Goal: Task Accomplishment & Management: Use online tool/utility

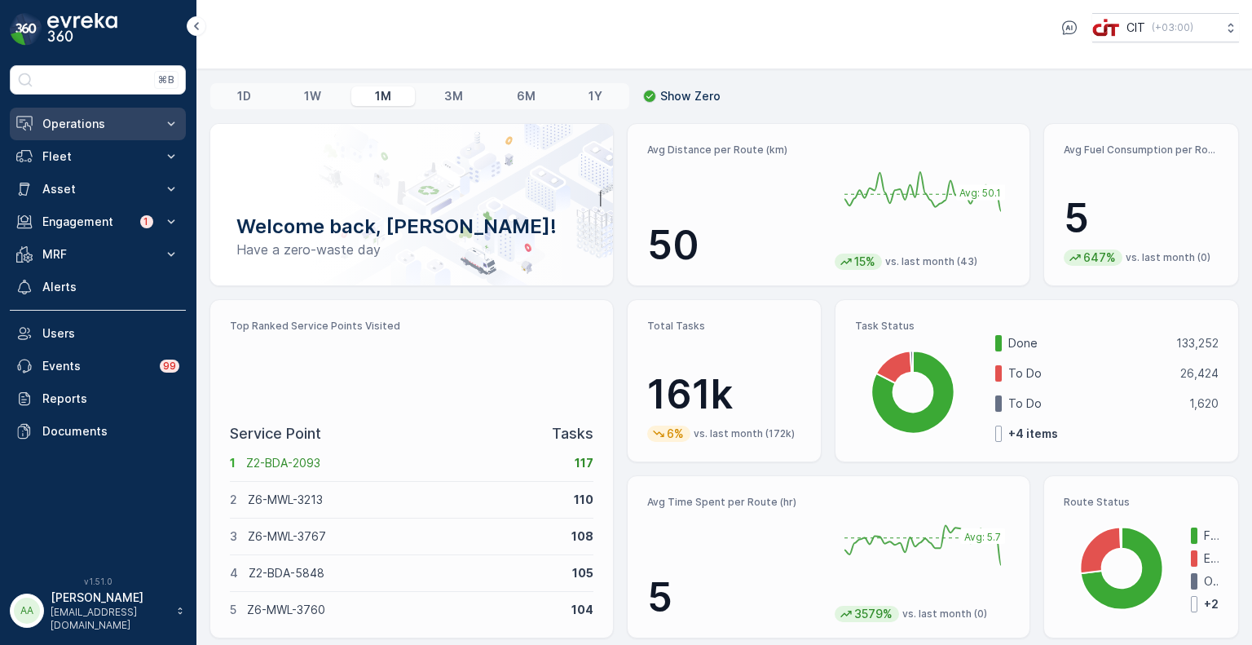
click at [52, 119] on p "Operations" at bounding box center [97, 124] width 111 height 16
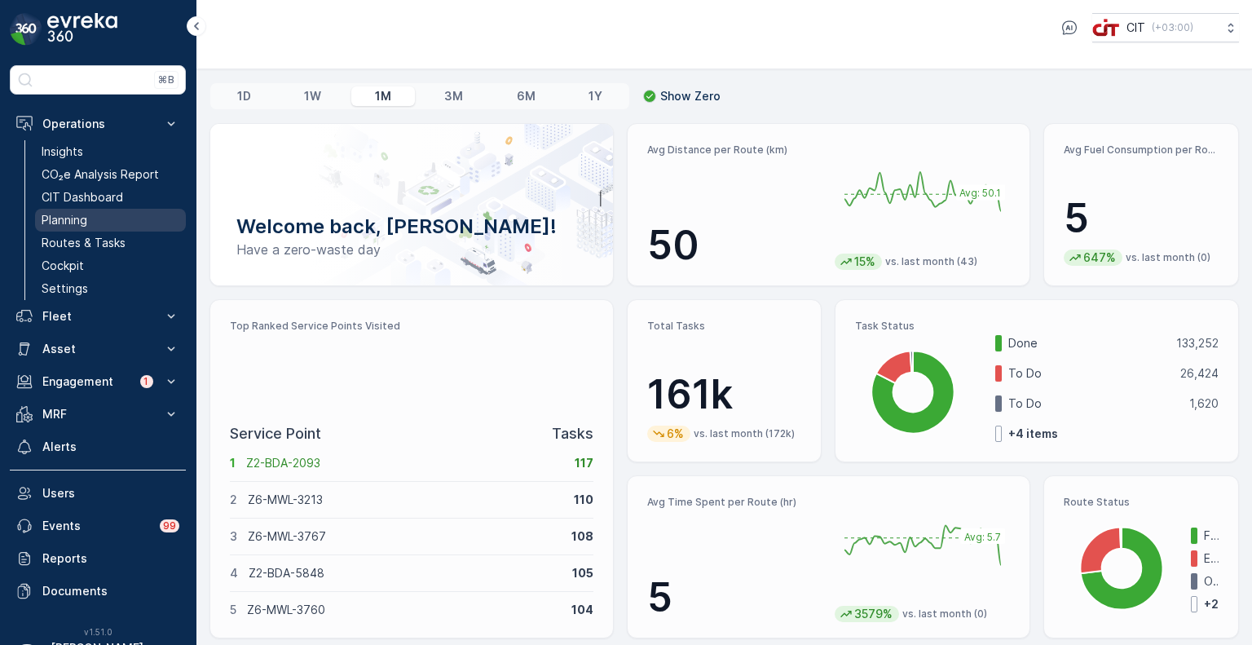
click at [74, 217] on p "Planning" at bounding box center [65, 220] width 46 height 16
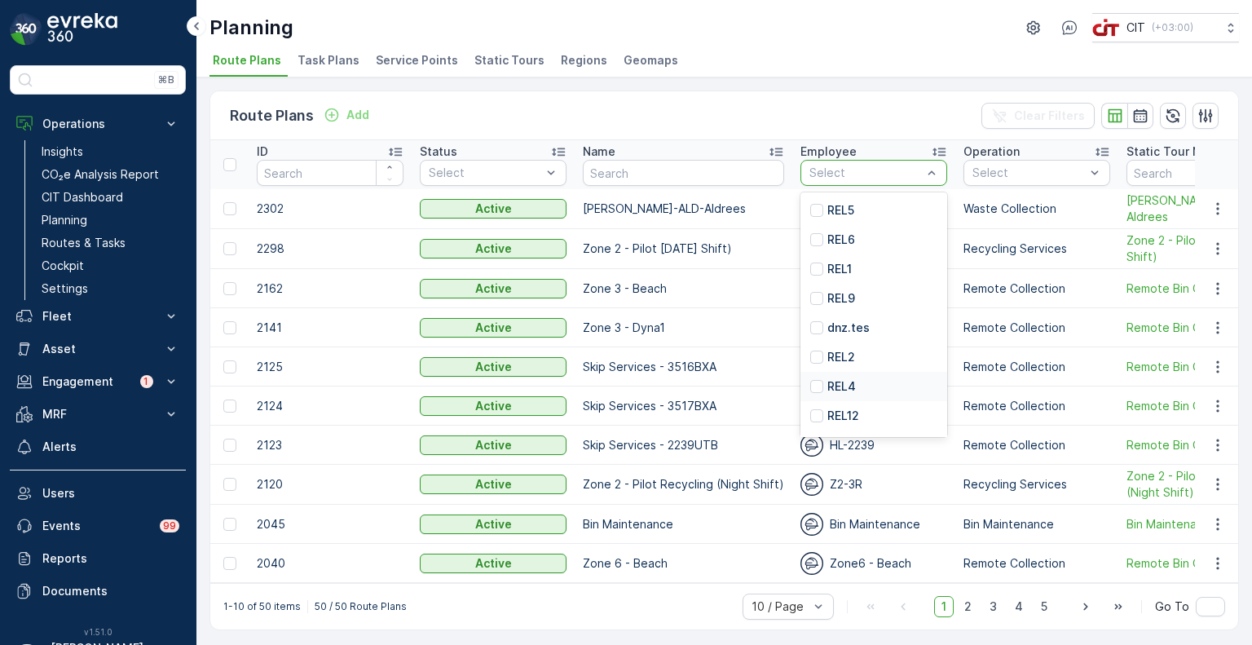
click at [850, 389] on p "REL4" at bounding box center [842, 386] width 29 height 16
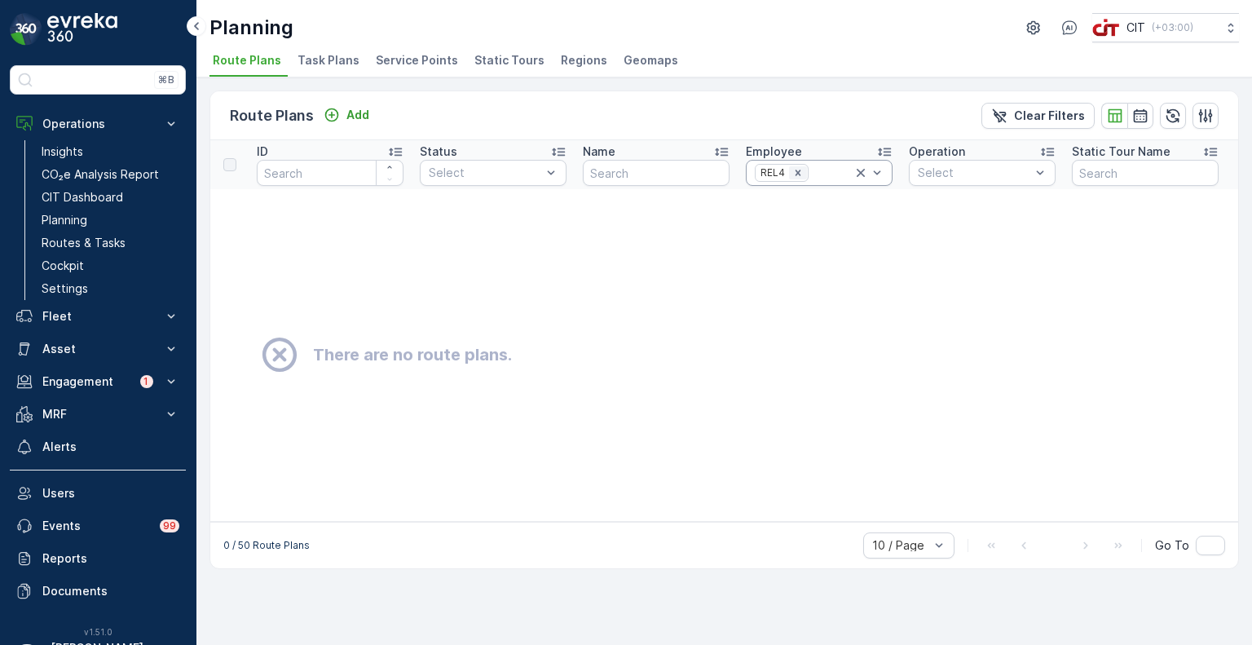
click at [797, 171] on icon "Remove REL4" at bounding box center [798, 173] width 6 height 6
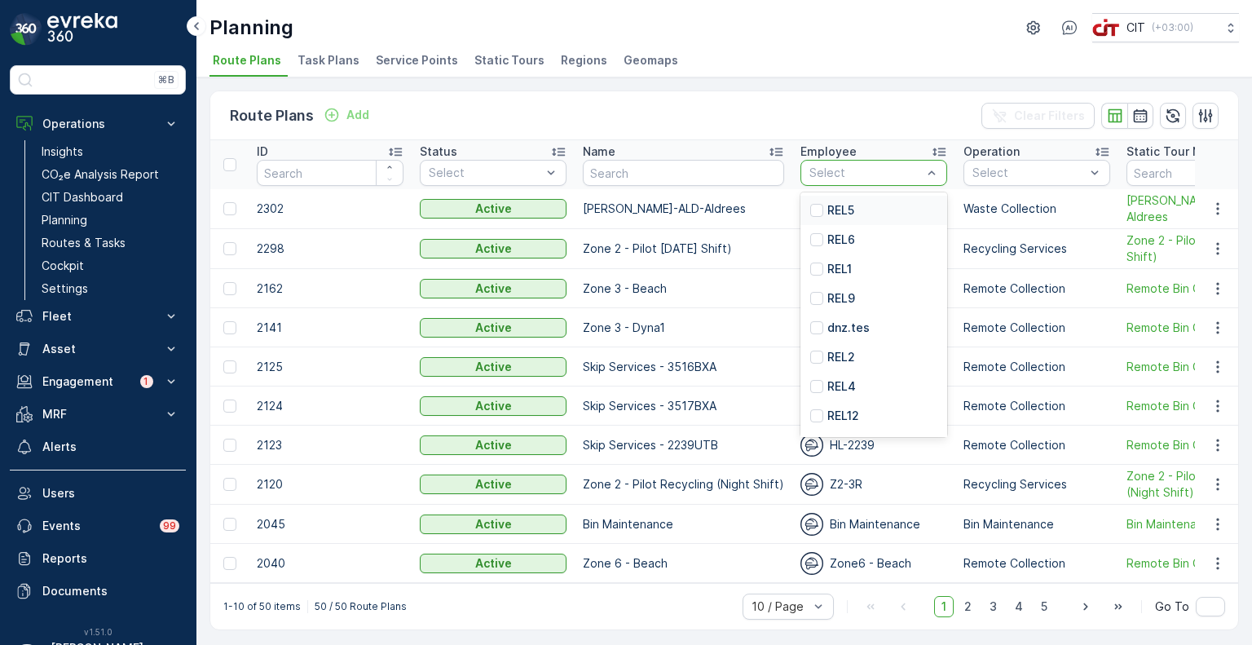
click at [837, 215] on p "REL5" at bounding box center [841, 210] width 27 height 16
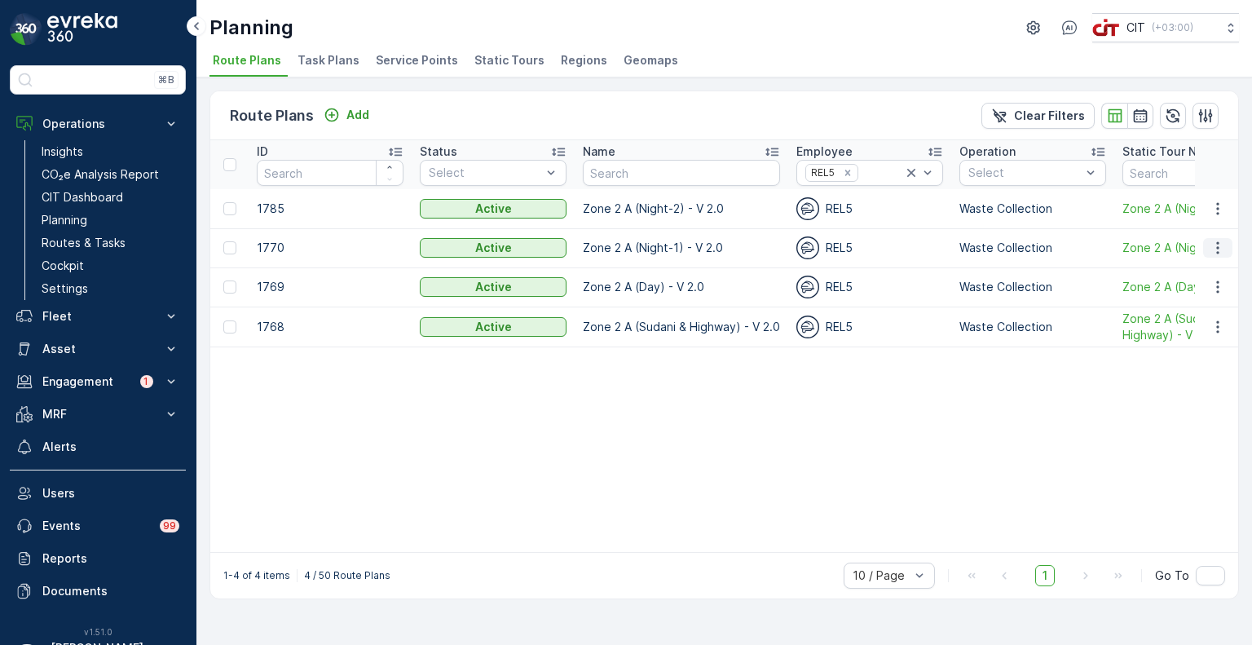
click at [1211, 247] on icon "button" at bounding box center [1218, 248] width 16 height 16
click at [1191, 267] on span "Edit Route Plan" at bounding box center [1203, 271] width 84 height 16
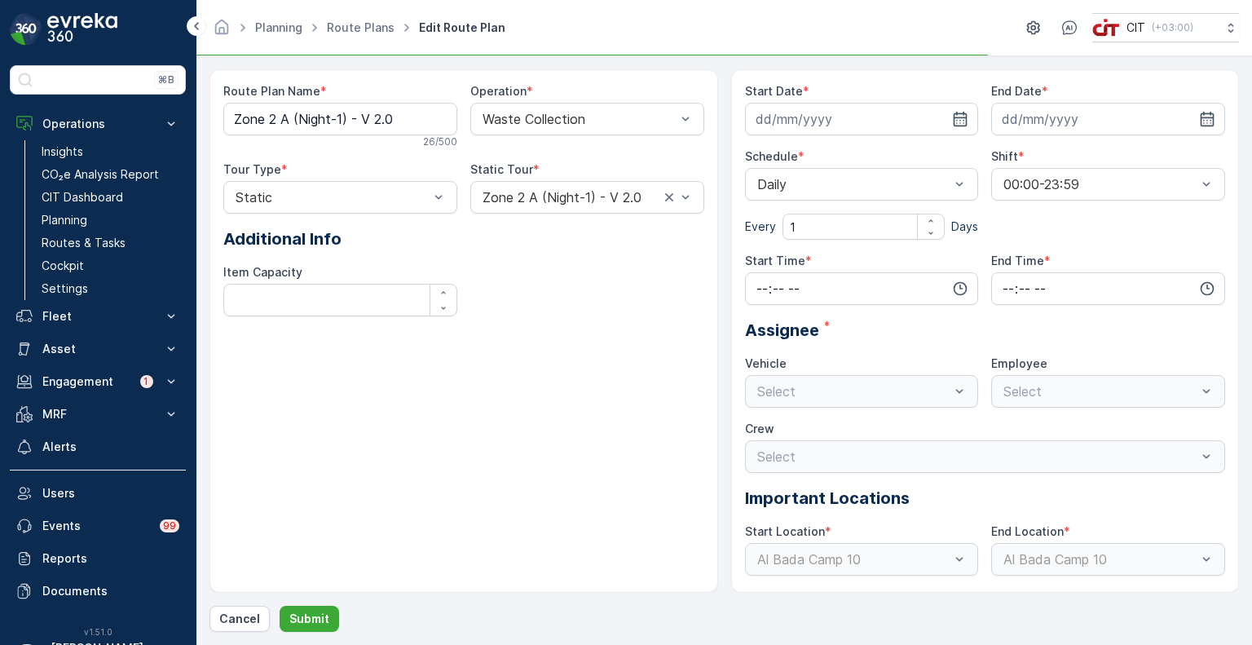
type input "06.10.2024"
type input "31.12.2026"
type input "18:01"
type input "23:59"
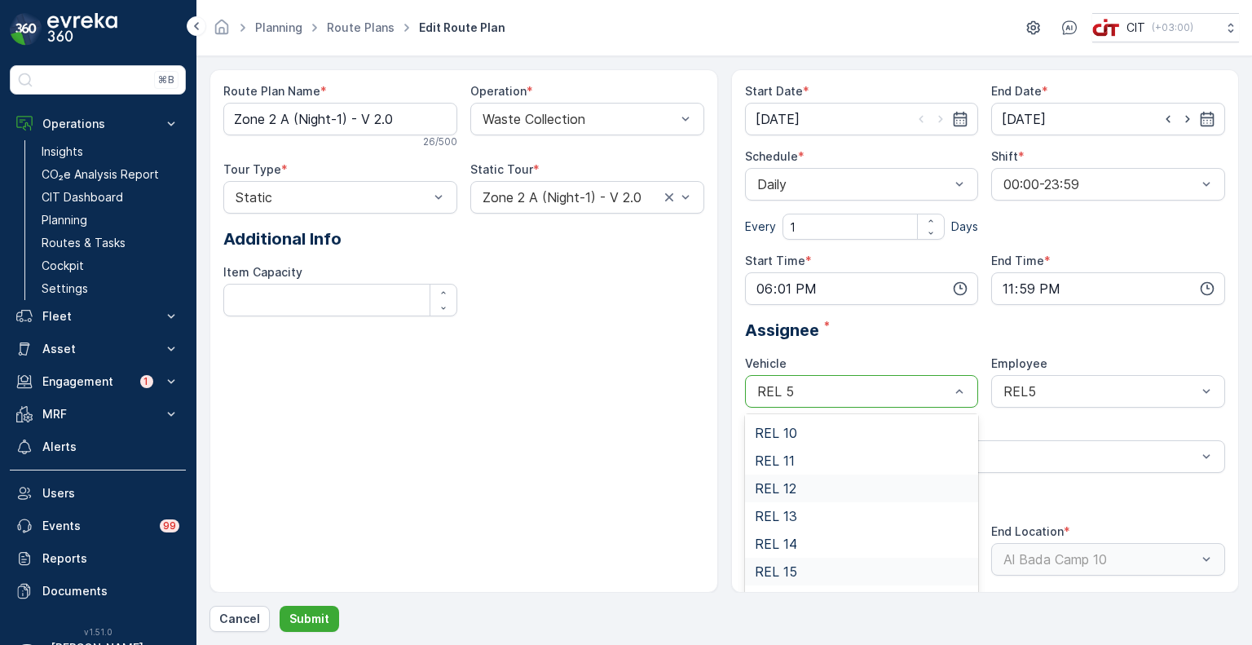
scroll to position [163, 0]
click at [793, 545] on div "REL 4" at bounding box center [862, 545] width 214 height 15
click at [1049, 382] on div "REL5" at bounding box center [1109, 391] width 234 height 33
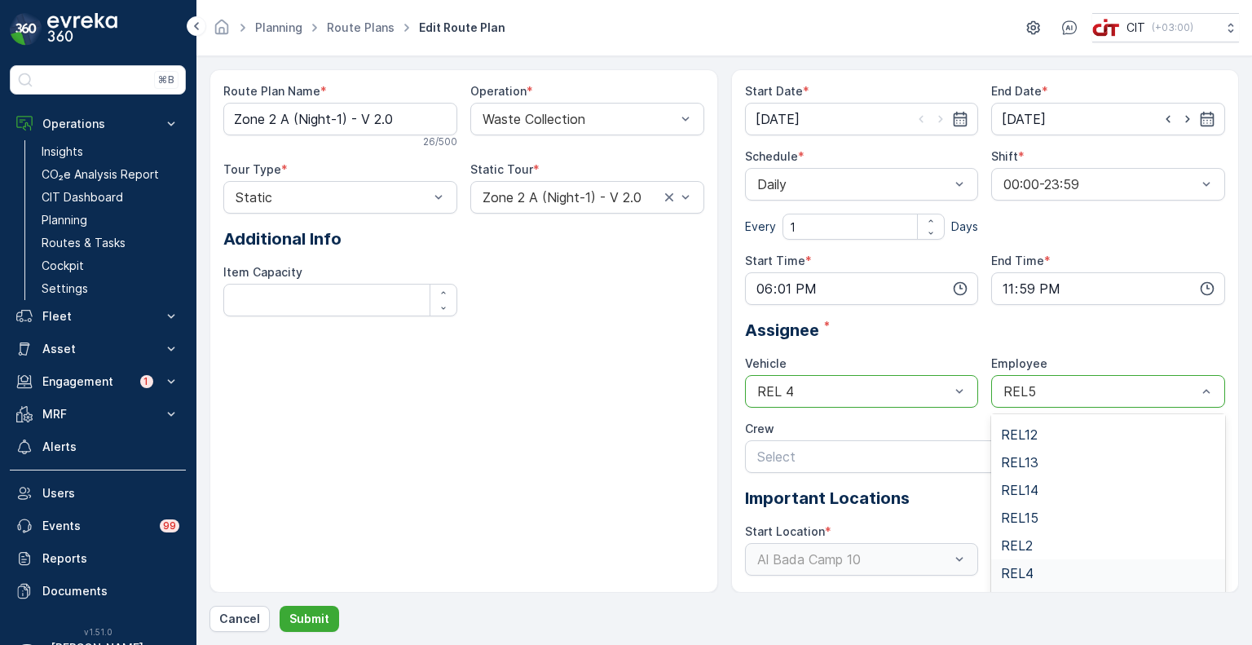
click at [1030, 566] on span "REL4" at bounding box center [1017, 573] width 33 height 15
click at [310, 627] on button "Submit" at bounding box center [310, 619] width 60 height 26
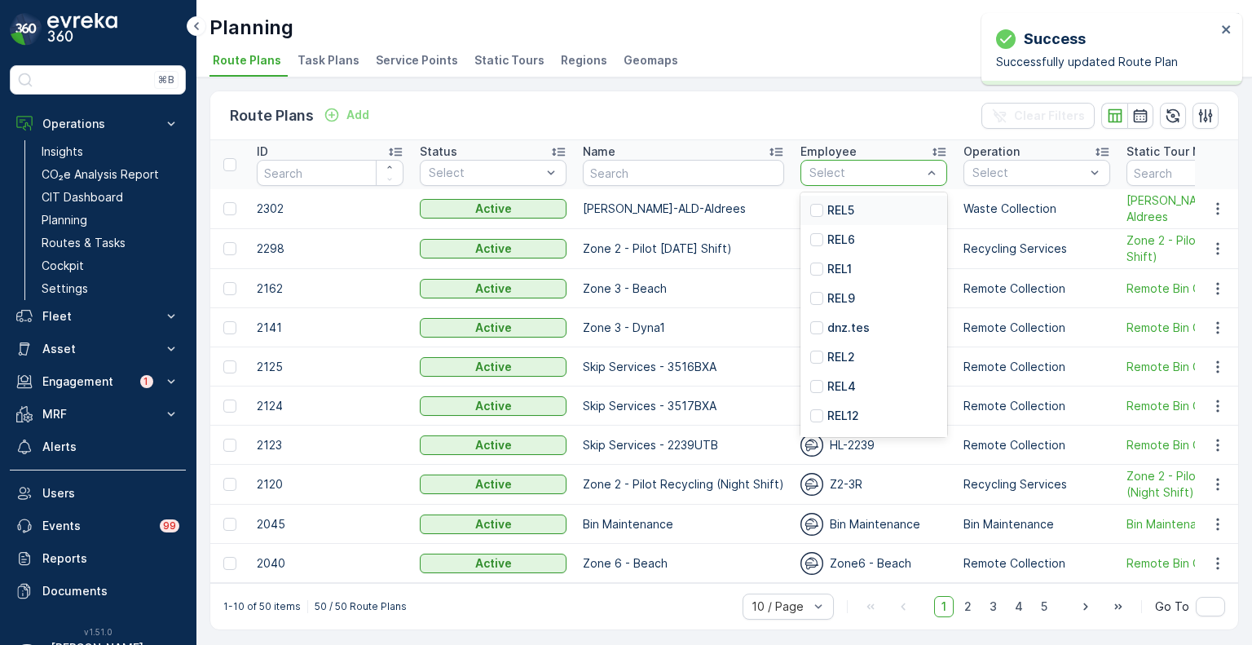
click at [835, 212] on p "REL5" at bounding box center [841, 210] width 27 height 16
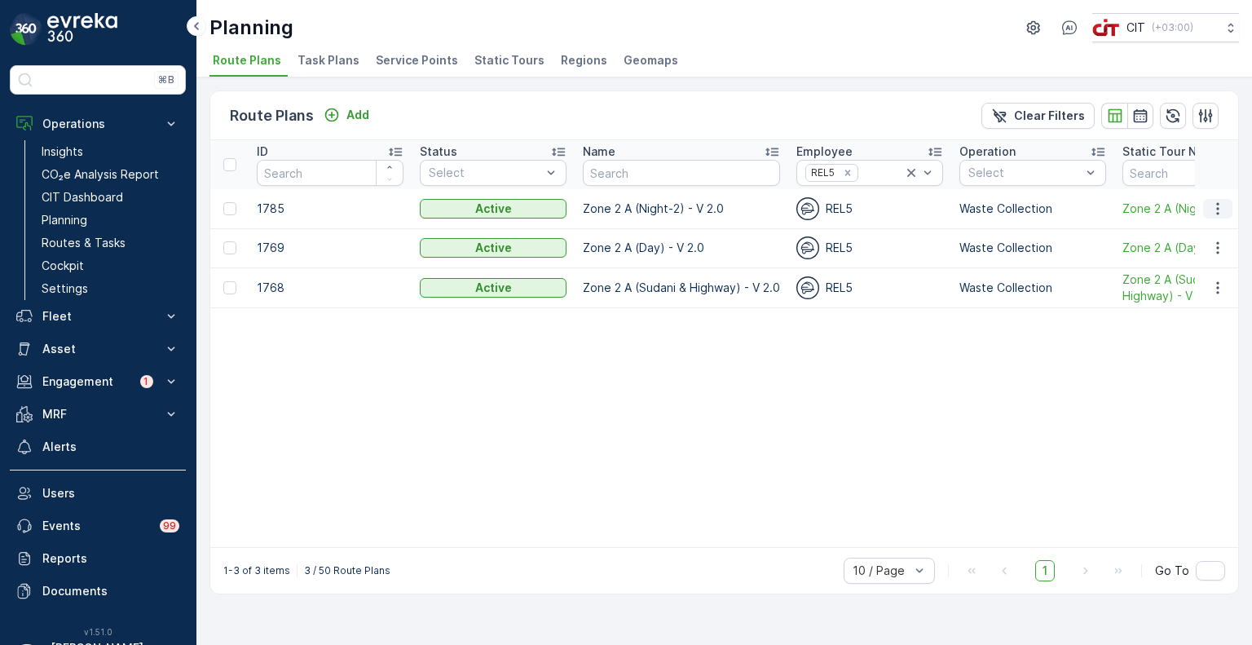
click at [1220, 205] on icon "button" at bounding box center [1218, 209] width 16 height 16
click at [1183, 232] on span "Edit Route Plan" at bounding box center [1203, 231] width 84 height 16
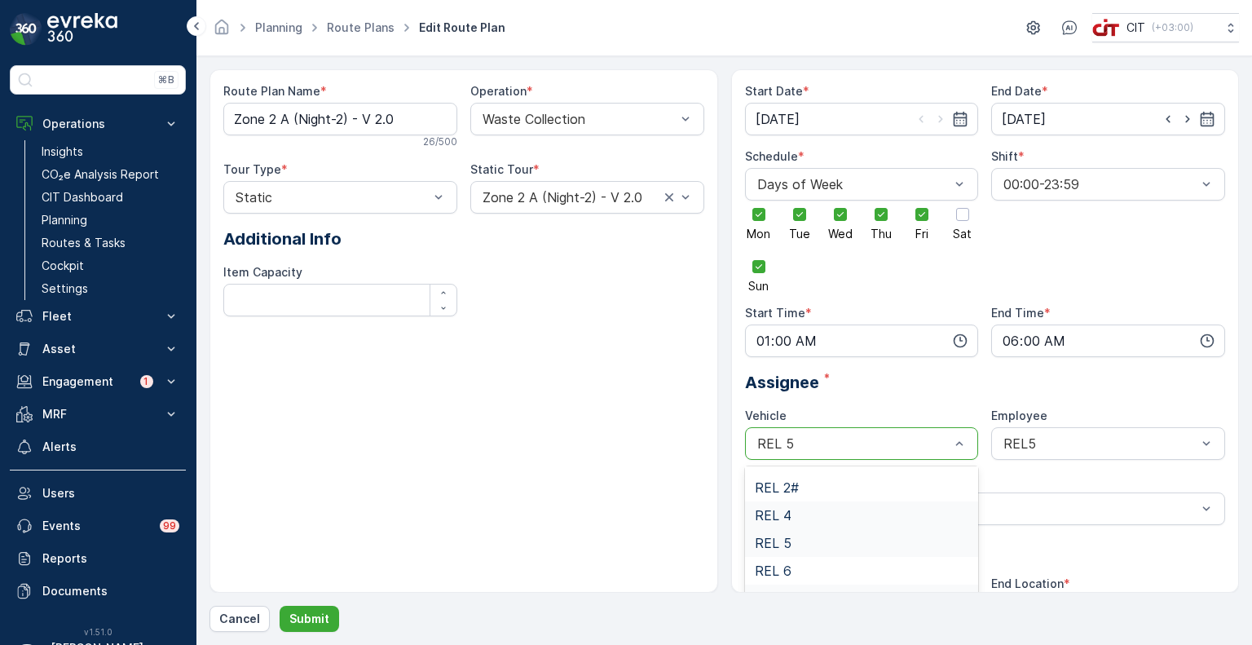
scroll to position [223, 0]
click at [786, 528] on div "REL 4" at bounding box center [862, 538] width 234 height 28
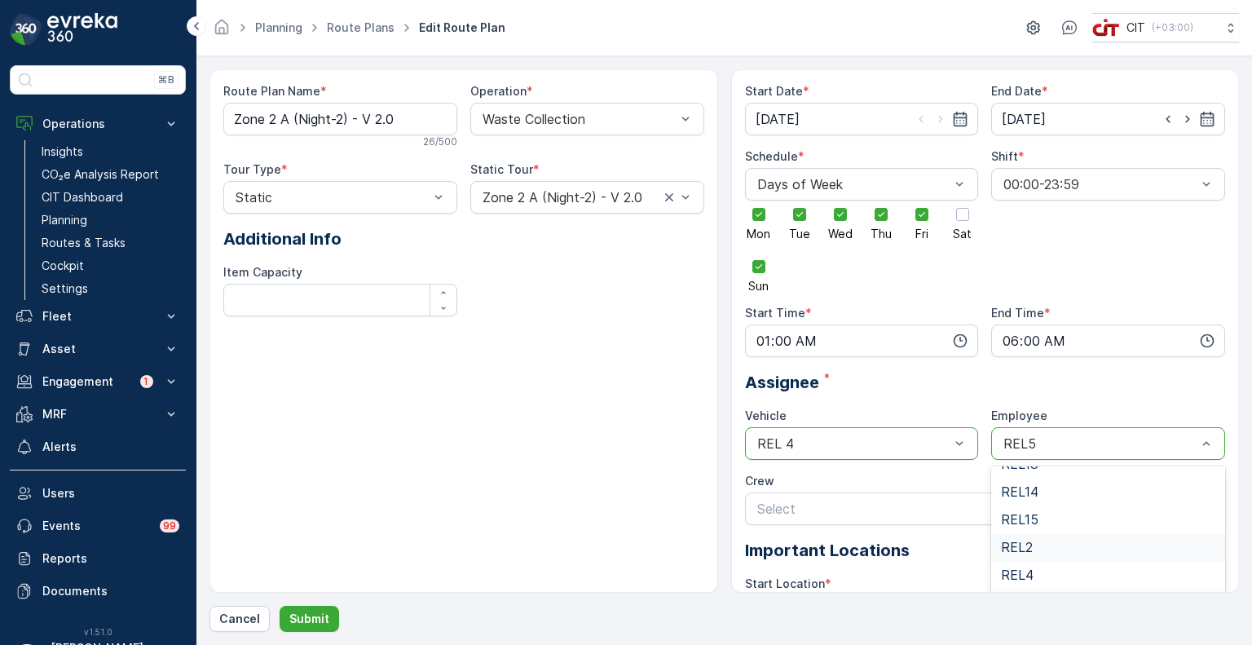
scroll to position [245, 0]
click at [1032, 543] on div "REL4" at bounding box center [1108, 544] width 214 height 15
click at [313, 623] on p "Submit" at bounding box center [309, 619] width 40 height 16
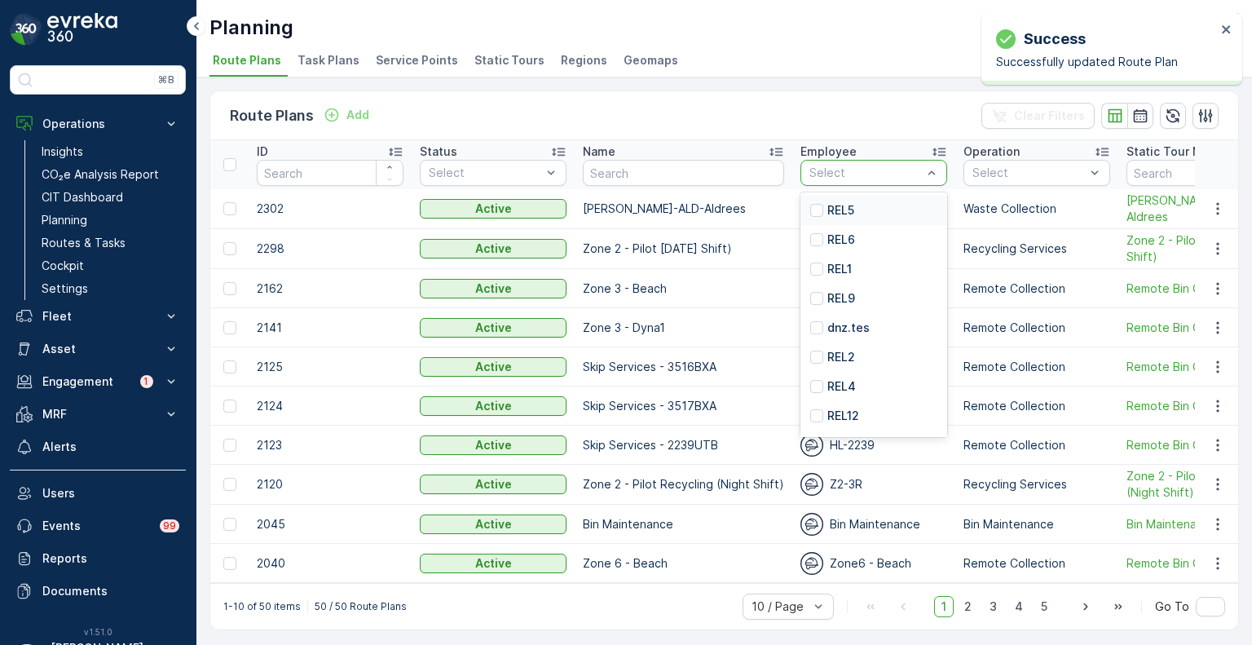
click at [833, 208] on p "REL5" at bounding box center [841, 210] width 27 height 16
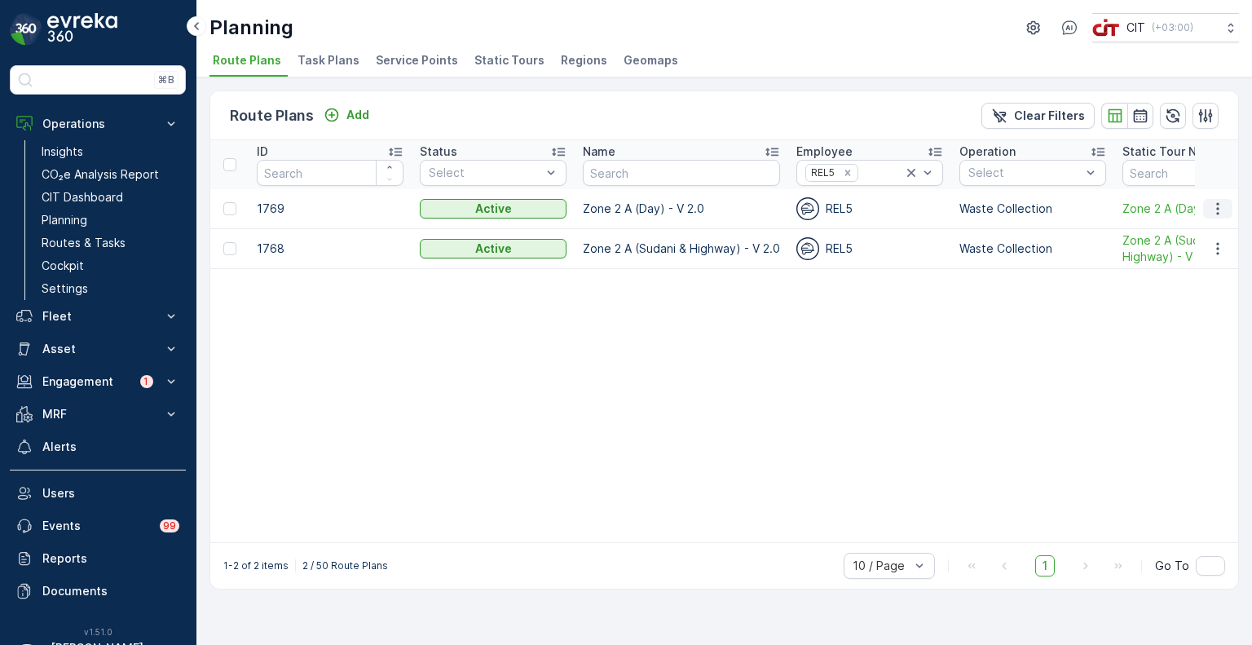
click at [1217, 210] on icon "button" at bounding box center [1218, 209] width 16 height 16
click at [1192, 234] on span "Edit Route Plan" at bounding box center [1203, 231] width 84 height 16
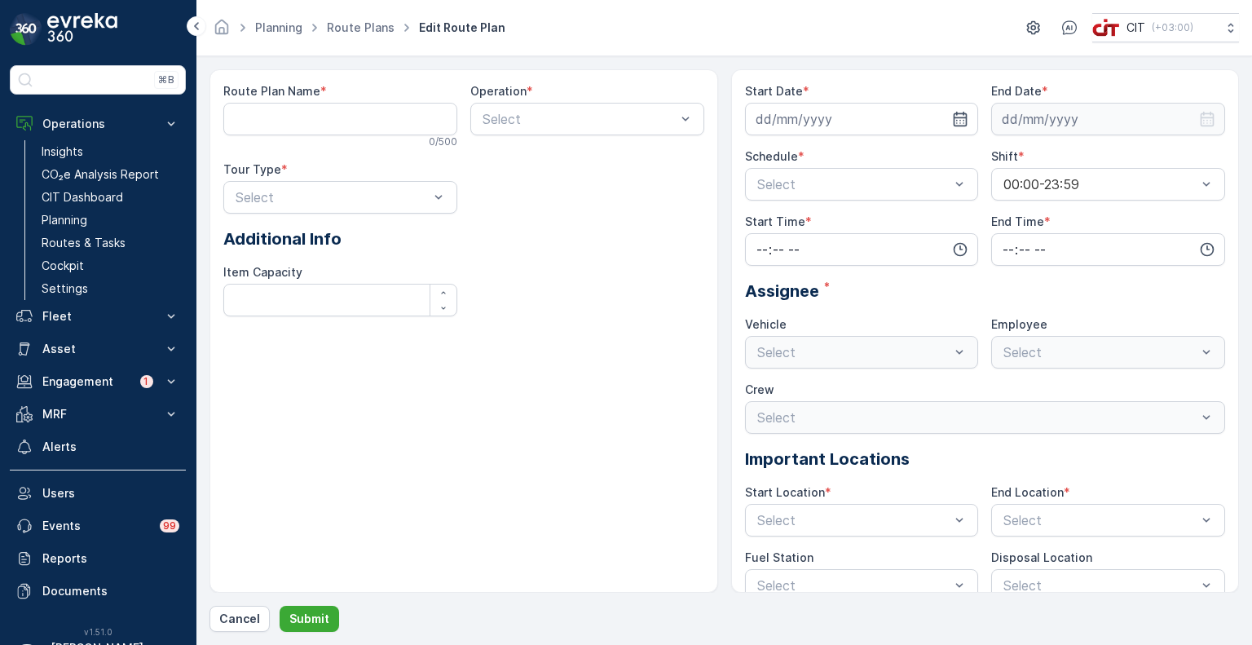
type Name "Zone 2 A (Day) - V 2.0"
type input "06.10.2024"
type input "31.12.2026"
type input "06:01"
type input "11:59"
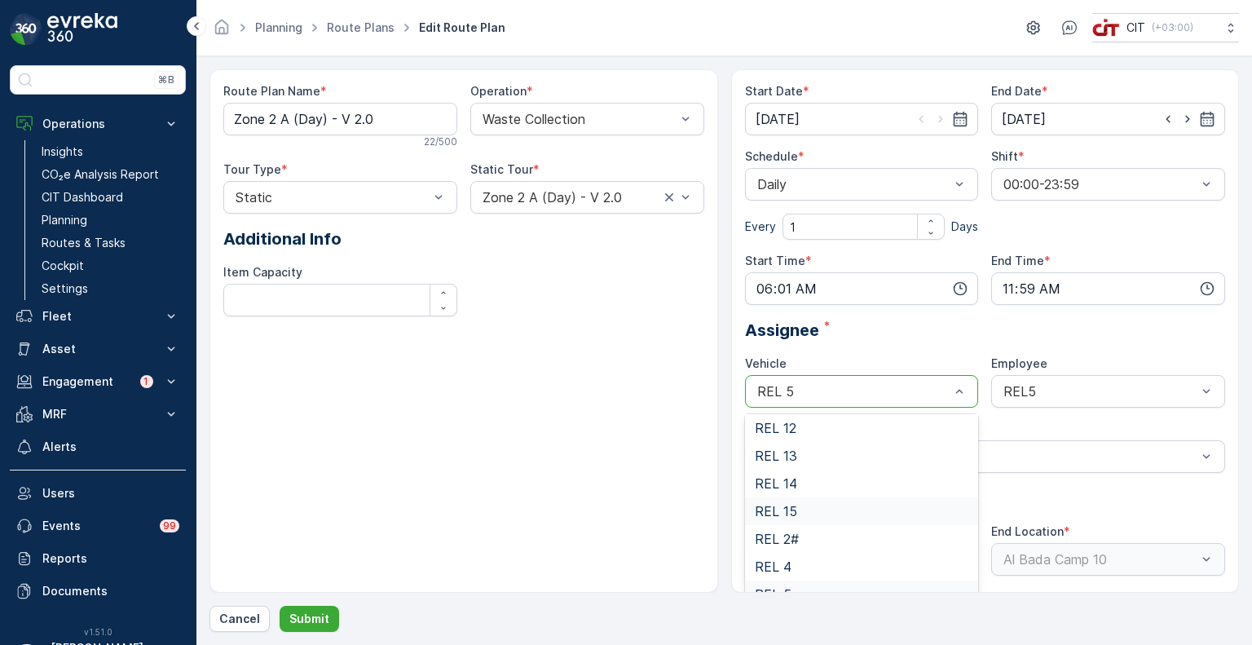
scroll to position [163, 0]
click at [797, 545] on div "REL 4" at bounding box center [862, 545] width 214 height 15
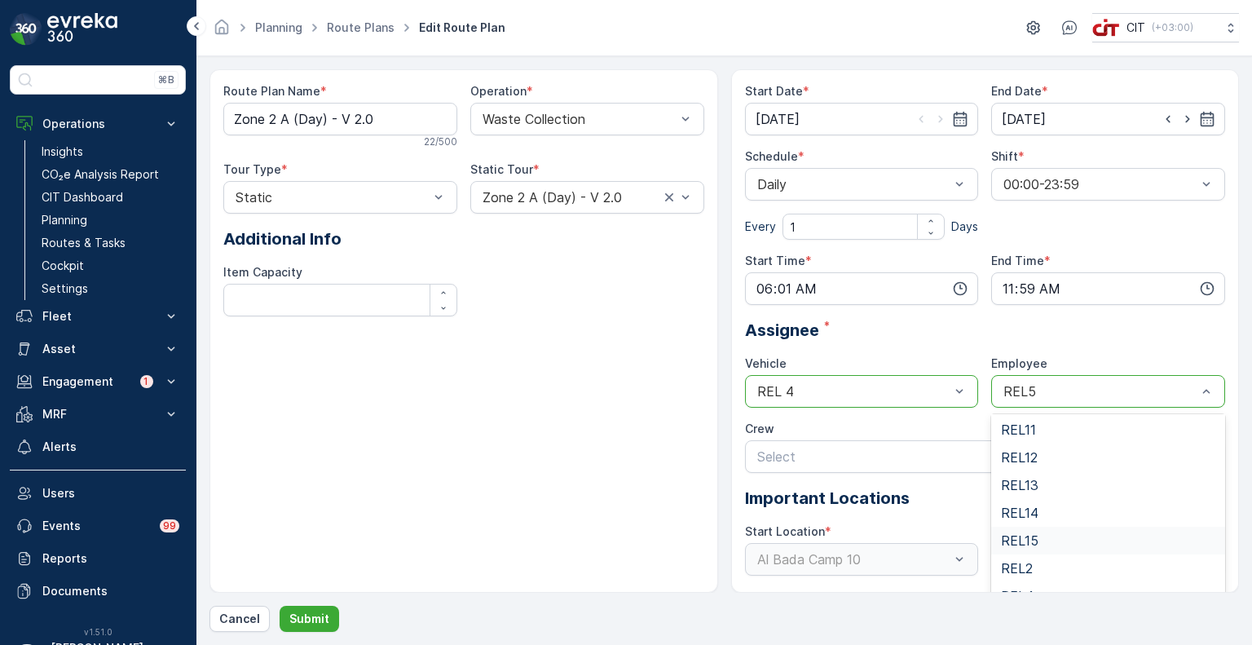
scroll to position [245, 0]
click at [1022, 495] on span "REL4" at bounding box center [1017, 491] width 33 height 15
click at [319, 619] on p "Submit" at bounding box center [309, 619] width 40 height 16
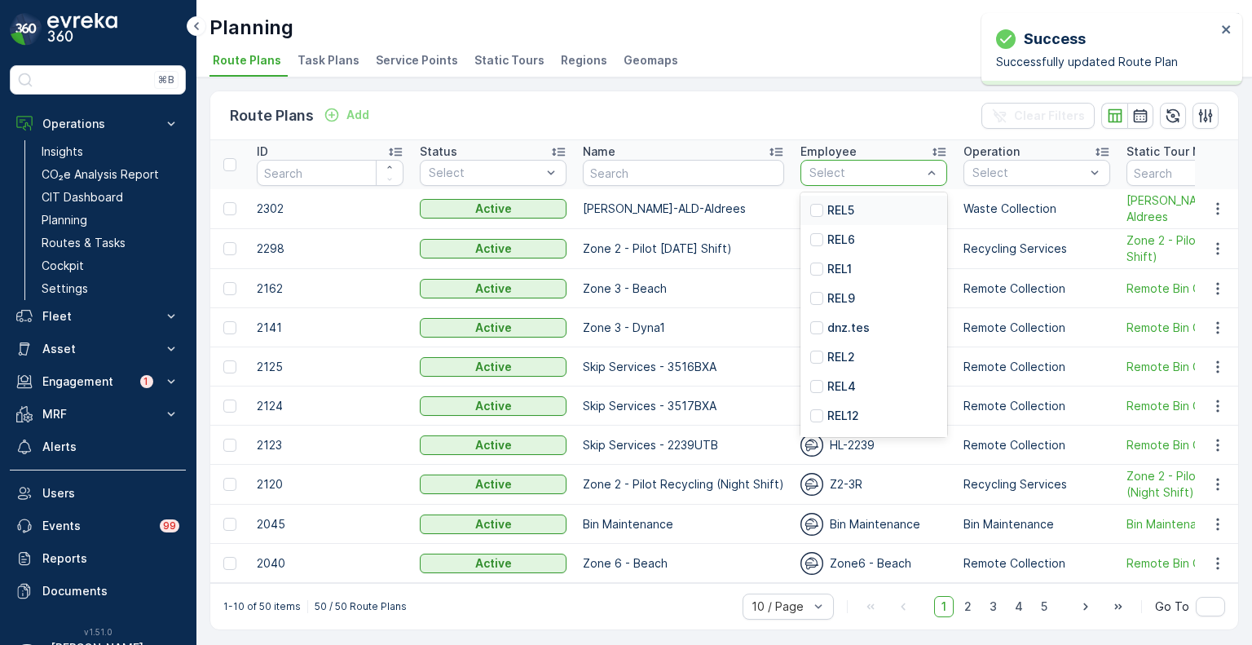
click at [833, 208] on p "REL5" at bounding box center [841, 210] width 27 height 16
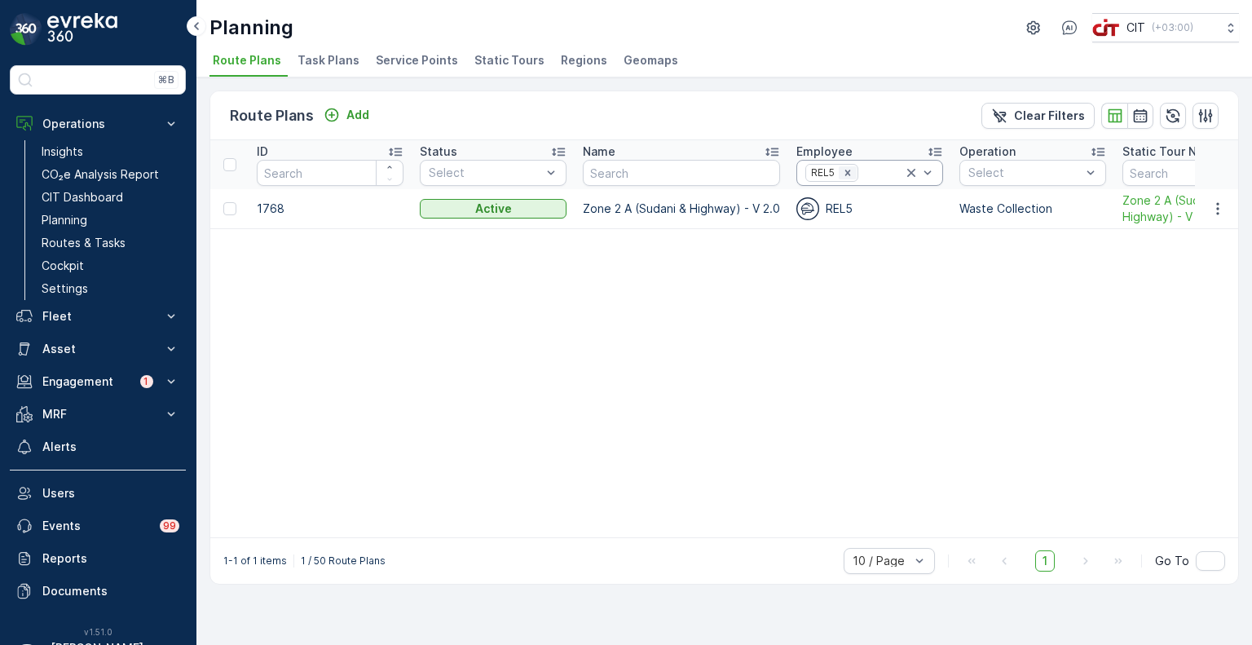
click at [844, 172] on icon "Remove REL5" at bounding box center [847, 172] width 11 height 11
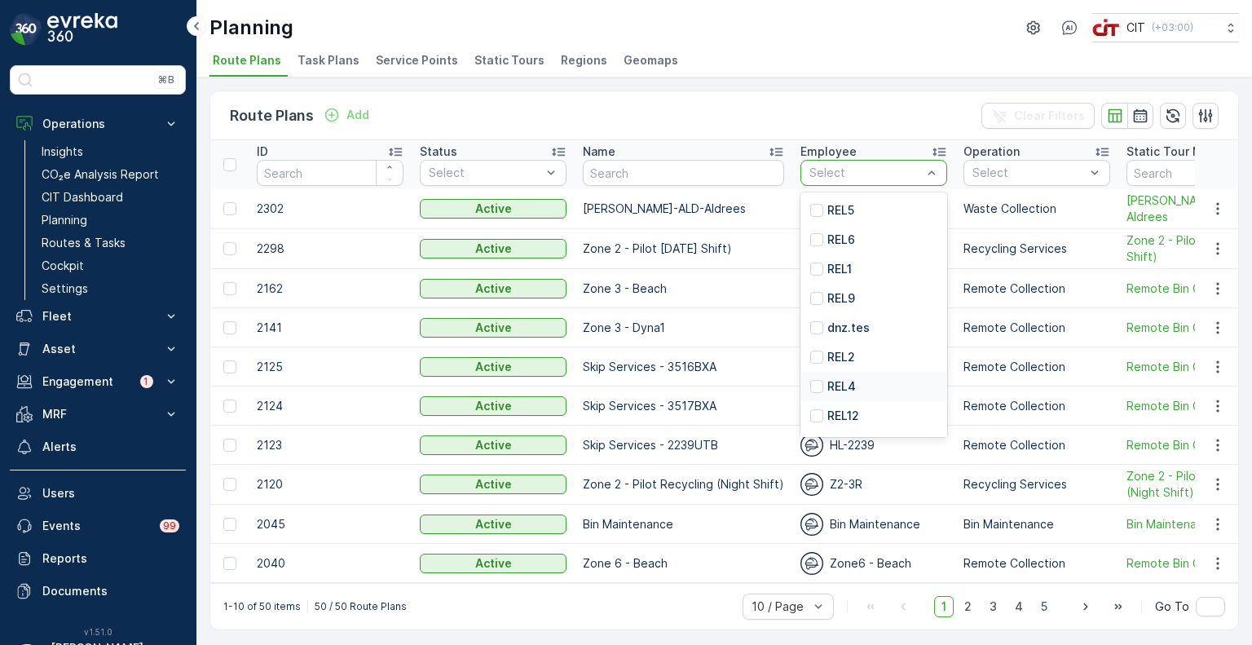
click at [837, 384] on p "REL4" at bounding box center [842, 386] width 29 height 16
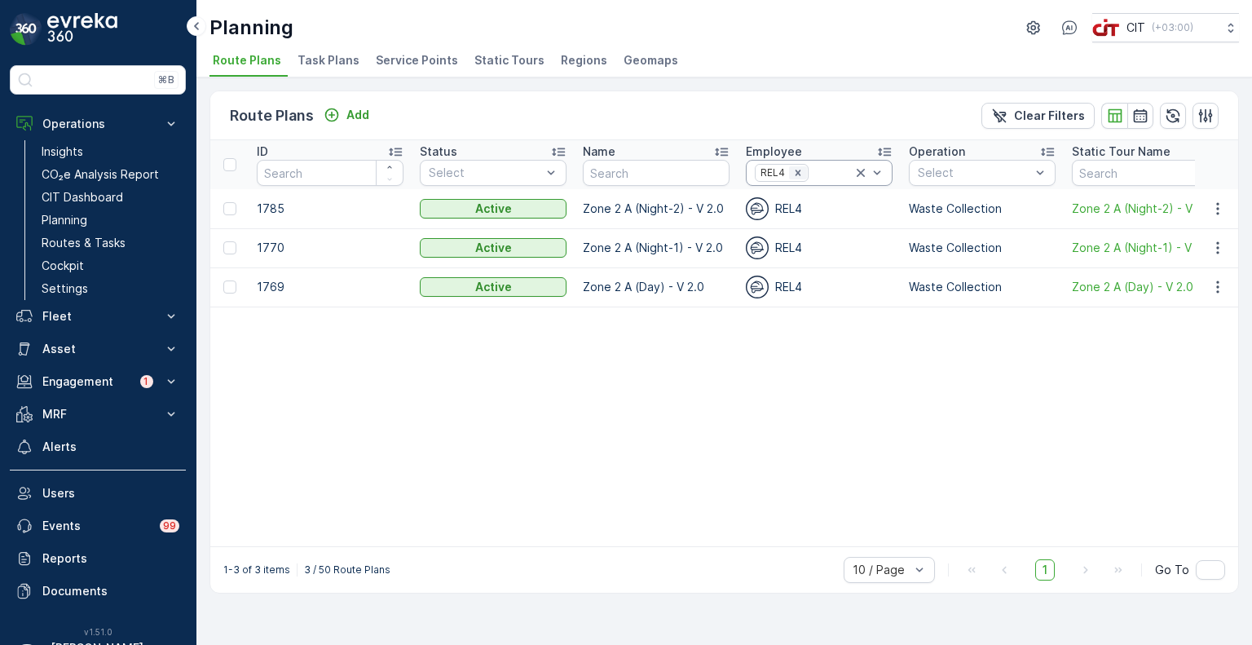
click at [797, 172] on icon "Remove REL4" at bounding box center [798, 172] width 11 height 11
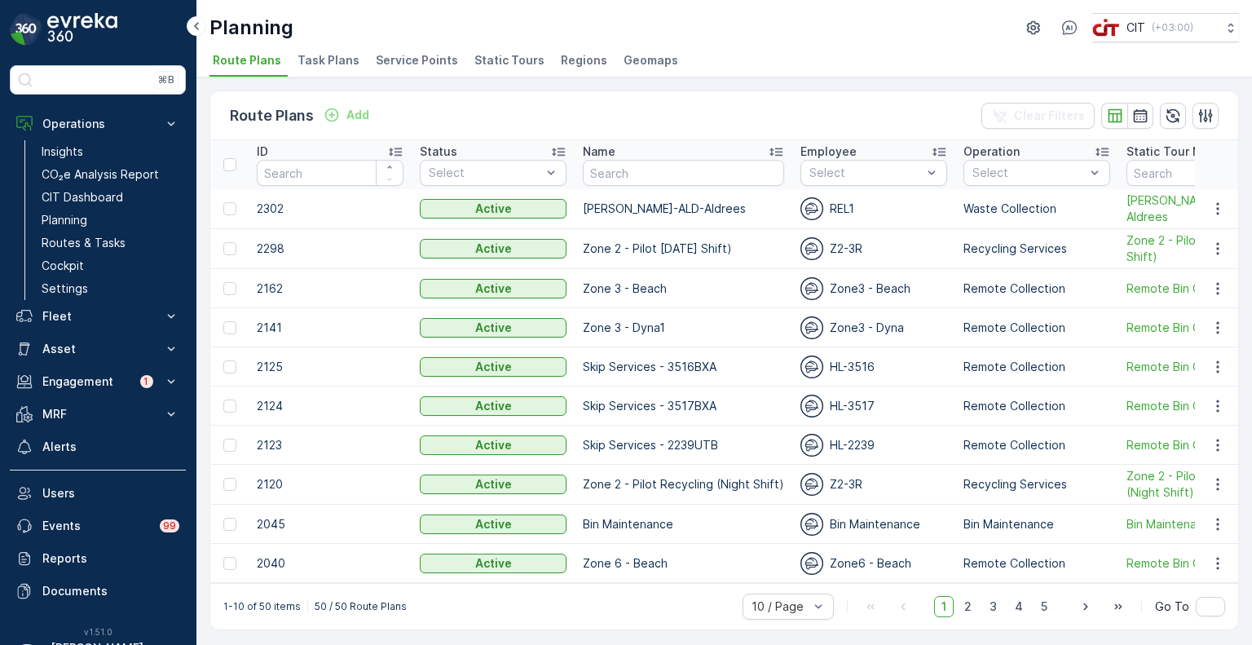
click at [423, 60] on span "Service Points" at bounding box center [417, 60] width 82 height 16
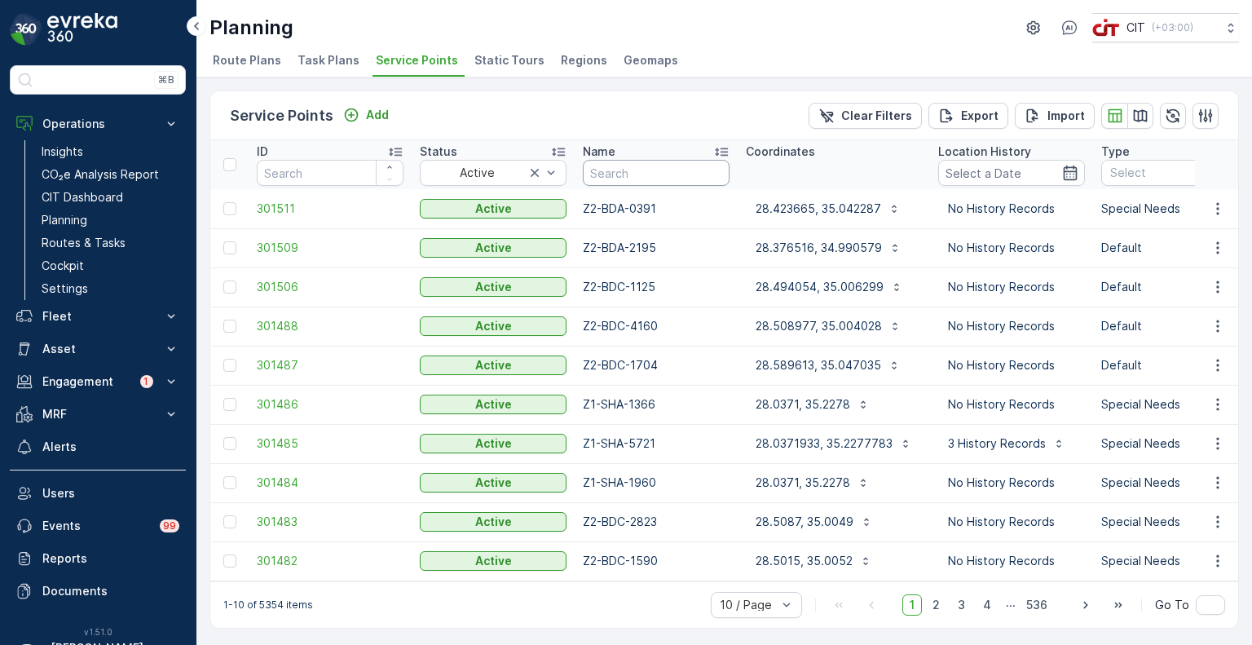
click at [626, 166] on input "text" at bounding box center [656, 173] width 147 height 26
paste input "1177"
type input "1177"
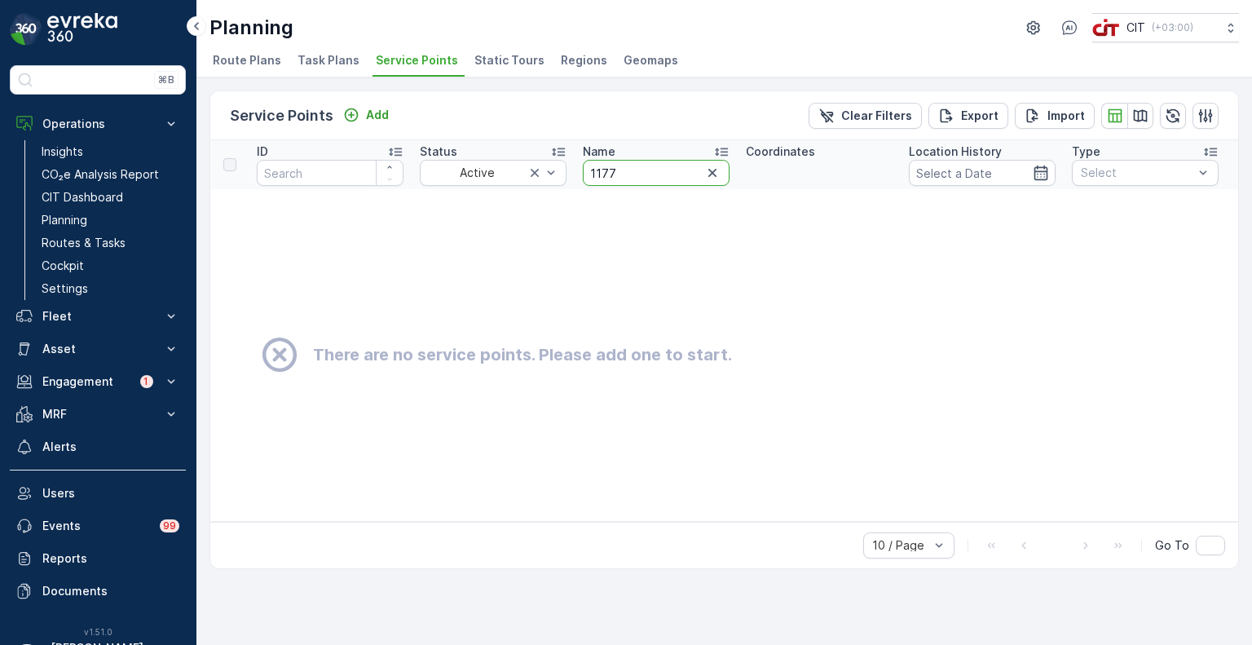
drag, startPoint x: 620, startPoint y: 175, endPoint x: 572, endPoint y: 172, distance: 47.4
paste input "283"
type input "1283"
drag, startPoint x: 632, startPoint y: 182, endPoint x: 560, endPoint y: 179, distance: 71.8
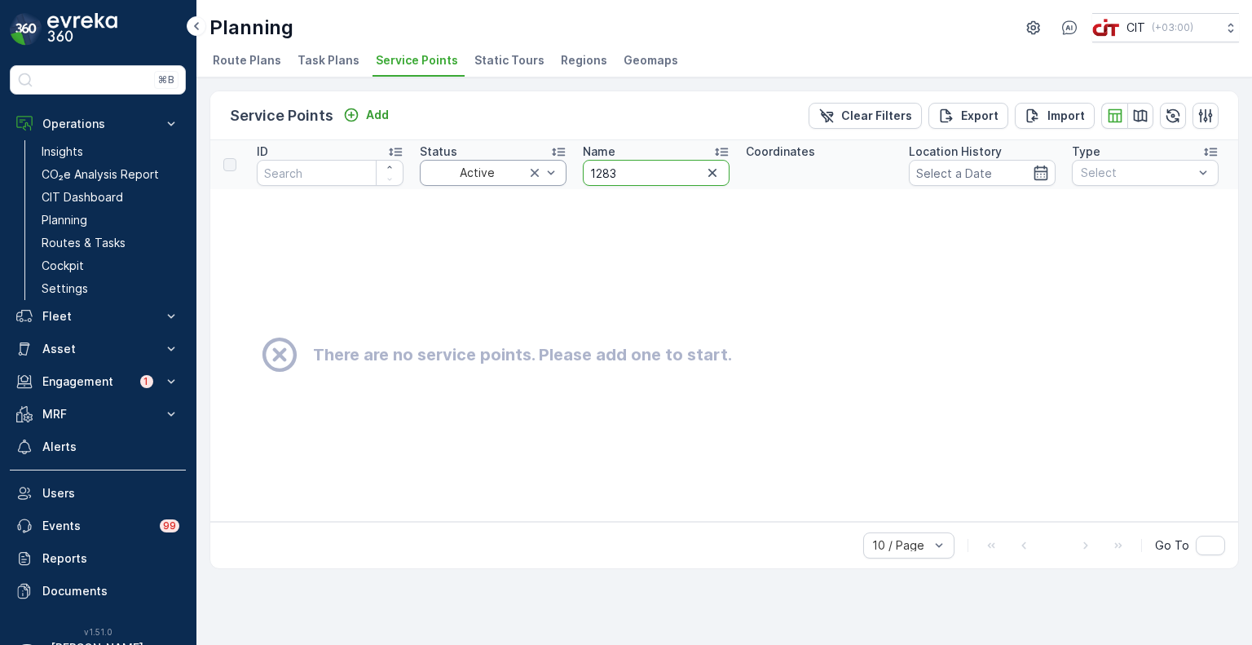
paste input "62"
type input "1262"
drag, startPoint x: 654, startPoint y: 165, endPoint x: 568, endPoint y: 159, distance: 86.6
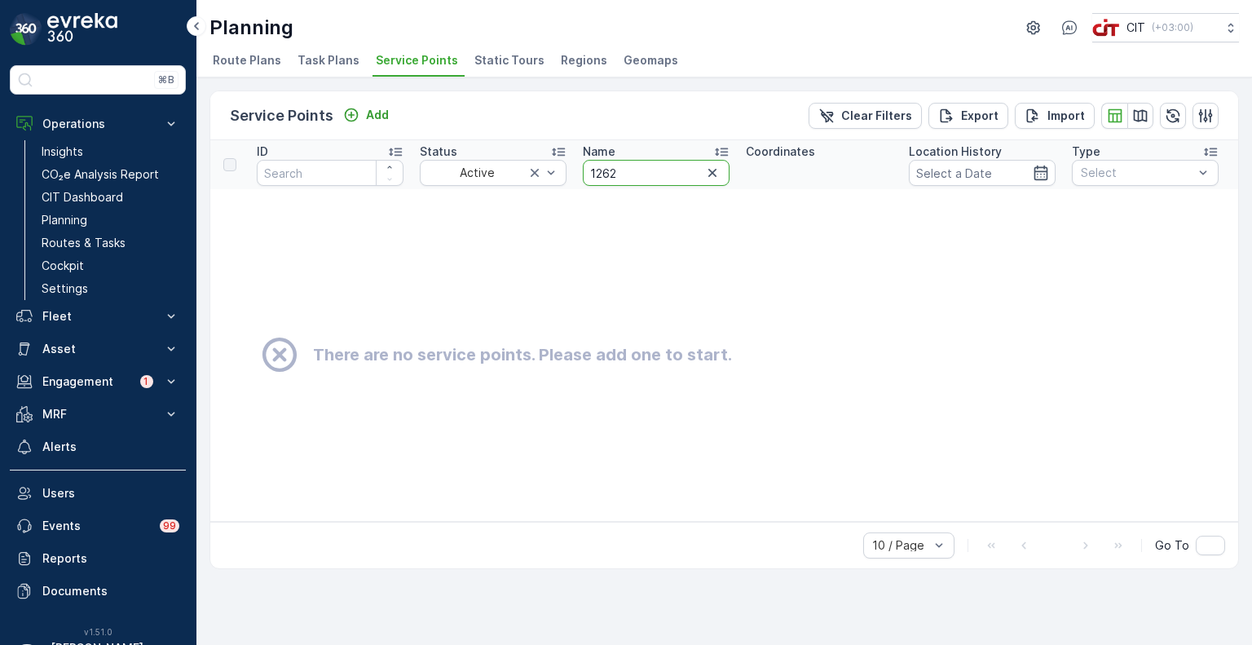
paste input "4714"
type input "4714"
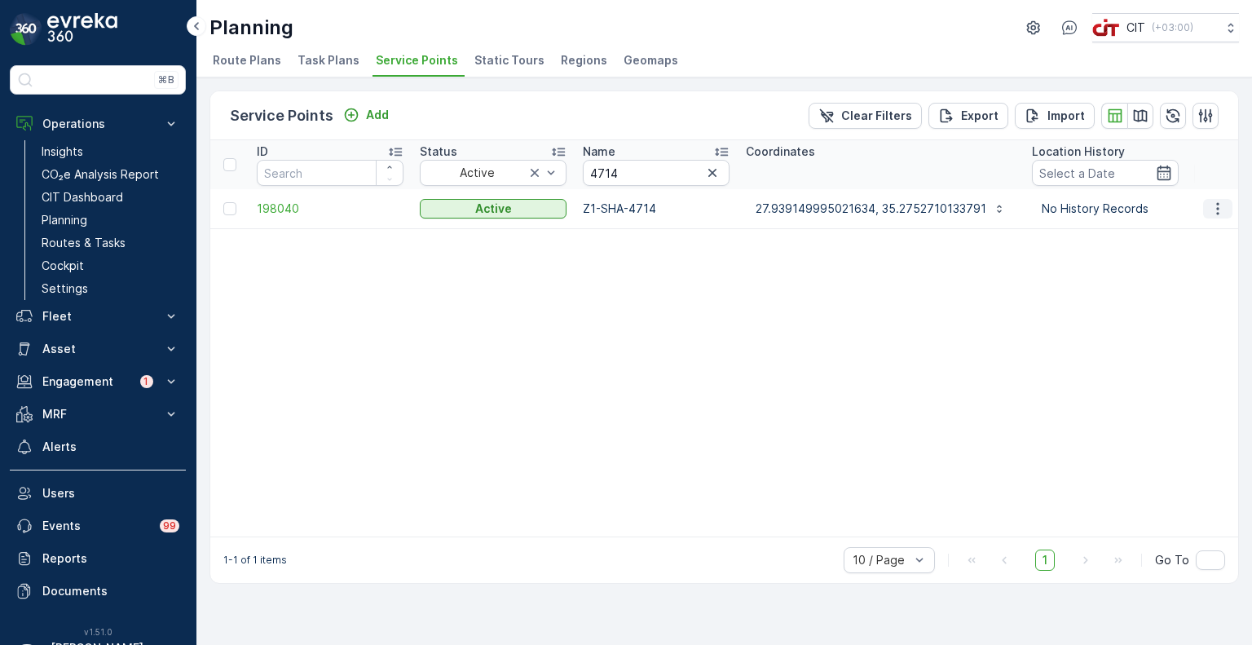
click at [1226, 211] on icon "button" at bounding box center [1218, 209] width 16 height 16
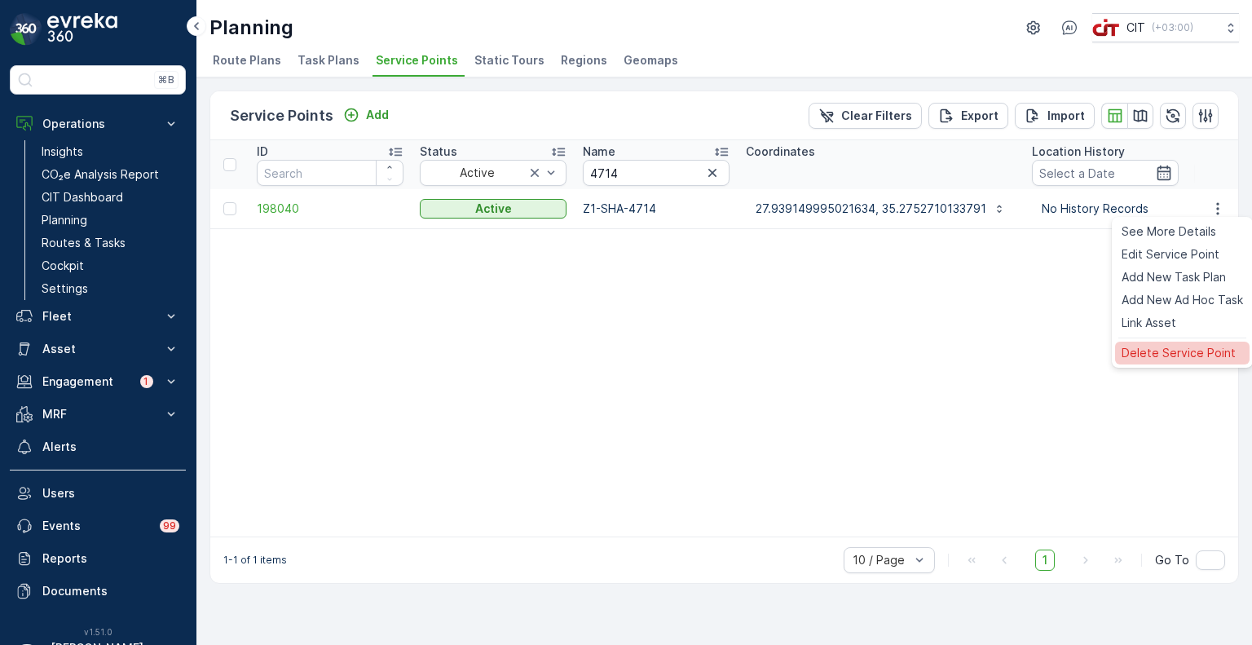
click at [1165, 350] on span "Delete Service Point" at bounding box center [1179, 353] width 114 height 16
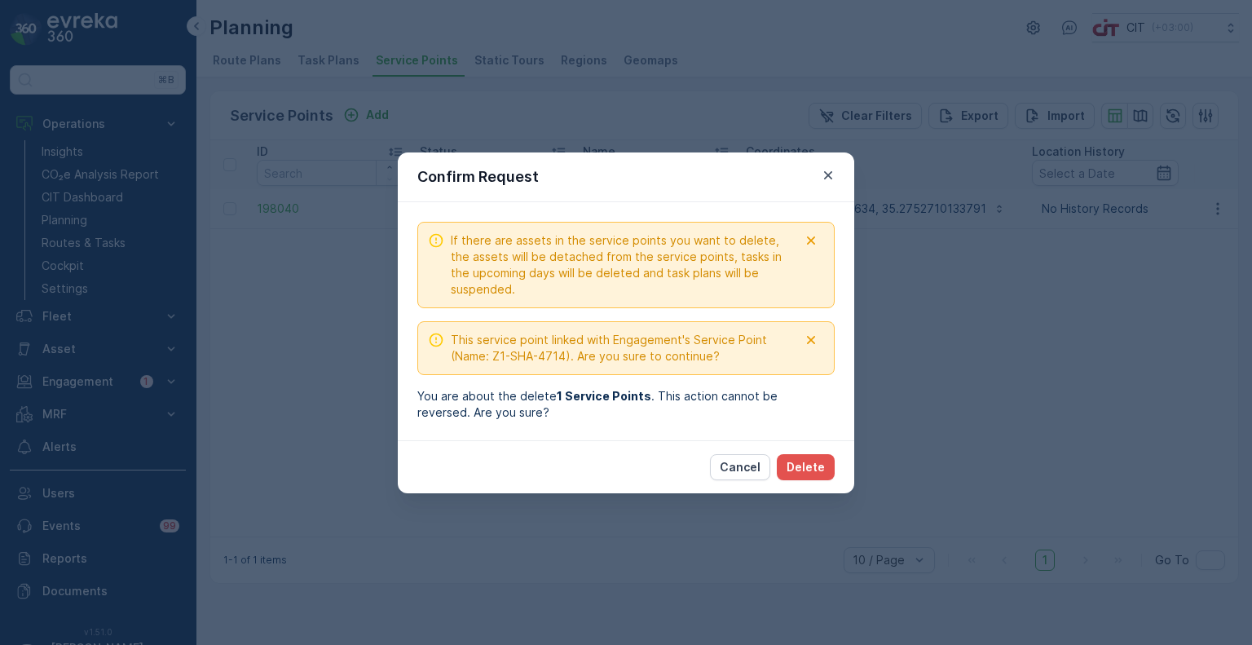
click at [808, 440] on div "Cancel Delete" at bounding box center [626, 466] width 457 height 53
click at [810, 462] on p "Delete" at bounding box center [806, 467] width 38 height 16
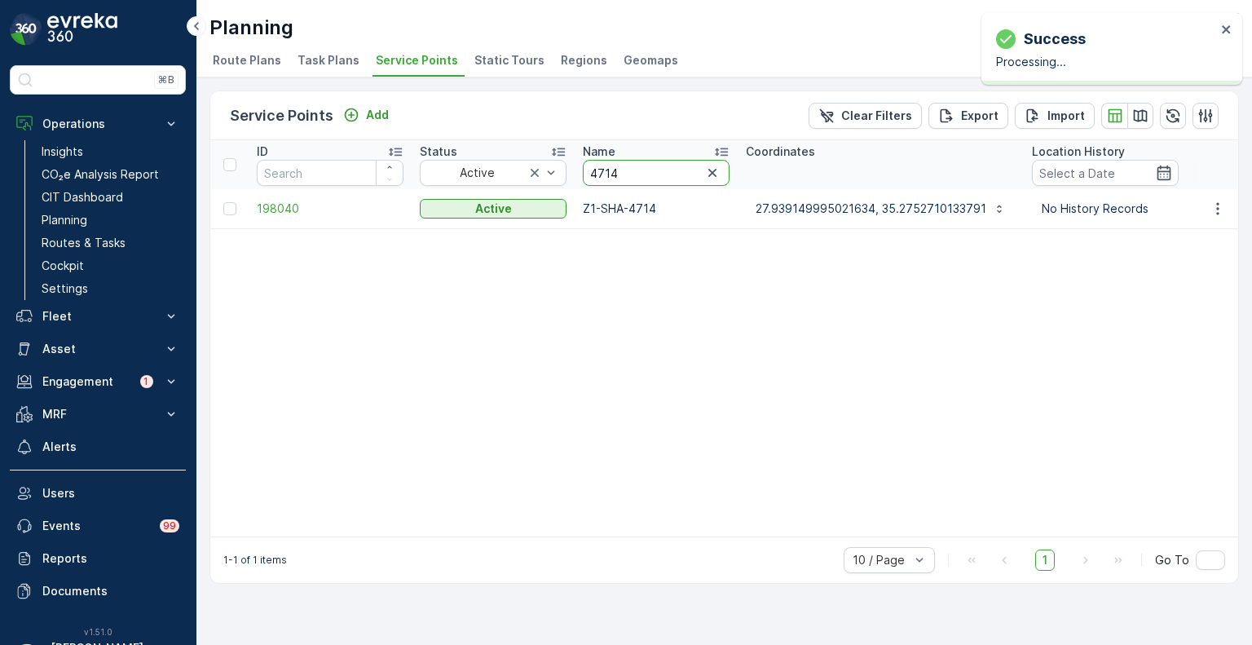
drag, startPoint x: 624, startPoint y: 168, endPoint x: 581, endPoint y: 163, distance: 43.5
click at [581, 163] on th "Name 4714" at bounding box center [656, 164] width 163 height 49
paste input "87"
type input "4874"
click at [1218, 211] on icon "button" at bounding box center [1218, 208] width 2 height 12
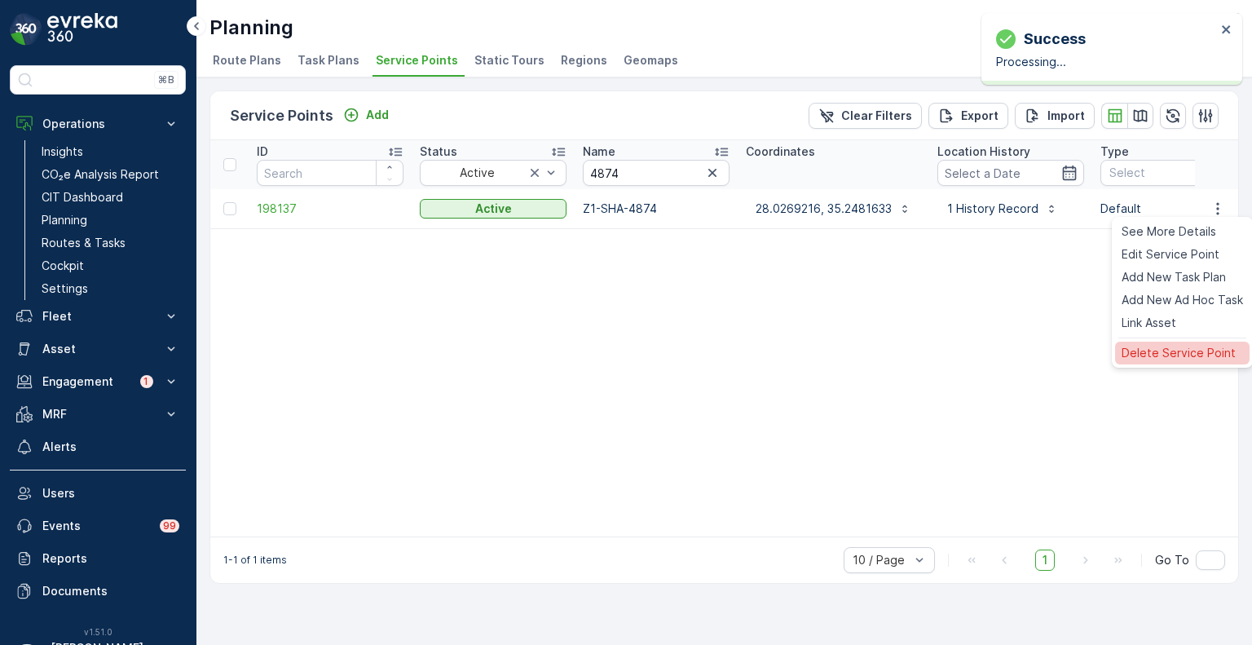
click at [1151, 349] on span "Delete Service Point" at bounding box center [1179, 353] width 114 height 16
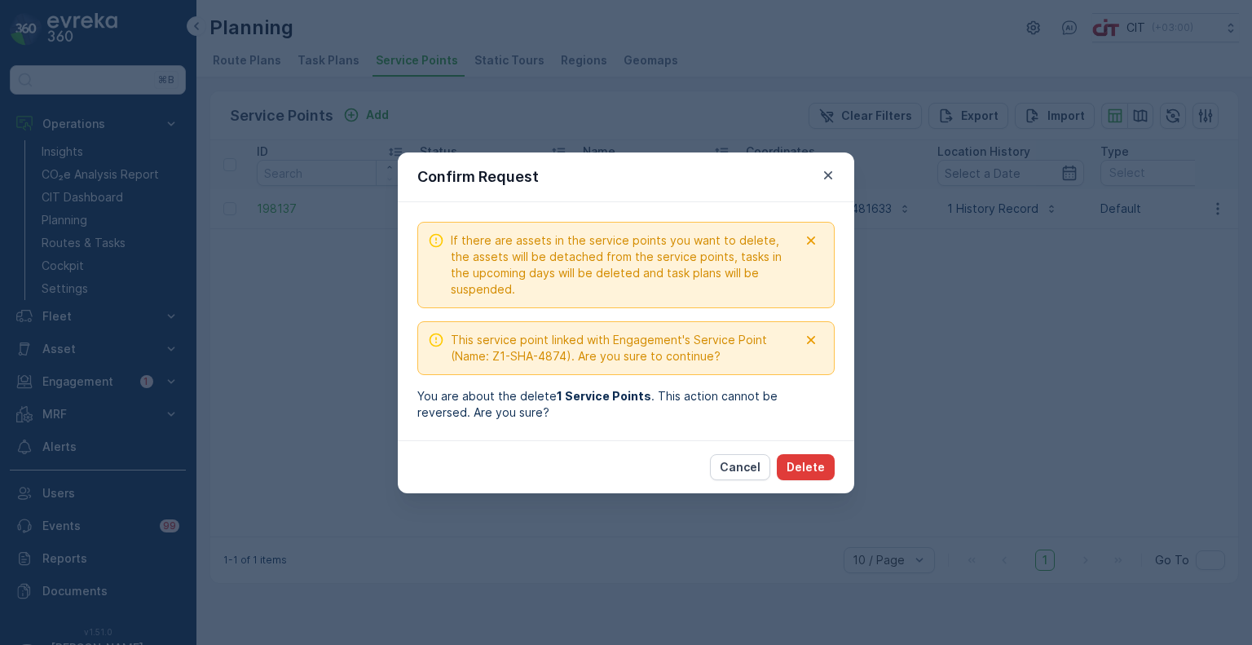
click at [827, 467] on button "Delete" at bounding box center [806, 467] width 58 height 26
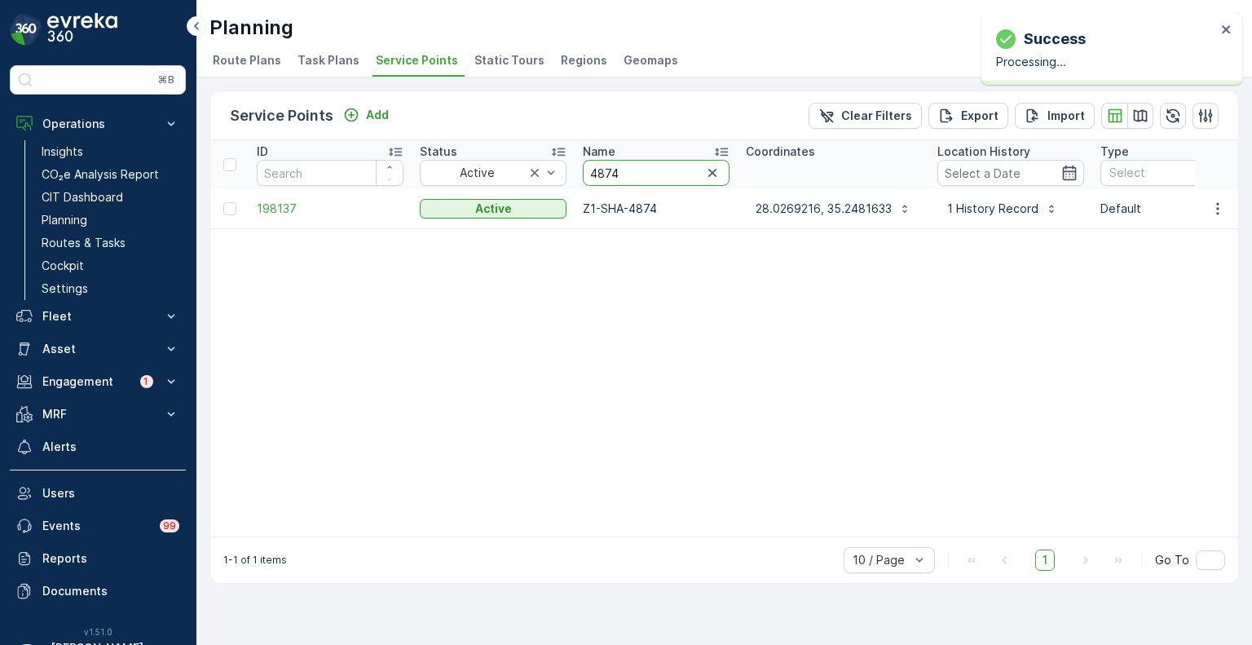
drag, startPoint x: 627, startPoint y: 170, endPoint x: 577, endPoint y: 166, distance: 50.7
click at [577, 166] on th "Name 4874" at bounding box center [656, 164] width 163 height 49
paste input "23"
type input "2374"
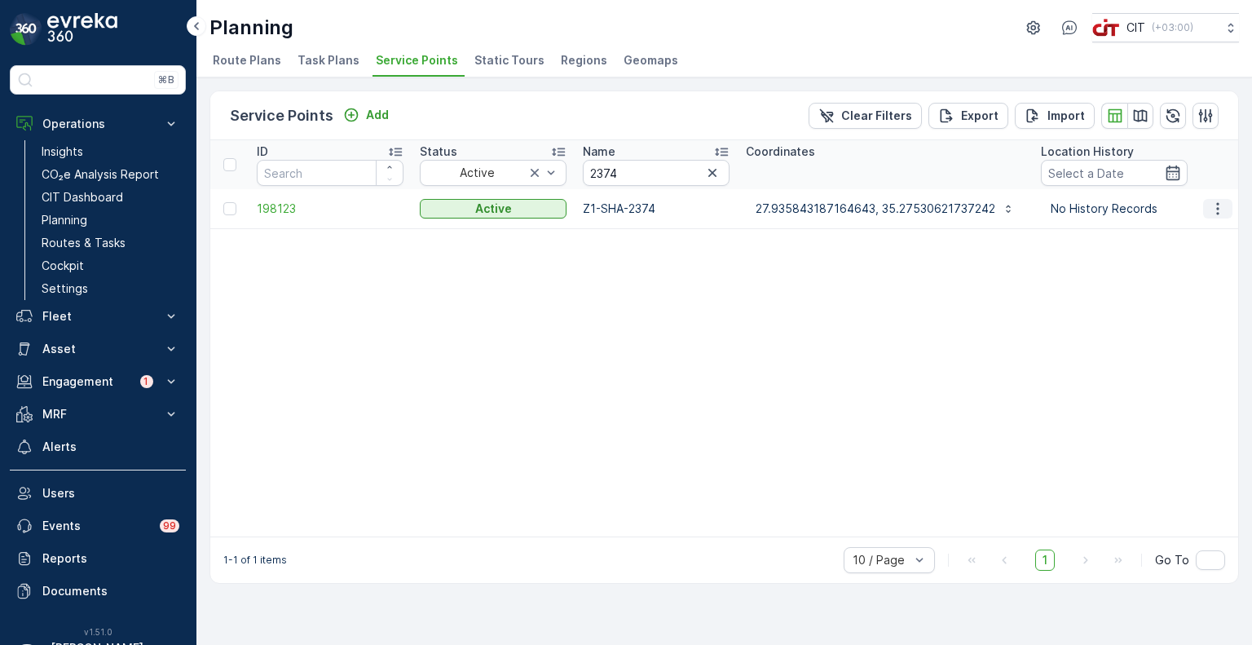
click at [1215, 210] on icon "button" at bounding box center [1218, 209] width 16 height 16
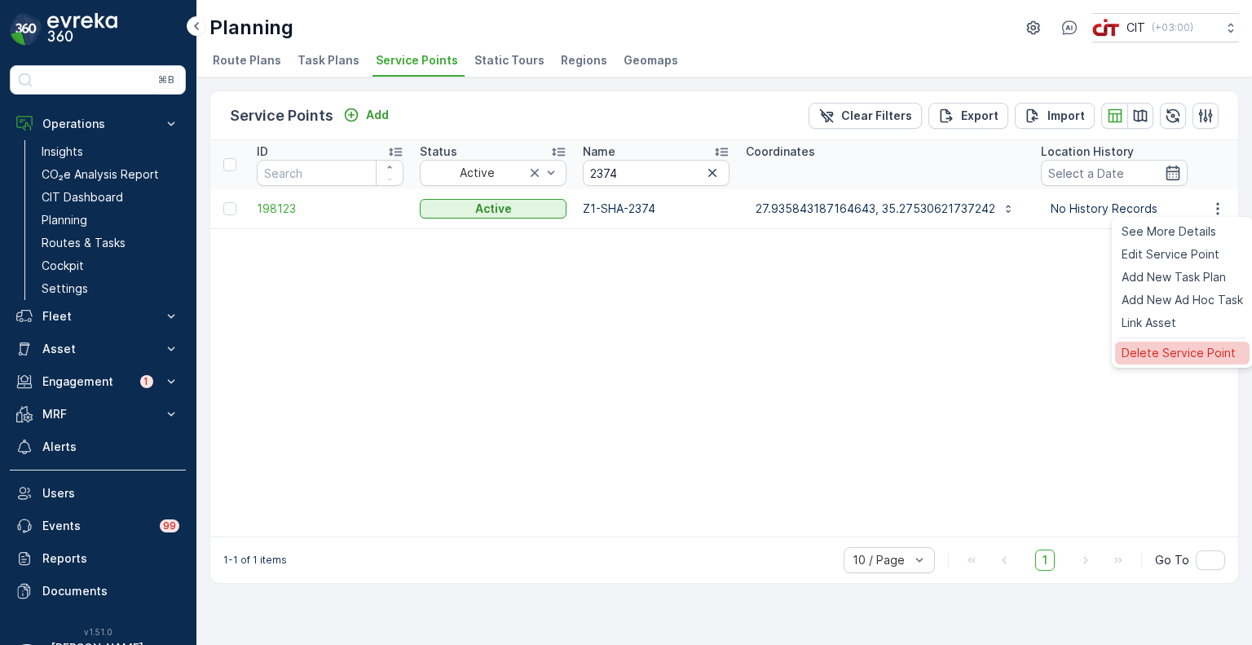
click at [1167, 350] on span "Delete Service Point" at bounding box center [1179, 353] width 114 height 16
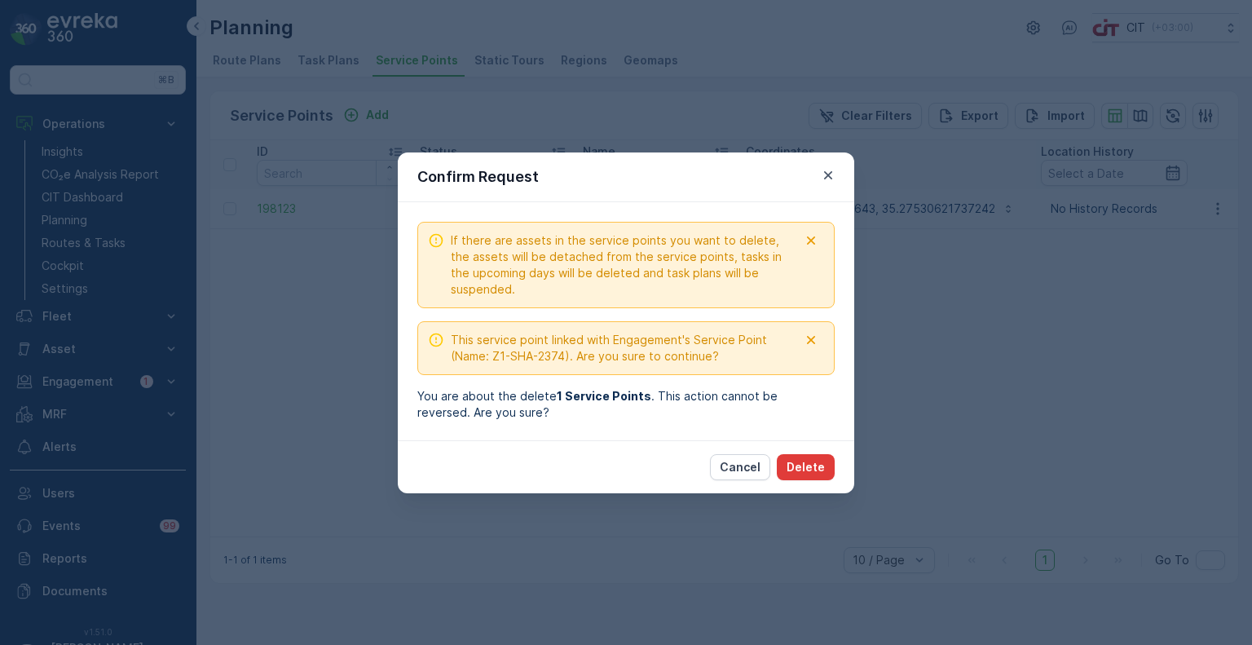
click at [813, 466] on p "Delete" at bounding box center [806, 467] width 38 height 16
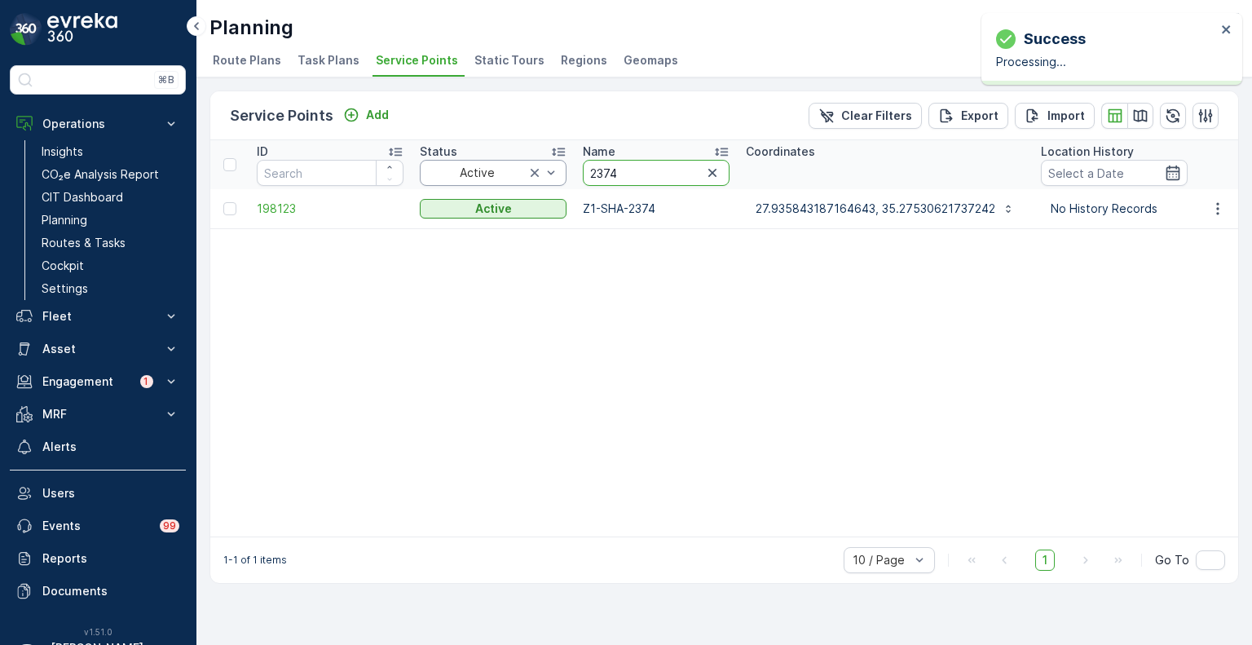
drag, startPoint x: 638, startPoint y: 167, endPoint x: 561, endPoint y: 169, distance: 77.5
paste input "4876"
type input "4876"
click at [1221, 207] on icon "button" at bounding box center [1218, 209] width 16 height 16
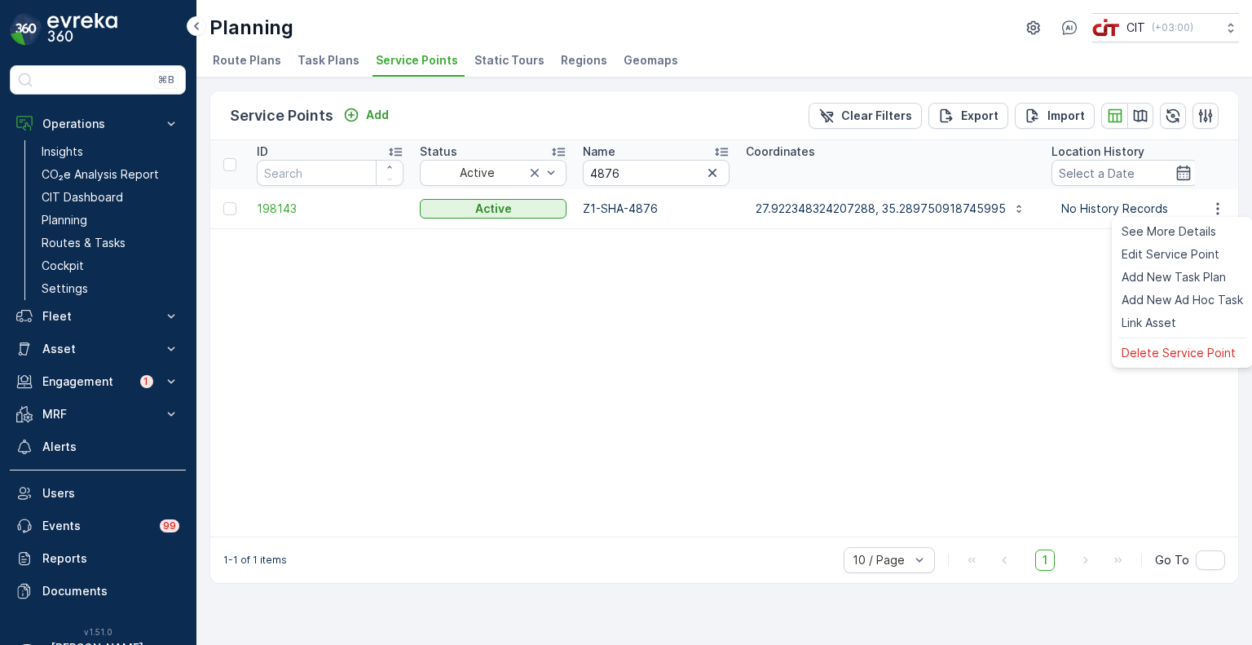
click at [1173, 342] on div "Delete Service Point" at bounding box center [1182, 353] width 135 height 23
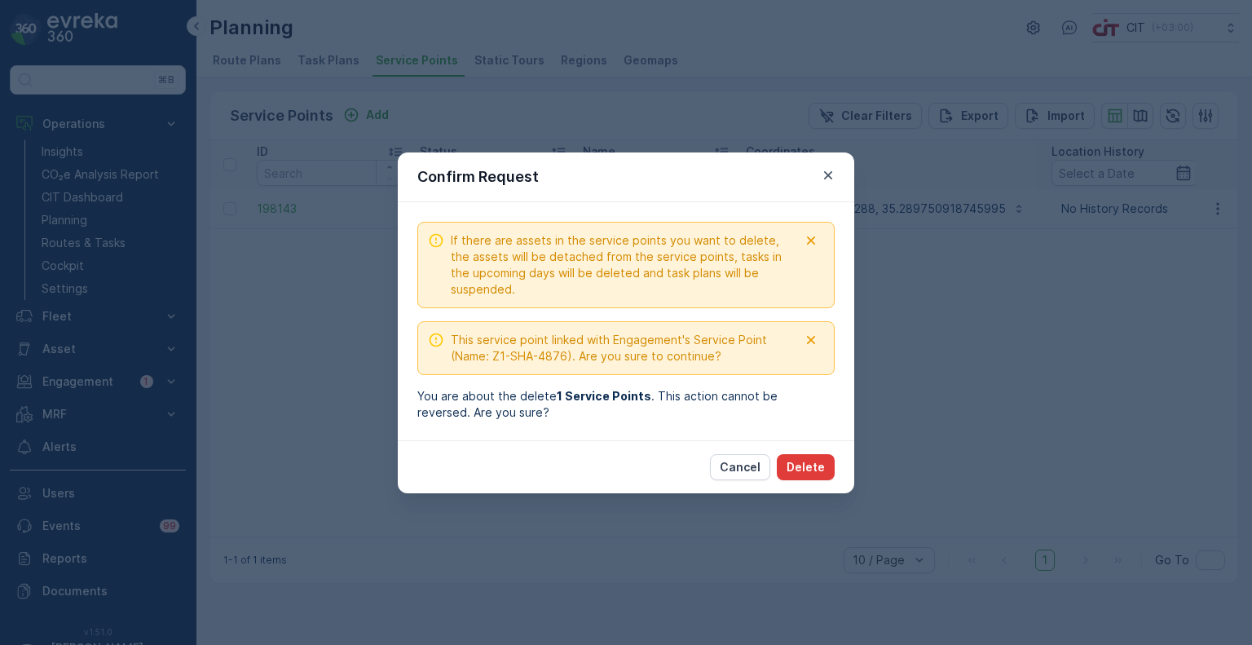
click at [820, 441] on div "Cancel Delete" at bounding box center [626, 466] width 457 height 53
click at [815, 462] on p "Delete" at bounding box center [806, 467] width 38 height 16
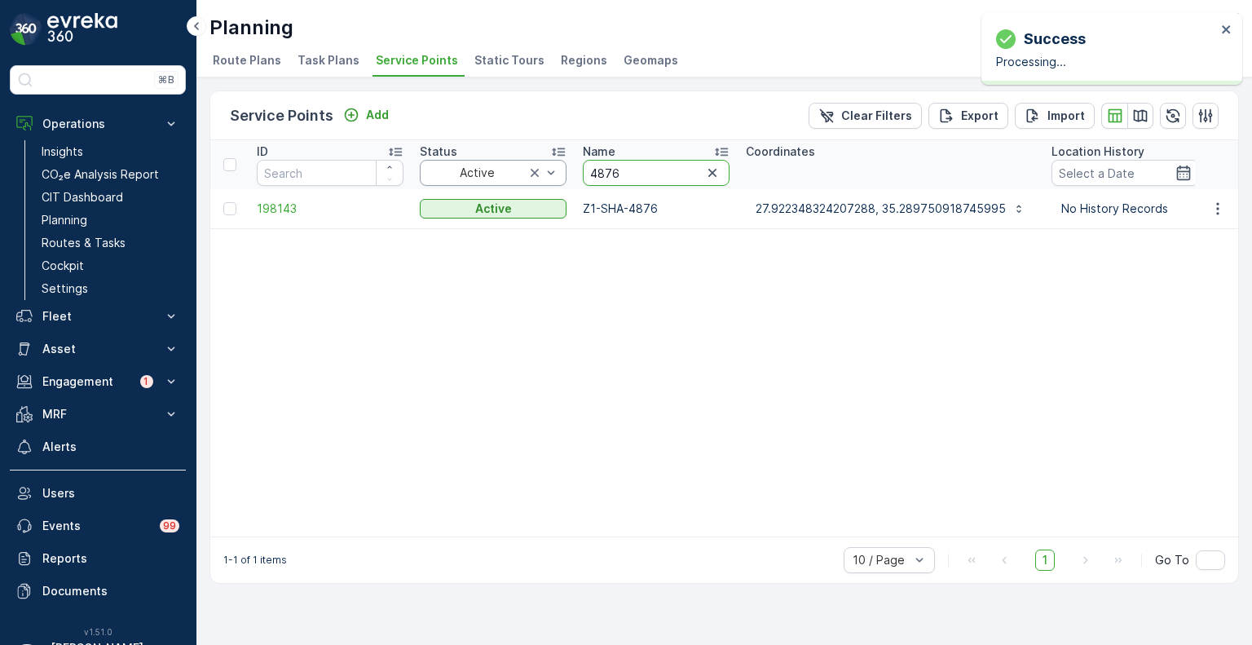
drag, startPoint x: 581, startPoint y: 170, endPoint x: 558, endPoint y: 169, distance: 22.8
paste input "737"
type input "4737"
click at [1221, 210] on icon "button" at bounding box center [1218, 209] width 16 height 16
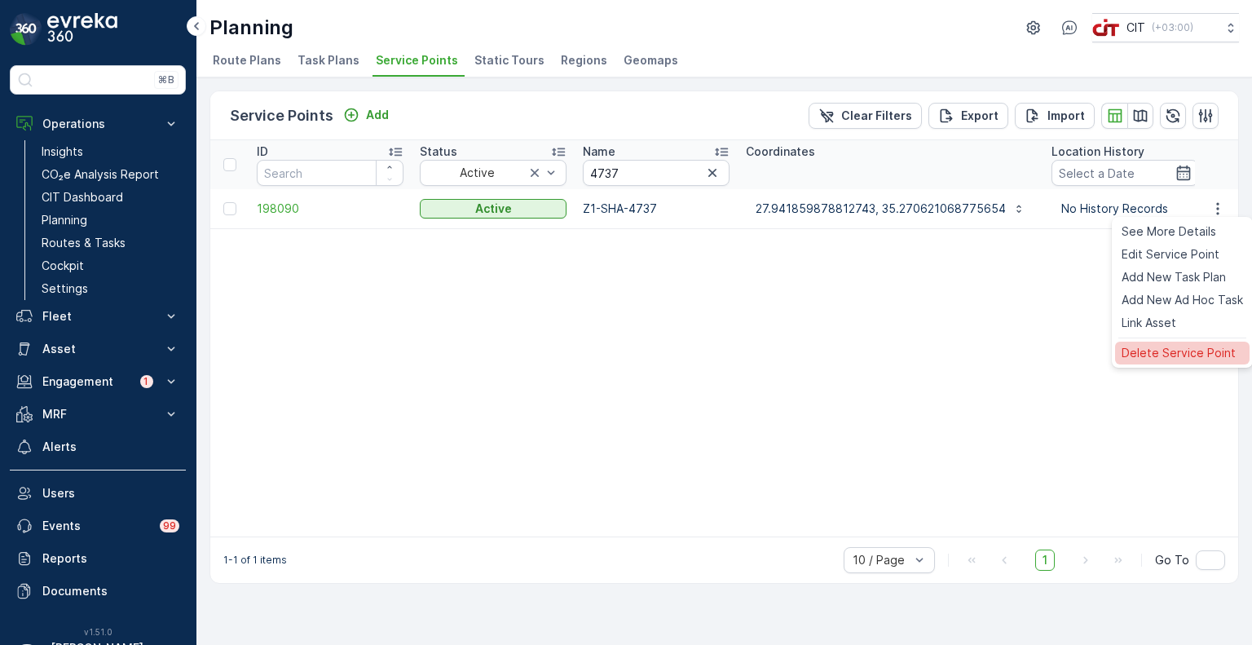
click at [1171, 347] on span "Delete Service Point" at bounding box center [1179, 353] width 114 height 16
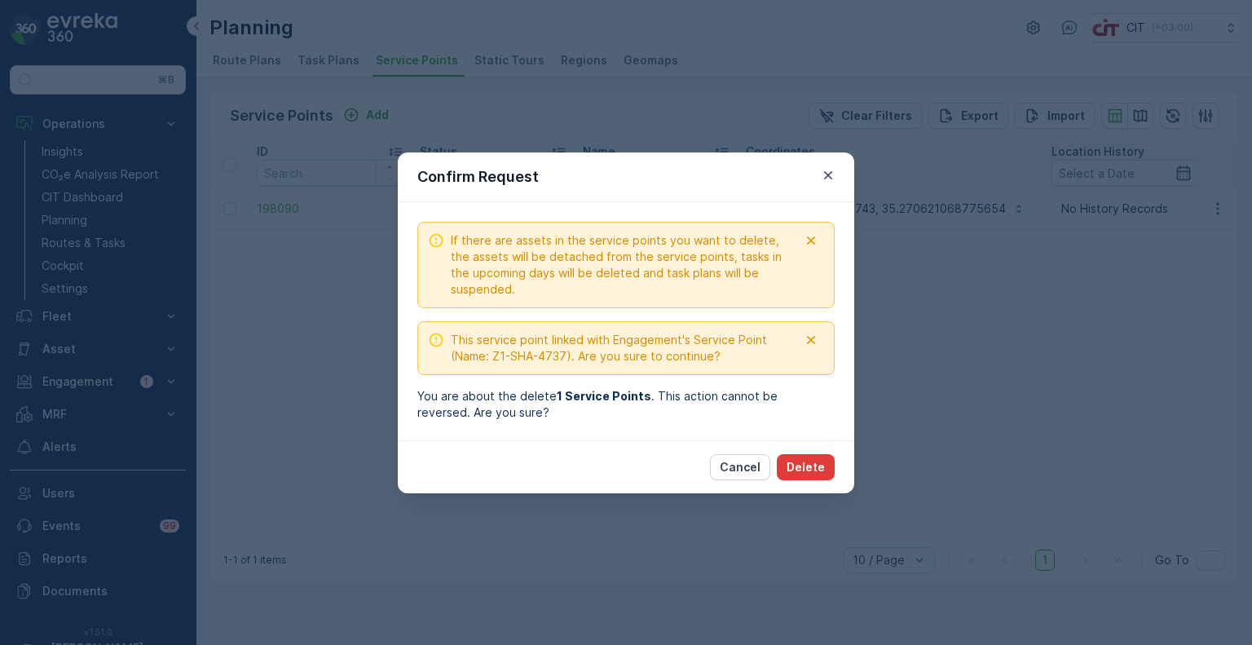
click at [813, 466] on p "Delete" at bounding box center [806, 467] width 38 height 16
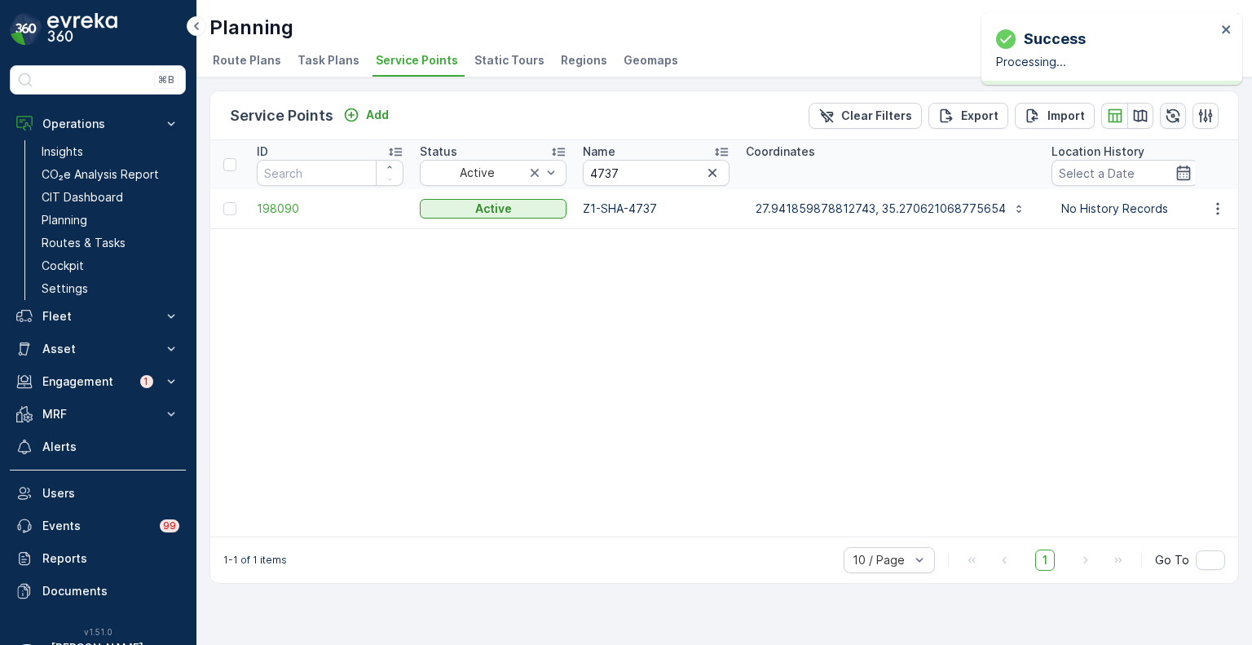
click at [1172, 114] on icon "button" at bounding box center [1174, 115] width 14 height 14
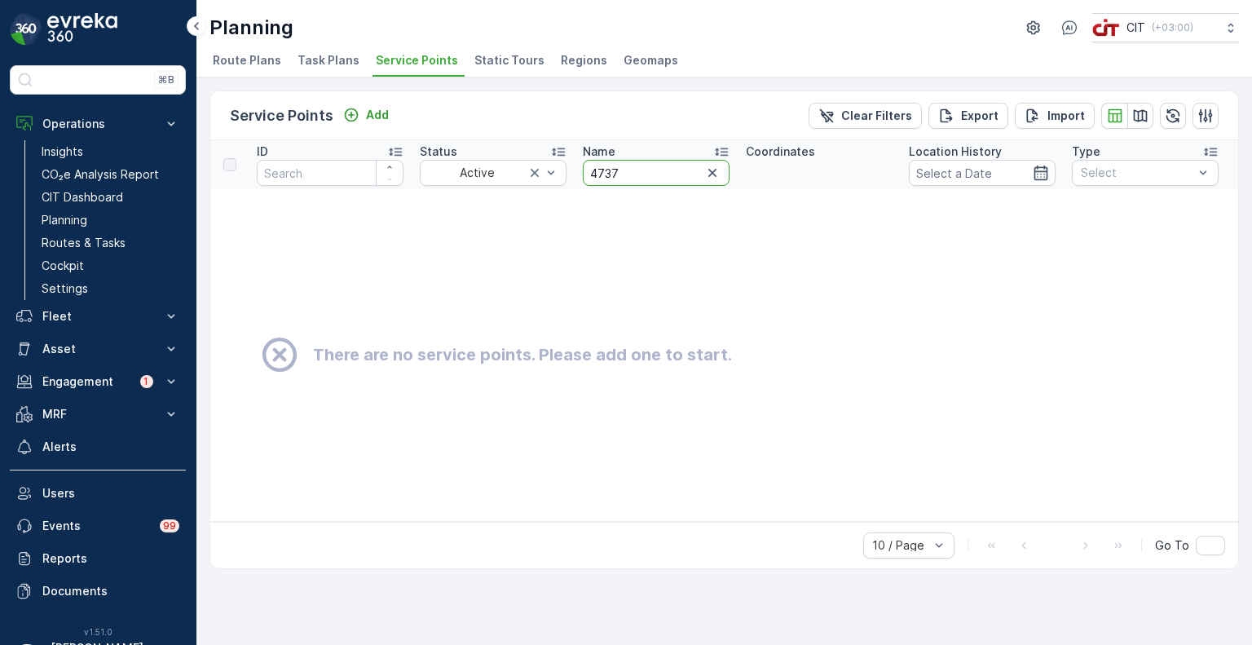
drag, startPoint x: 622, startPoint y: 172, endPoint x: 571, endPoint y: 168, distance: 51.5
paste input "2316"
type input "2316"
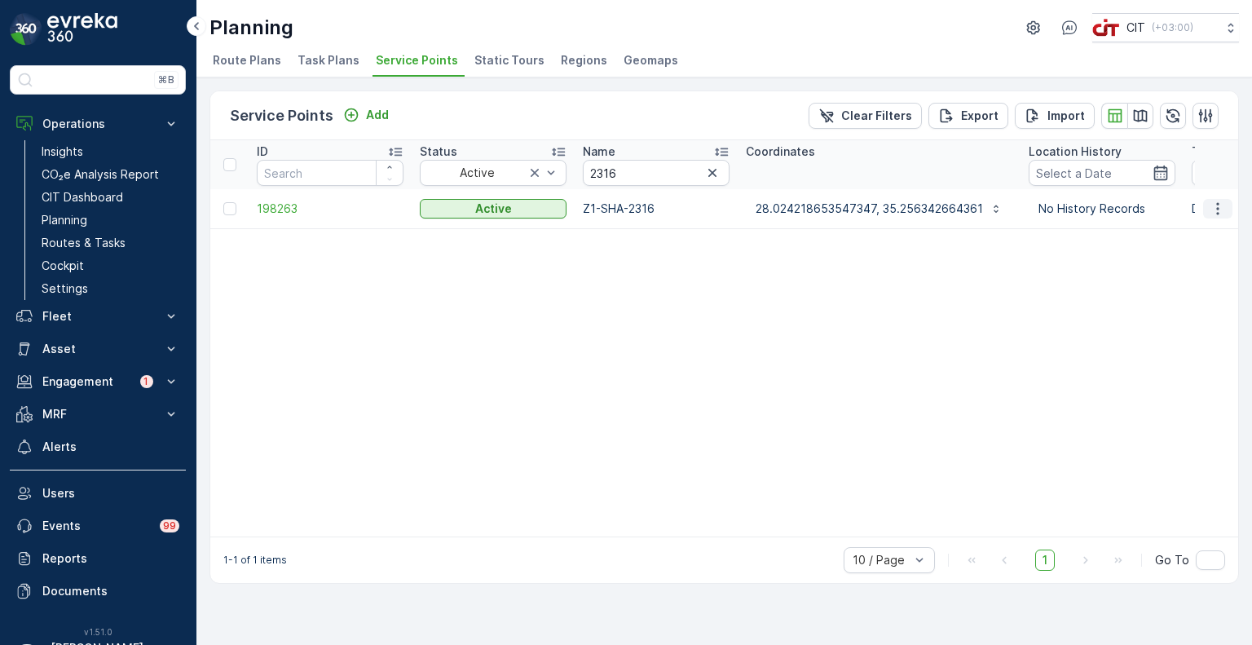
click at [1217, 210] on icon "button" at bounding box center [1218, 209] width 16 height 16
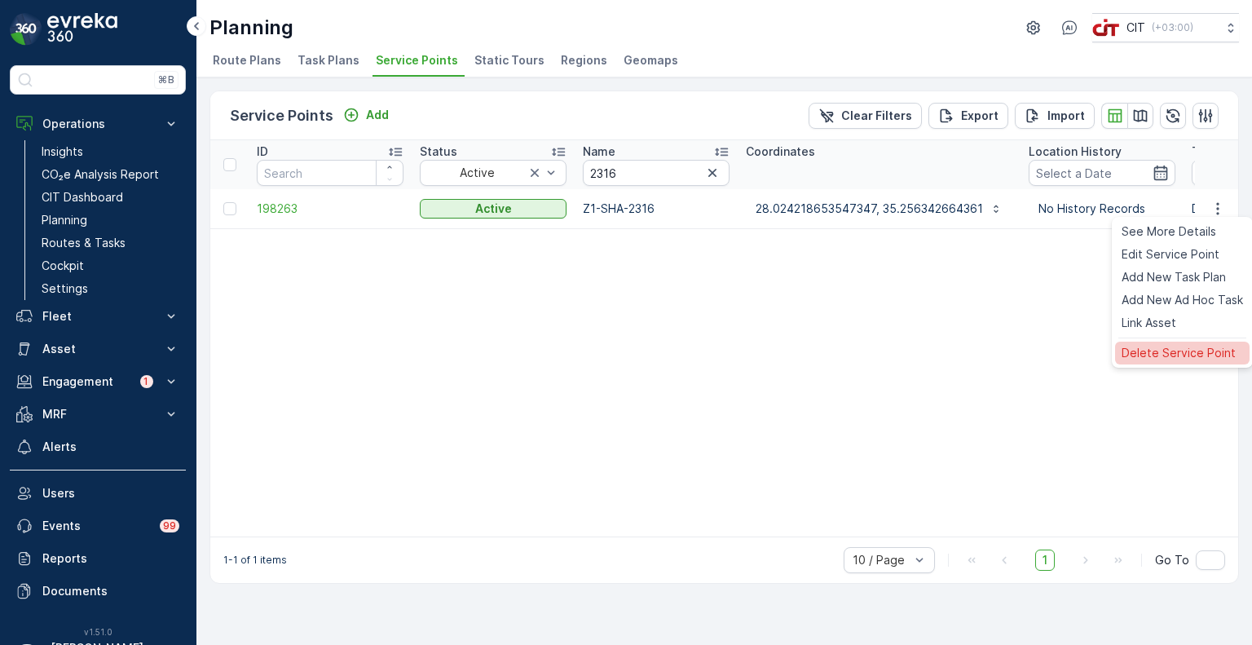
click at [1181, 355] on span "Delete Service Point" at bounding box center [1179, 353] width 114 height 16
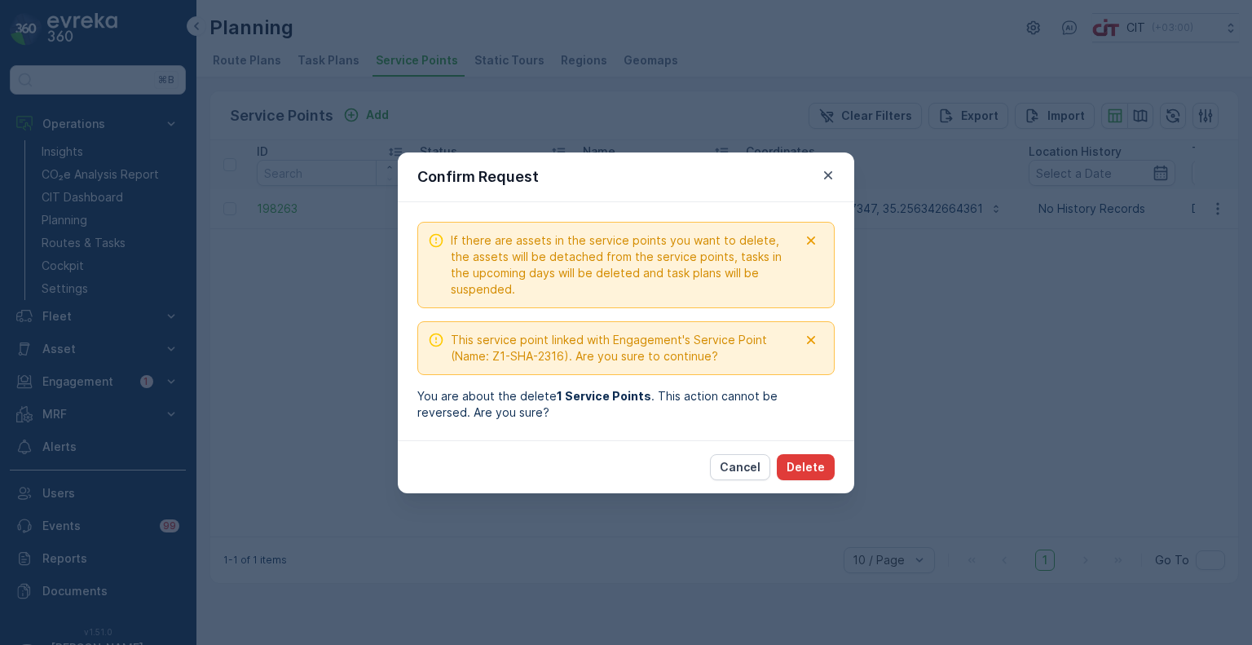
click at [823, 471] on p "Delete" at bounding box center [806, 467] width 38 height 16
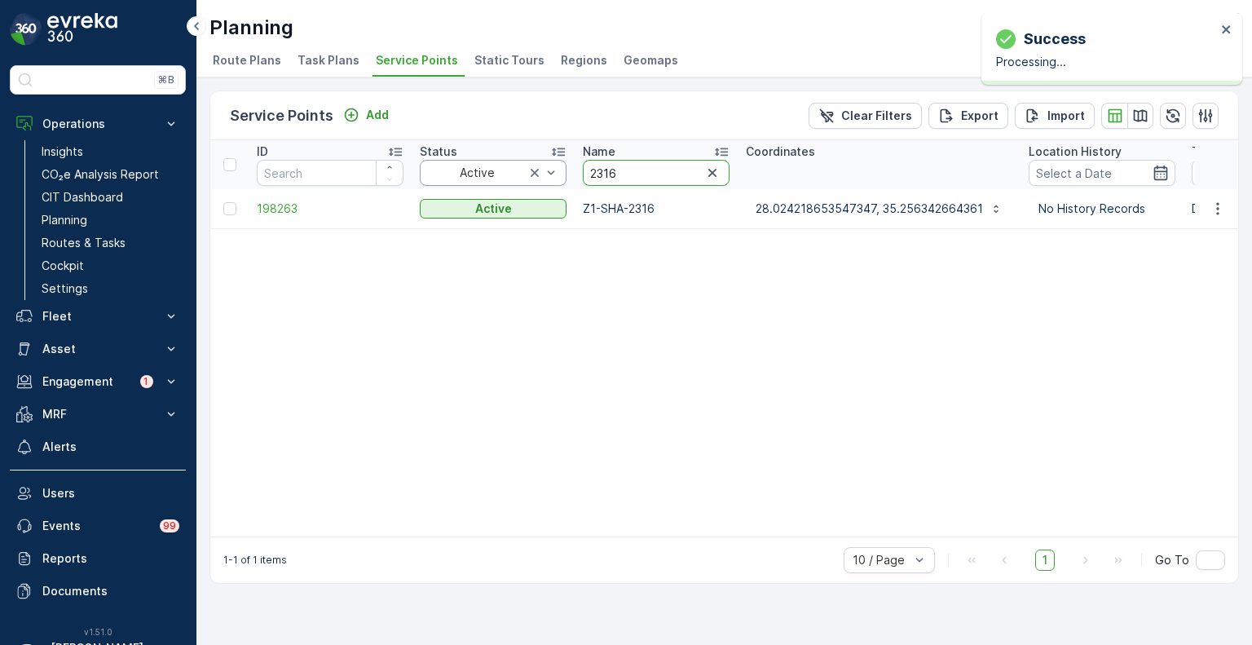
drag, startPoint x: 634, startPoint y: 176, endPoint x: 549, endPoint y: 173, distance: 85.7
paste input "8"
type input "2318"
click at [1224, 210] on icon "button" at bounding box center [1218, 209] width 16 height 16
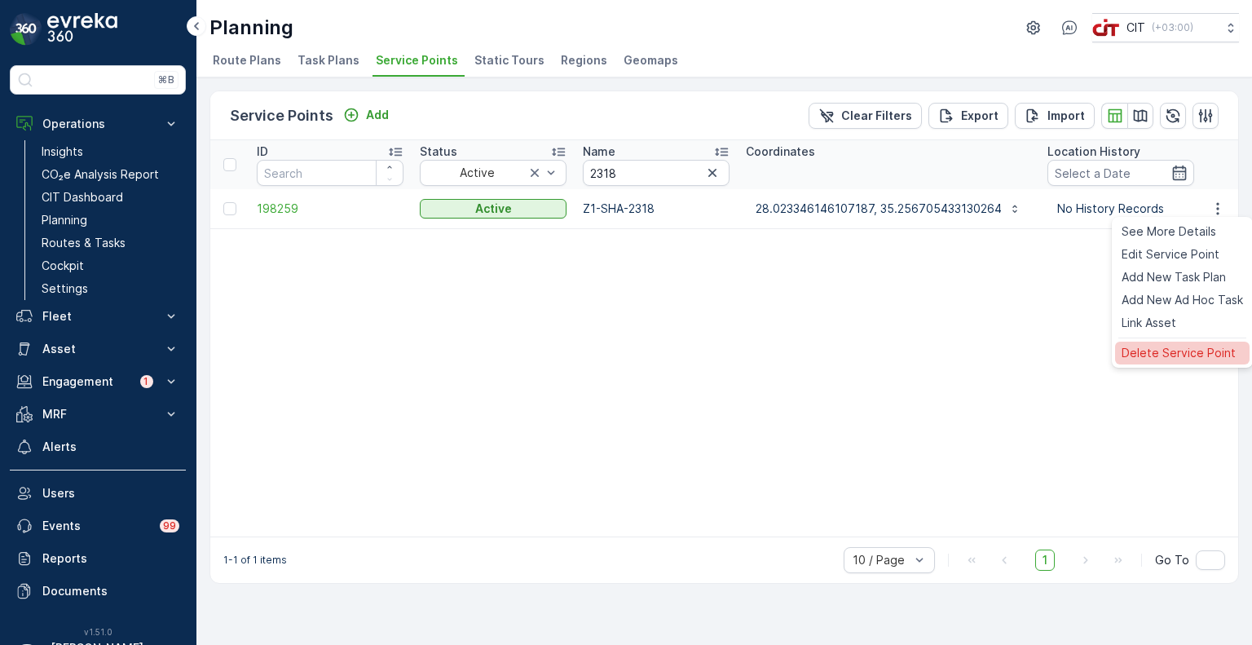
click at [1161, 355] on span "Delete Service Point" at bounding box center [1179, 353] width 114 height 16
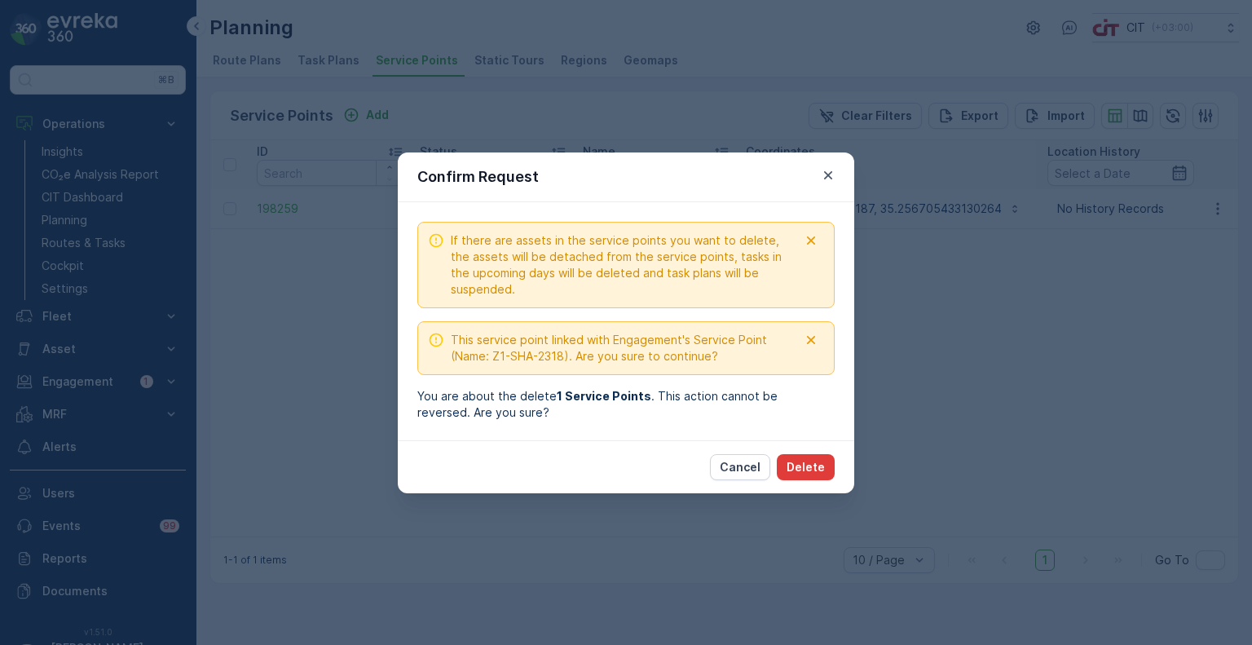
click at [812, 469] on p "Delete" at bounding box center [806, 467] width 38 height 16
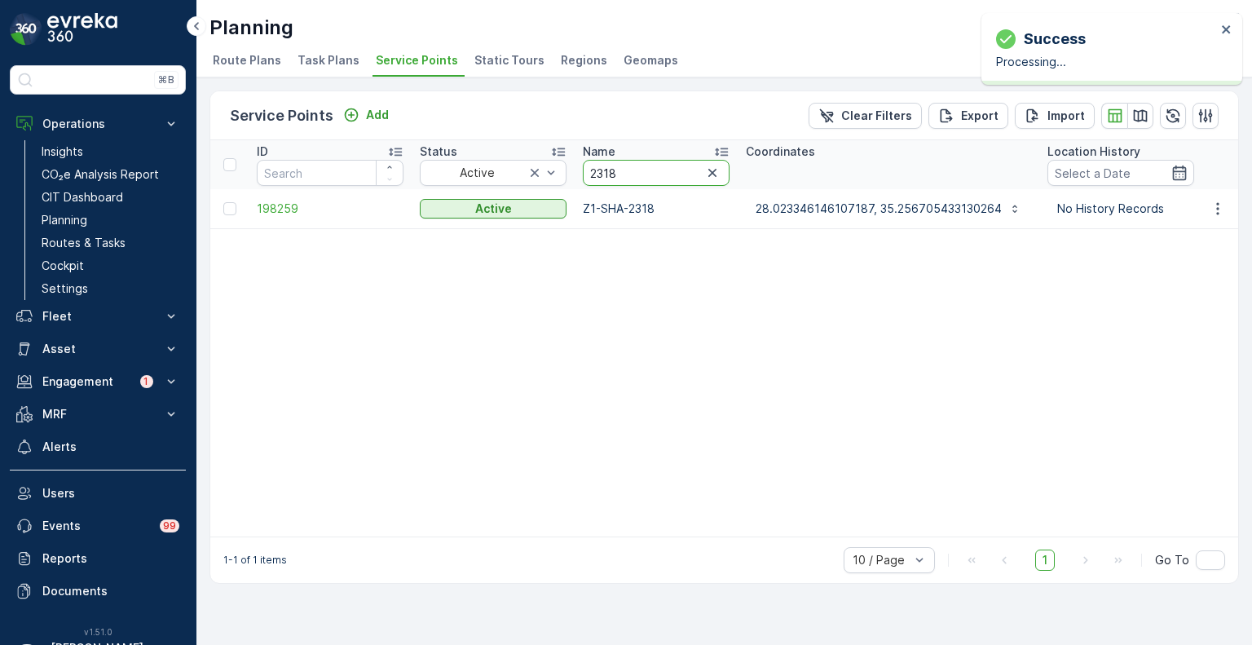
drag, startPoint x: 655, startPoint y: 170, endPoint x: 570, endPoint y: 171, distance: 84.8
paste input "4872"
type input "4872"
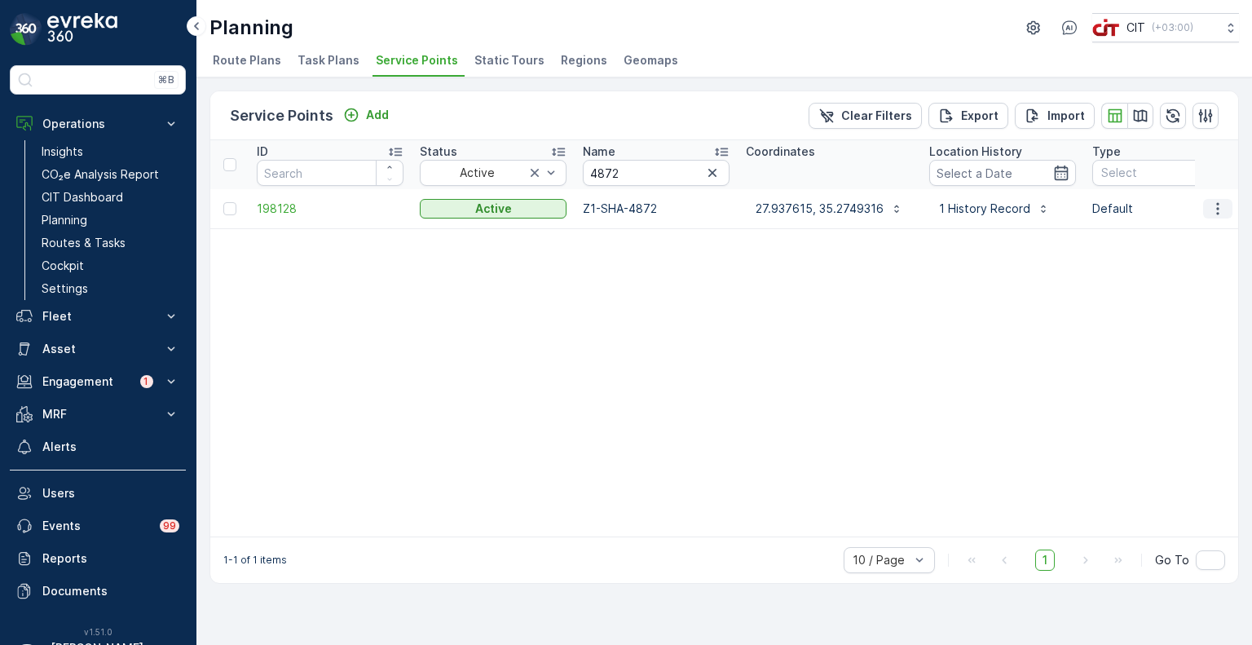
click at [1216, 208] on icon "button" at bounding box center [1218, 209] width 16 height 16
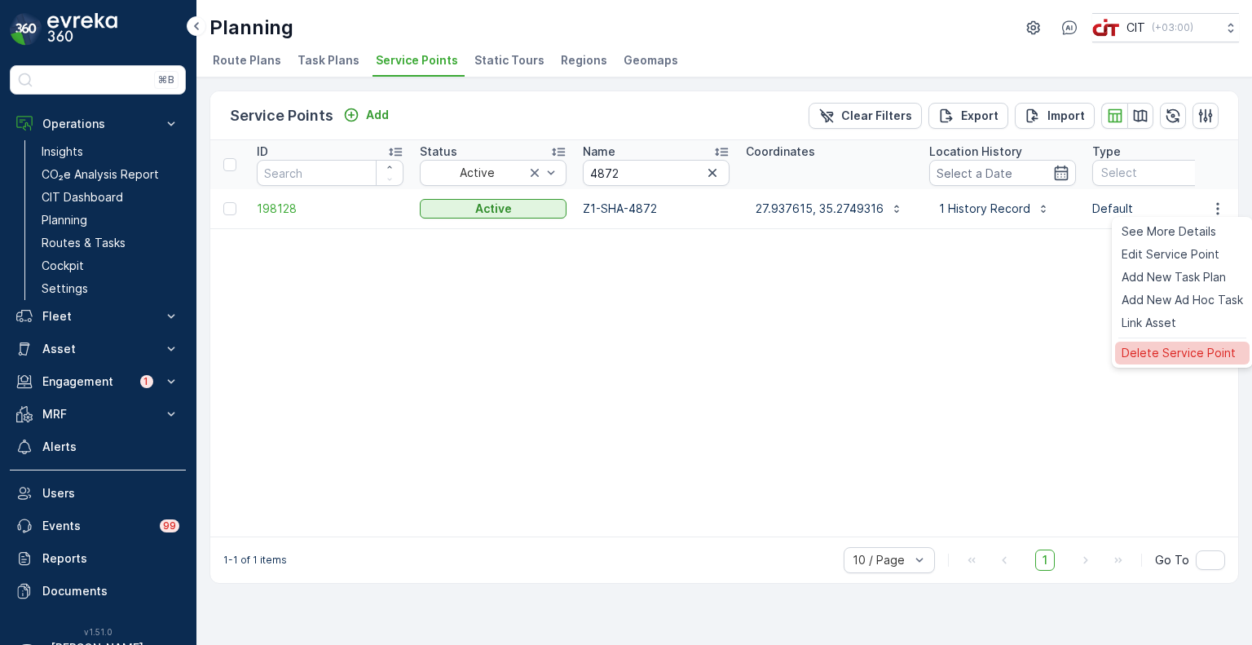
click at [1157, 350] on span "Delete Service Point" at bounding box center [1179, 353] width 114 height 16
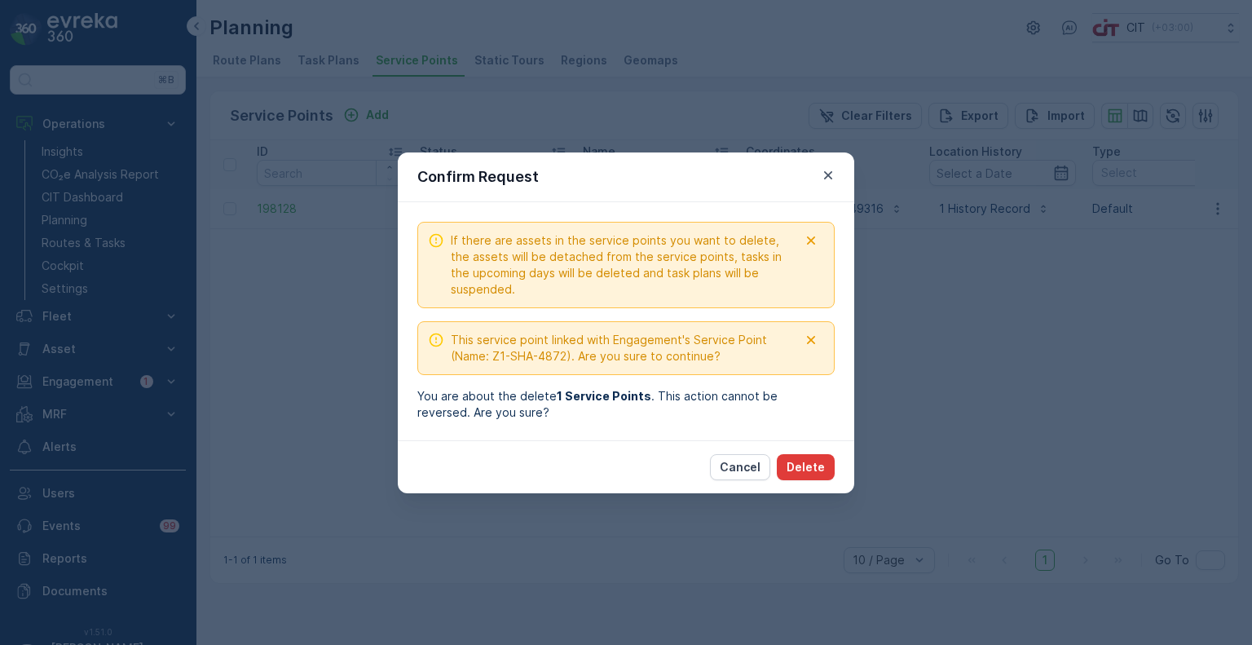
click at [812, 468] on p "Delete" at bounding box center [806, 467] width 38 height 16
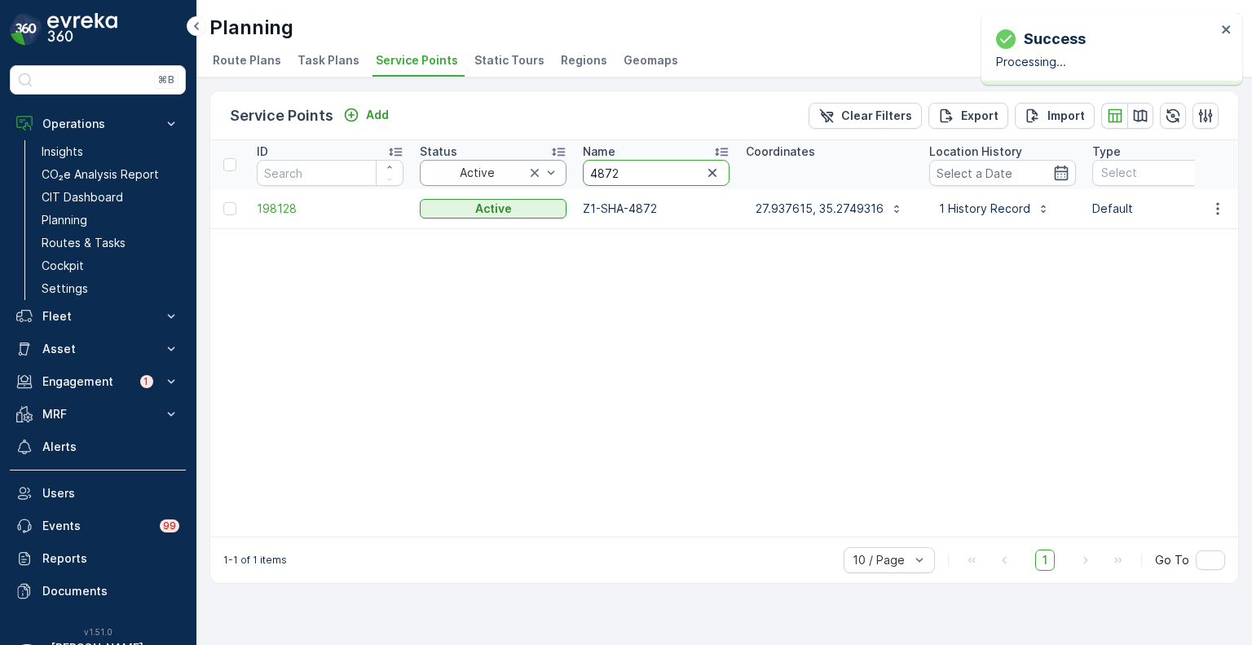
drag, startPoint x: 647, startPoint y: 174, endPoint x: 546, endPoint y: 172, distance: 100.3
paste input "2377"
type input "2377"
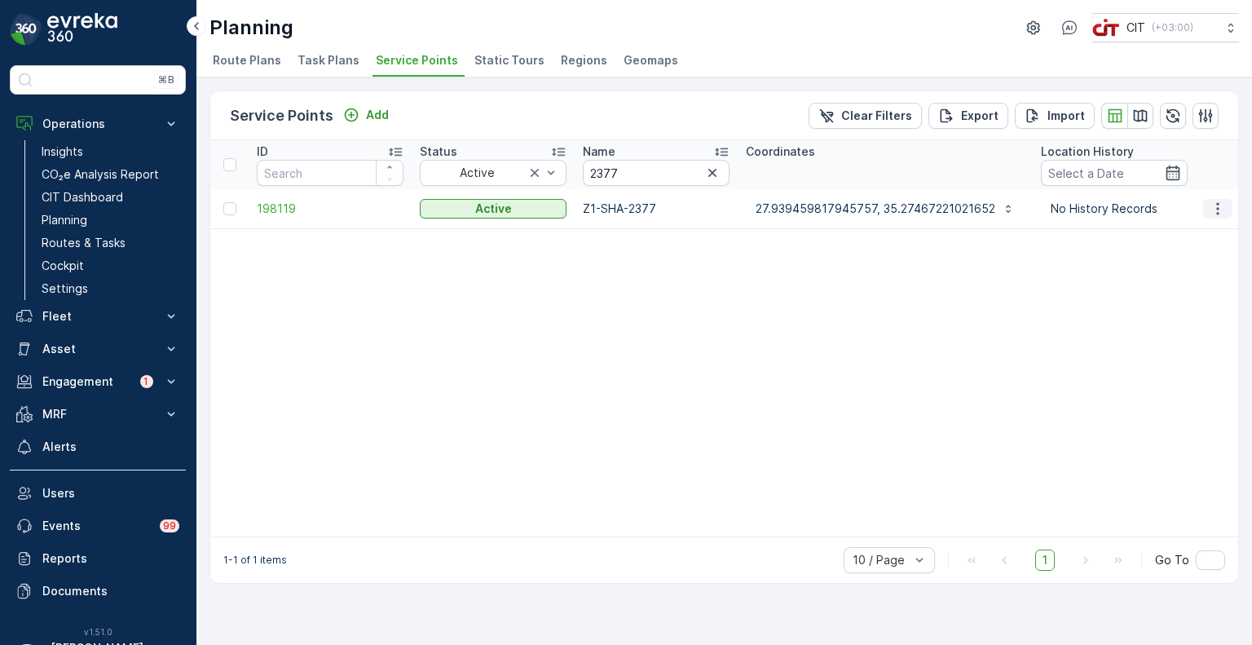
click at [1217, 204] on icon "button" at bounding box center [1218, 209] width 16 height 16
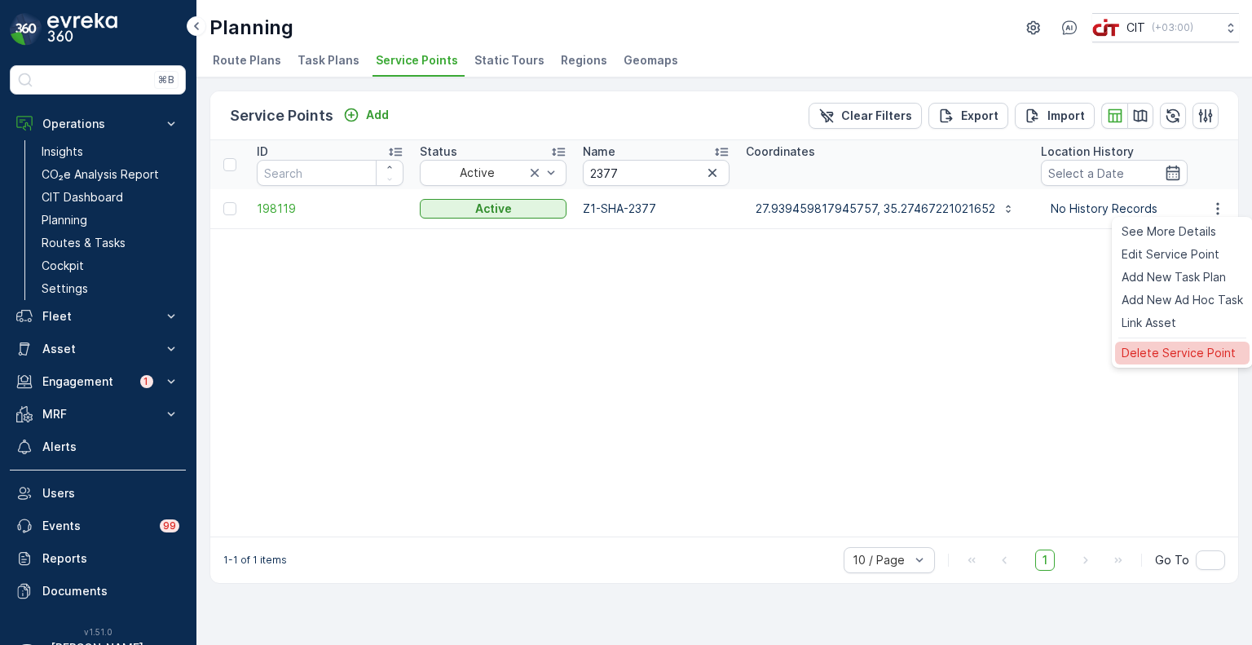
click at [1177, 350] on span "Delete Service Point" at bounding box center [1179, 353] width 114 height 16
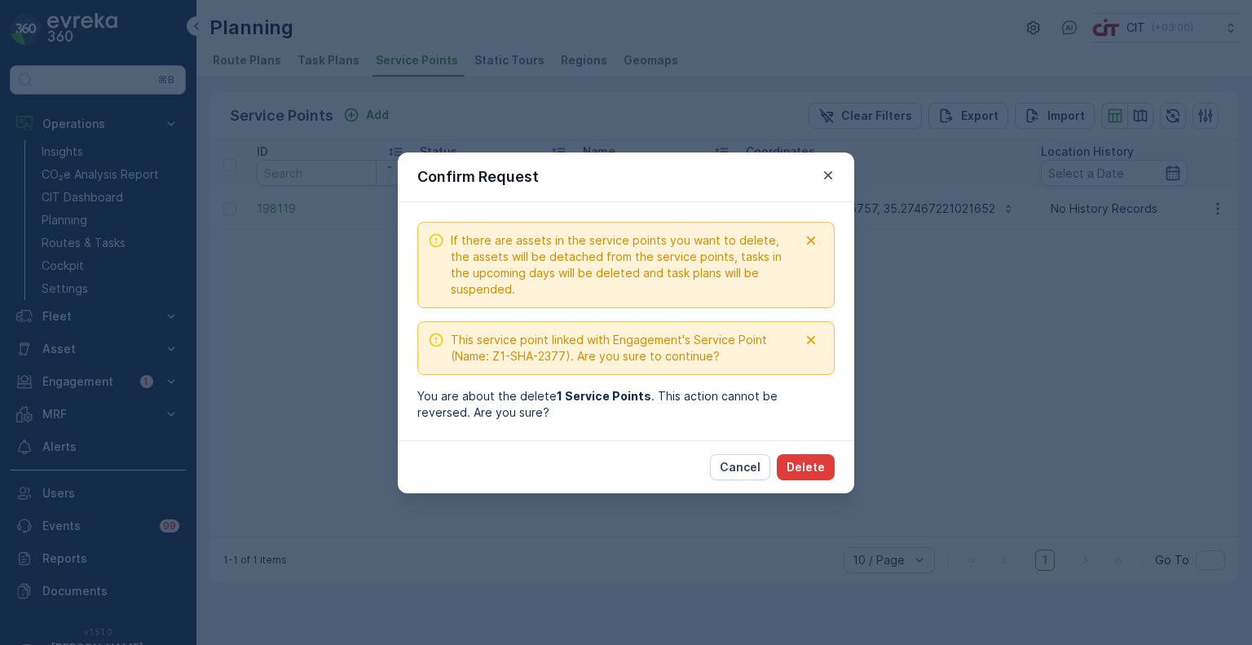
click at [819, 462] on p "Delete" at bounding box center [806, 467] width 38 height 16
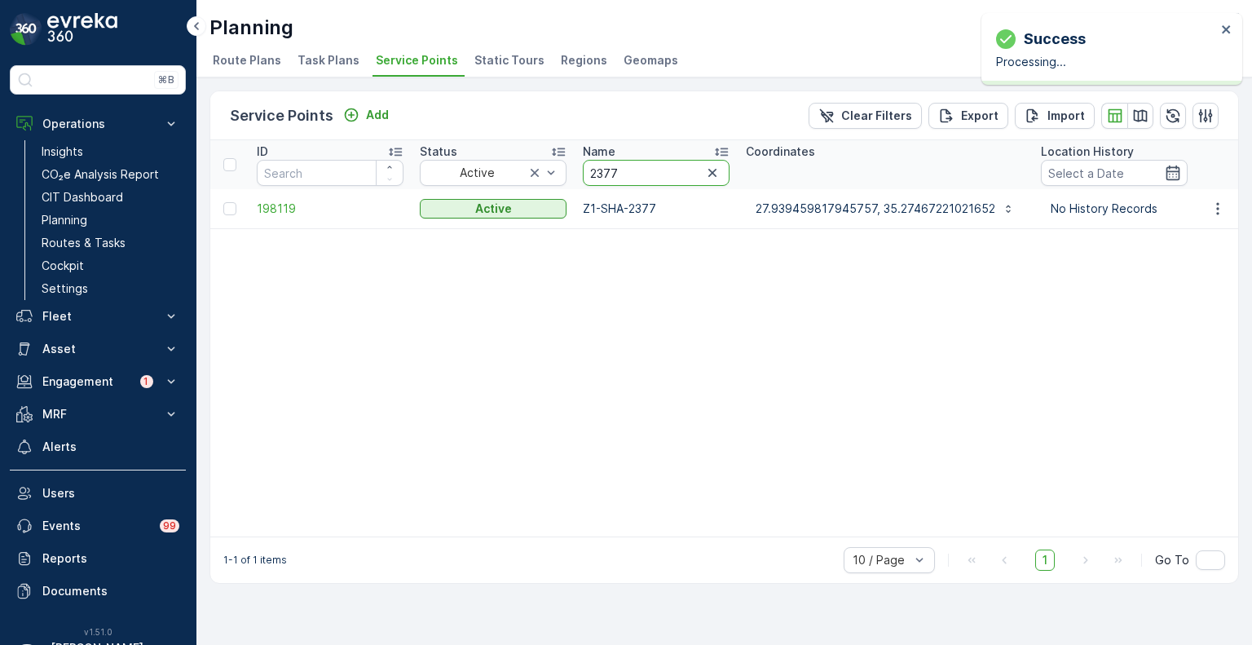
drag, startPoint x: 603, startPoint y: 171, endPoint x: 582, endPoint y: 172, distance: 21.2
click at [583, 172] on input "2377" at bounding box center [656, 173] width 147 height 26
paste input "8"
type input "2378"
click at [1226, 209] on icon "button" at bounding box center [1218, 209] width 16 height 16
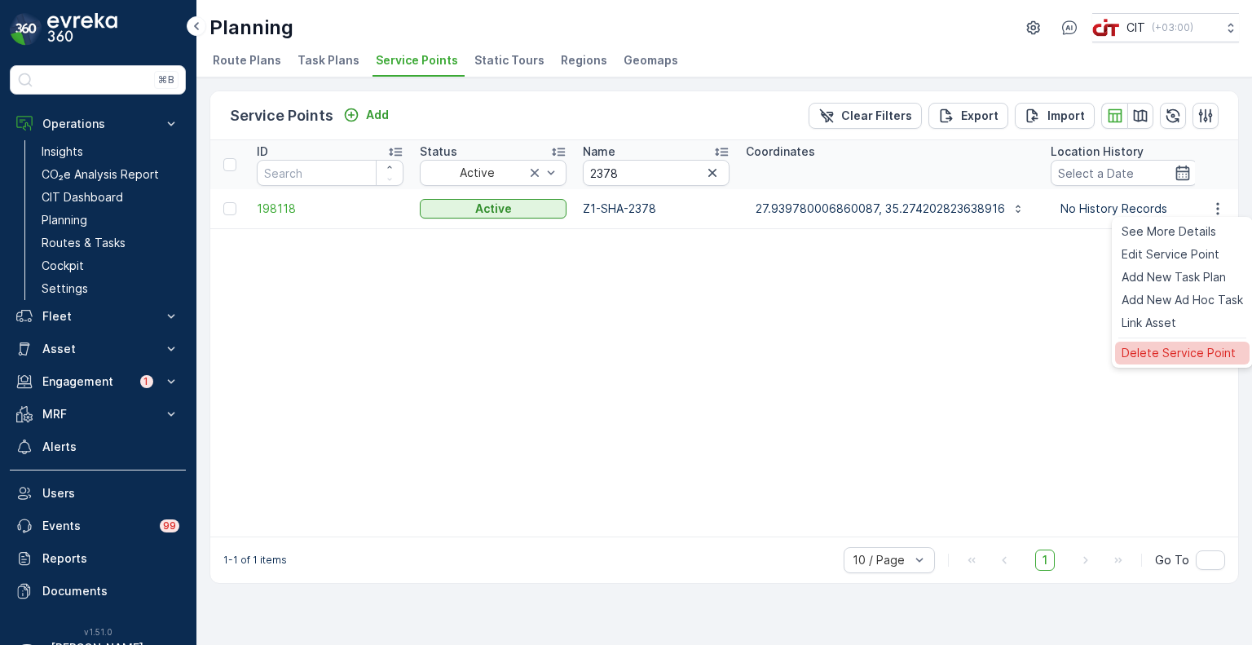
click at [1161, 354] on span "Delete Service Point" at bounding box center [1179, 353] width 114 height 16
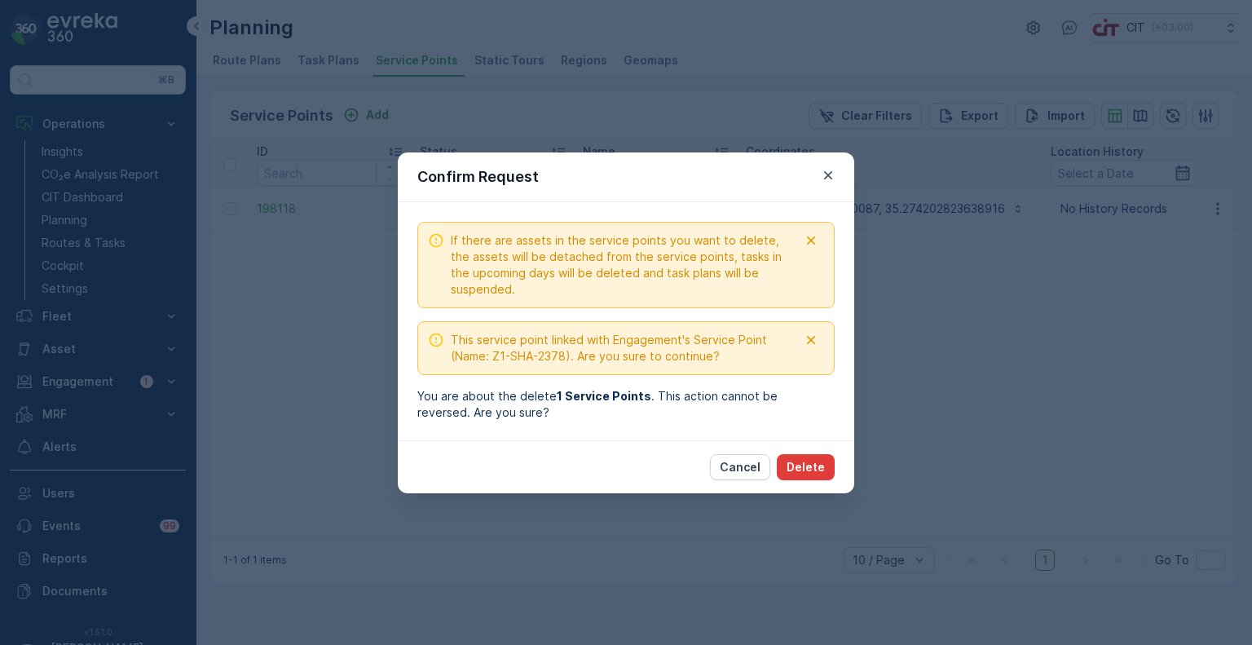
click at [815, 469] on p "Delete" at bounding box center [806, 467] width 38 height 16
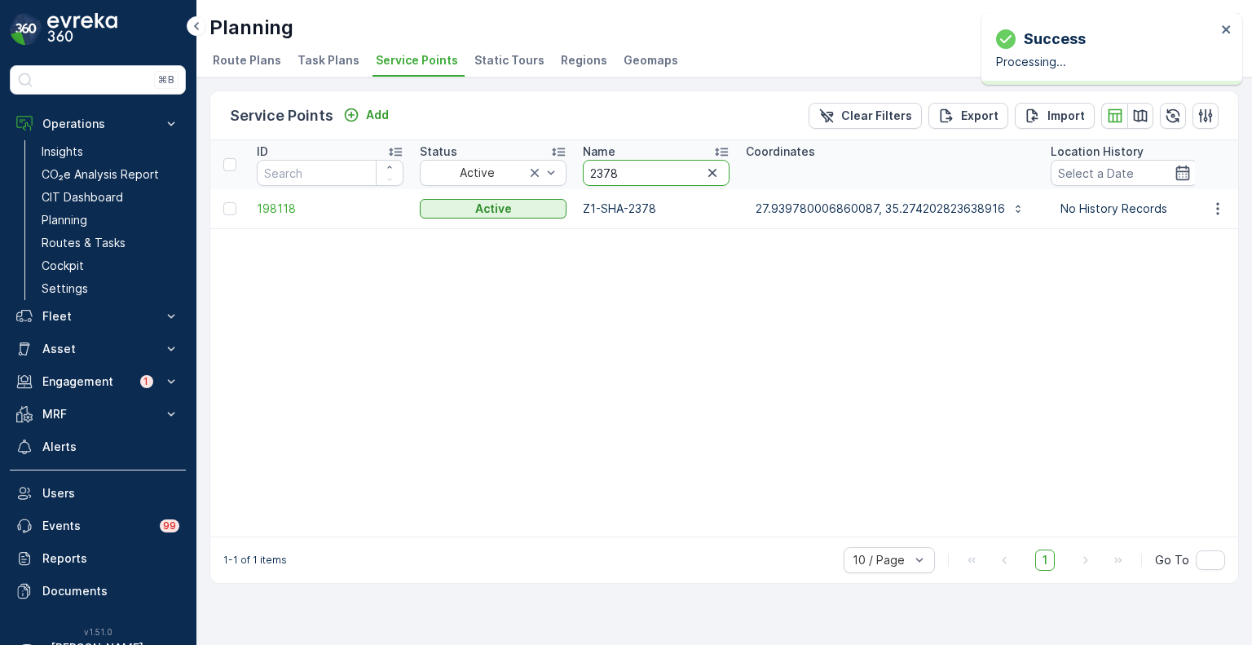
drag, startPoint x: 626, startPoint y: 173, endPoint x: 574, endPoint y: 172, distance: 52.2
paste input "4725"
type input "4725"
click at [1223, 205] on icon "button" at bounding box center [1218, 209] width 16 height 16
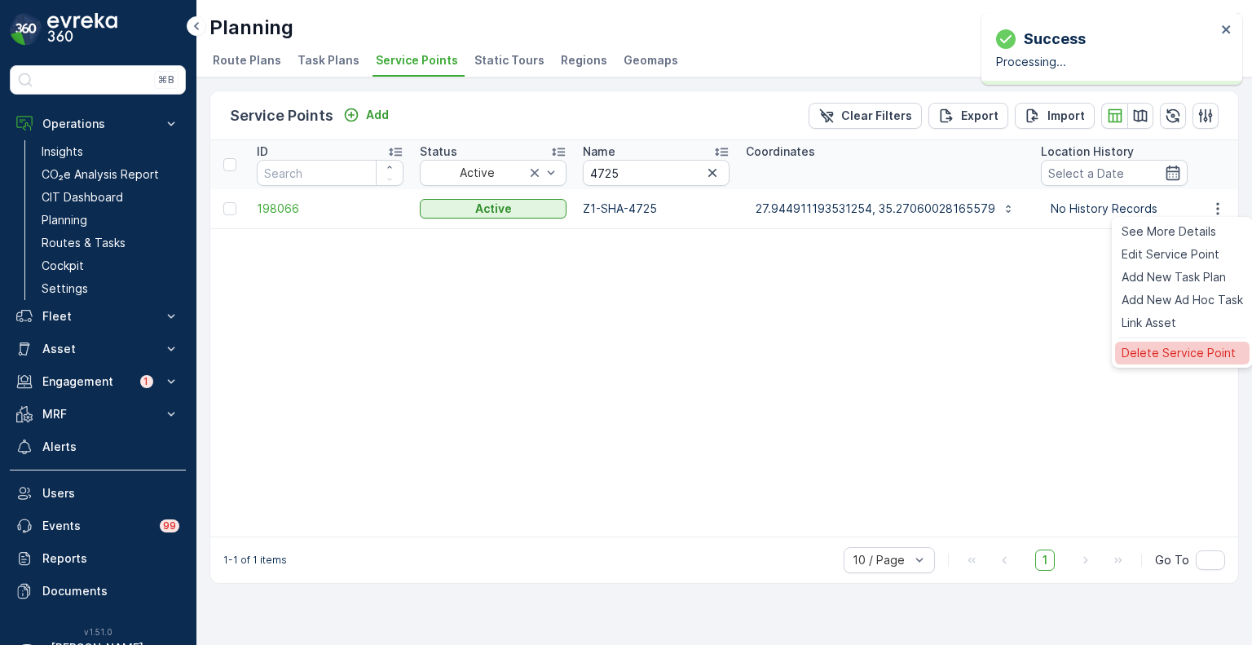
click at [1171, 342] on div "Delete Service Point" at bounding box center [1182, 353] width 135 height 23
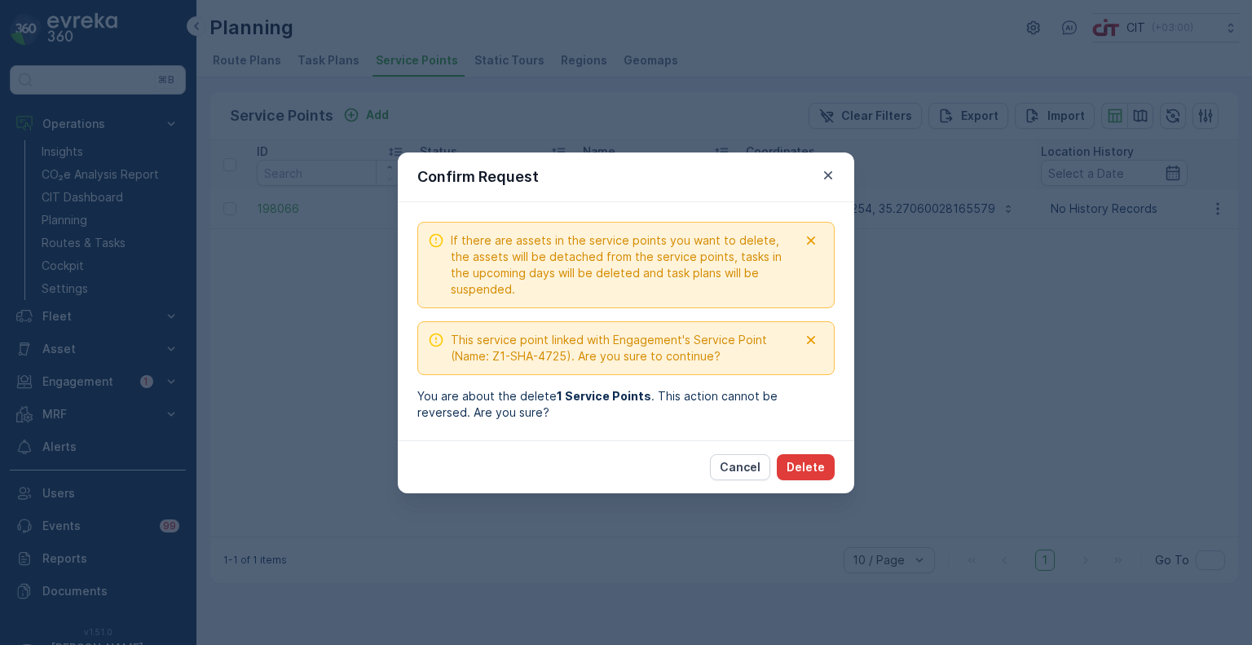
click at [810, 456] on button "Delete" at bounding box center [806, 467] width 58 height 26
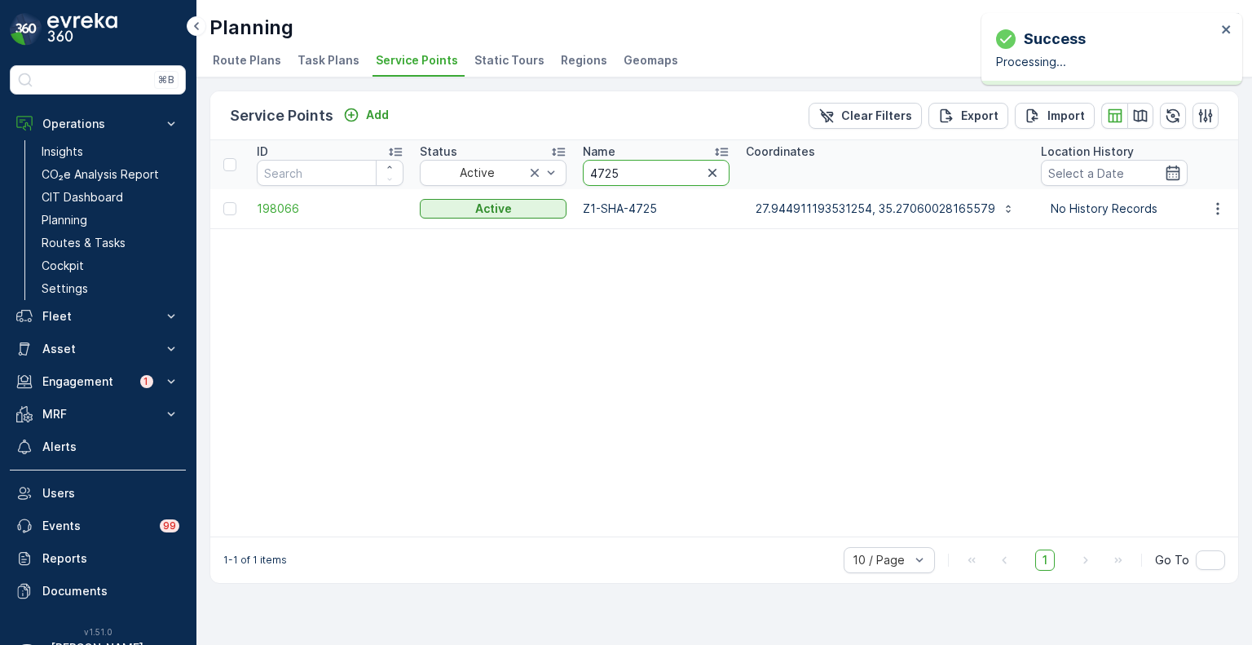
drag, startPoint x: 627, startPoint y: 172, endPoint x: 583, endPoint y: 175, distance: 44.1
click at [583, 175] on input "4725" at bounding box center [656, 173] width 147 height 26
paste input "11"
type input "4711"
click at [1222, 210] on icon "button" at bounding box center [1218, 209] width 16 height 16
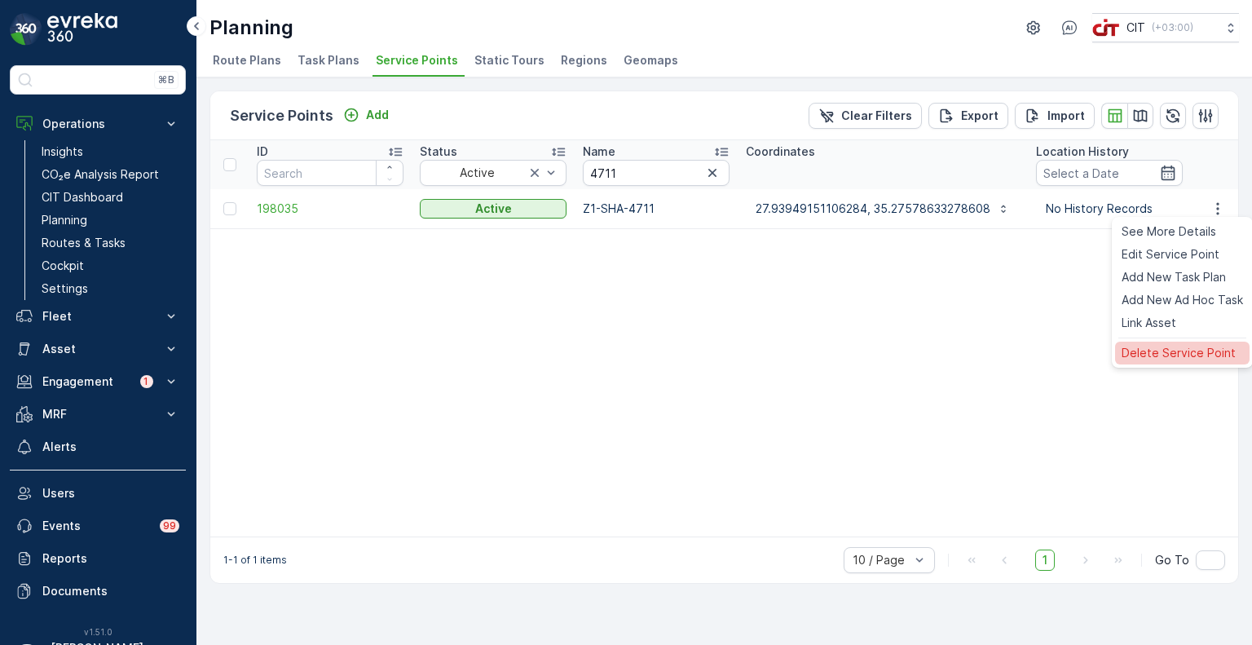
click at [1168, 355] on span "Delete Service Point" at bounding box center [1179, 353] width 114 height 16
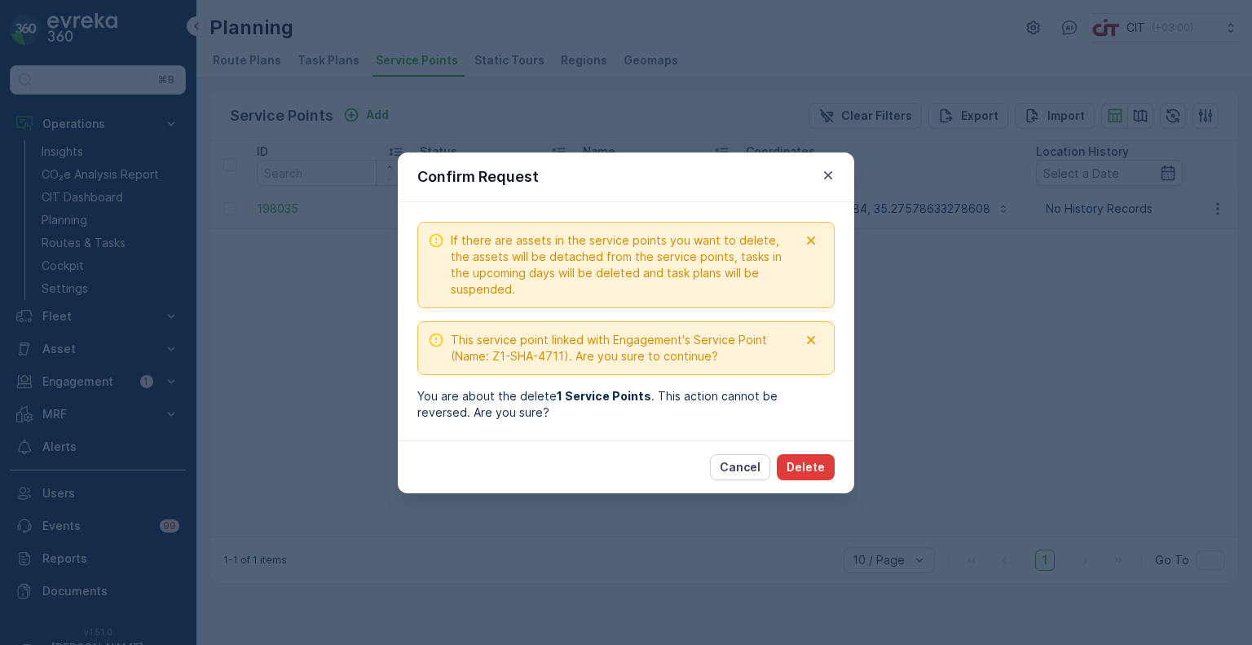
click at [817, 469] on p "Delete" at bounding box center [806, 467] width 38 height 16
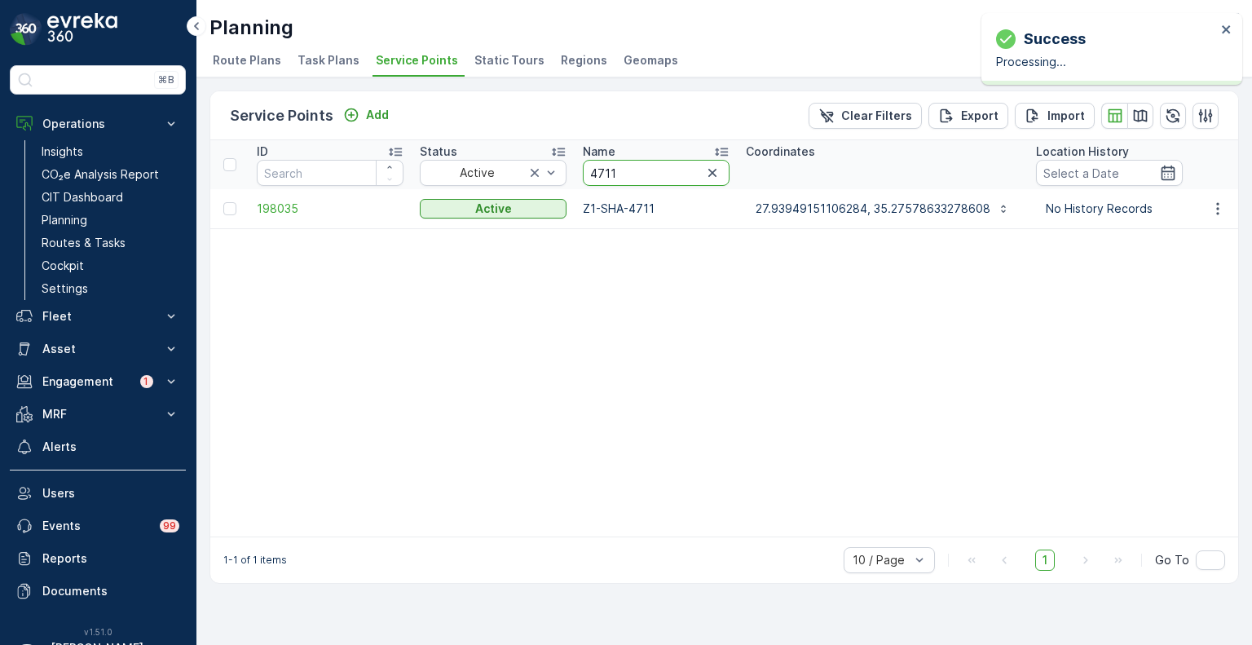
drag, startPoint x: 638, startPoint y: 169, endPoint x: 582, endPoint y: 169, distance: 56.3
click at [583, 169] on input "4711" at bounding box center [656, 173] width 147 height 26
paste input "30"
type input "4730"
click at [1226, 207] on icon "button" at bounding box center [1218, 209] width 16 height 16
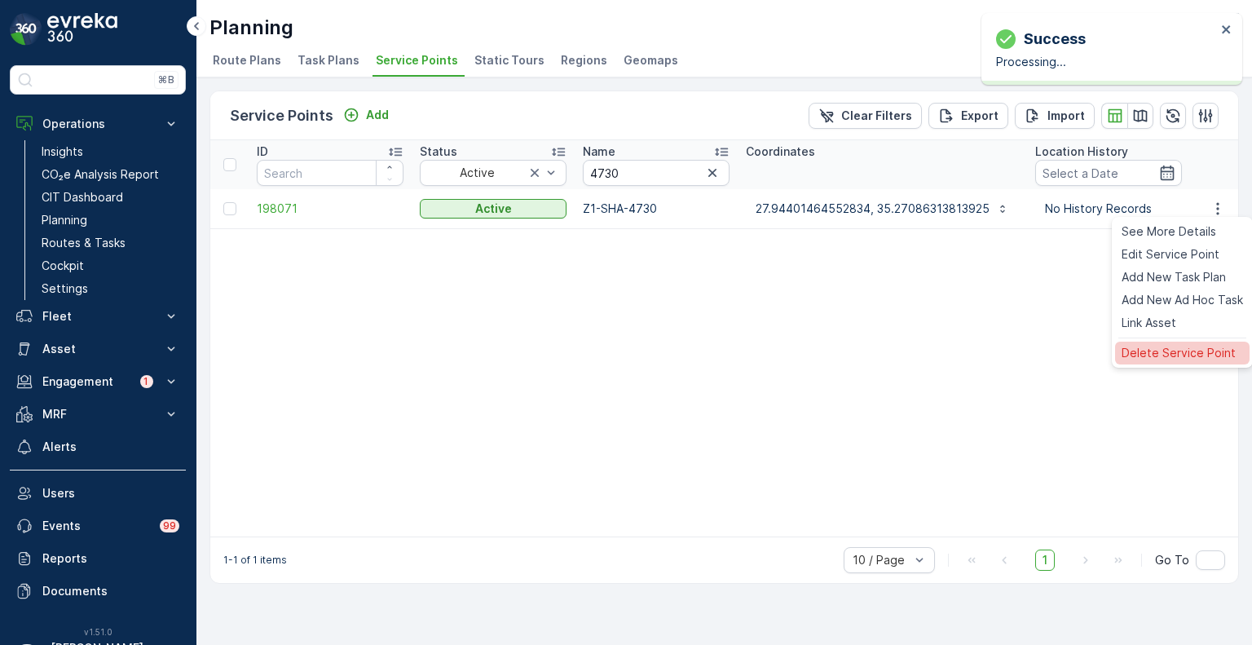
click at [1176, 348] on span "Delete Service Point" at bounding box center [1179, 353] width 114 height 16
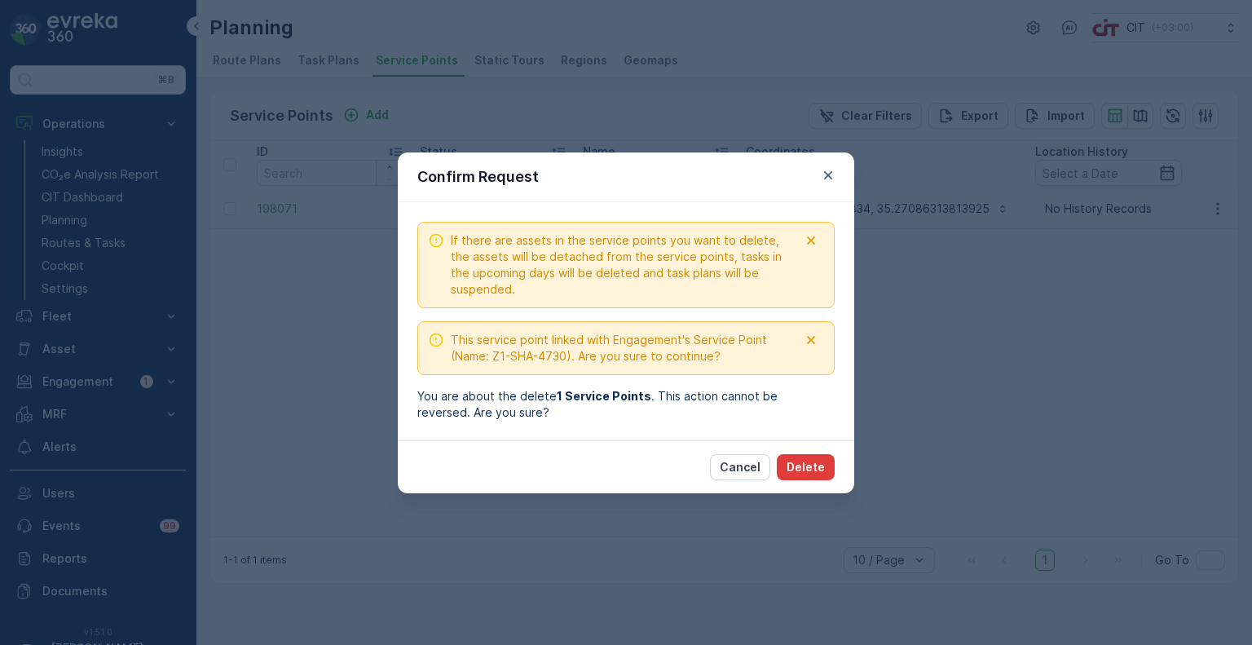
click at [819, 466] on p "Delete" at bounding box center [806, 467] width 38 height 16
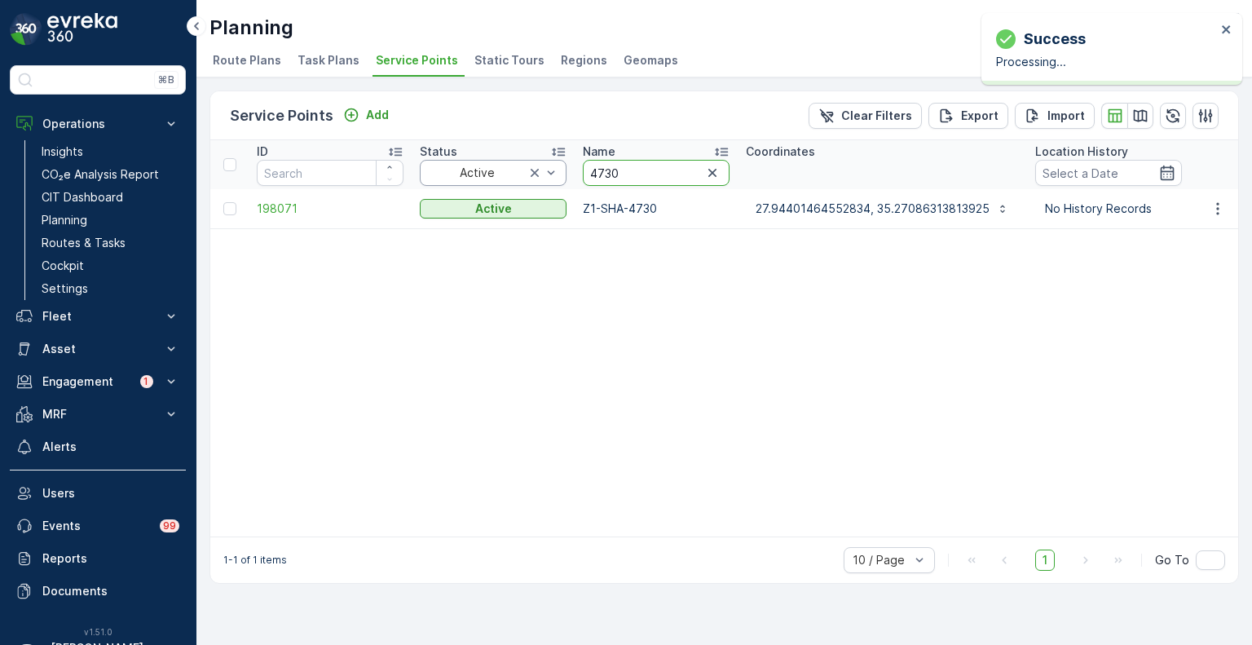
drag, startPoint x: 628, startPoint y: 171, endPoint x: 565, endPoint y: 169, distance: 62.8
paste input "1742"
type input "1742"
click at [1219, 206] on icon "button" at bounding box center [1218, 208] width 2 height 12
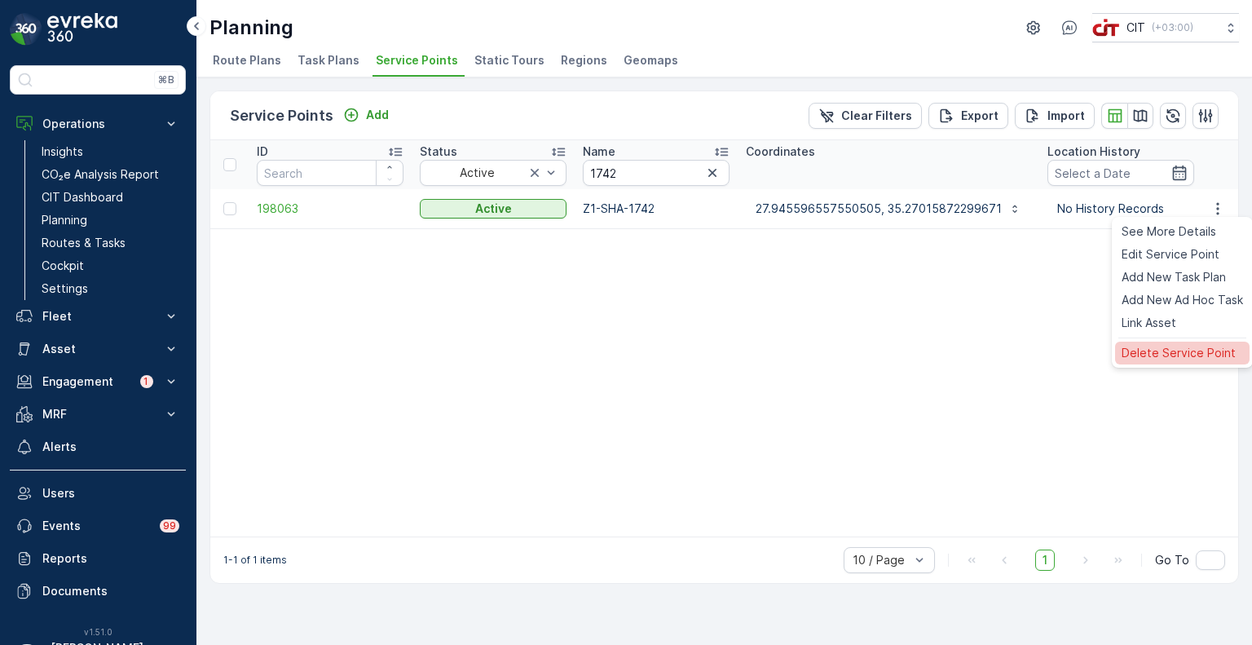
click at [1168, 352] on span "Delete Service Point" at bounding box center [1179, 353] width 114 height 16
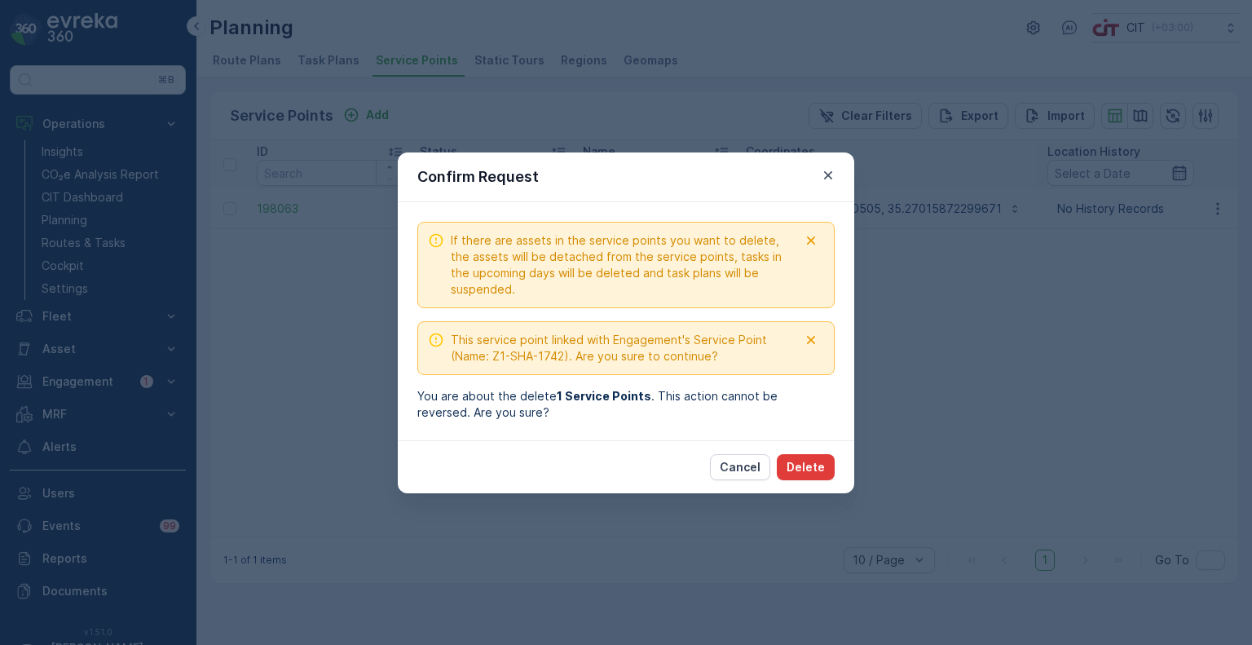
click at [813, 469] on p "Delete" at bounding box center [806, 467] width 38 height 16
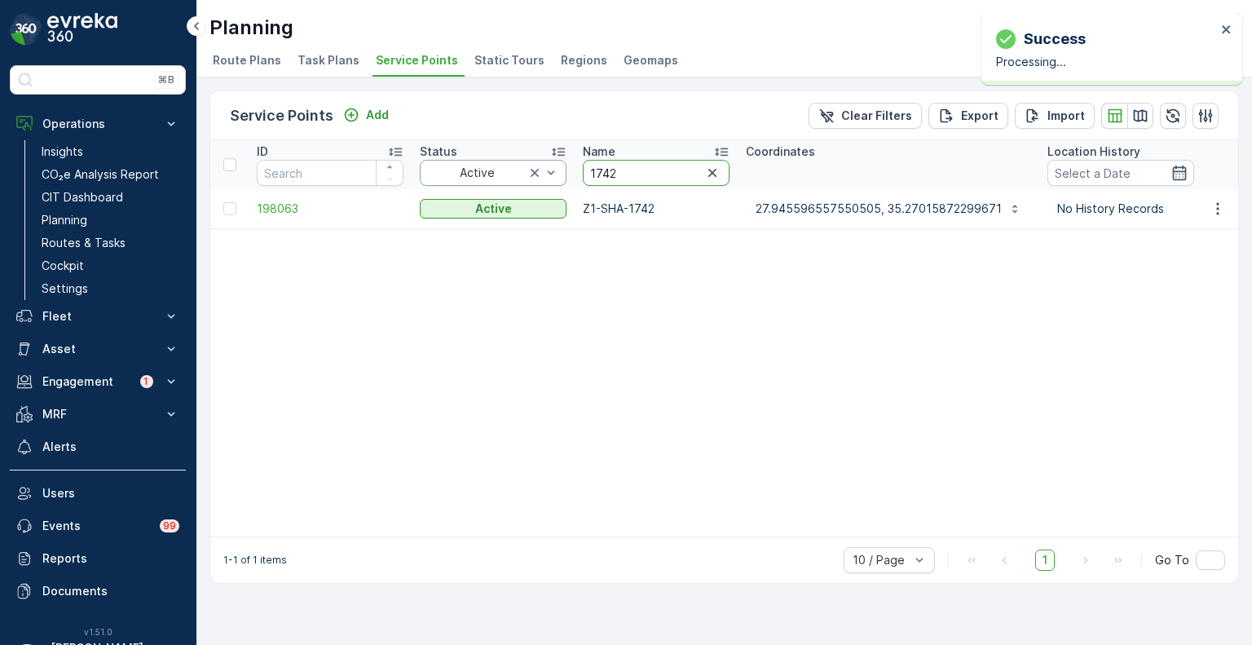
drag, startPoint x: 640, startPoint y: 165, endPoint x: 566, endPoint y: 165, distance: 74.2
paste input "2386"
type input "2386"
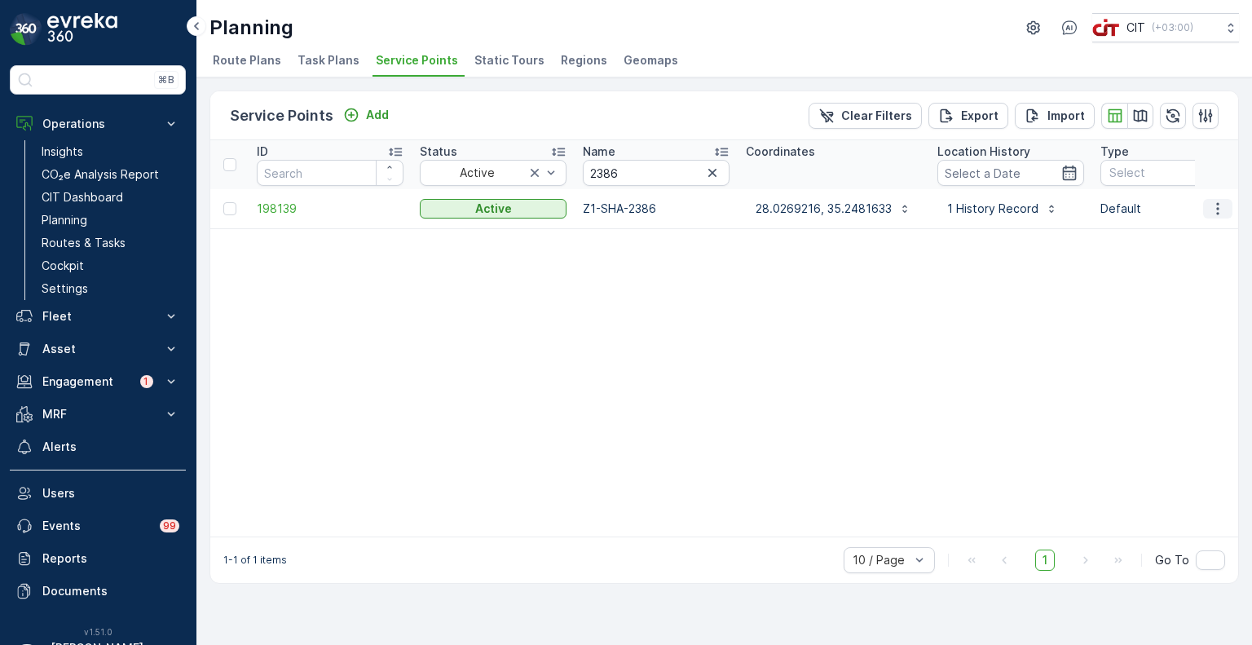
click at [1227, 203] on button "button" at bounding box center [1218, 209] width 29 height 20
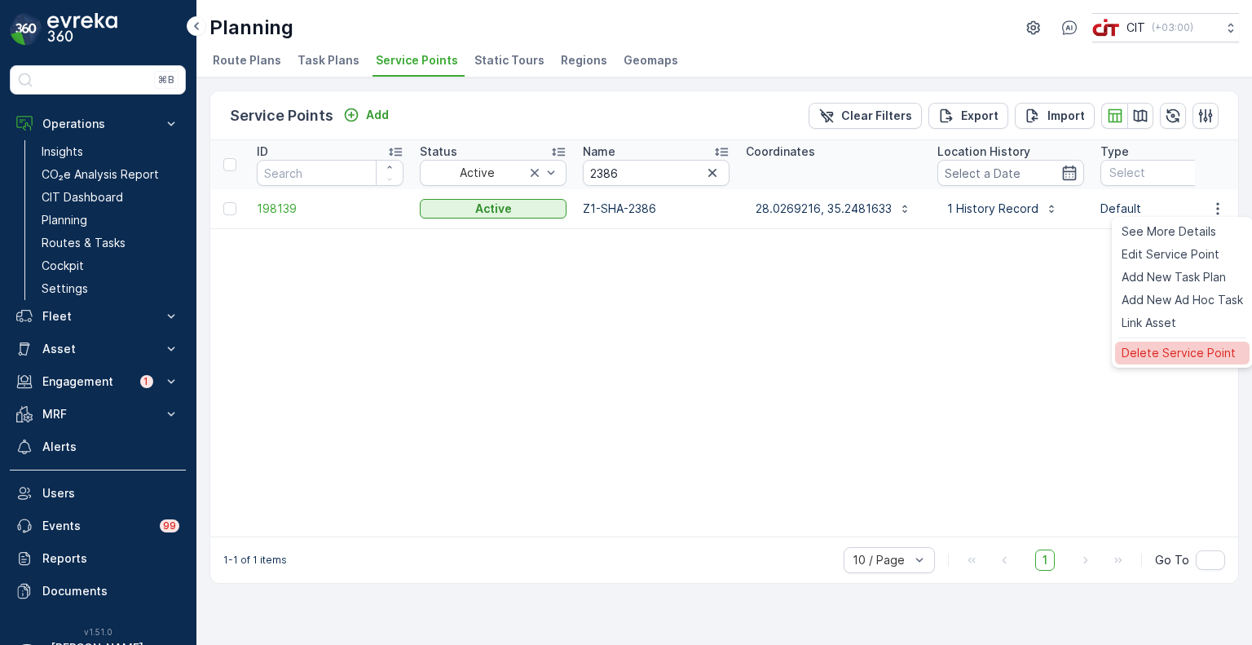
click at [1177, 346] on span "Delete Service Point" at bounding box center [1179, 353] width 114 height 16
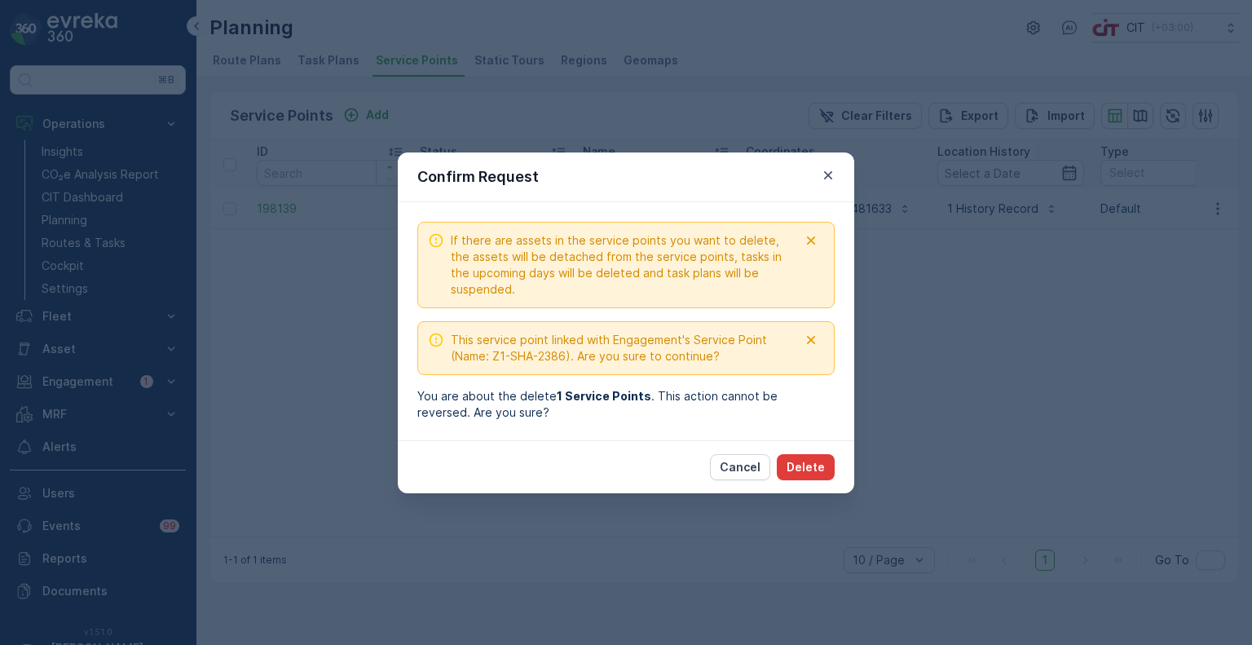
click at [819, 470] on p "Delete" at bounding box center [806, 467] width 38 height 16
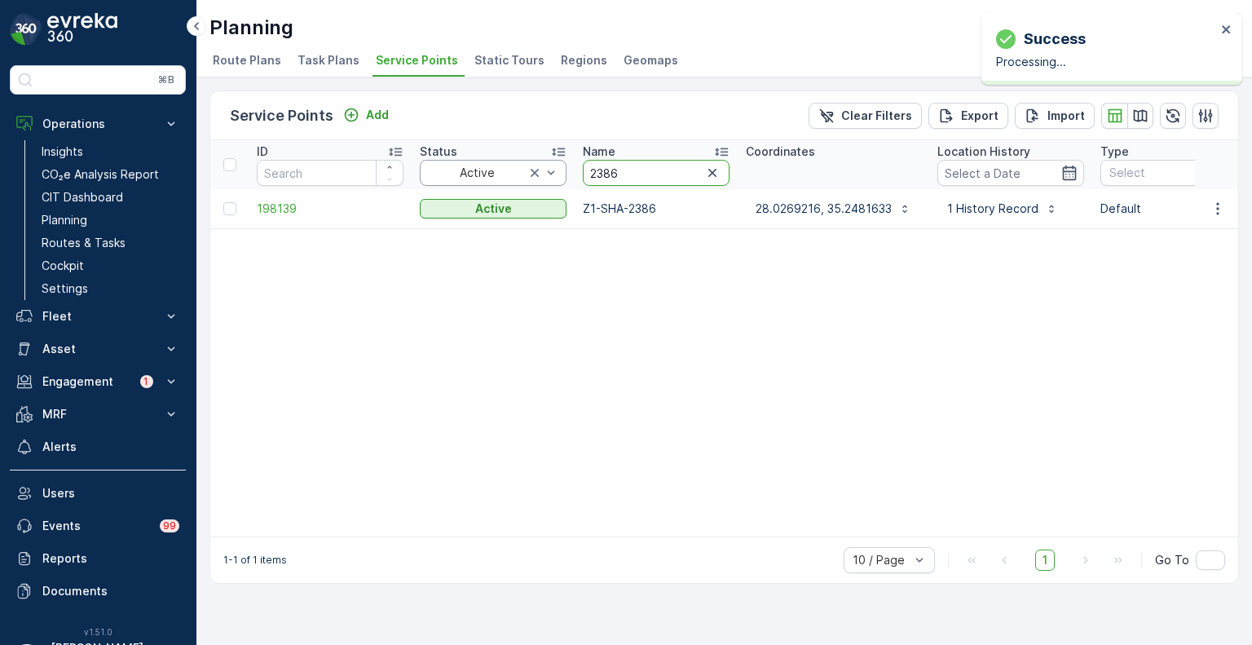
drag, startPoint x: 628, startPoint y: 170, endPoint x: 554, endPoint y: 168, distance: 73.4
paste input "03"
type input "2303"
click at [1218, 205] on icon "button" at bounding box center [1218, 209] width 16 height 16
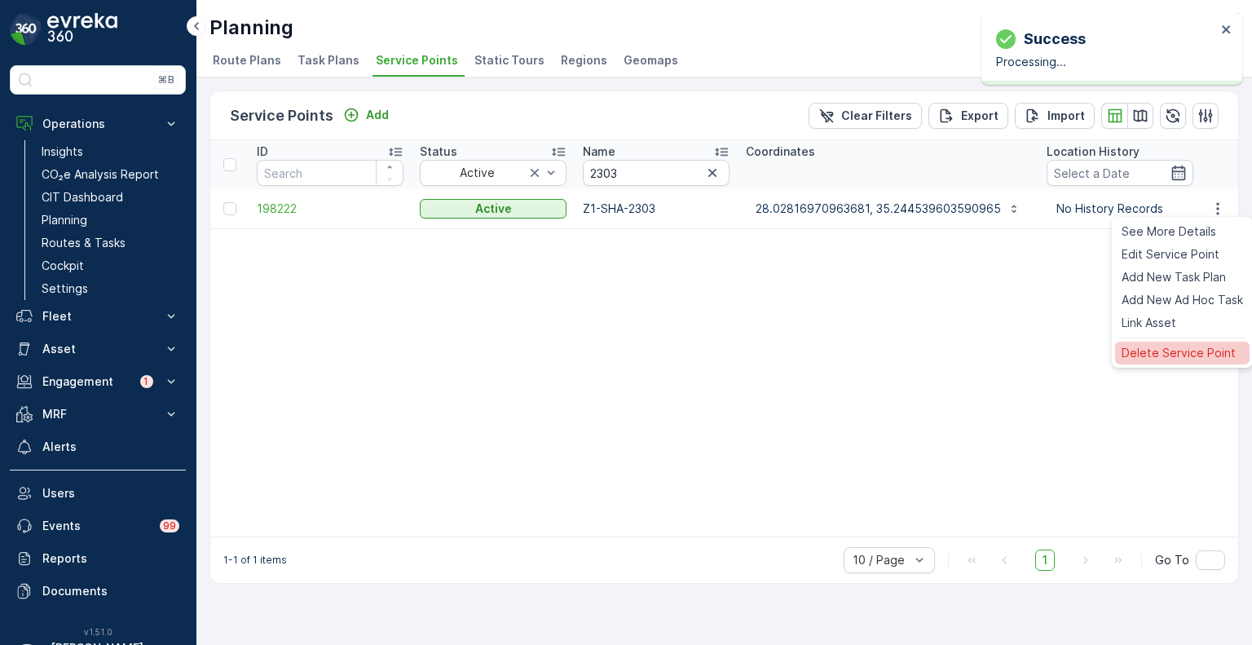
click at [1176, 351] on span "Delete Service Point" at bounding box center [1179, 353] width 114 height 16
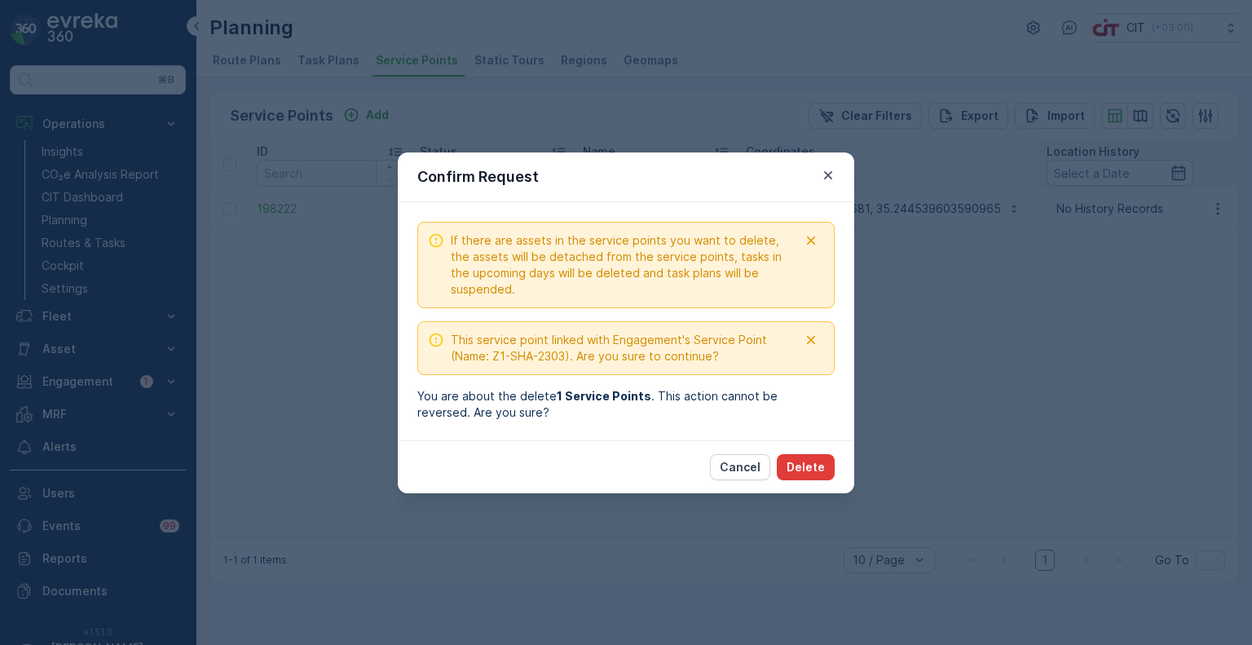
click at [810, 466] on p "Delete" at bounding box center [806, 467] width 38 height 16
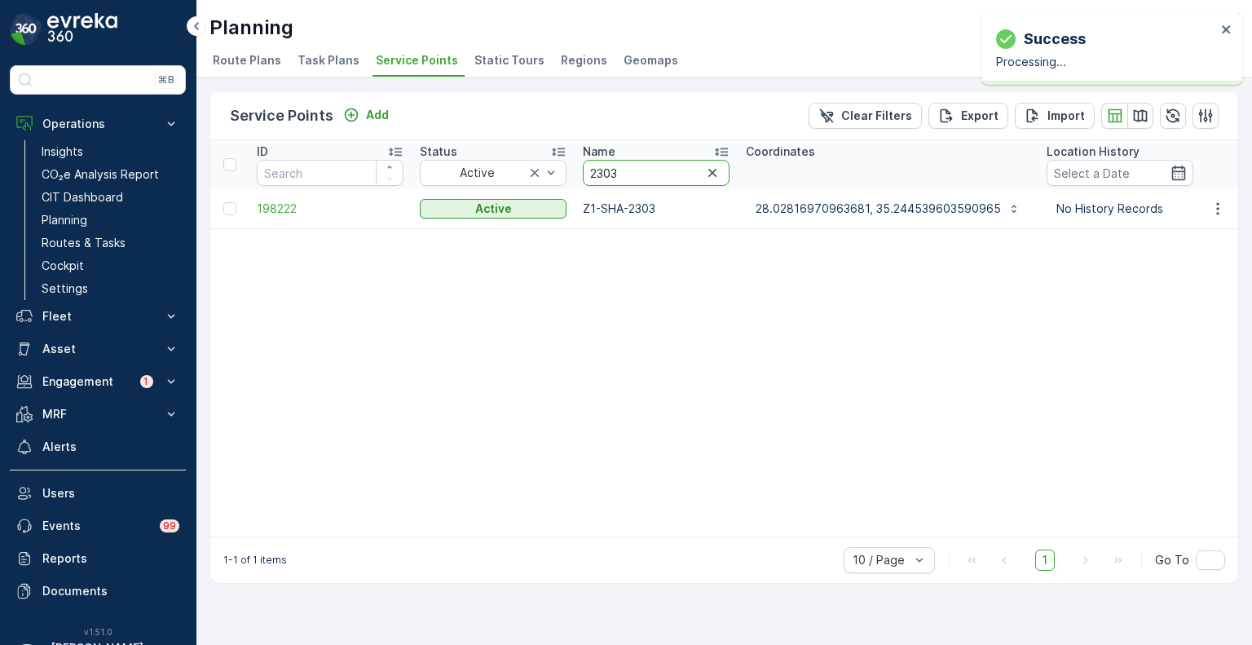
drag, startPoint x: 631, startPoint y: 174, endPoint x: 574, endPoint y: 170, distance: 57.2
click at [575, 170] on th "Name 2303" at bounding box center [656, 164] width 163 height 49
paste input "4859"
type input "4859"
click at [1220, 210] on icon "button" at bounding box center [1218, 209] width 16 height 16
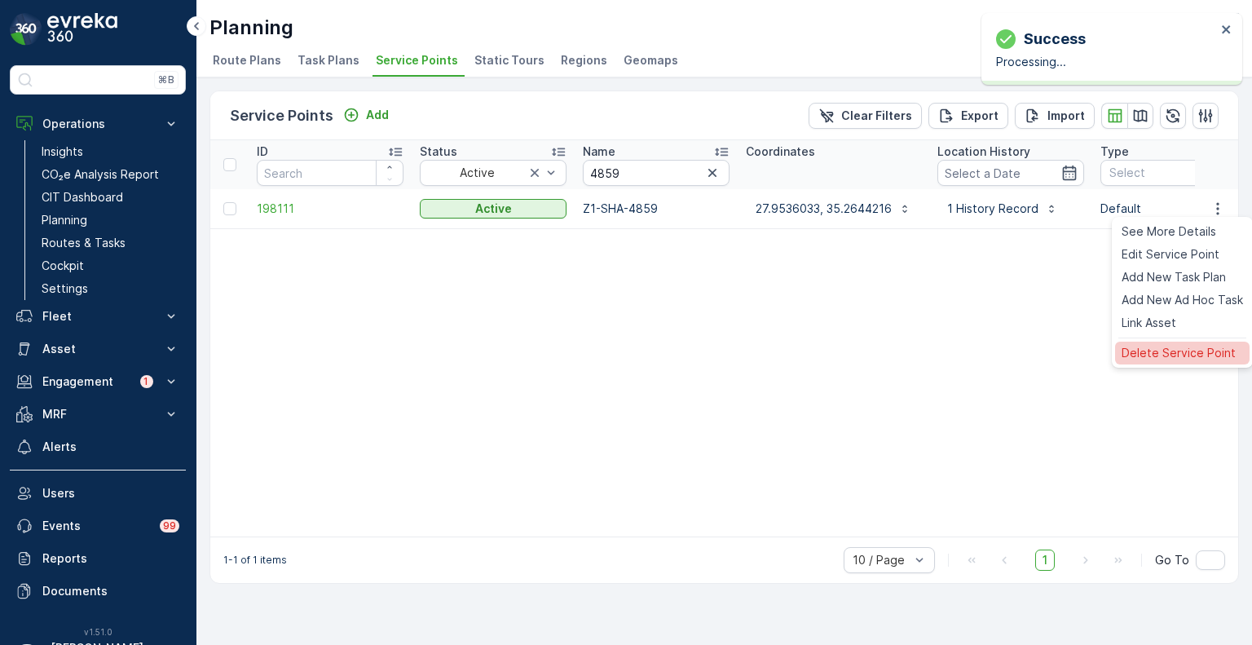
click at [1173, 357] on span "Delete Service Point" at bounding box center [1179, 353] width 114 height 16
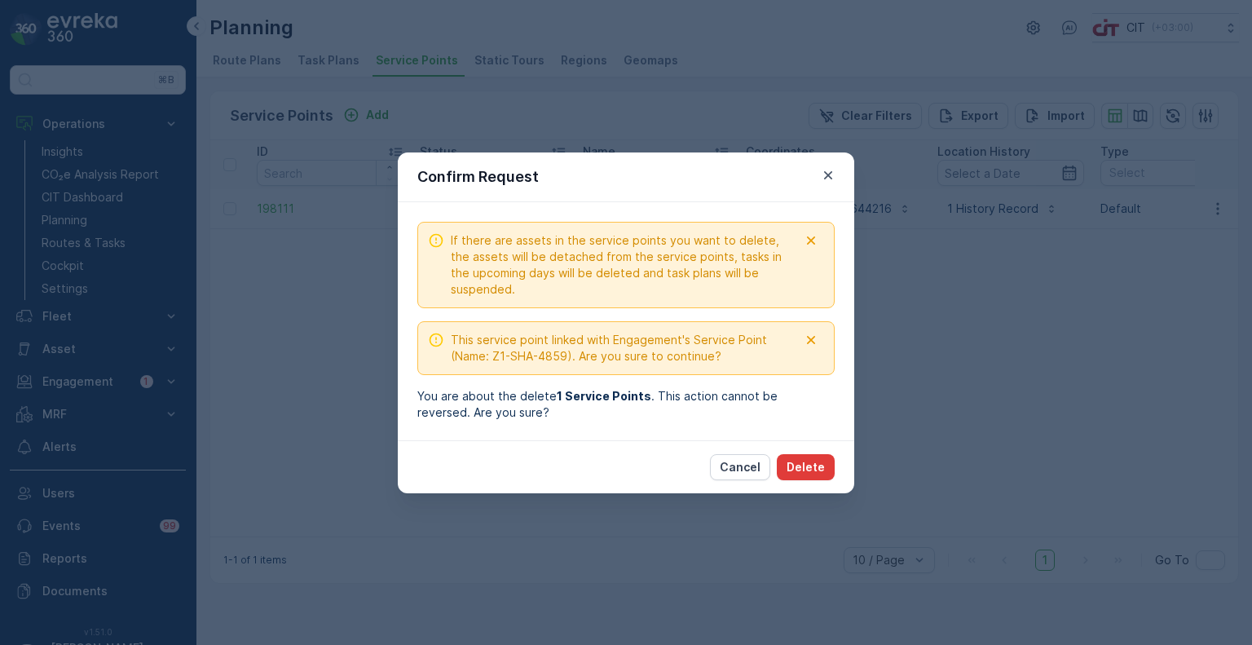
click at [801, 462] on p "Delete" at bounding box center [806, 467] width 38 height 16
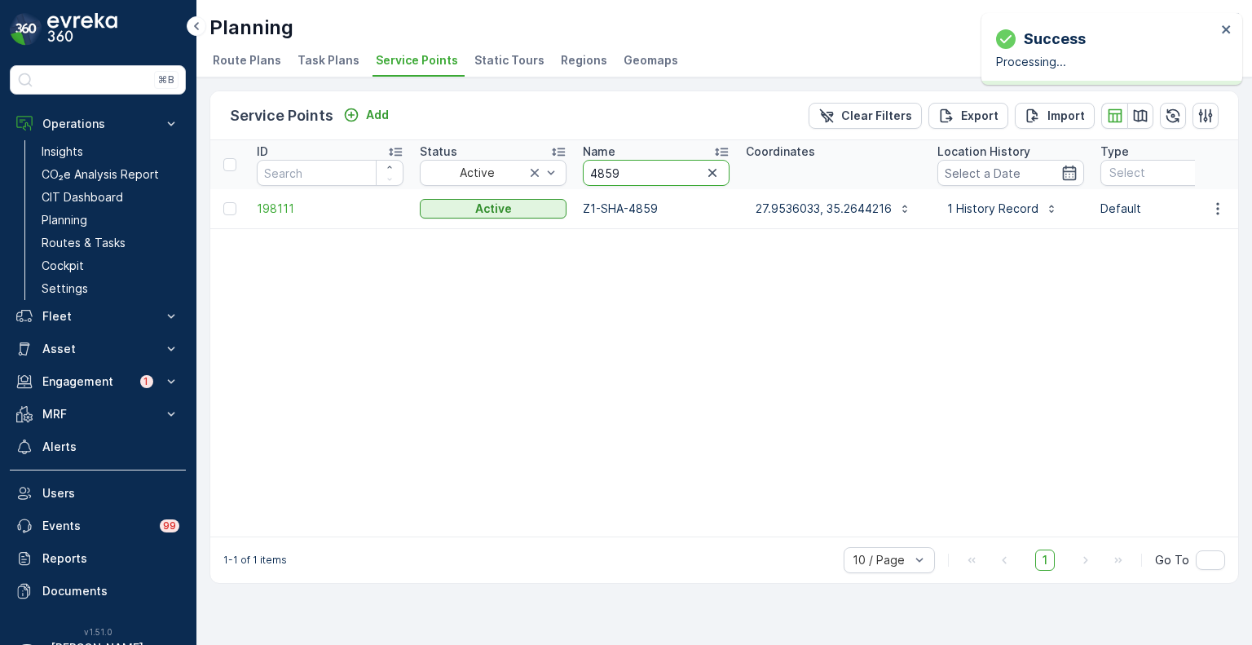
drag, startPoint x: 615, startPoint y: 170, endPoint x: 574, endPoint y: 169, distance: 40.8
paste input "733"
type input "4733"
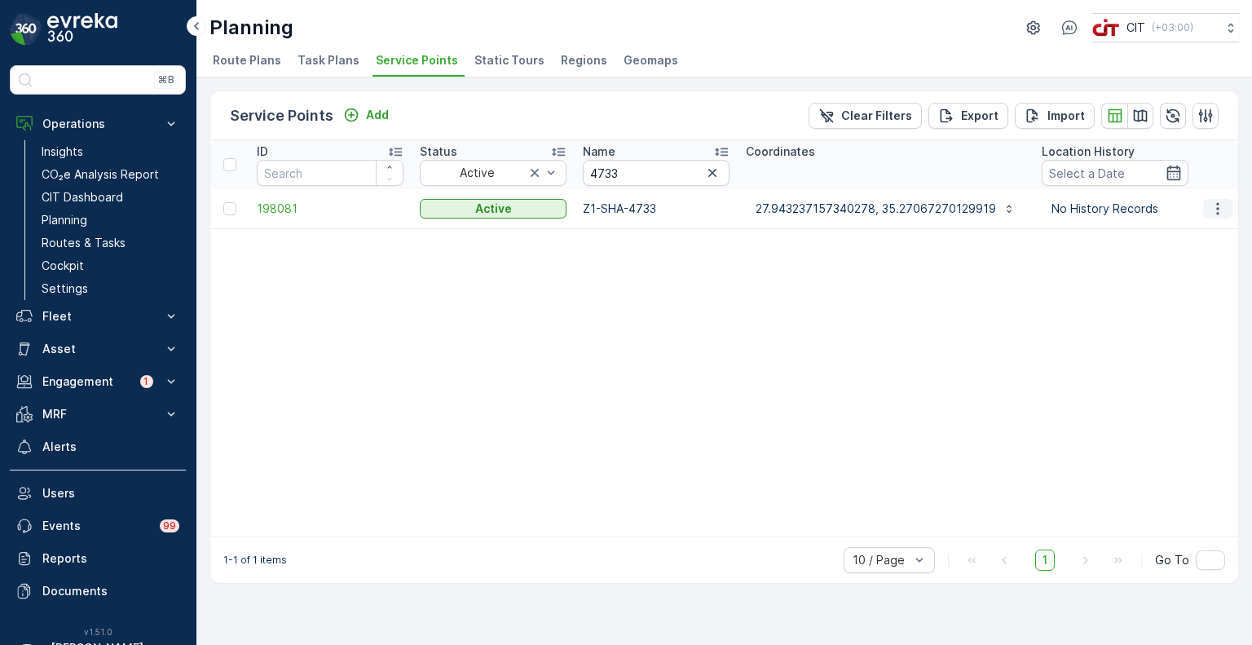
click at [1224, 206] on icon "button" at bounding box center [1218, 209] width 16 height 16
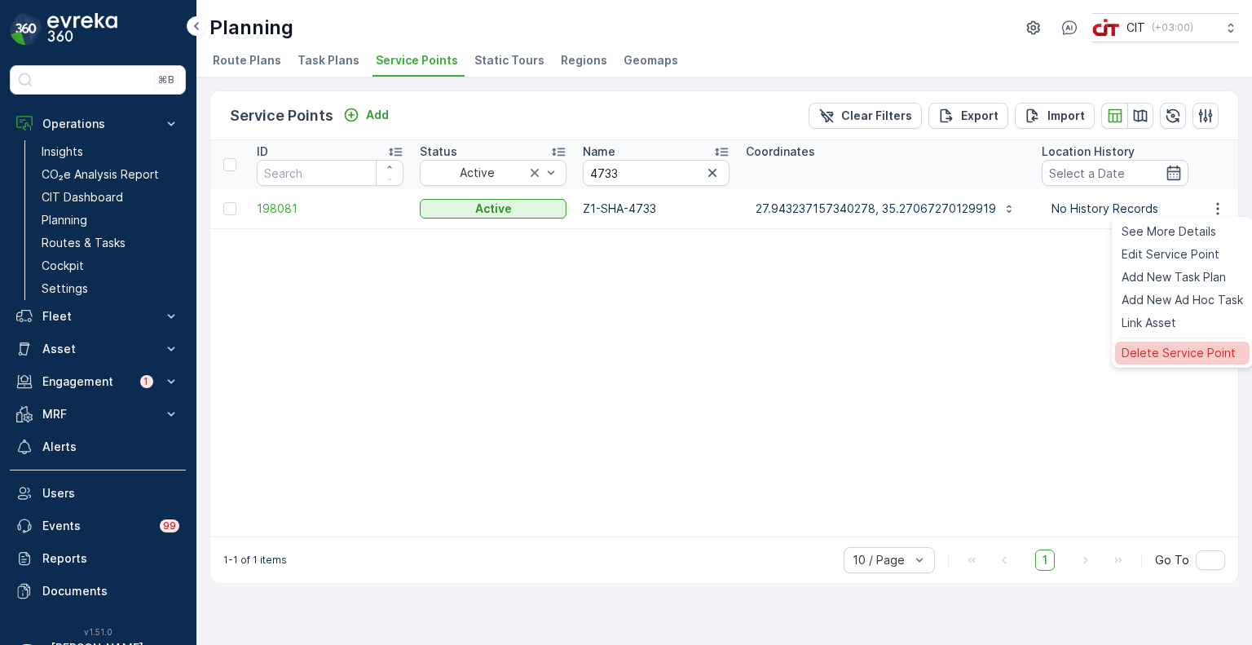
click at [1189, 354] on span "Delete Service Point" at bounding box center [1179, 353] width 114 height 16
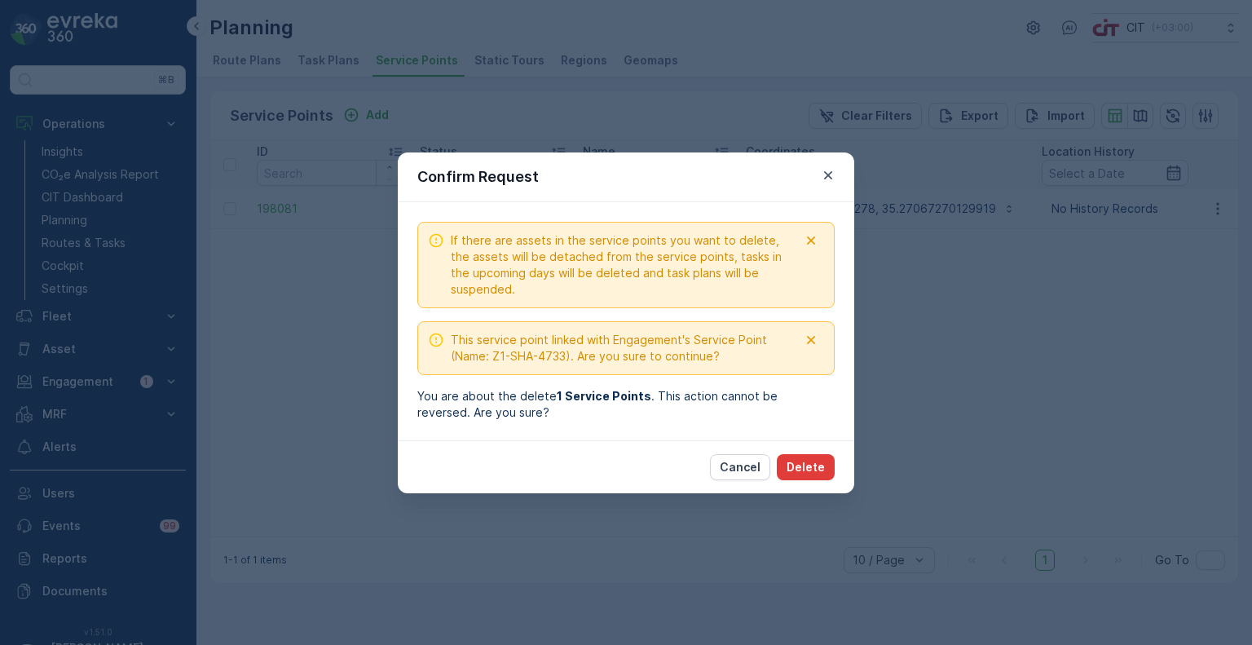
click at [809, 462] on p "Delete" at bounding box center [806, 467] width 38 height 16
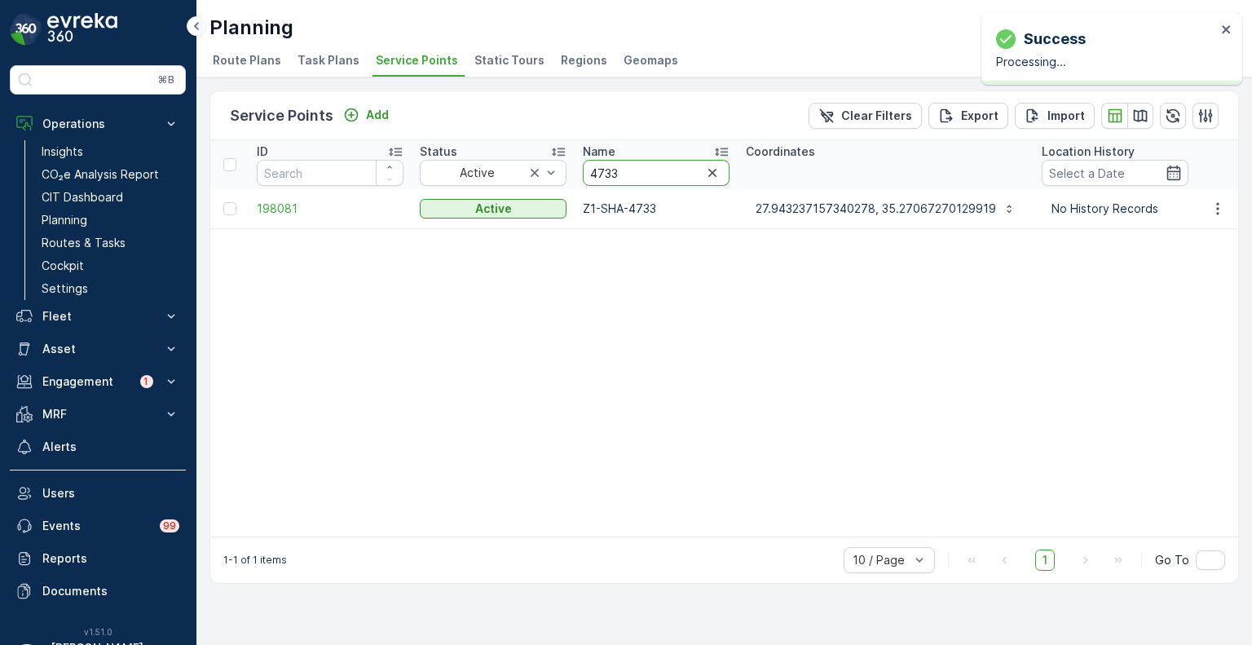
drag, startPoint x: 650, startPoint y: 175, endPoint x: 590, endPoint y: 166, distance: 60.9
click at [590, 166] on input "4733" at bounding box center [656, 173] width 147 height 26
paste input "0422"
type input "0422"
click at [1222, 214] on icon "button" at bounding box center [1218, 209] width 16 height 16
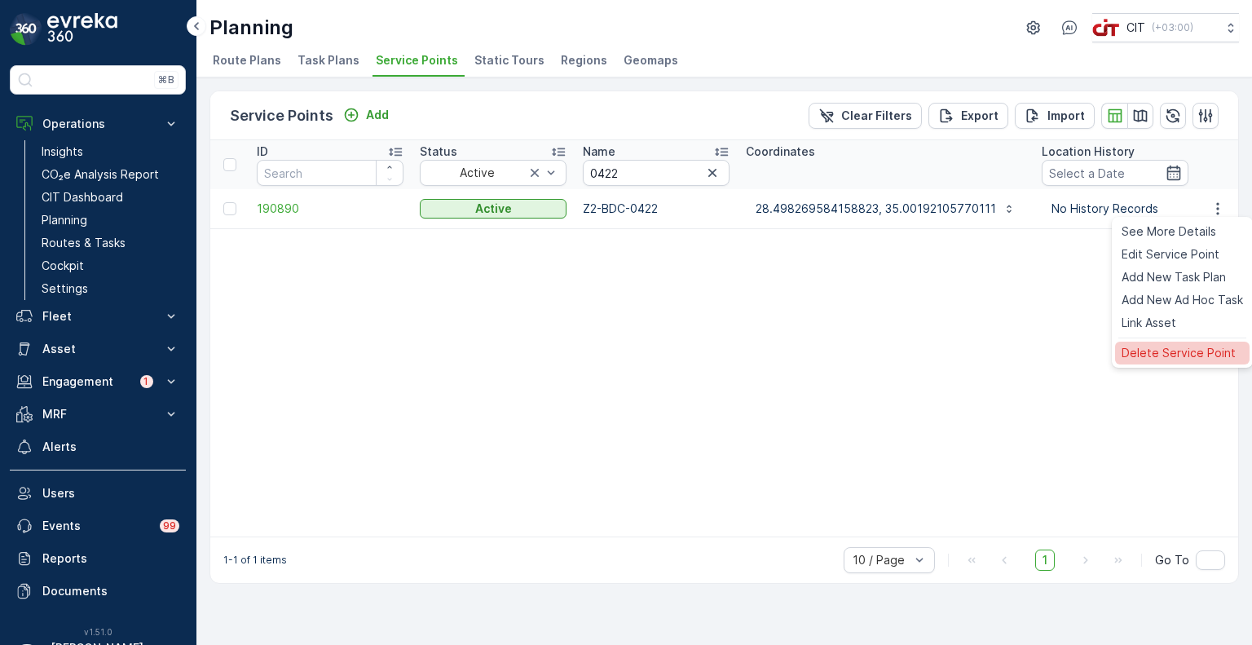
click at [1177, 350] on span "Delete Service Point" at bounding box center [1179, 353] width 114 height 16
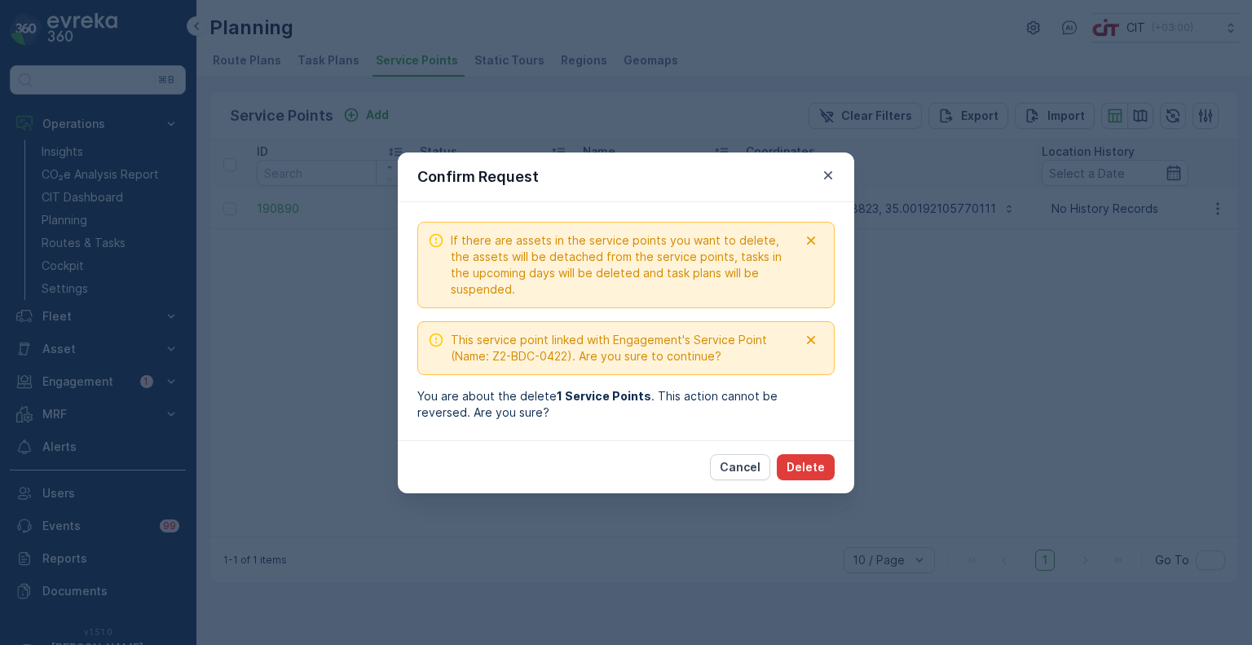
click at [817, 465] on p "Delete" at bounding box center [806, 467] width 38 height 16
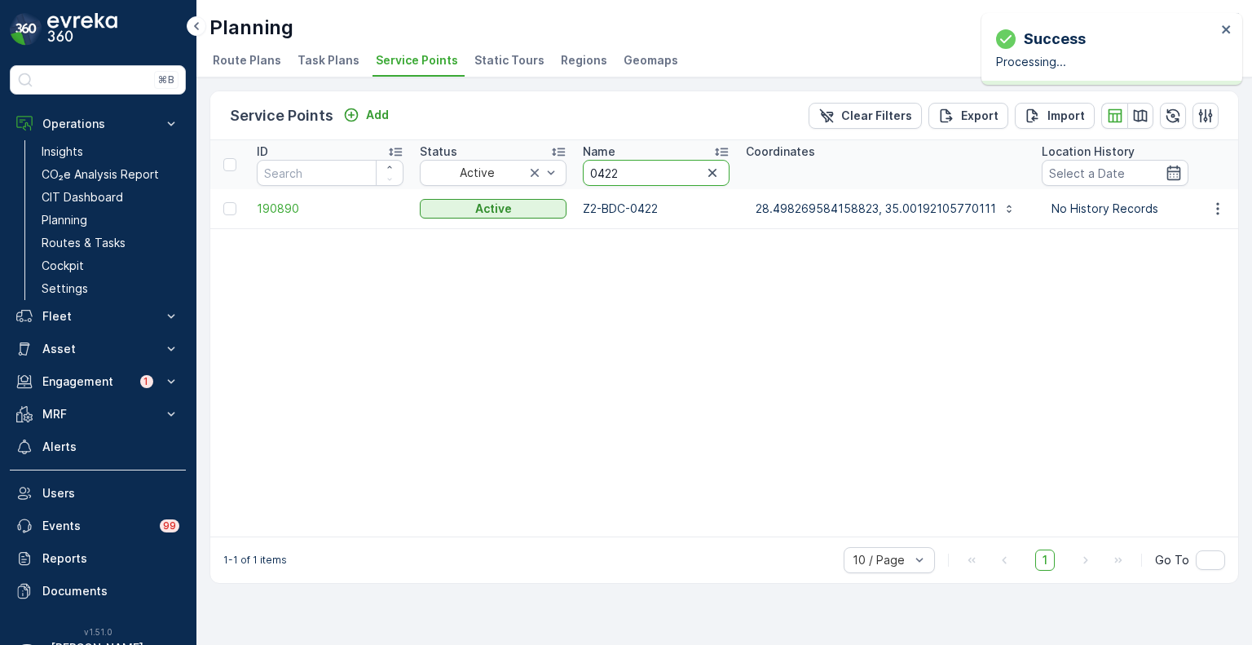
drag, startPoint x: 626, startPoint y: 174, endPoint x: 592, endPoint y: 172, distance: 34.3
click at [592, 172] on input "0422" at bounding box center [656, 173] width 147 height 26
paste input "5777"
type input "5777"
click at [1213, 205] on icon "button" at bounding box center [1218, 209] width 16 height 16
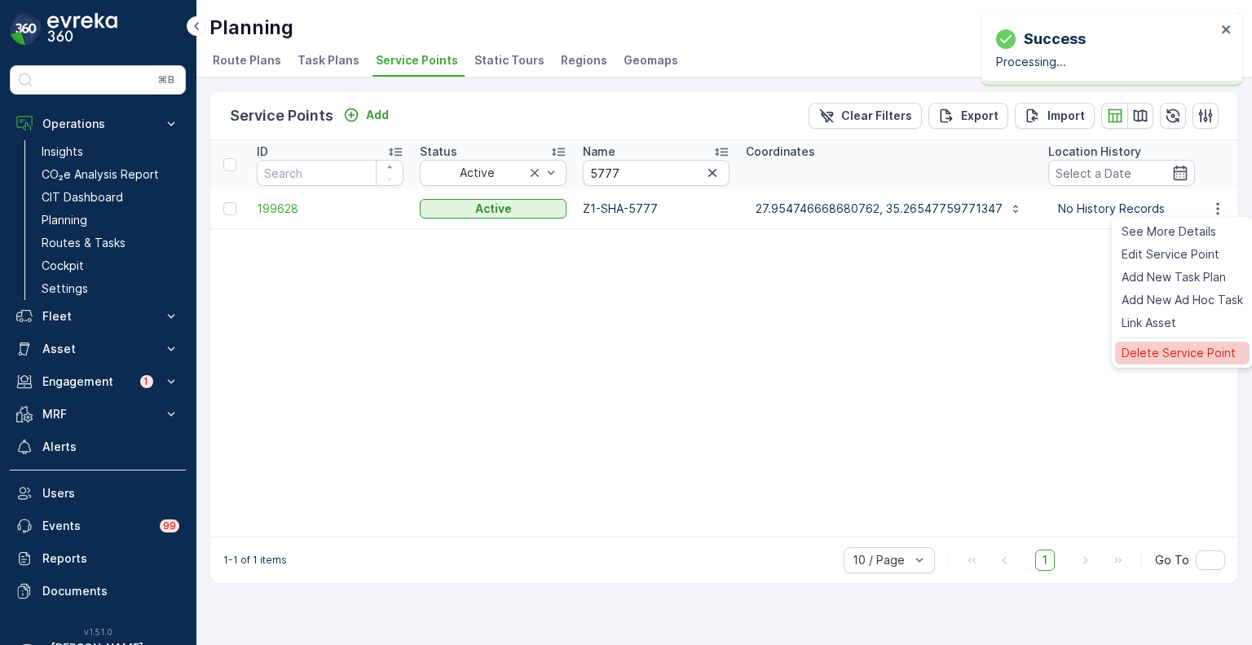
click at [1166, 355] on span "Delete Service Point" at bounding box center [1179, 353] width 114 height 16
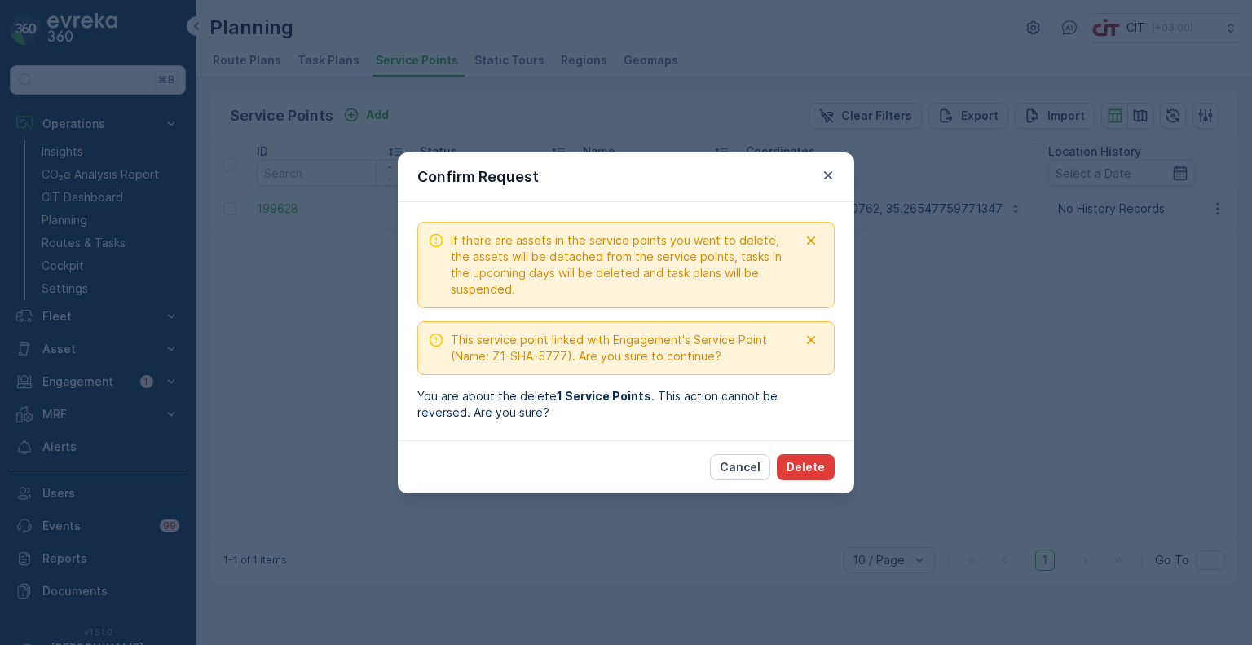
click at [819, 476] on button "Delete" at bounding box center [806, 467] width 58 height 26
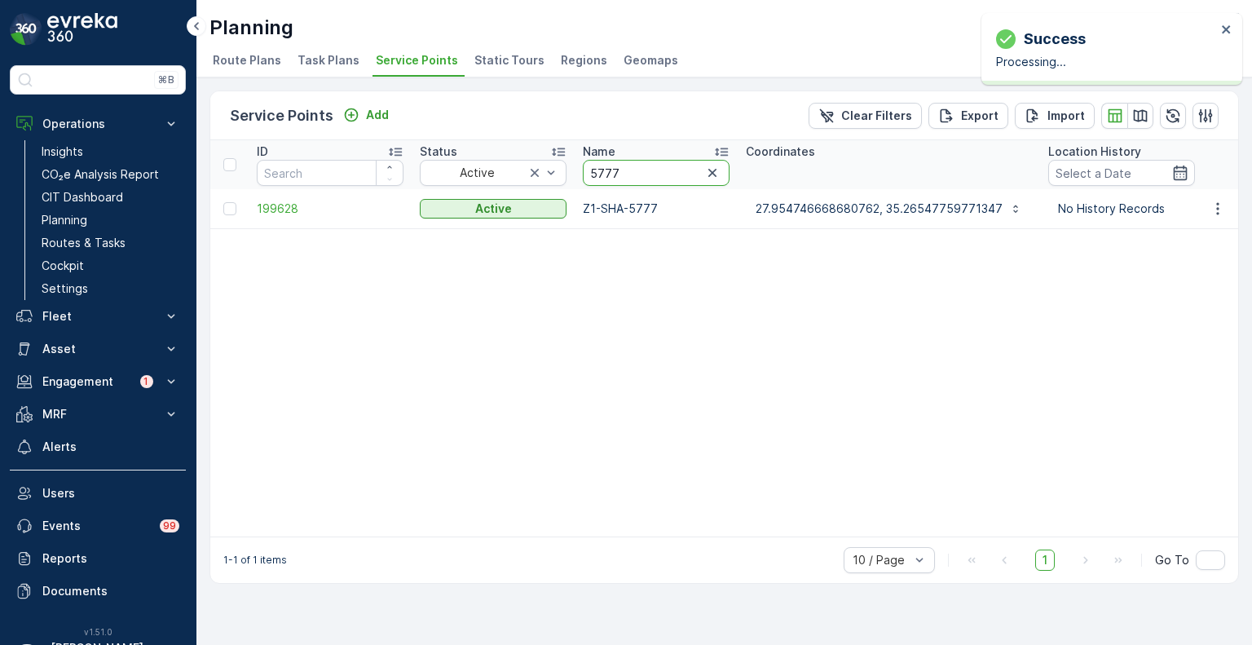
drag, startPoint x: 609, startPoint y: 176, endPoint x: 577, endPoint y: 175, distance: 32.6
click at [577, 175] on th "Name 5777" at bounding box center [656, 164] width 163 height 49
paste input "4875"
type input "4875"
click at [1223, 210] on icon "button" at bounding box center [1218, 209] width 16 height 16
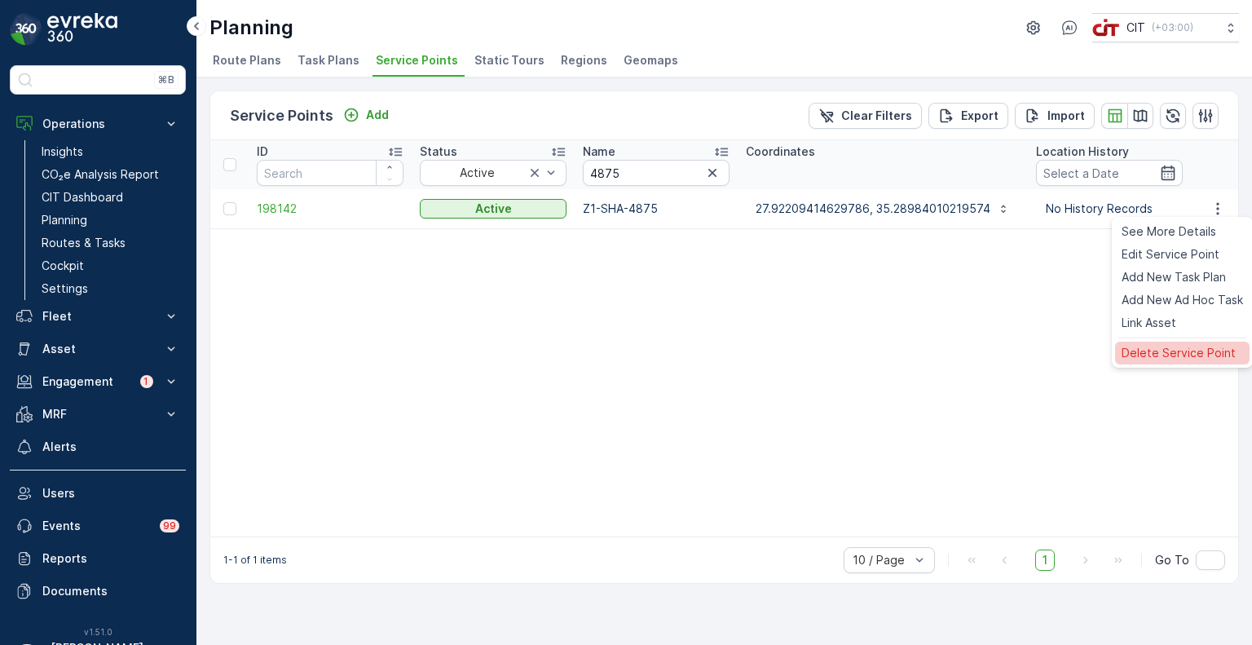
click at [1171, 355] on span "Delete Service Point" at bounding box center [1179, 353] width 114 height 16
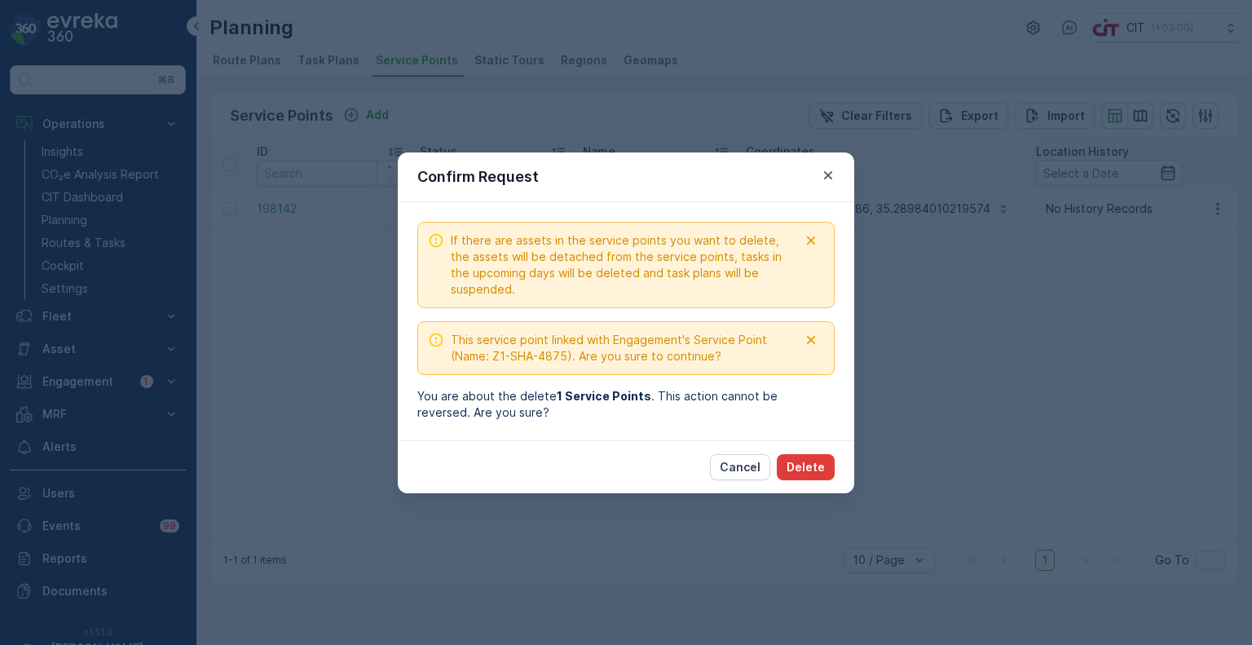
click at [811, 462] on p "Delete" at bounding box center [806, 467] width 38 height 16
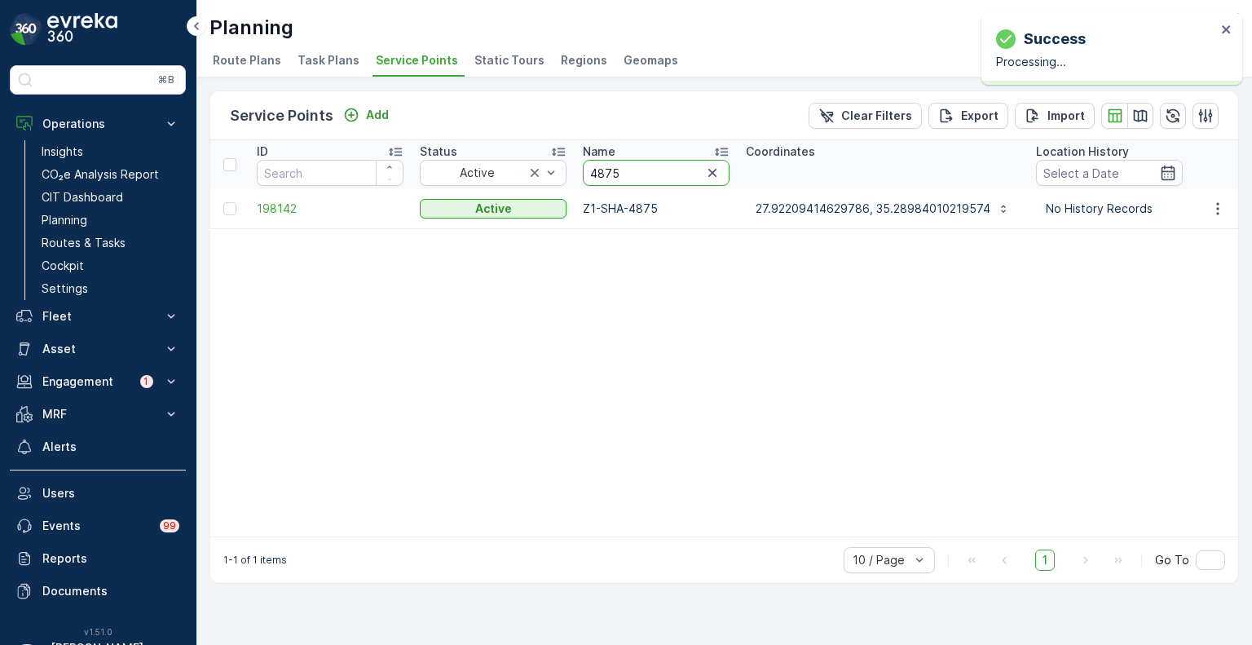
drag, startPoint x: 636, startPoint y: 166, endPoint x: 590, endPoint y: 162, distance: 45.8
click at [590, 162] on input "4875" at bounding box center [656, 173] width 147 height 26
paste input "1741"
type input "1741"
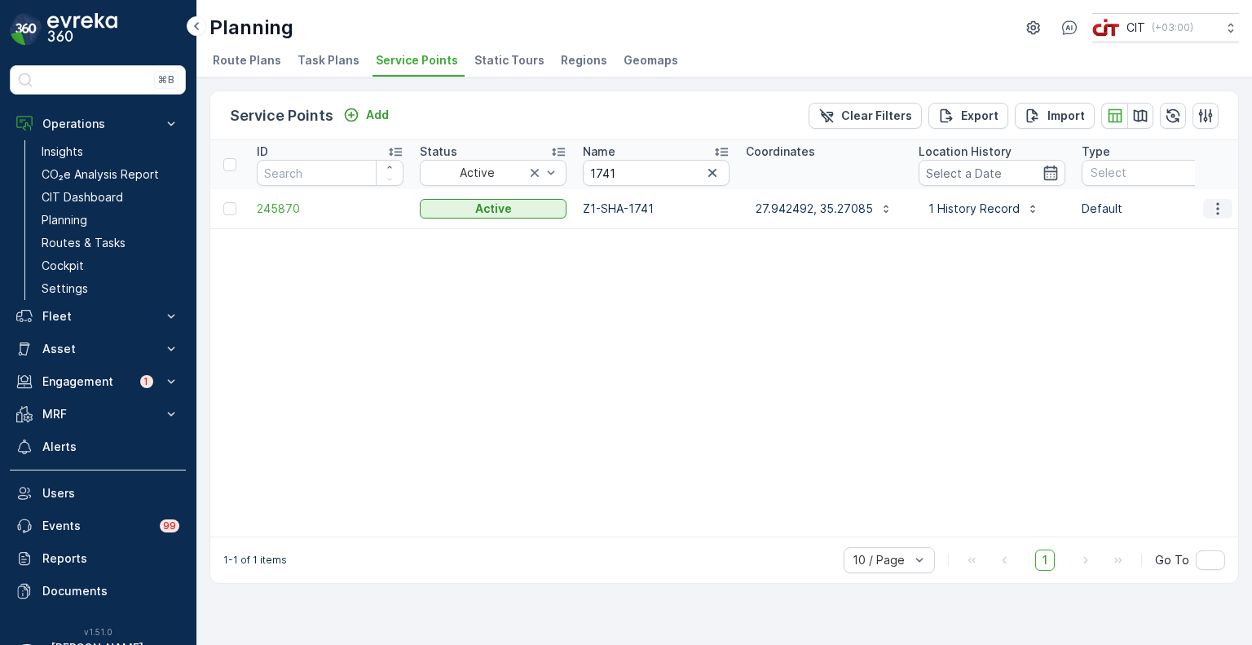
click at [1220, 210] on icon "button" at bounding box center [1218, 209] width 16 height 16
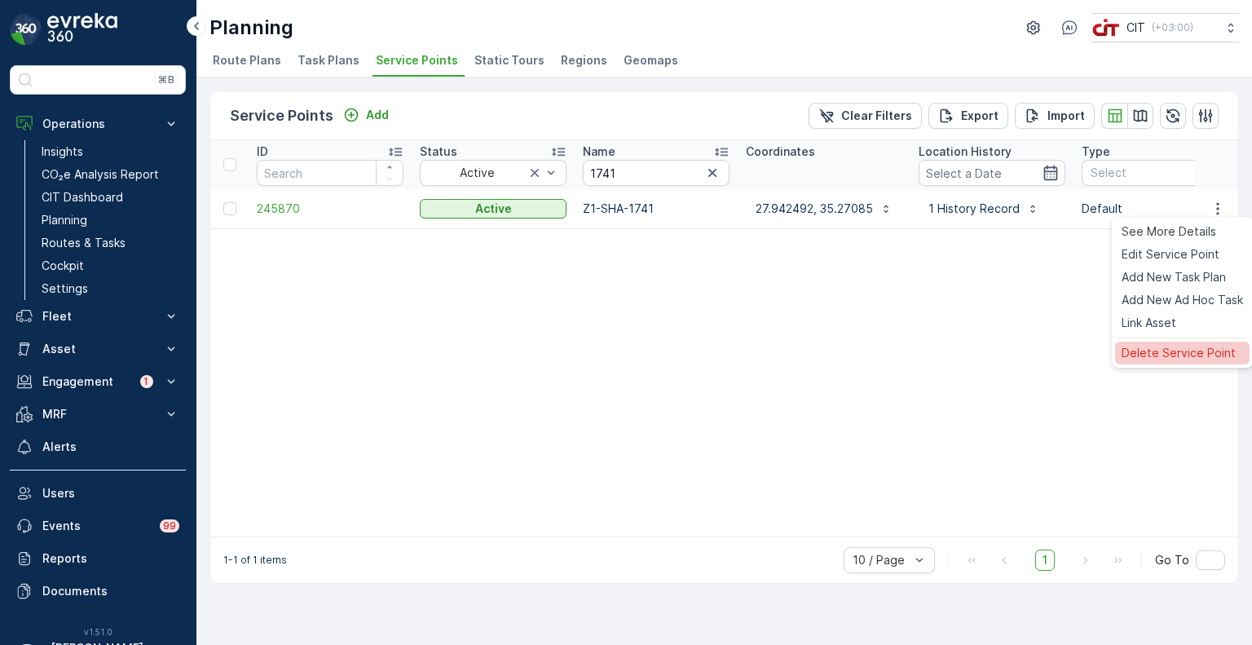
click at [1192, 350] on span "Delete Service Point" at bounding box center [1179, 353] width 114 height 16
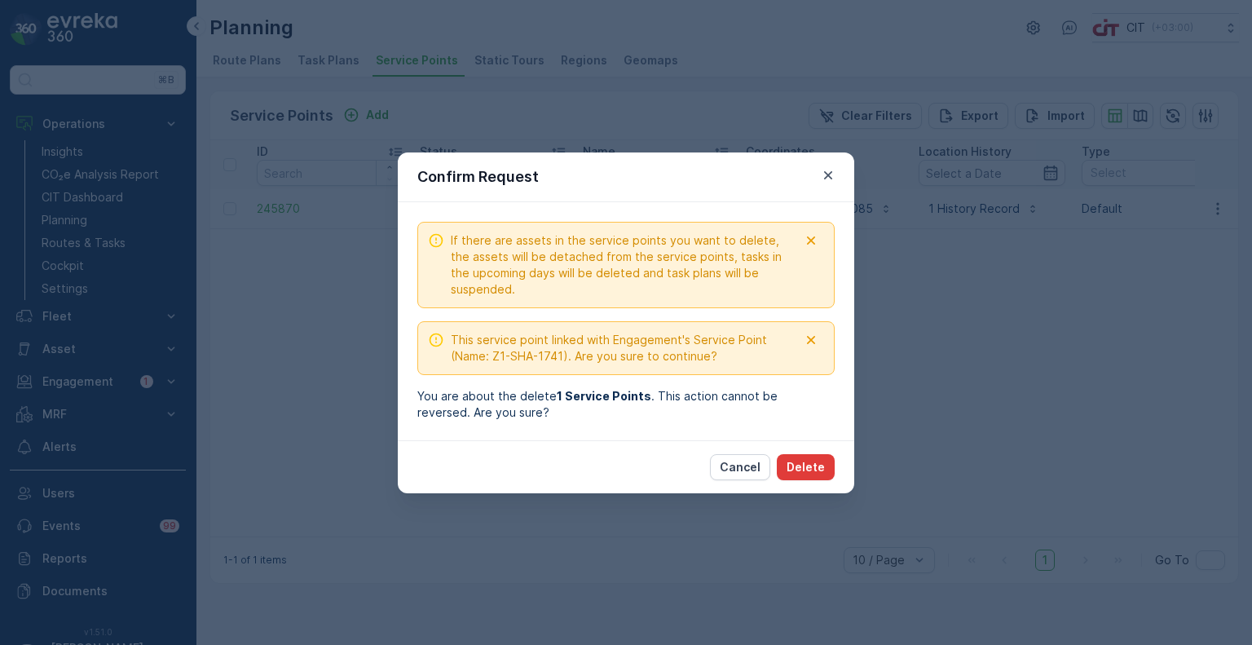
click at [812, 461] on p "Delete" at bounding box center [806, 467] width 38 height 16
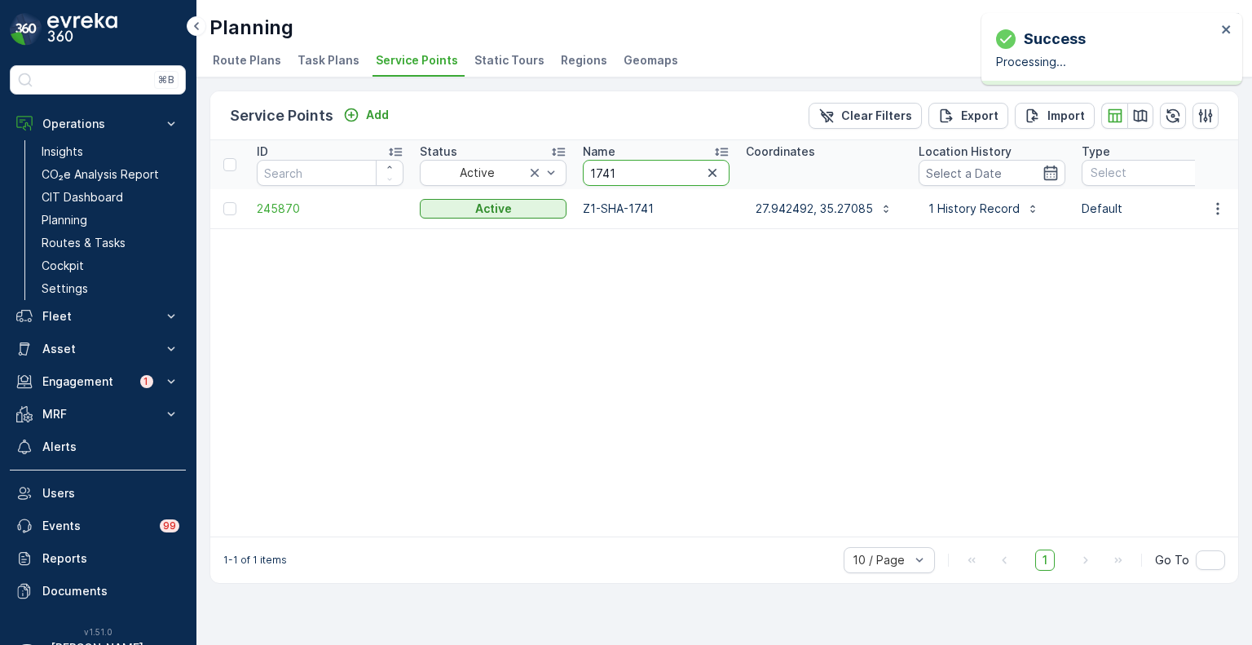
drag, startPoint x: 612, startPoint y: 167, endPoint x: 568, endPoint y: 168, distance: 44.9
paste input "4740"
type input "4740"
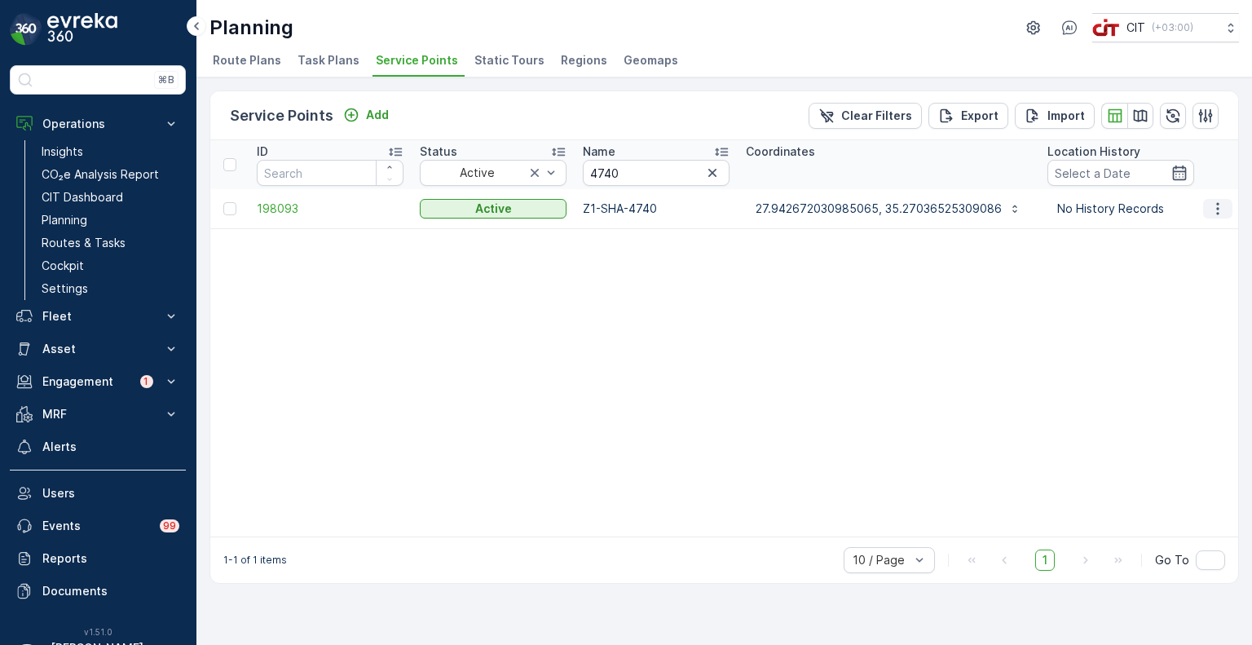
drag, startPoint x: 1218, startPoint y: 205, endPoint x: 1217, endPoint y: 216, distance: 10.6
click at [1219, 205] on icon "button" at bounding box center [1218, 209] width 16 height 16
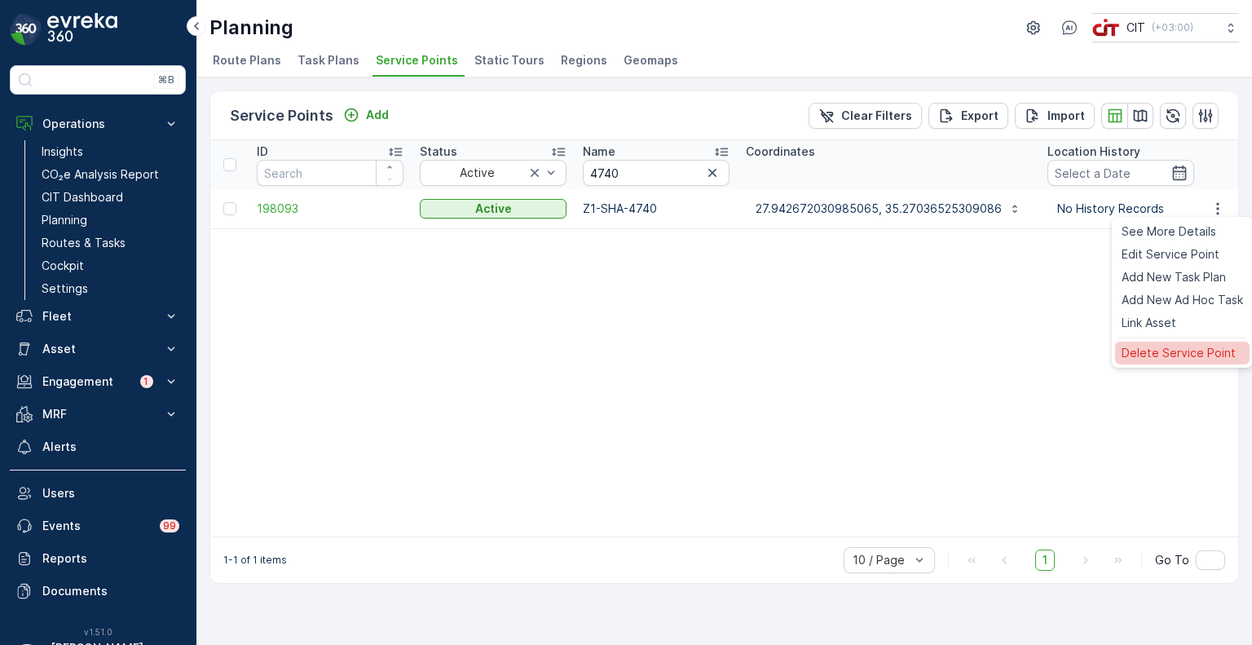
click at [1182, 347] on span "Delete Service Point" at bounding box center [1179, 353] width 114 height 16
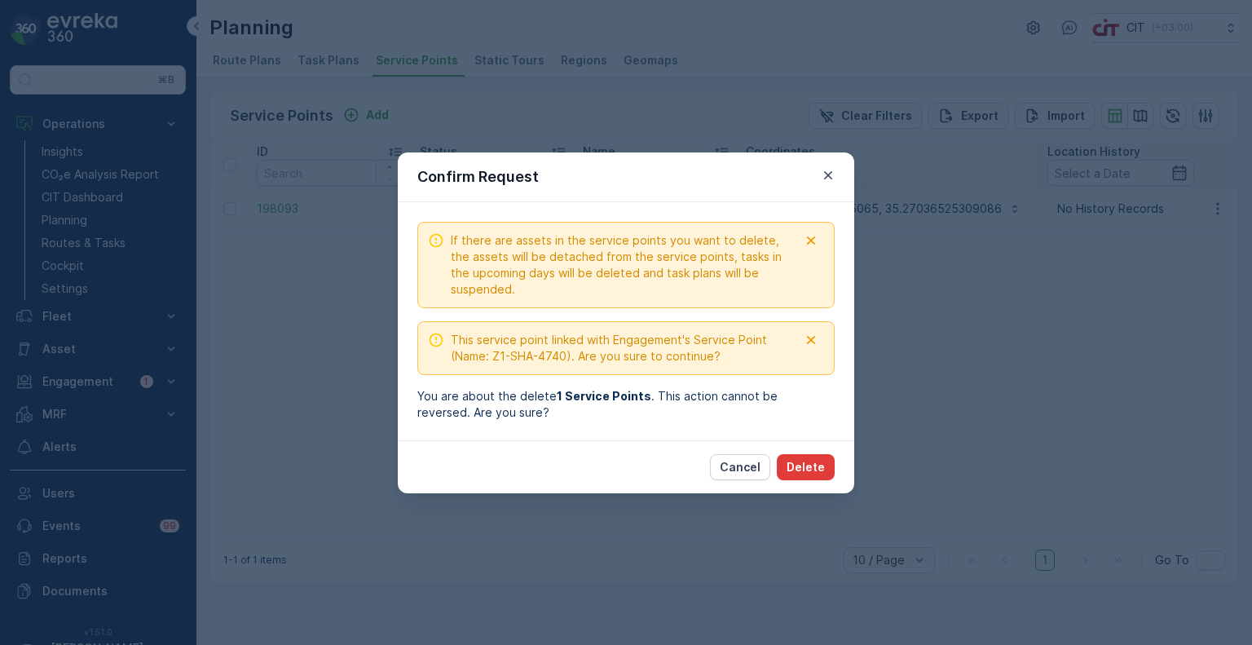
click at [818, 462] on p "Delete" at bounding box center [806, 467] width 38 height 16
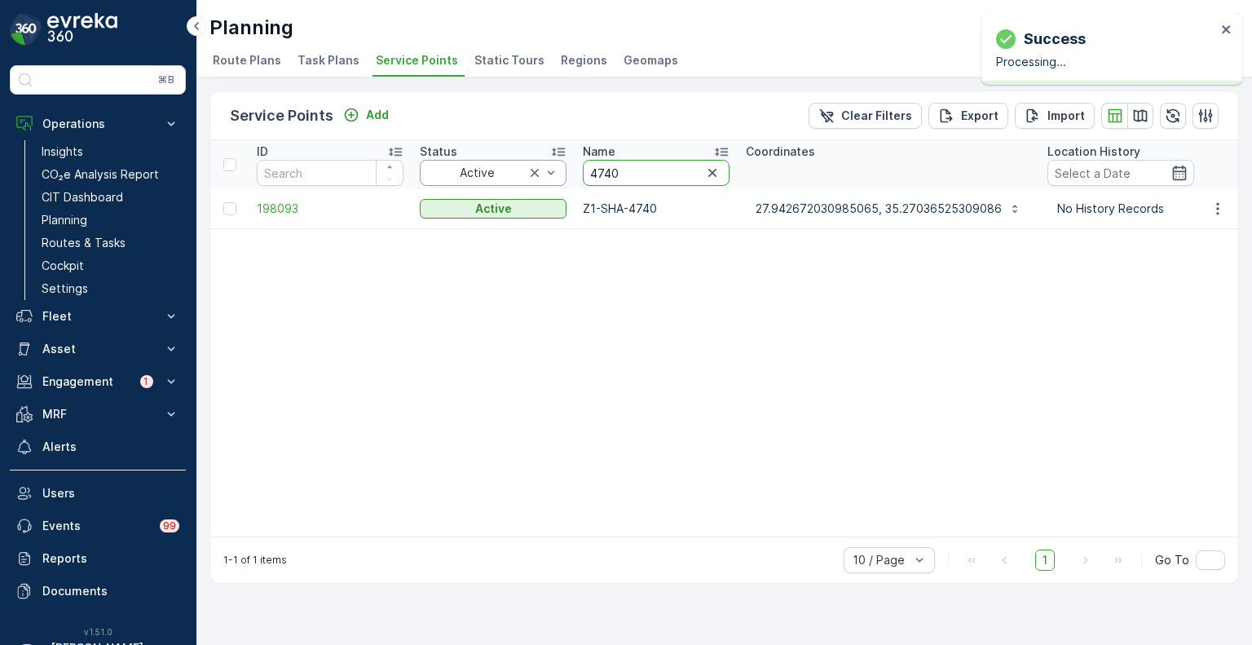
drag, startPoint x: 632, startPoint y: 175, endPoint x: 558, endPoint y: 165, distance: 74.8
paste input "1746"
type input "1746"
click at [1225, 214] on icon "button" at bounding box center [1218, 209] width 16 height 16
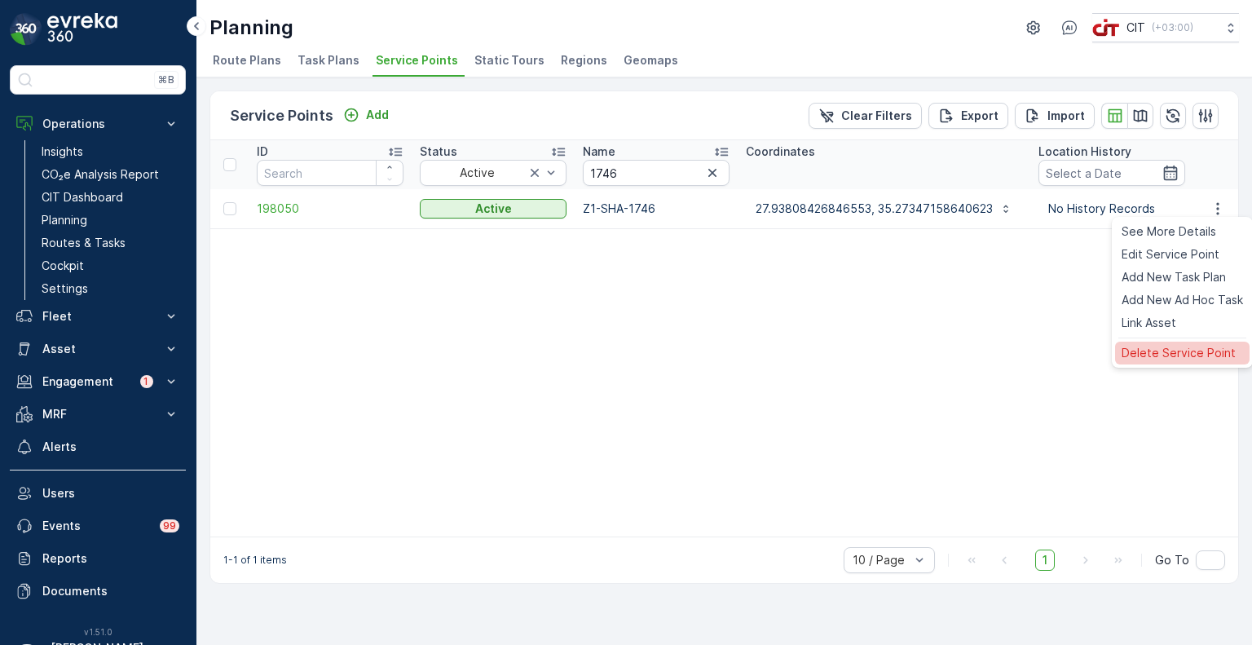
click at [1177, 352] on span "Delete Service Point" at bounding box center [1179, 353] width 114 height 16
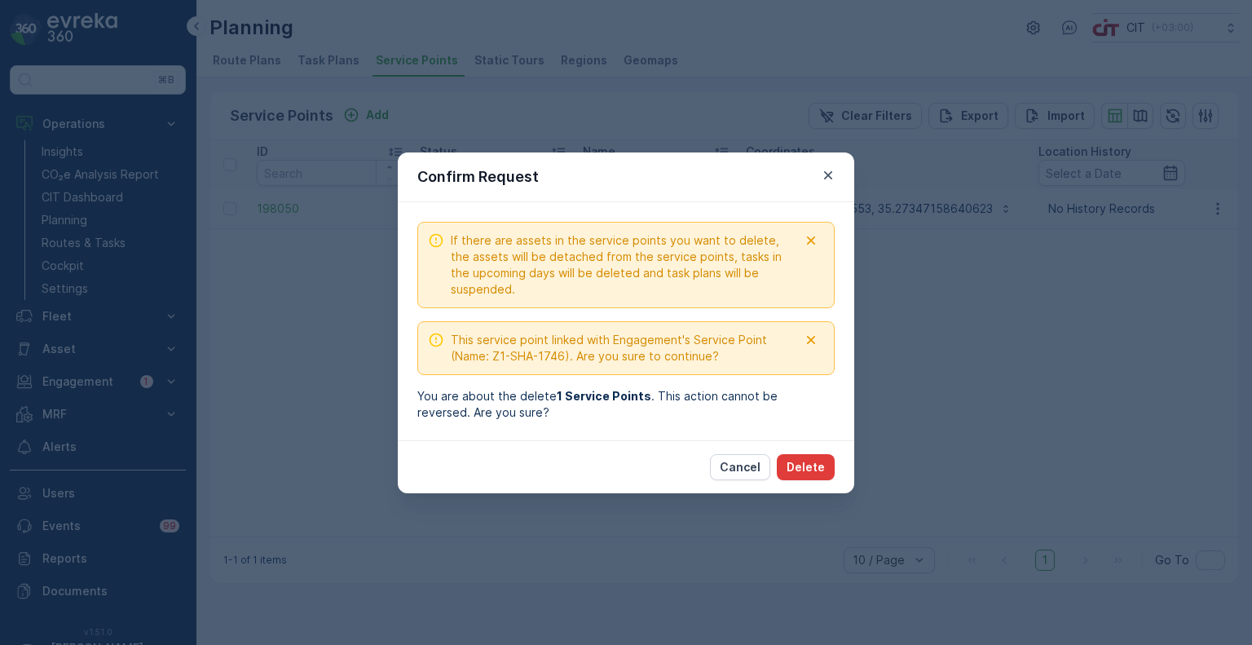
click at [820, 469] on p "Delete" at bounding box center [806, 467] width 38 height 16
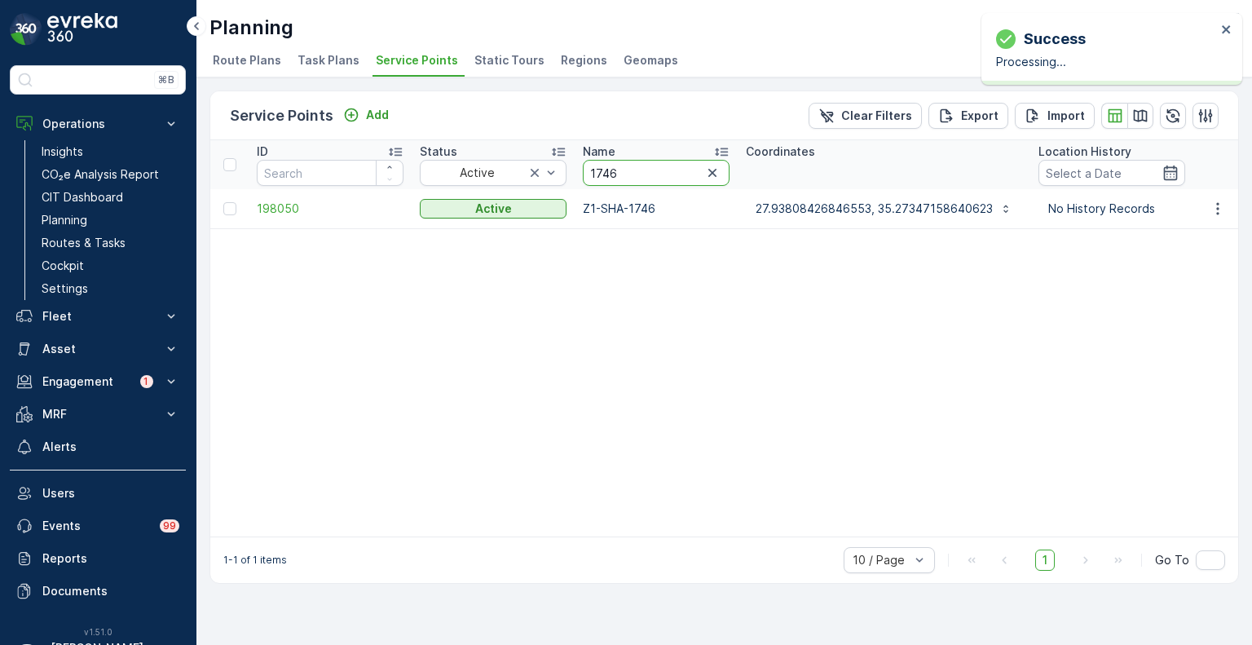
drag, startPoint x: 615, startPoint y: 175, endPoint x: 572, endPoint y: 171, distance: 42.5
paste input "4729"
type input "4729"
click at [1223, 205] on icon "button" at bounding box center [1218, 209] width 16 height 16
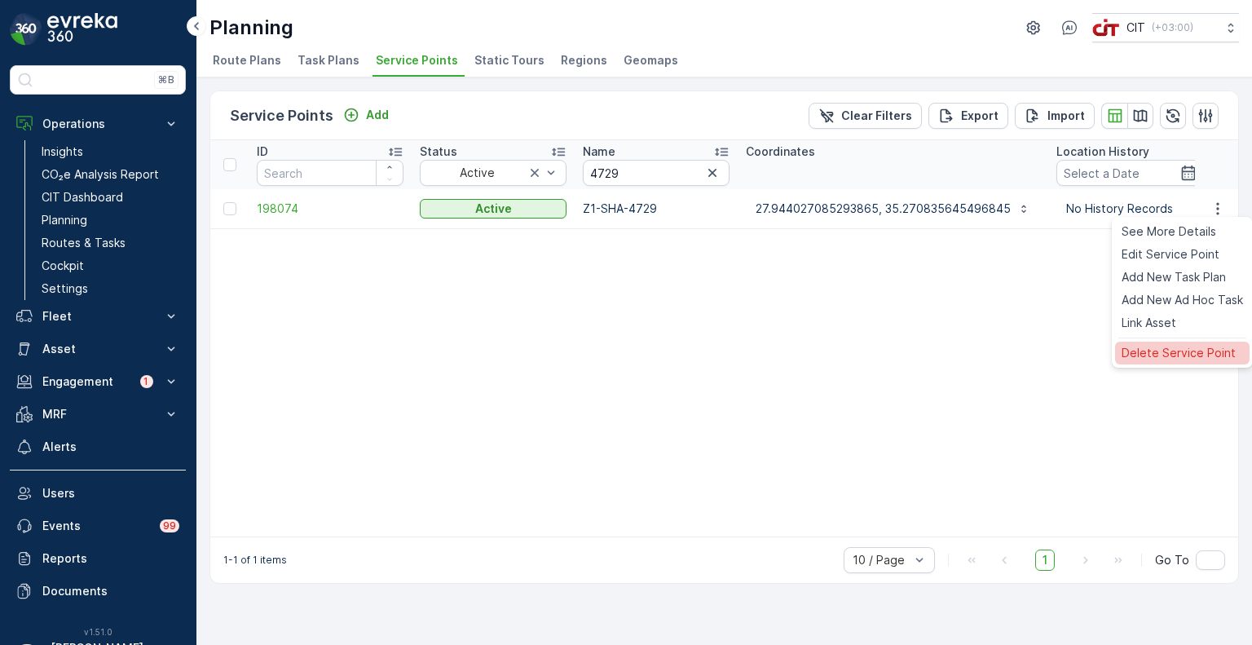
click at [1168, 349] on span "Delete Service Point" at bounding box center [1179, 353] width 114 height 16
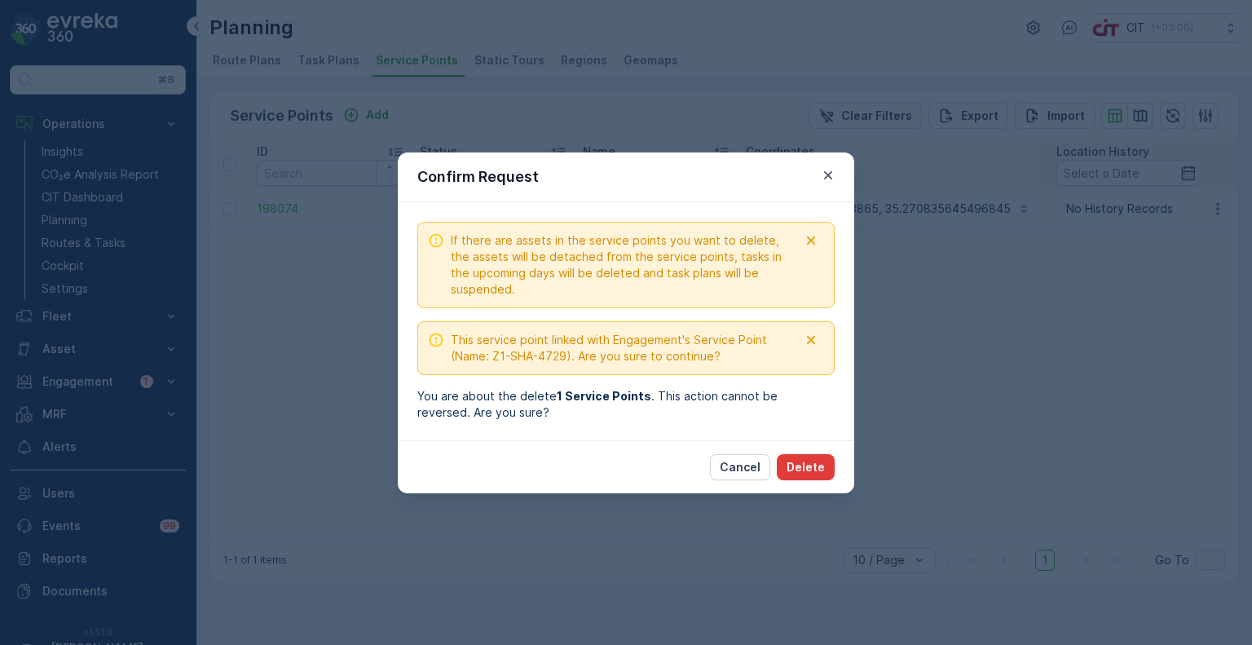
click at [814, 462] on p "Delete" at bounding box center [806, 467] width 38 height 16
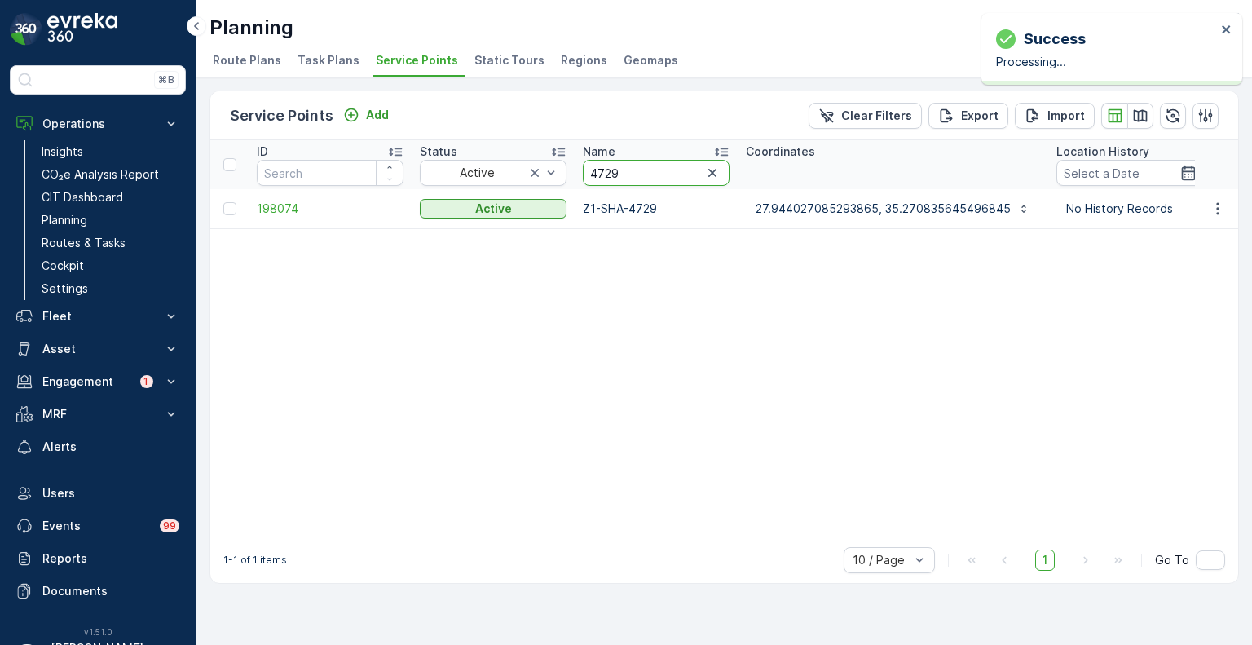
drag, startPoint x: 639, startPoint y: 170, endPoint x: 572, endPoint y: 169, distance: 67.7
paste input "855"
type input "4855"
click at [1226, 213] on icon "button" at bounding box center [1218, 209] width 16 height 16
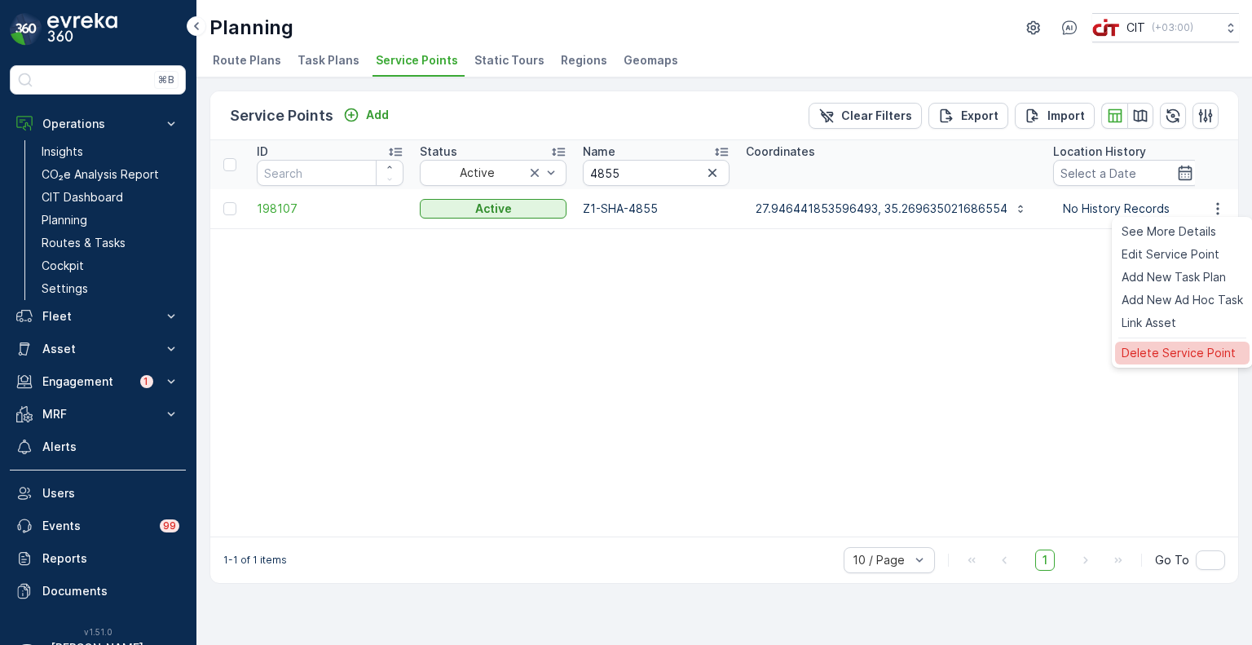
click at [1174, 356] on span "Delete Service Point" at bounding box center [1179, 353] width 114 height 16
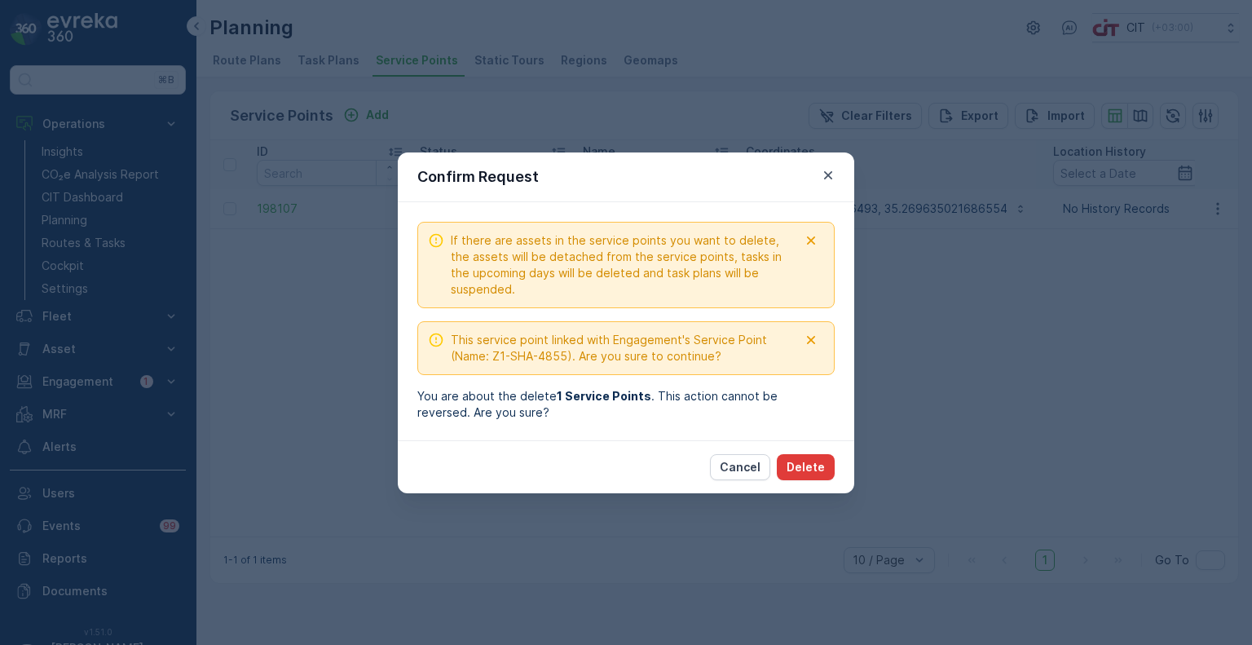
click at [818, 466] on p "Delete" at bounding box center [806, 467] width 38 height 16
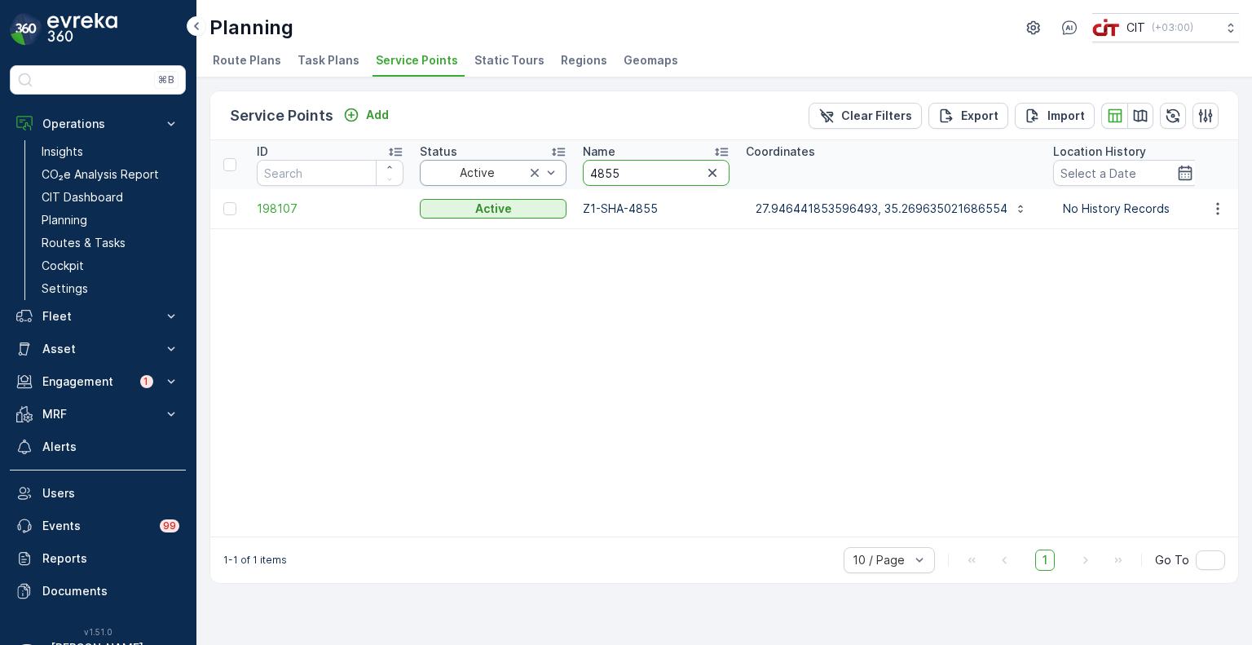
drag, startPoint x: 624, startPoint y: 177, endPoint x: 562, endPoint y: 172, distance: 62.2
paste input "text"
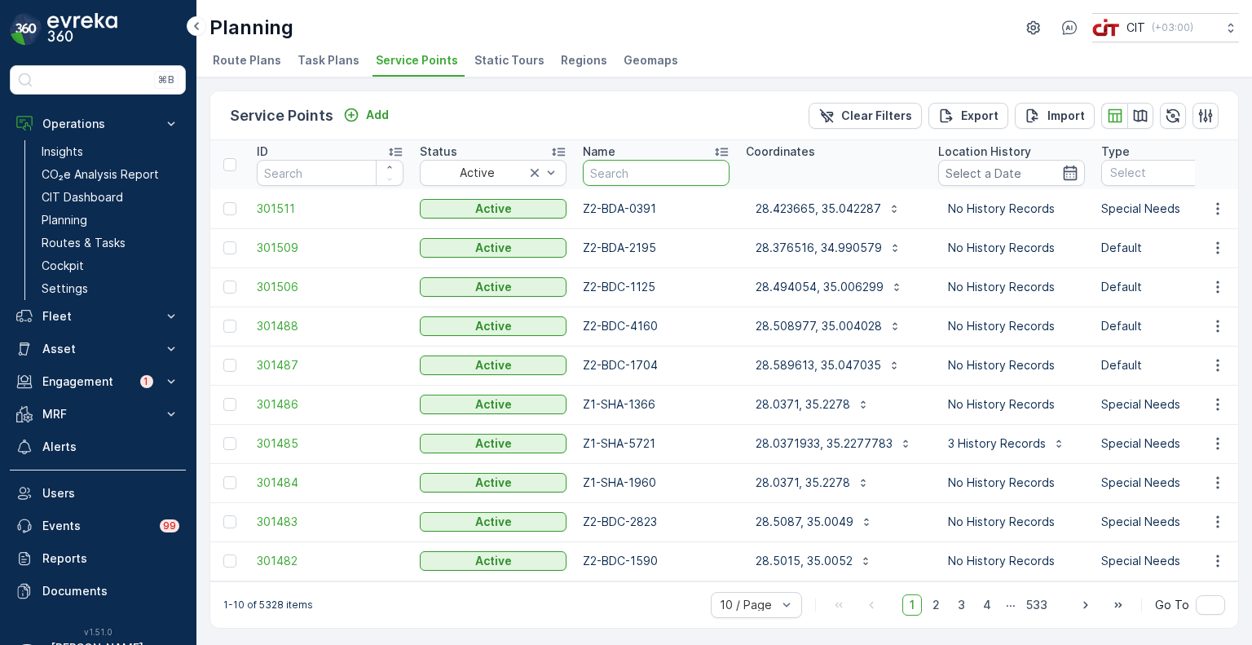
click at [630, 163] on input "text" at bounding box center [656, 173] width 147 height 26
paste input "5518"
type input "5518"
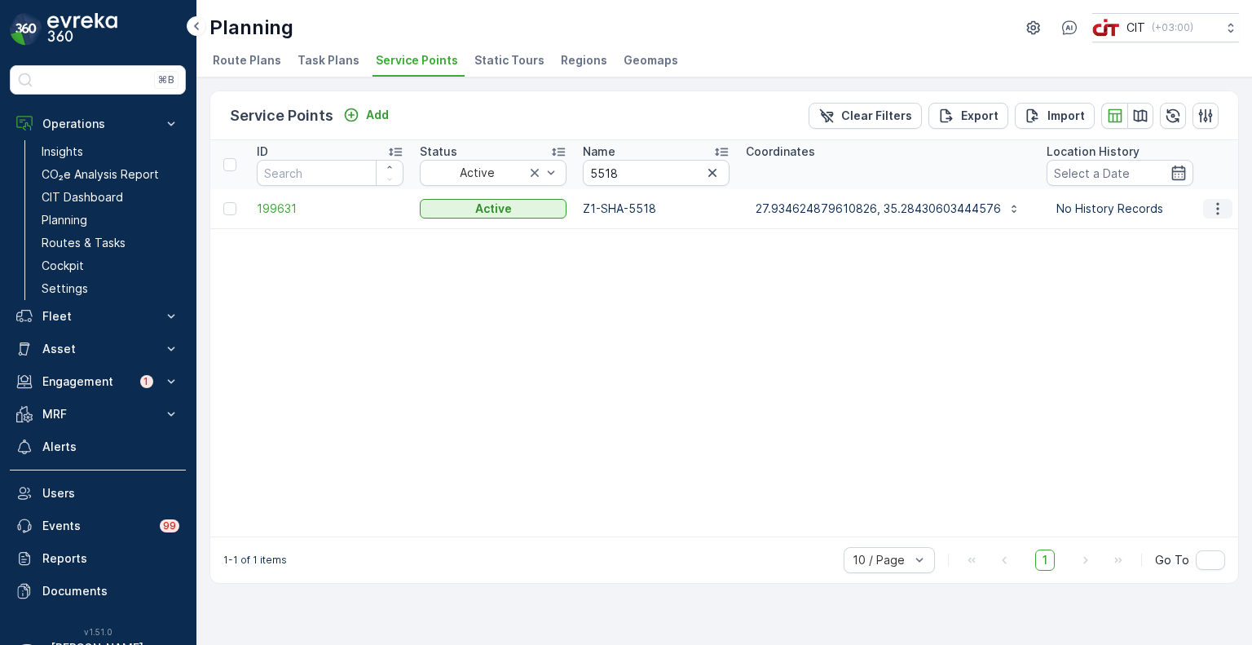
click at [1217, 211] on icon "button" at bounding box center [1218, 209] width 16 height 16
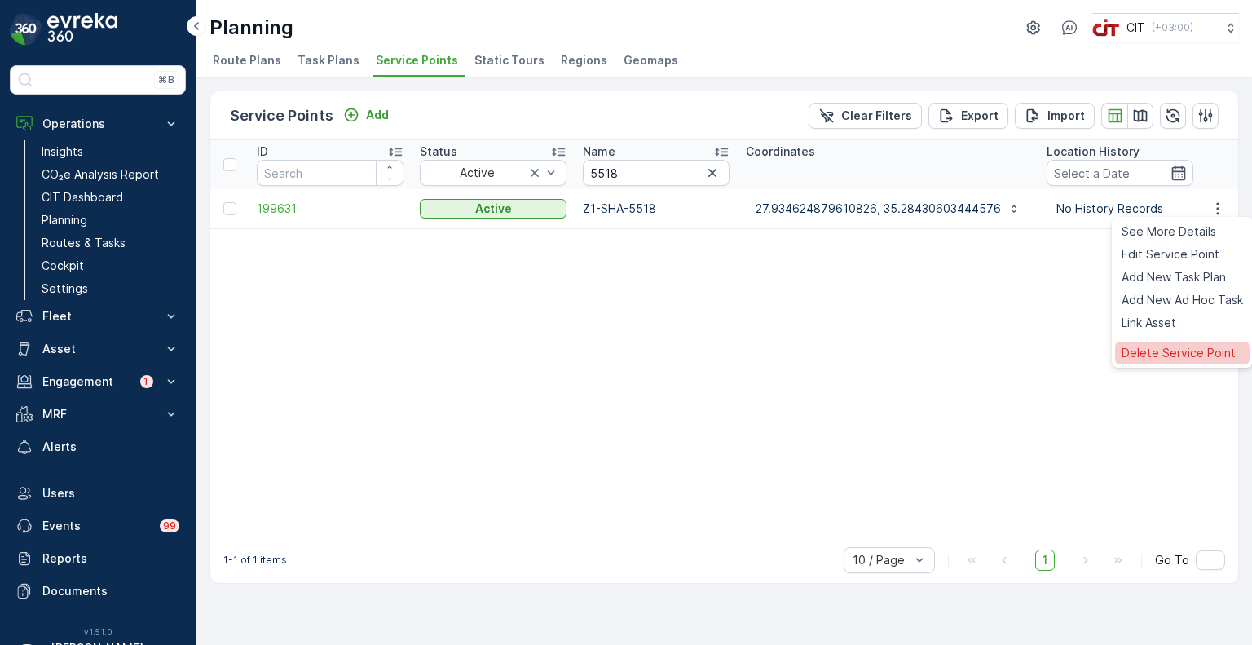
click at [1138, 351] on span "Delete Service Point" at bounding box center [1179, 353] width 114 height 16
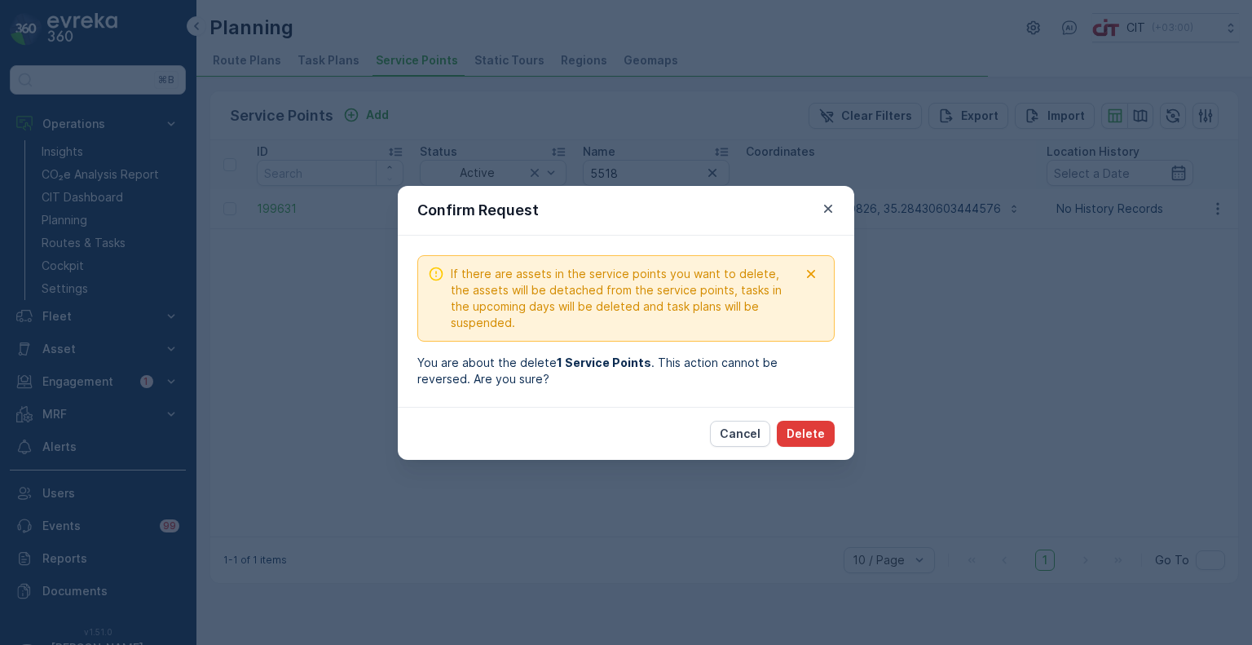
click at [799, 440] on p "Delete" at bounding box center [806, 434] width 38 height 16
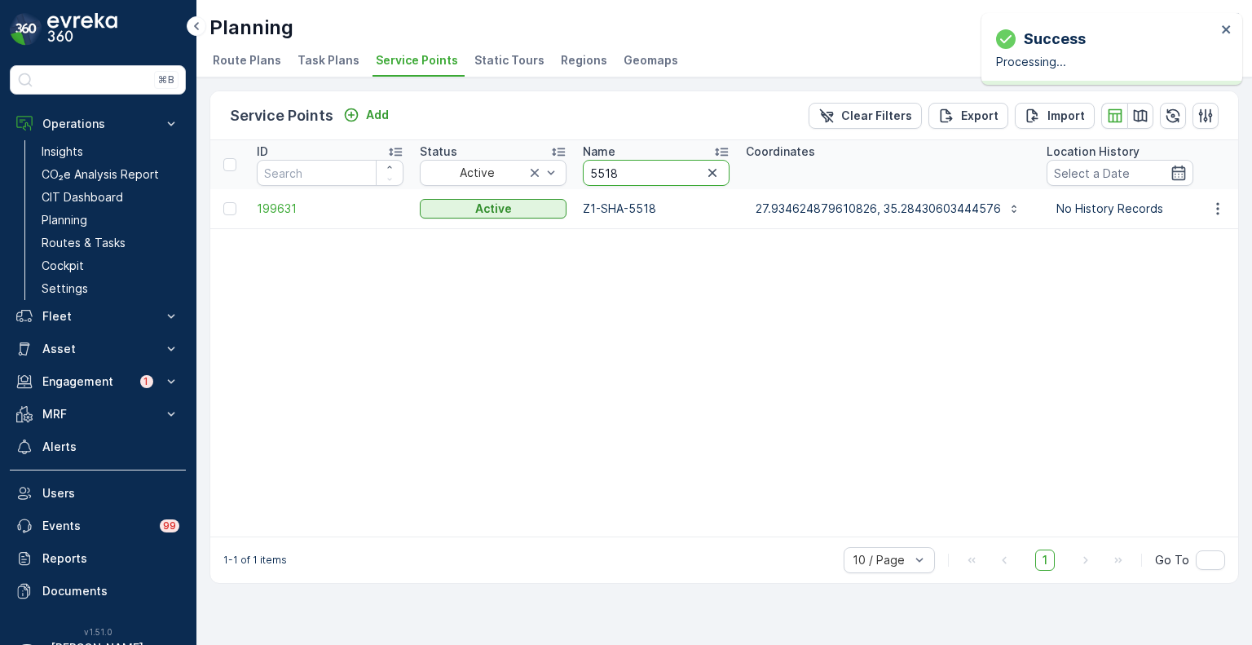
drag, startPoint x: 619, startPoint y: 173, endPoint x: 580, endPoint y: 172, distance: 39.1
click at [580, 172] on th "Name 5518" at bounding box center [656, 164] width 163 height 49
paste input "4734"
type input "4734"
click at [1222, 205] on icon "button" at bounding box center [1218, 209] width 16 height 16
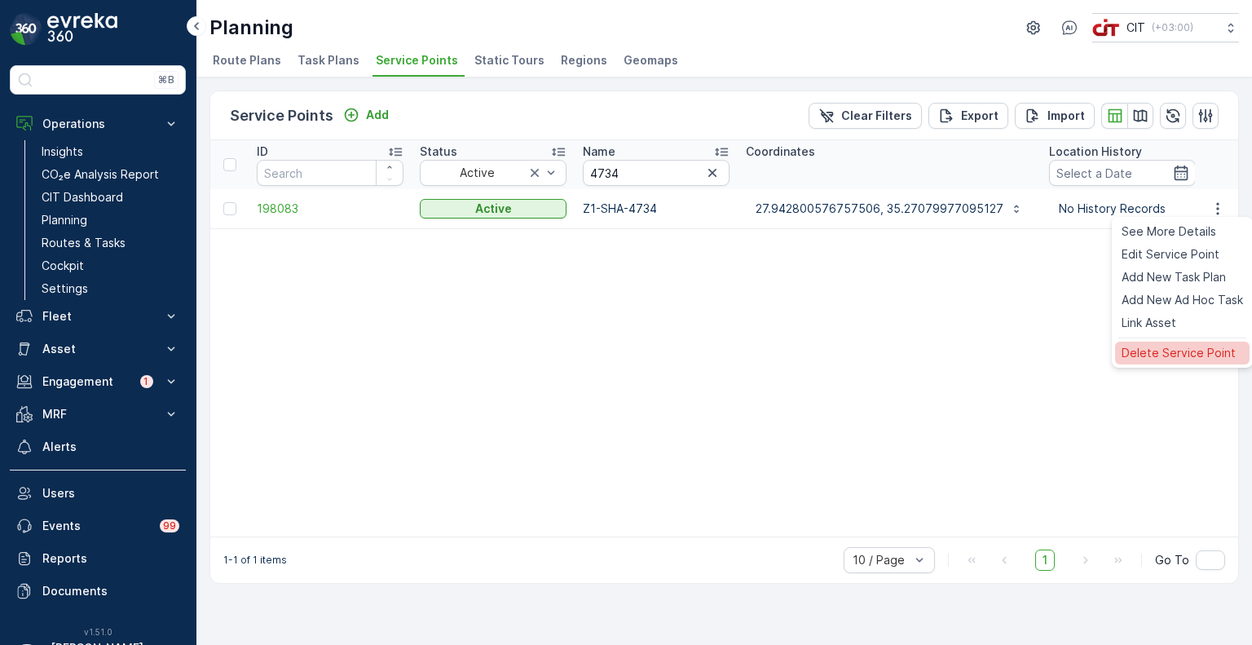
click at [1177, 355] on span "Delete Service Point" at bounding box center [1179, 353] width 114 height 16
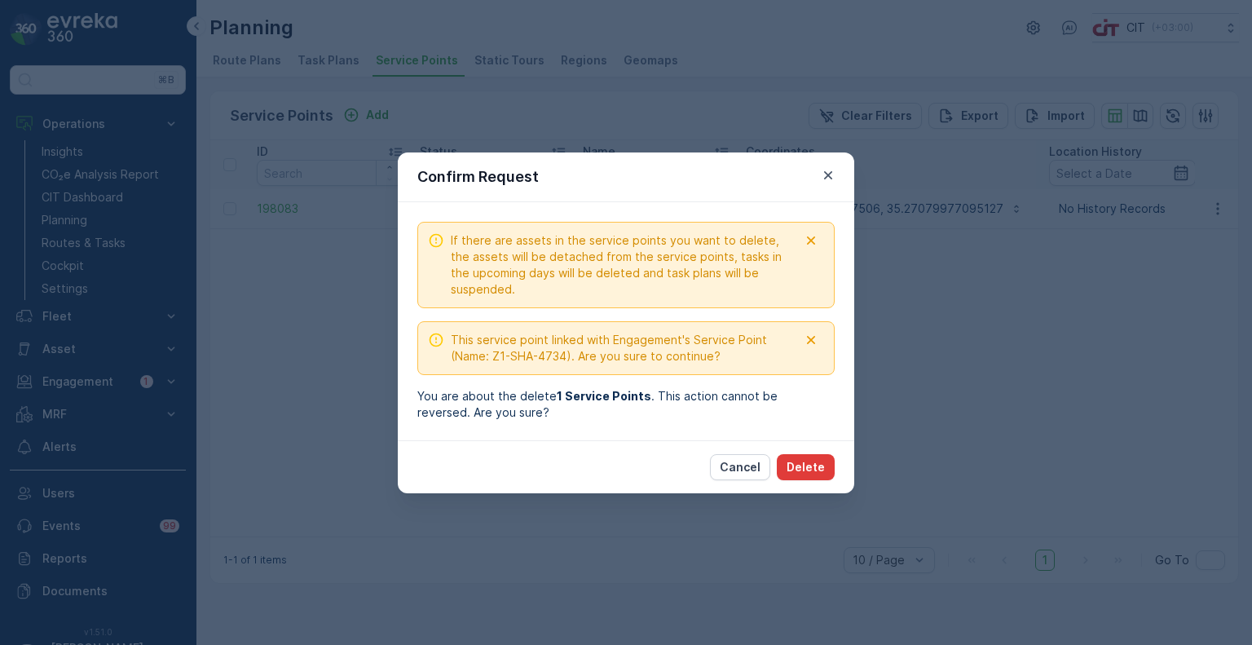
click at [805, 462] on p "Delete" at bounding box center [806, 467] width 38 height 16
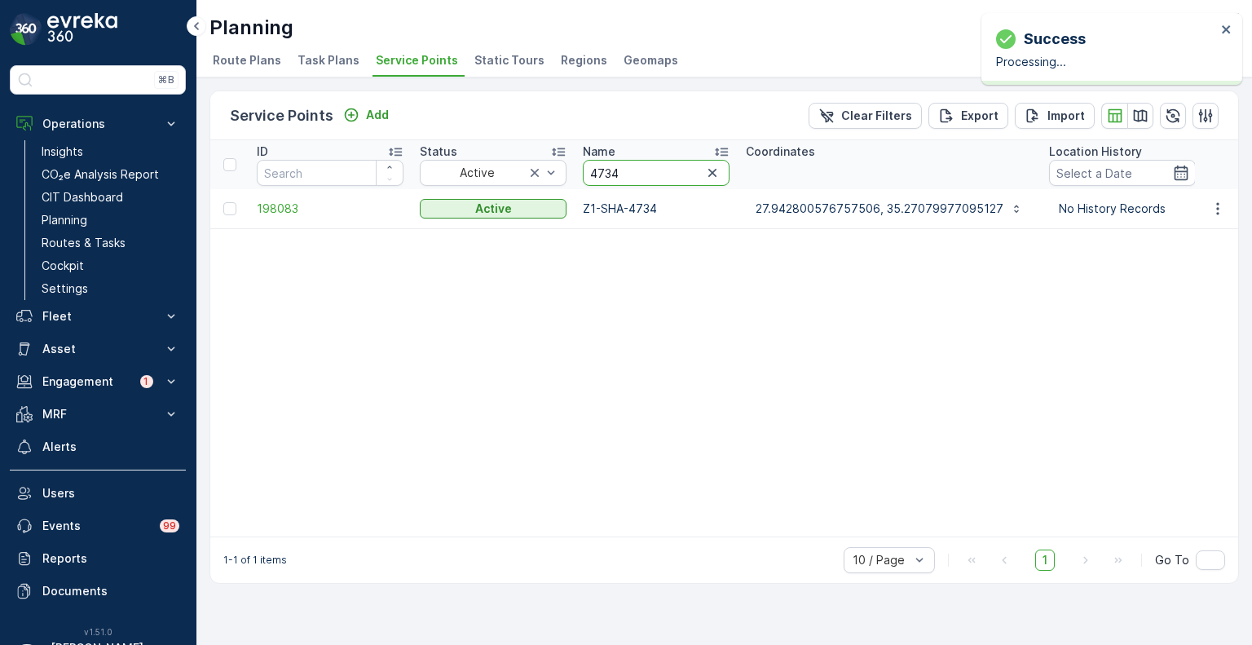
drag, startPoint x: 616, startPoint y: 176, endPoint x: 587, endPoint y: 176, distance: 29.4
click at [587, 176] on input "4734" at bounding box center [656, 173] width 147 height 26
paste input "1747"
type input "1747"
click at [1220, 208] on icon "button" at bounding box center [1218, 209] width 16 height 16
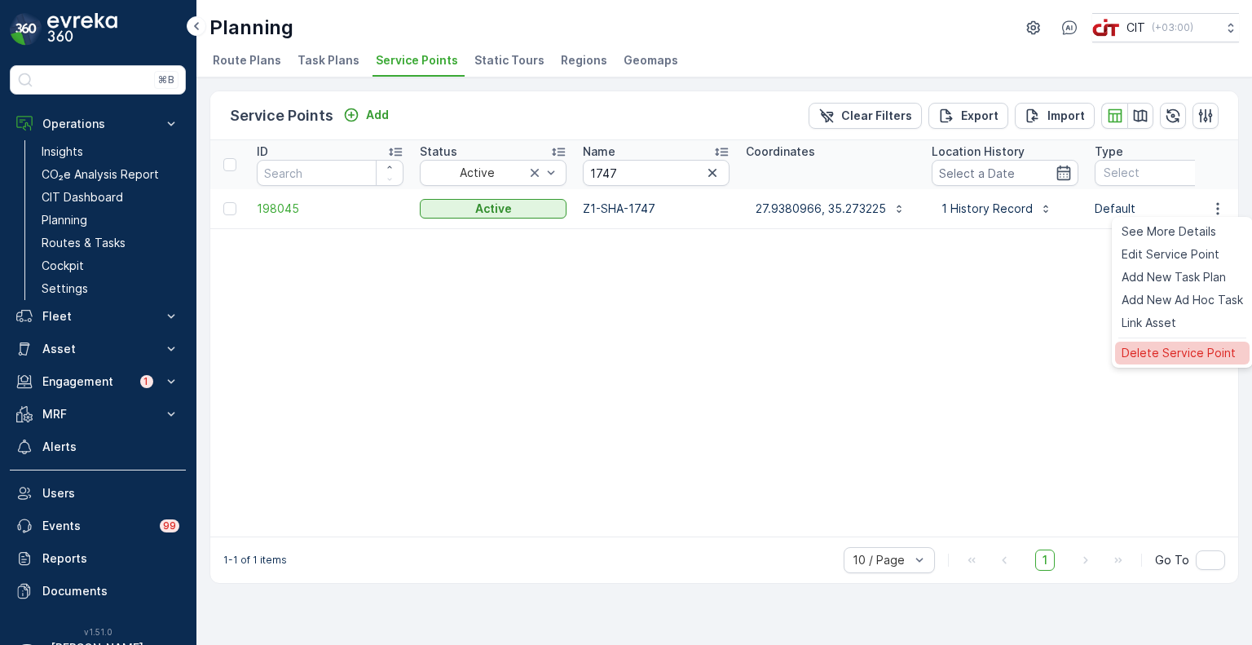
click at [1164, 348] on span "Delete Service Point" at bounding box center [1179, 353] width 114 height 16
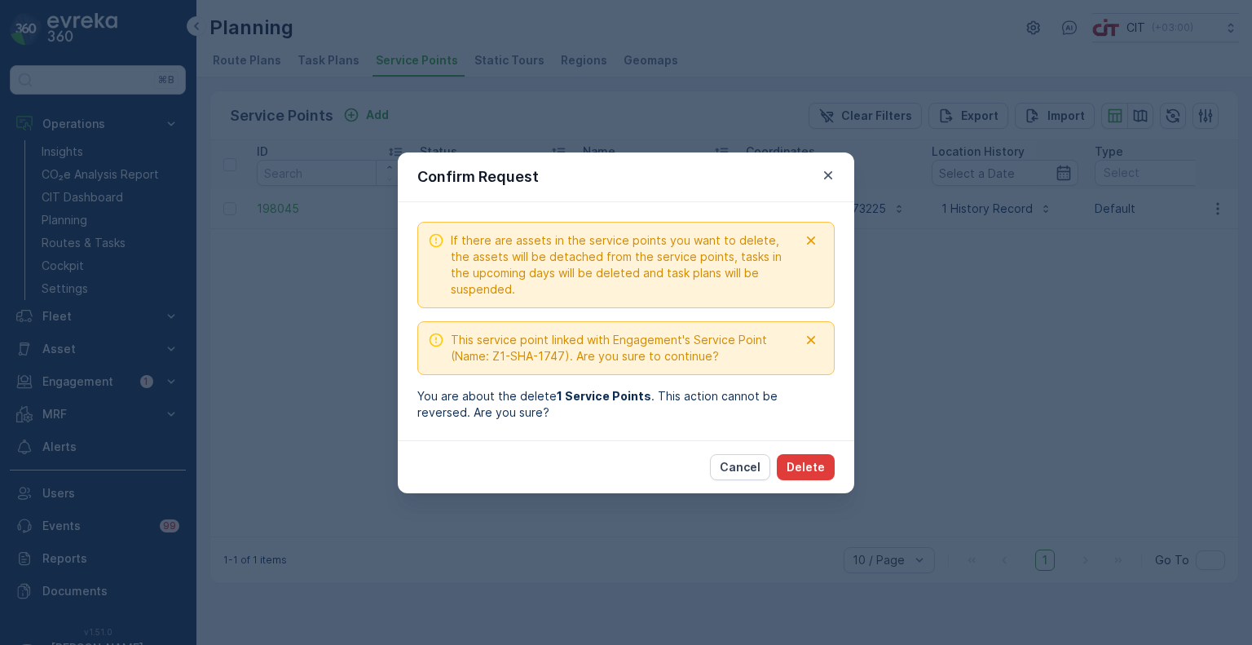
click at [815, 463] on p "Delete" at bounding box center [806, 467] width 38 height 16
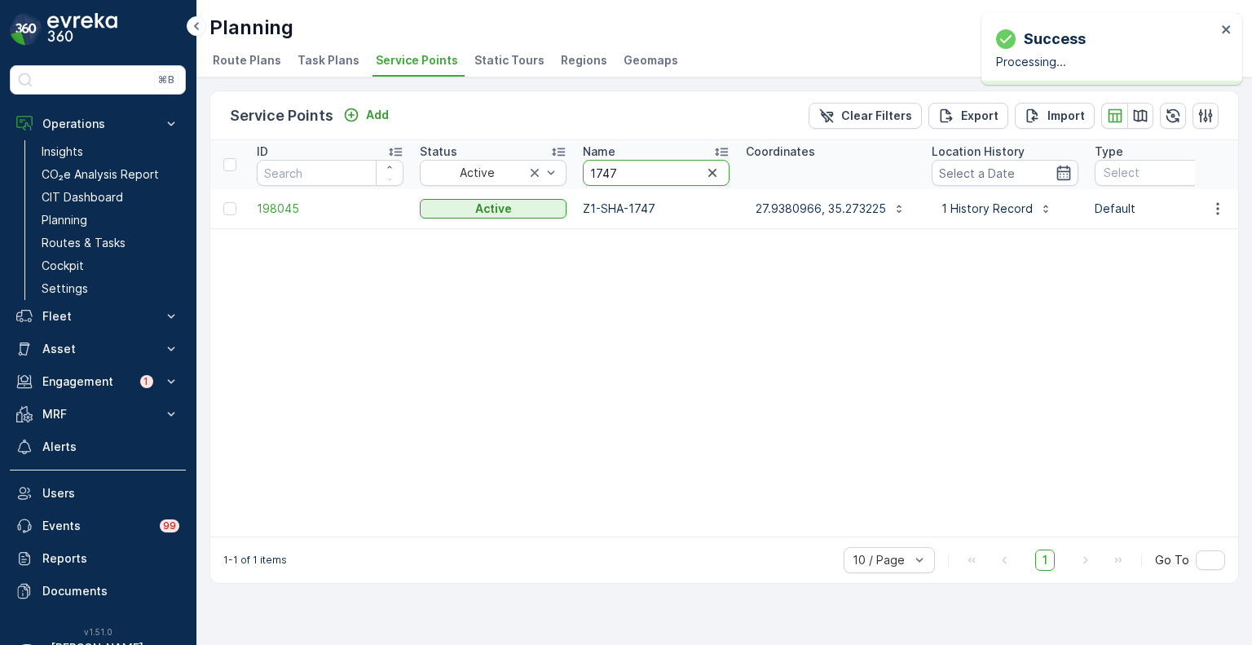
drag, startPoint x: 621, startPoint y: 179, endPoint x: 581, endPoint y: 176, distance: 40.0
click at [581, 176] on th "Name 1747" at bounding box center [656, 164] width 163 height 49
paste input "487"
type input "4877"
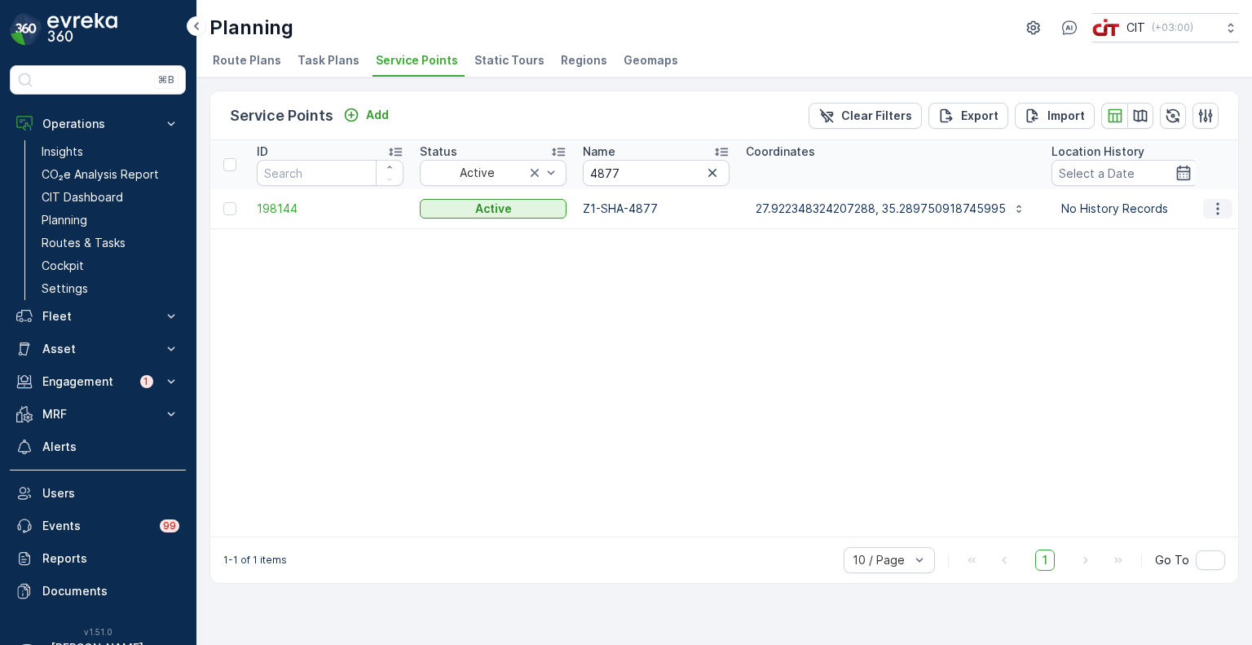
click at [1219, 204] on icon "button" at bounding box center [1218, 209] width 16 height 16
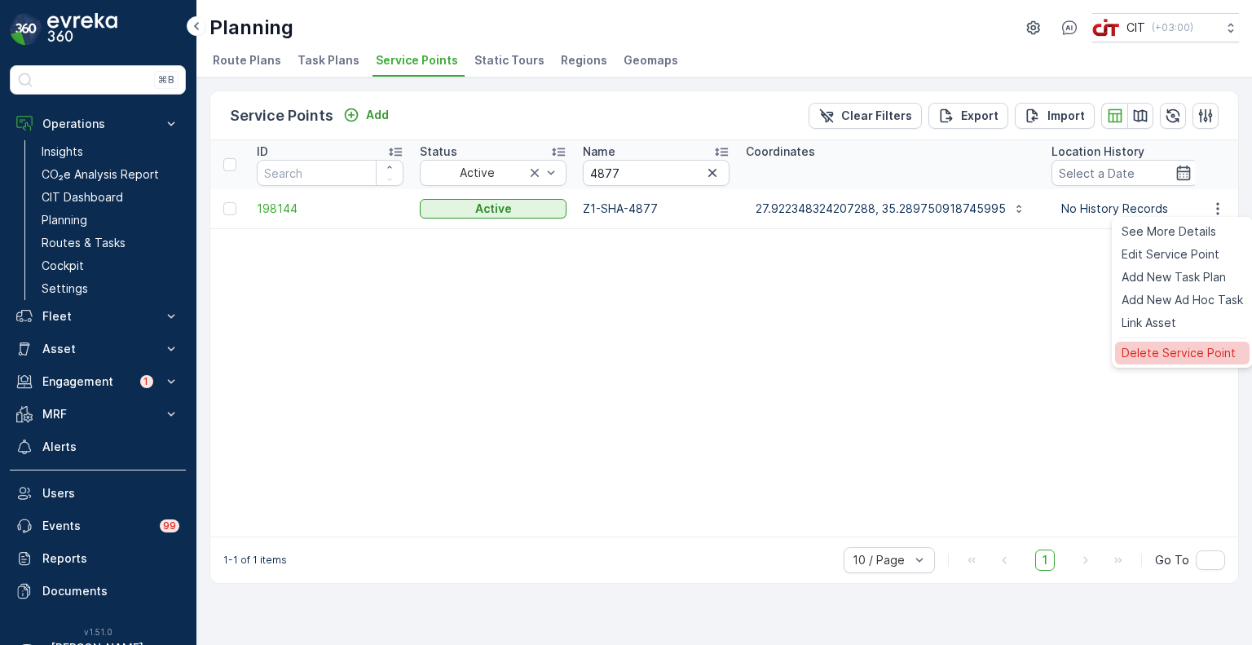
click at [1149, 350] on span "Delete Service Point" at bounding box center [1179, 353] width 114 height 16
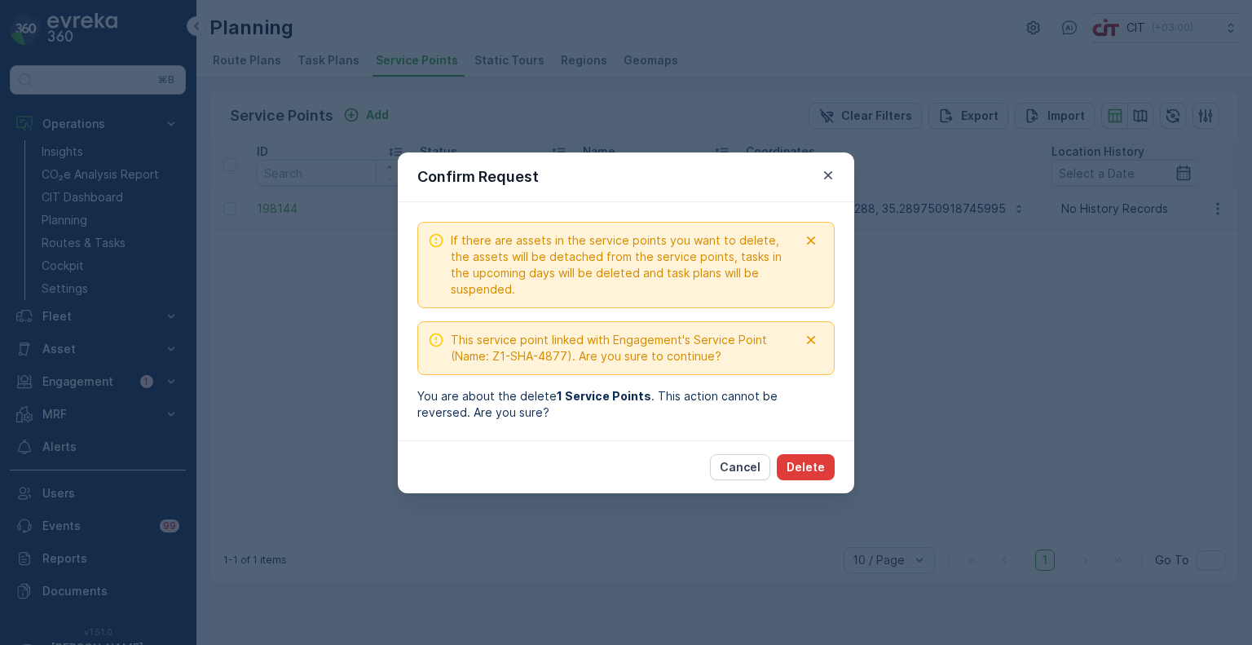
click at [814, 466] on p "Delete" at bounding box center [806, 467] width 38 height 16
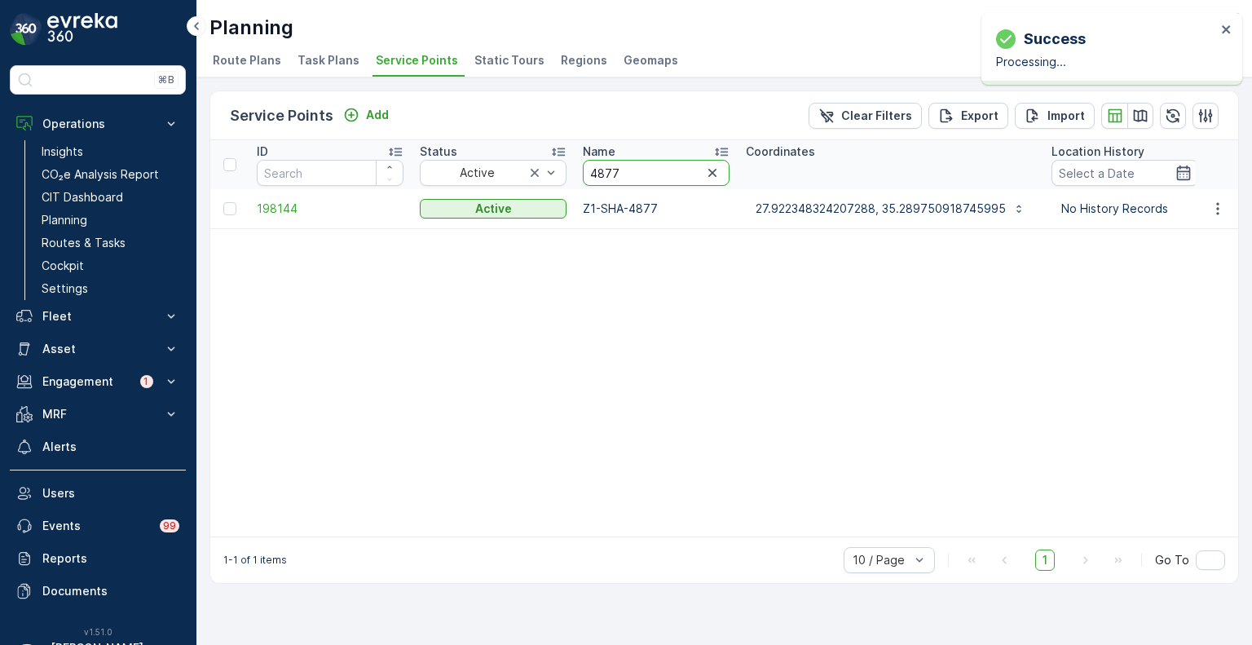
drag, startPoint x: 627, startPoint y: 175, endPoint x: 577, endPoint y: 175, distance: 50.6
click at [577, 175] on th "Name 4877" at bounding box center [656, 164] width 163 height 49
paste input "2383"
type input "2383"
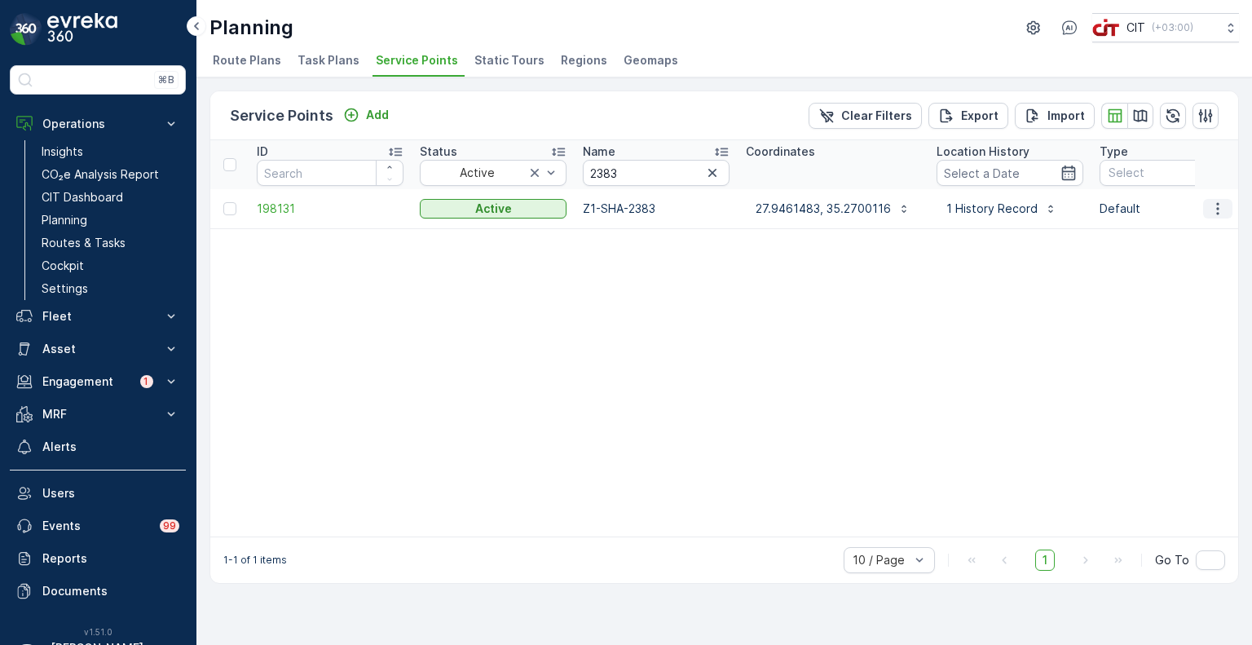
click at [1226, 208] on button "button" at bounding box center [1218, 209] width 29 height 20
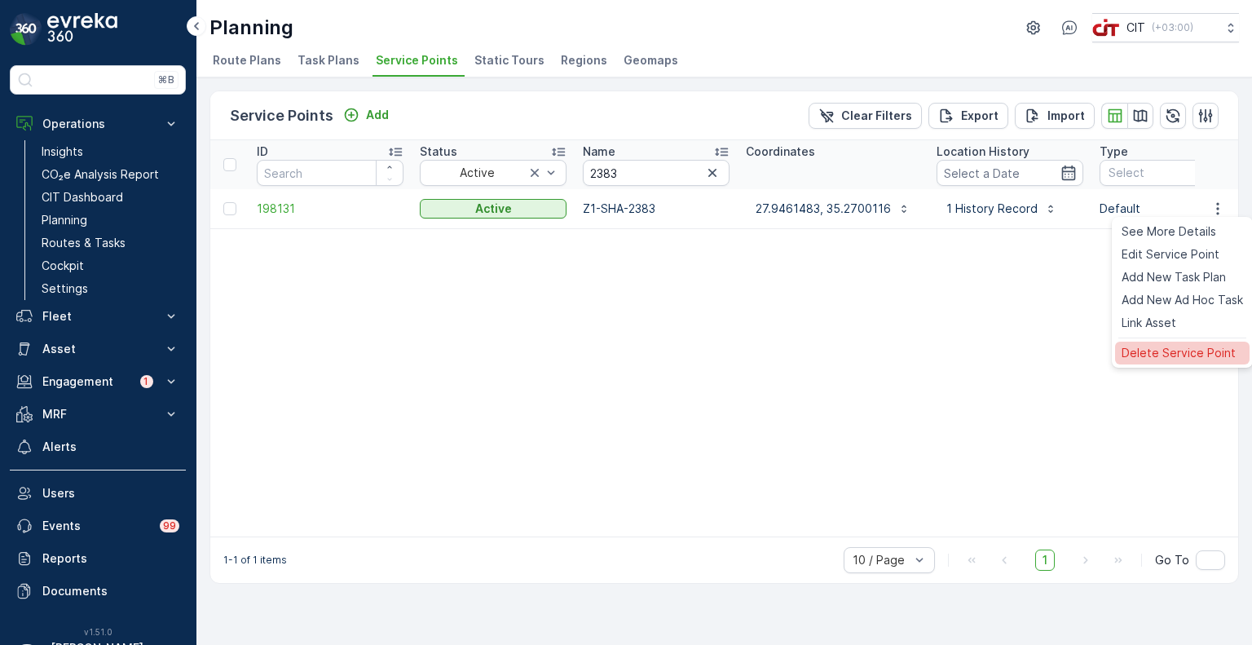
click at [1135, 348] on span "Delete Service Point" at bounding box center [1179, 353] width 114 height 16
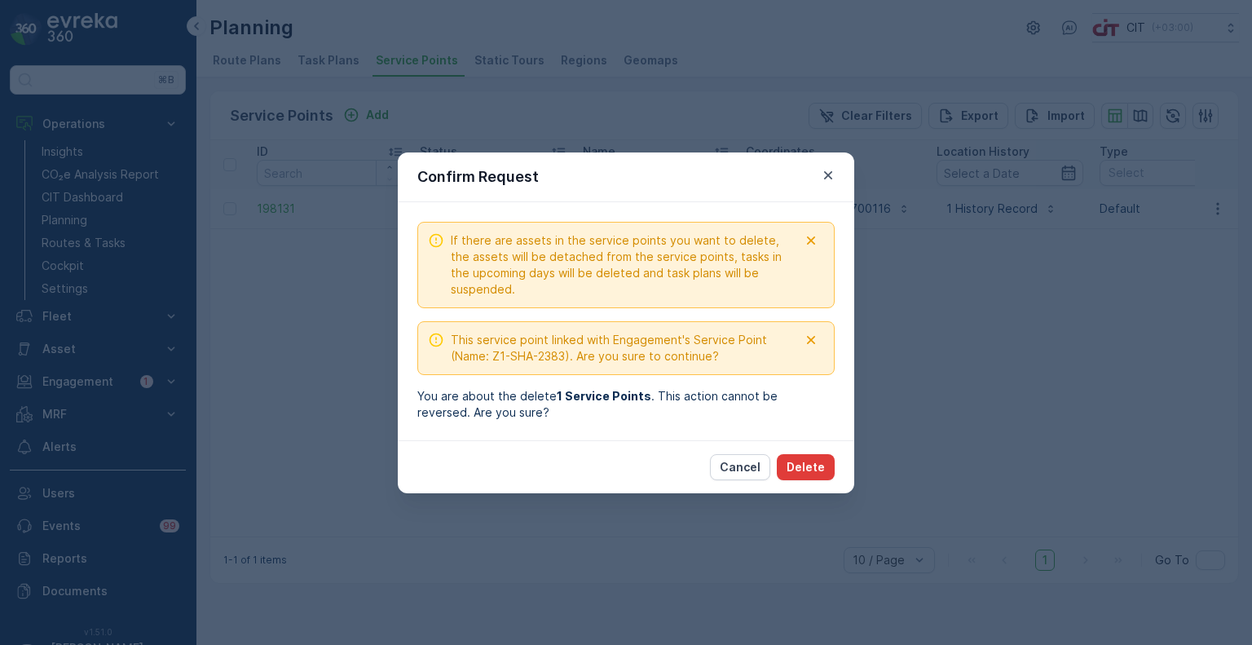
click at [812, 459] on p "Delete" at bounding box center [806, 467] width 38 height 16
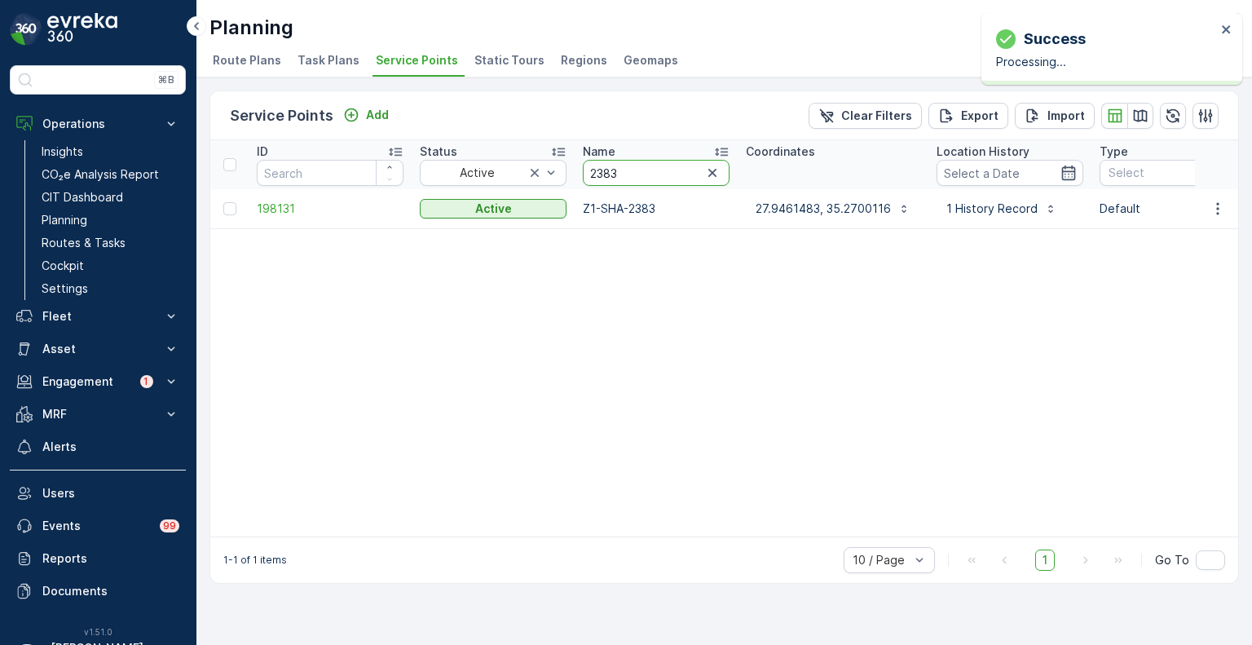
drag, startPoint x: 591, startPoint y: 175, endPoint x: 568, endPoint y: 179, distance: 23.1
paste input "76"
type input "2376"
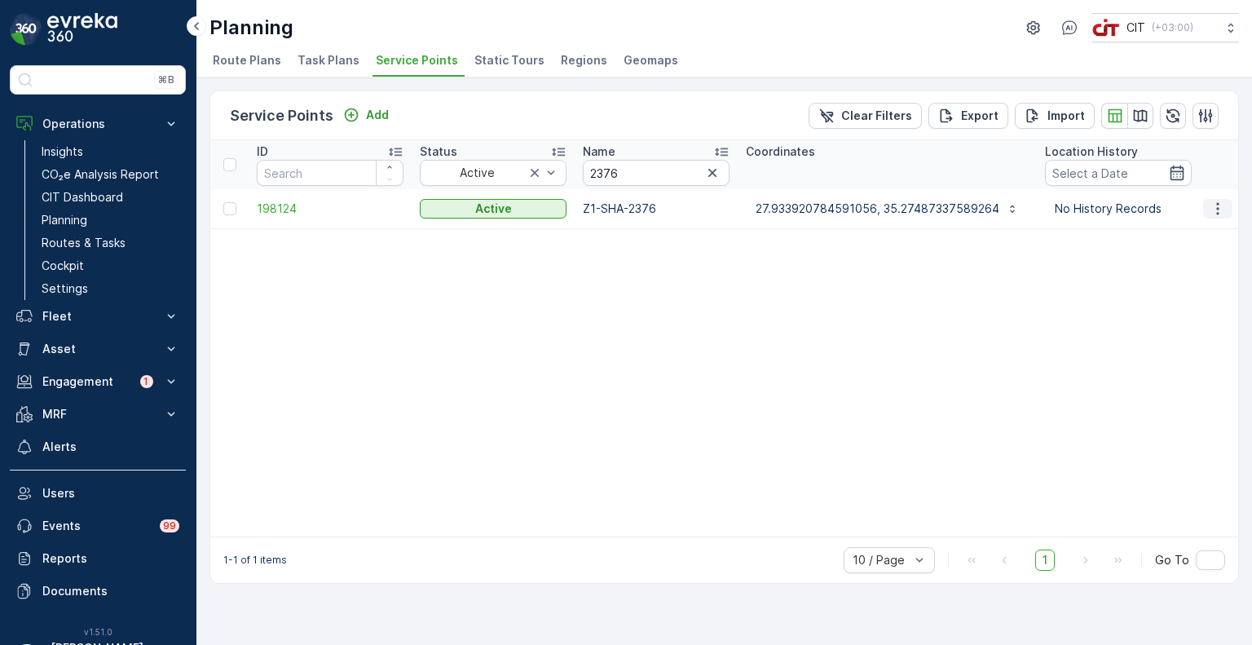
click at [1214, 207] on icon "button" at bounding box center [1218, 209] width 16 height 16
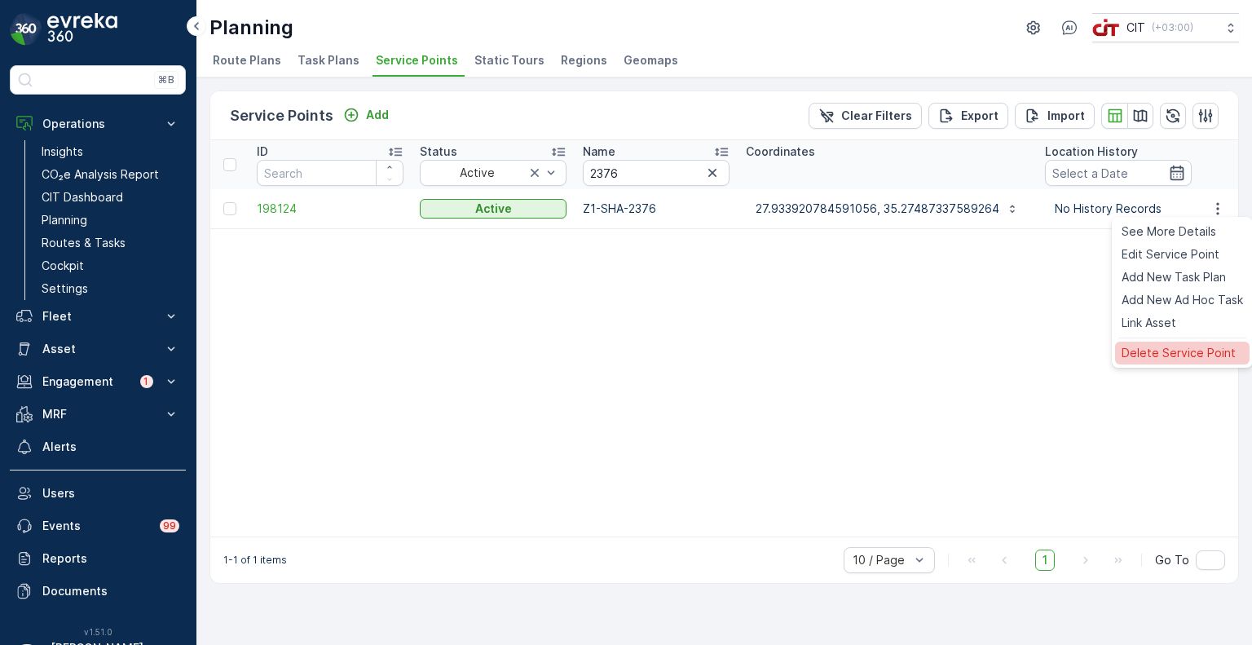
click at [1171, 345] on span "Delete Service Point" at bounding box center [1179, 353] width 114 height 16
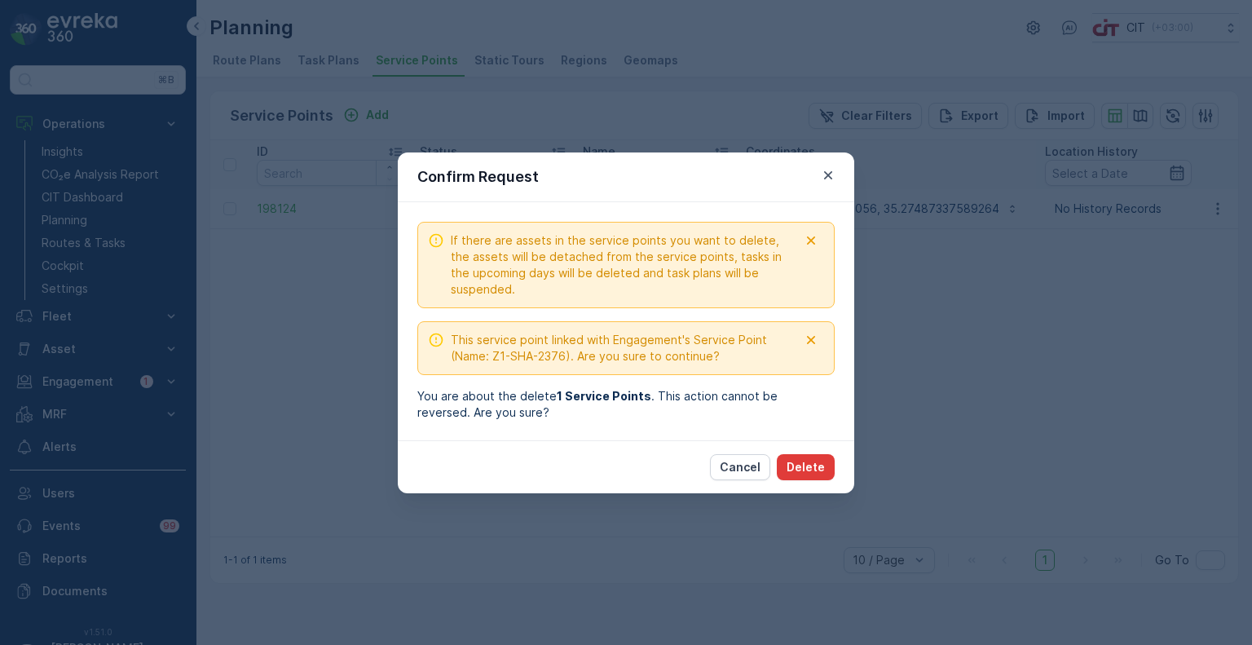
click at [811, 475] on button "Delete" at bounding box center [806, 467] width 58 height 26
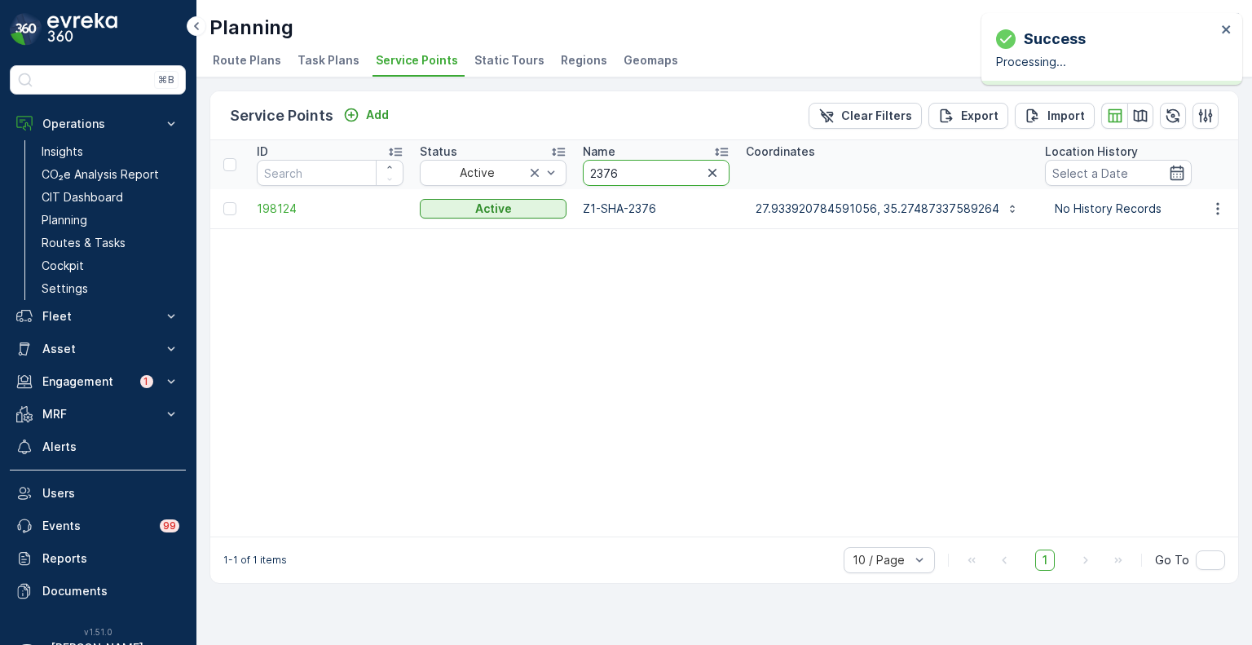
drag, startPoint x: 630, startPoint y: 175, endPoint x: 585, endPoint y: 172, distance: 44.9
click at [585, 172] on input "2376" at bounding box center [656, 173] width 147 height 26
paste input "5517"
type input "5517"
click at [1225, 211] on icon "button" at bounding box center [1218, 209] width 16 height 16
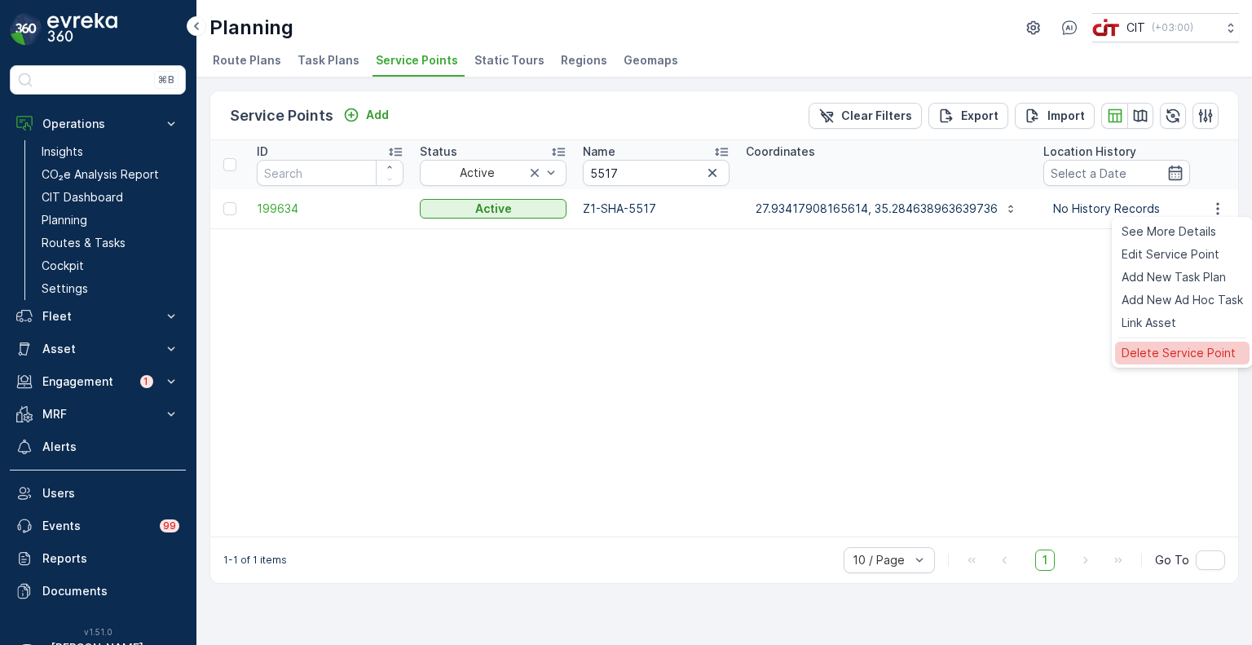
click at [1151, 358] on span "Delete Service Point" at bounding box center [1179, 353] width 114 height 16
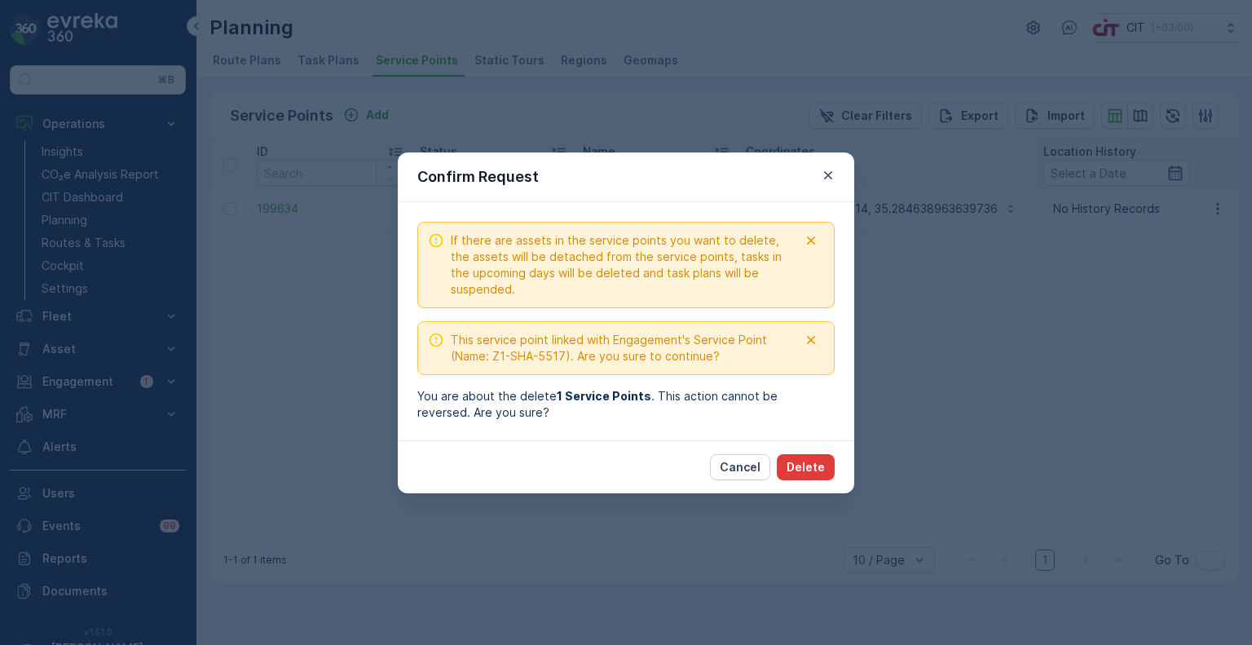
click at [812, 467] on p "Delete" at bounding box center [806, 467] width 38 height 16
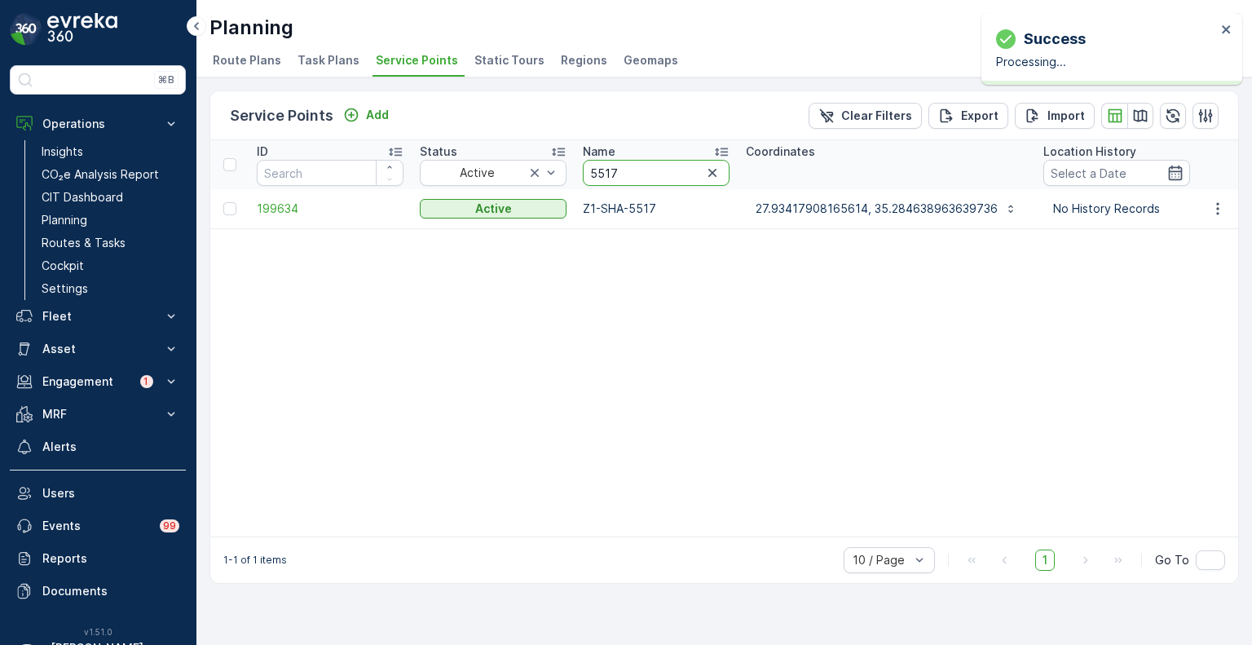
drag, startPoint x: 636, startPoint y: 165, endPoint x: 586, endPoint y: 166, distance: 49.7
click at [586, 166] on input "5517" at bounding box center [656, 173] width 147 height 26
paste input "4801"
type input "4801"
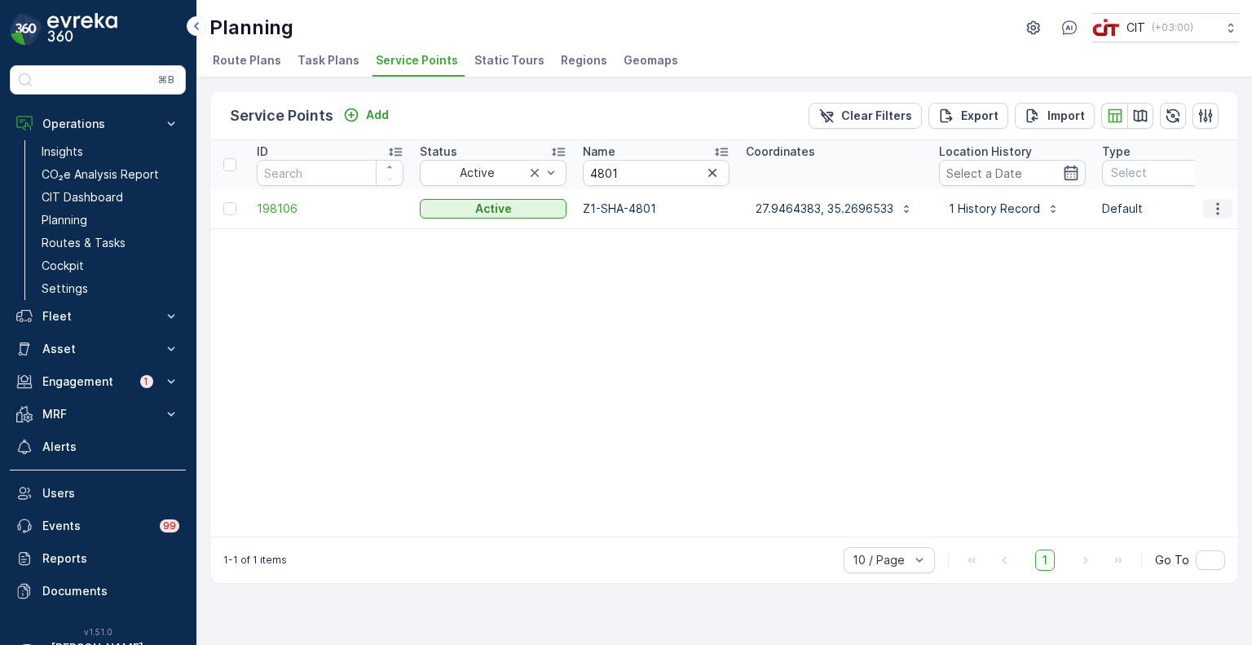
click at [1220, 209] on icon "button" at bounding box center [1218, 209] width 16 height 16
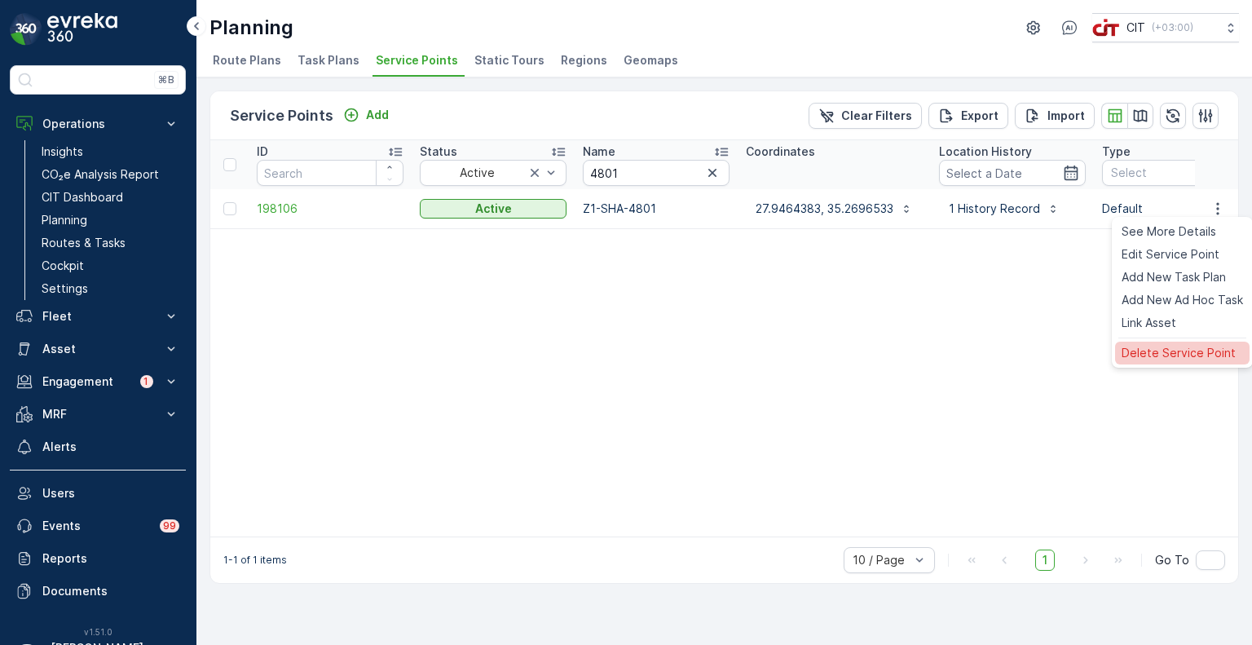
click at [1153, 350] on span "Delete Service Point" at bounding box center [1179, 353] width 114 height 16
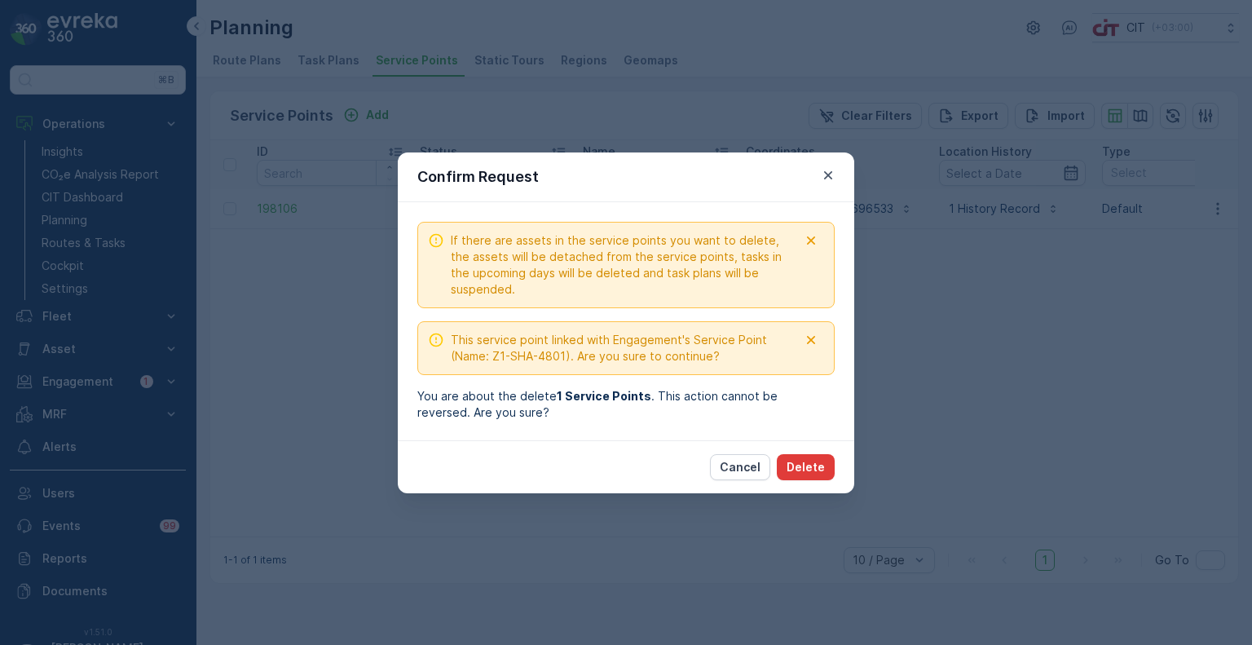
click at [813, 466] on p "Delete" at bounding box center [806, 467] width 38 height 16
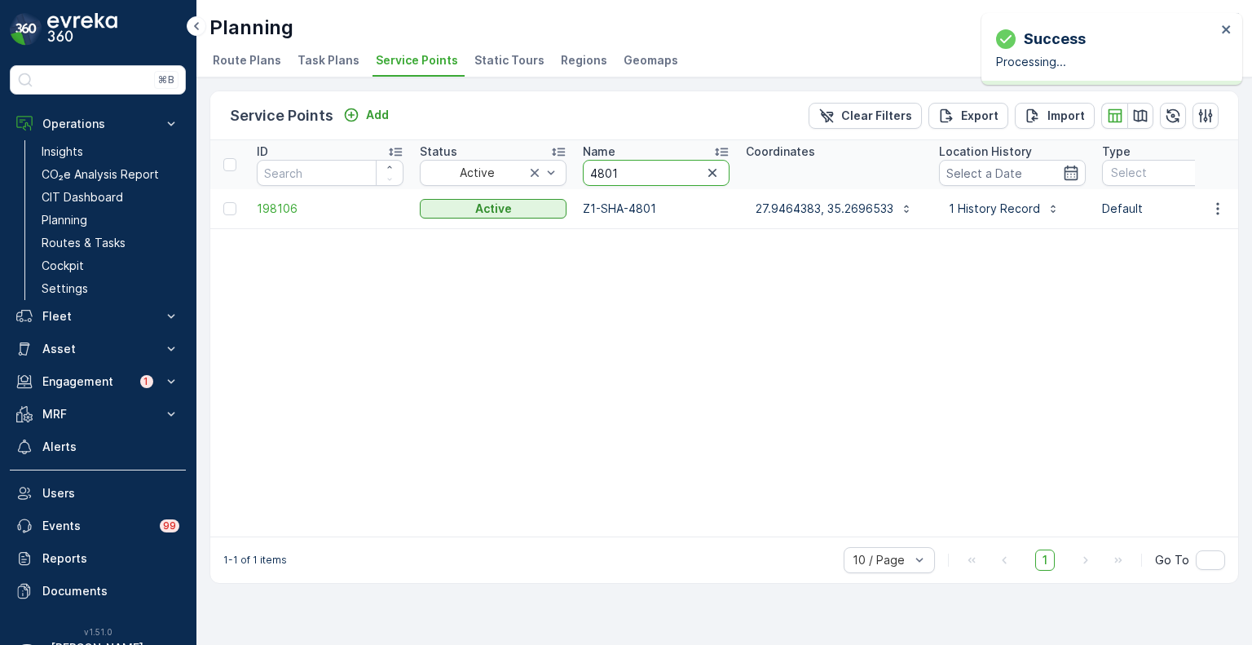
drag, startPoint x: 612, startPoint y: 172, endPoint x: 594, endPoint y: 166, distance: 19.6
click at [575, 169] on th "Name 4801" at bounding box center [656, 164] width 163 height 49
drag, startPoint x: 625, startPoint y: 166, endPoint x: 585, endPoint y: 169, distance: 40.1
click at [585, 169] on input "4801" at bounding box center [656, 173] width 147 height 26
paste input "1749"
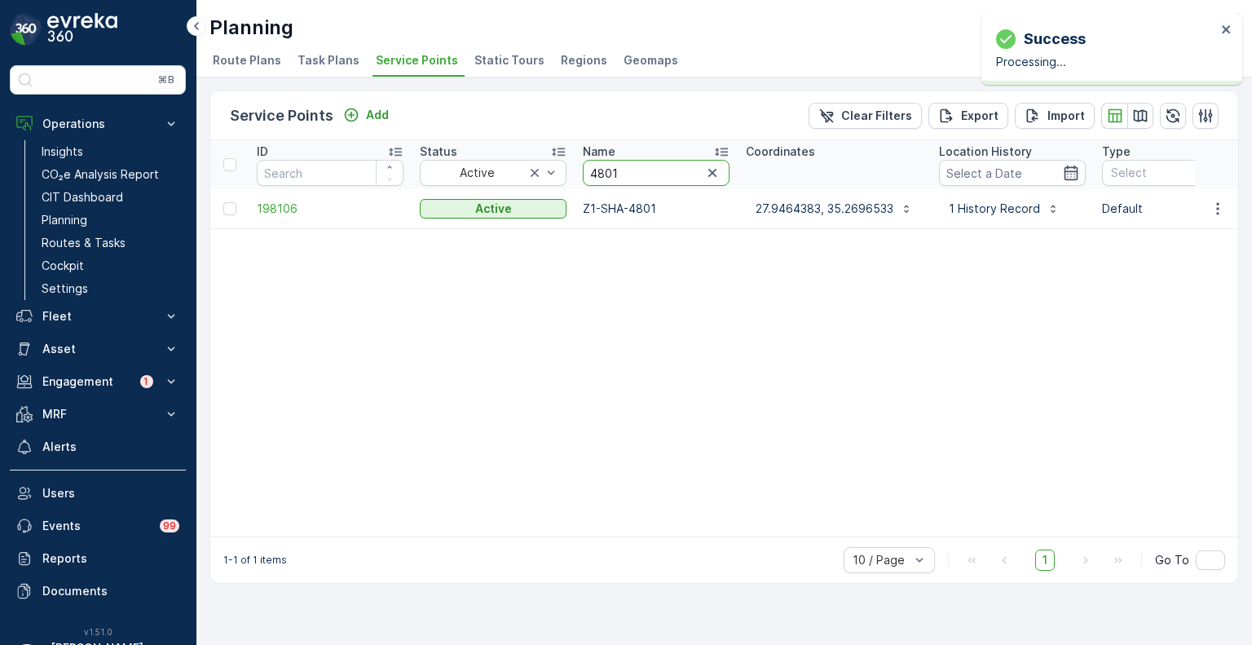
type input "1749"
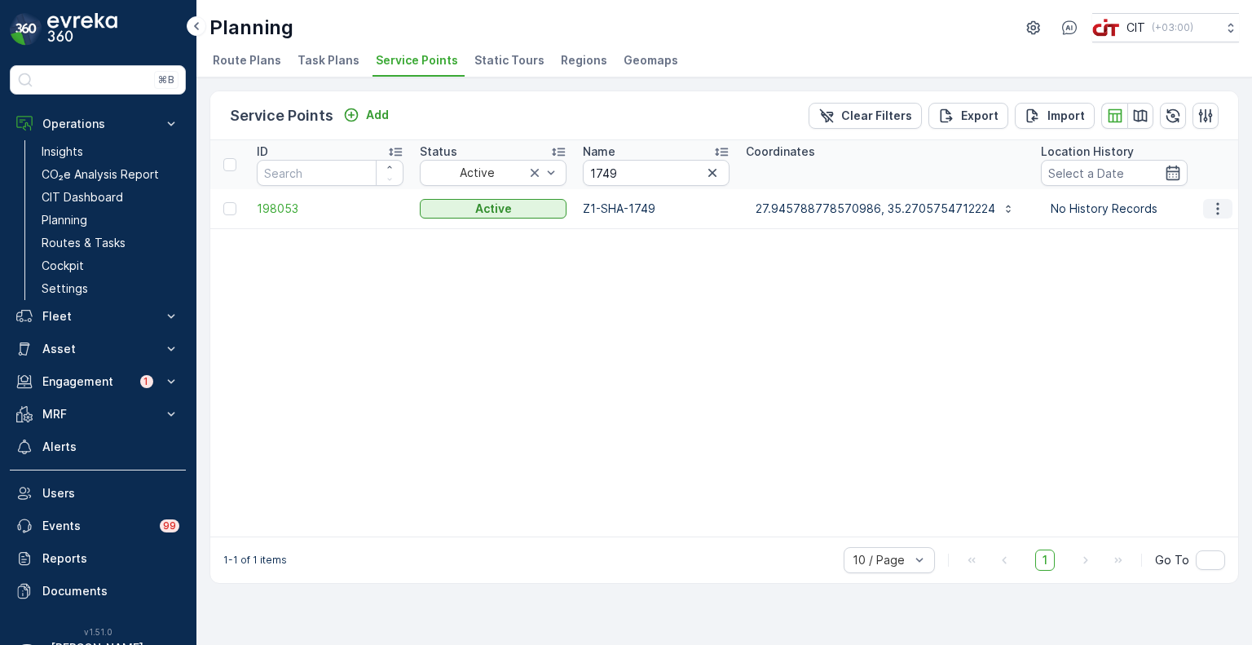
click at [1222, 202] on icon "button" at bounding box center [1218, 209] width 16 height 16
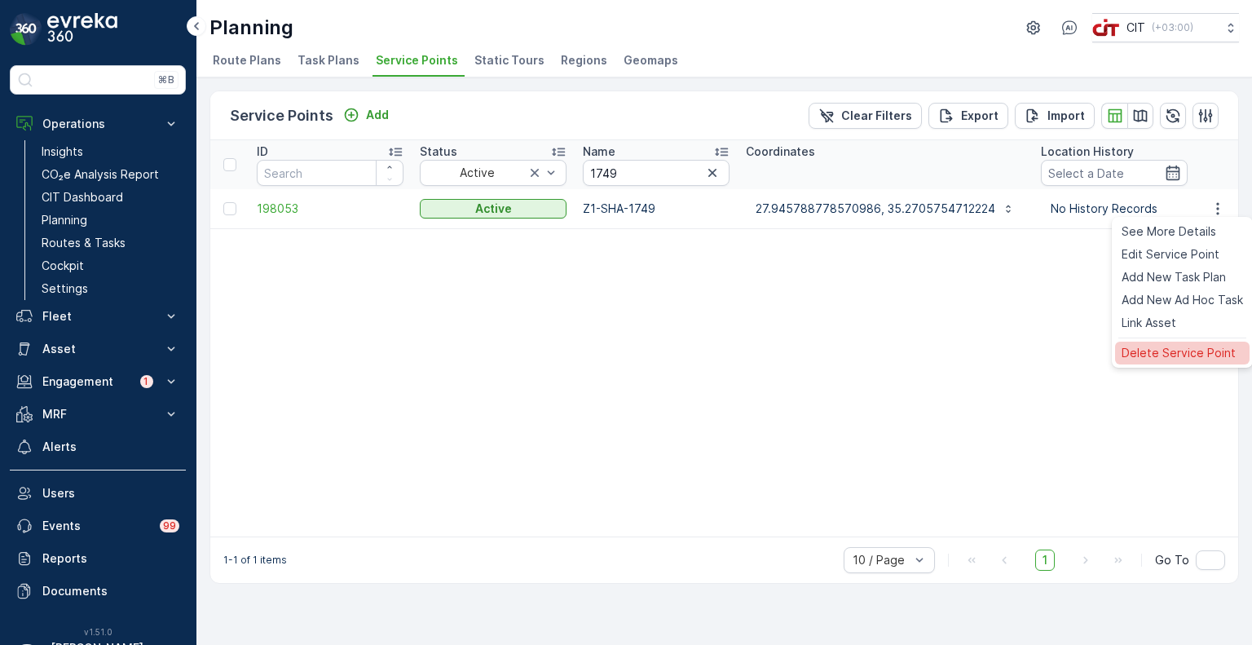
click at [1167, 347] on span "Delete Service Point" at bounding box center [1179, 353] width 114 height 16
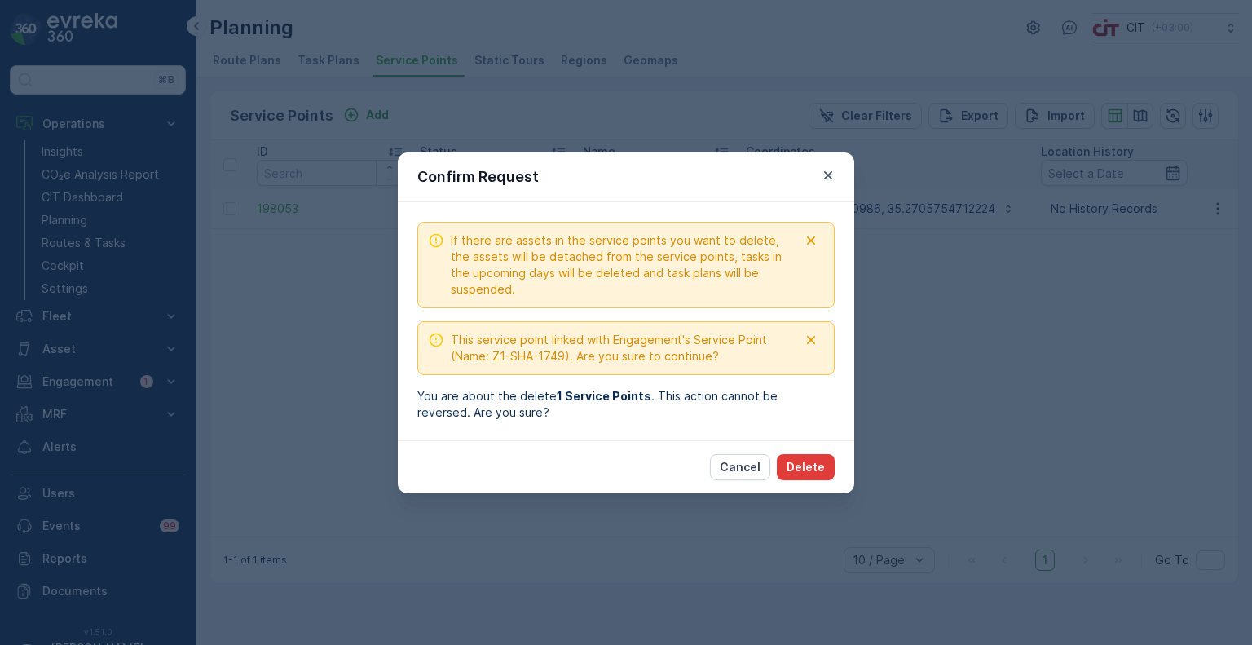
click at [809, 466] on p "Delete" at bounding box center [806, 467] width 38 height 16
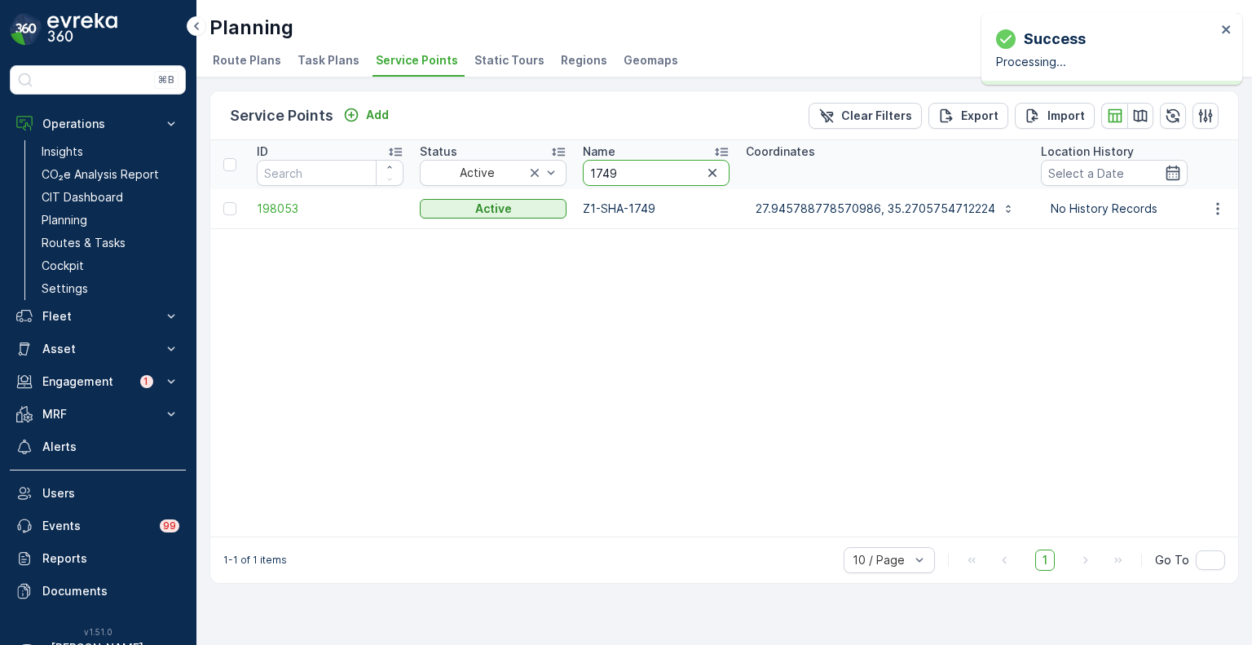
drag, startPoint x: 619, startPoint y: 172, endPoint x: 571, endPoint y: 171, distance: 48.1
paste input "4866"
type input "4866"
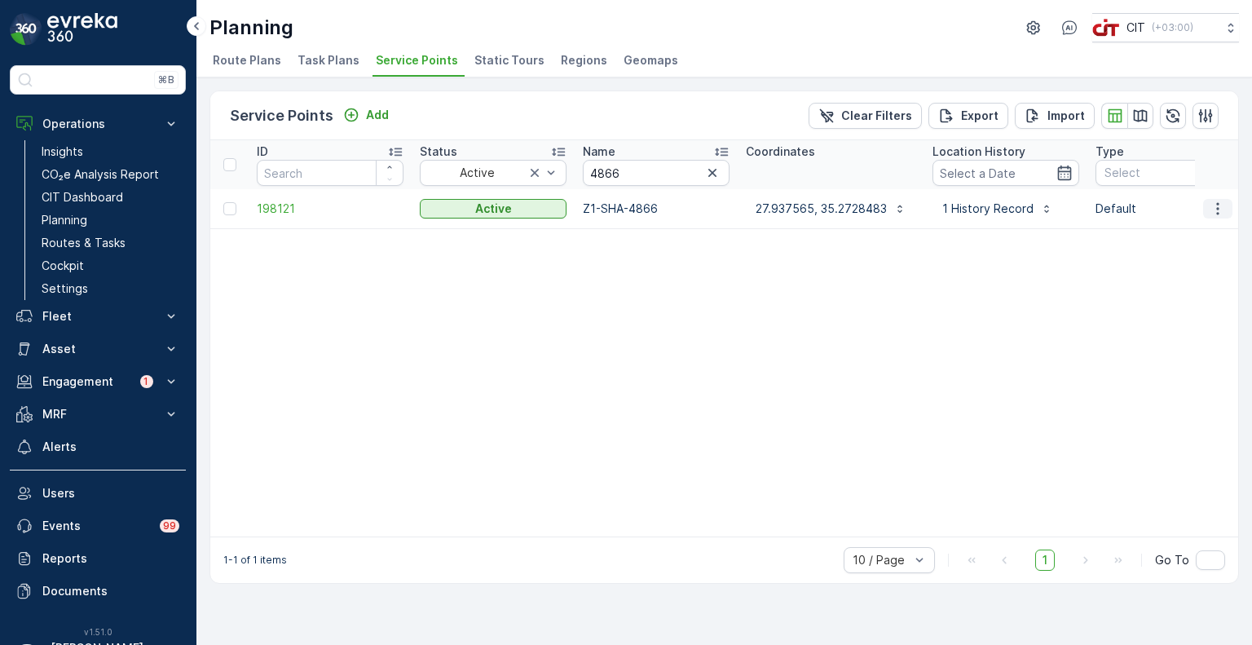
click at [1222, 204] on icon "button" at bounding box center [1218, 209] width 16 height 16
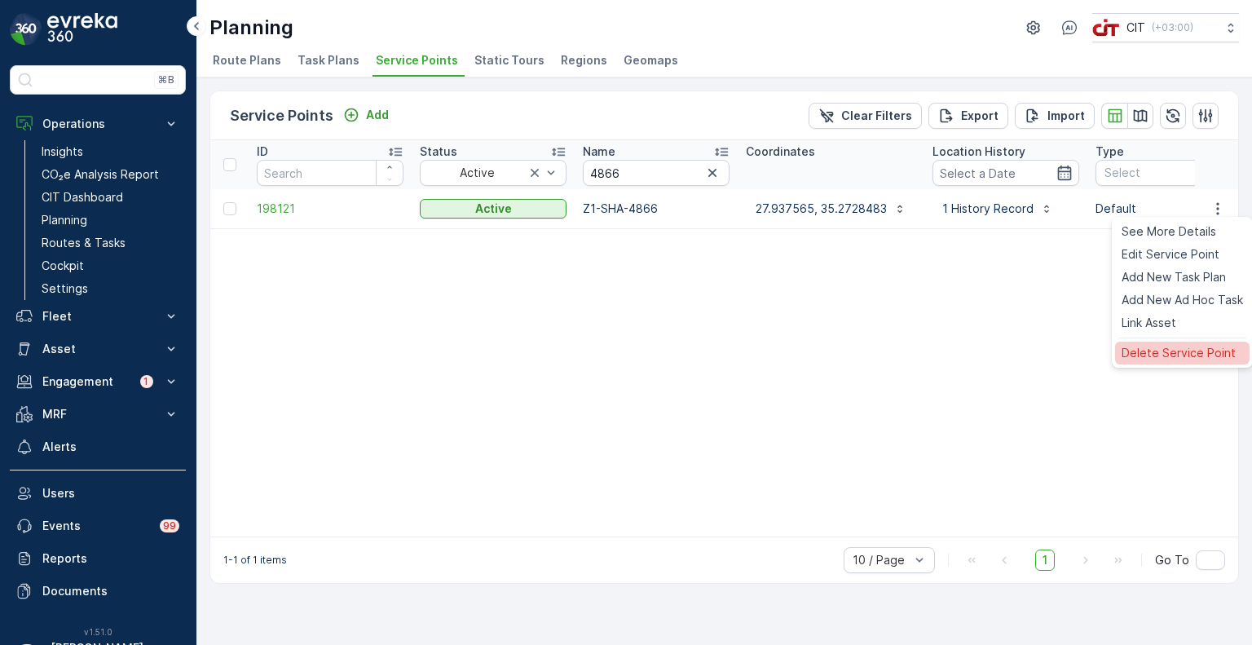
click at [1173, 351] on span "Delete Service Point" at bounding box center [1179, 353] width 114 height 16
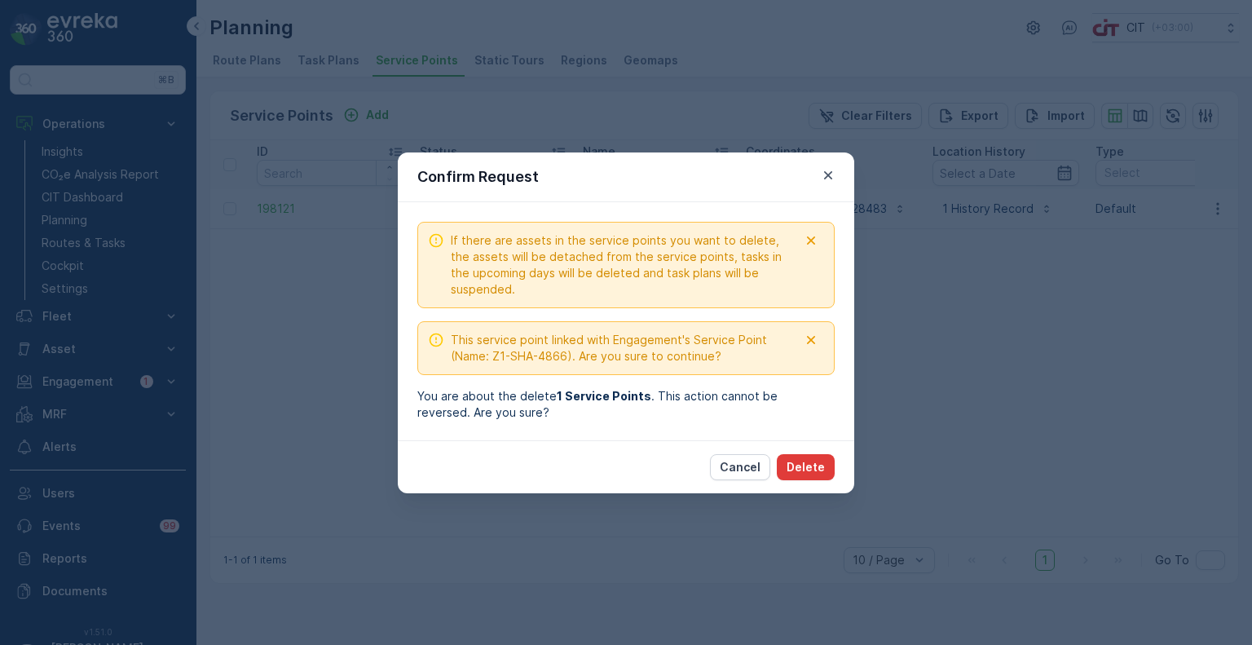
click at [809, 464] on p "Delete" at bounding box center [806, 467] width 38 height 16
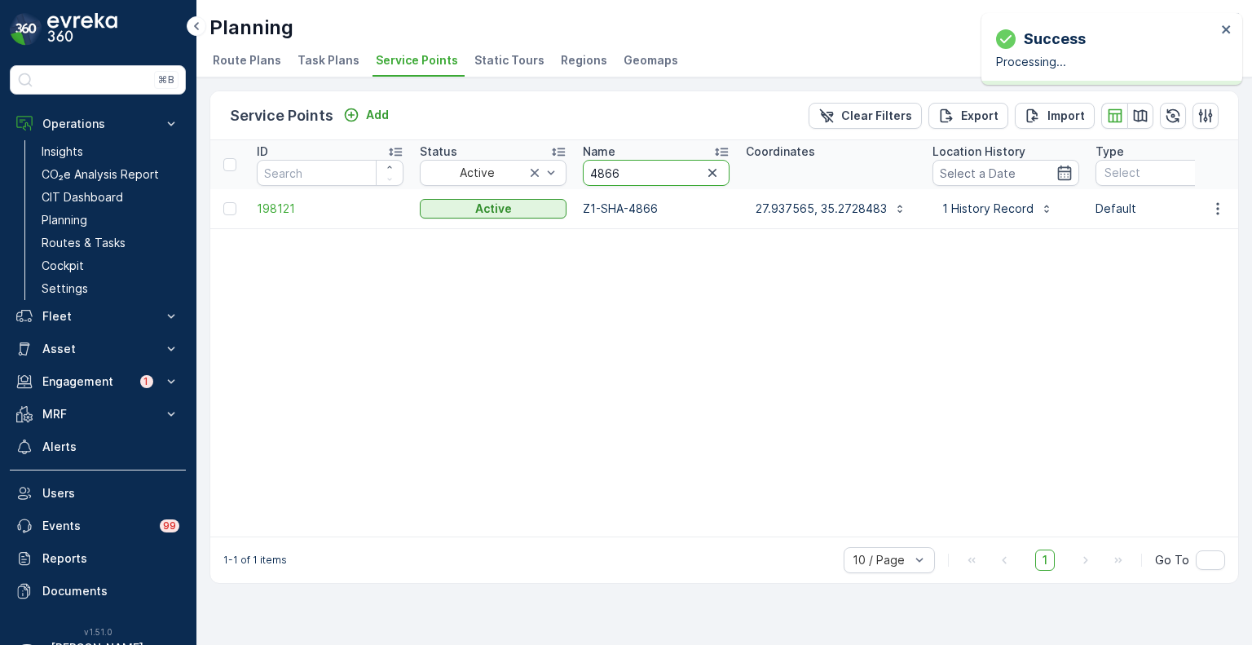
drag, startPoint x: 633, startPoint y: 179, endPoint x: 571, endPoint y: 173, distance: 62.3
paste input "745"
type input "4745"
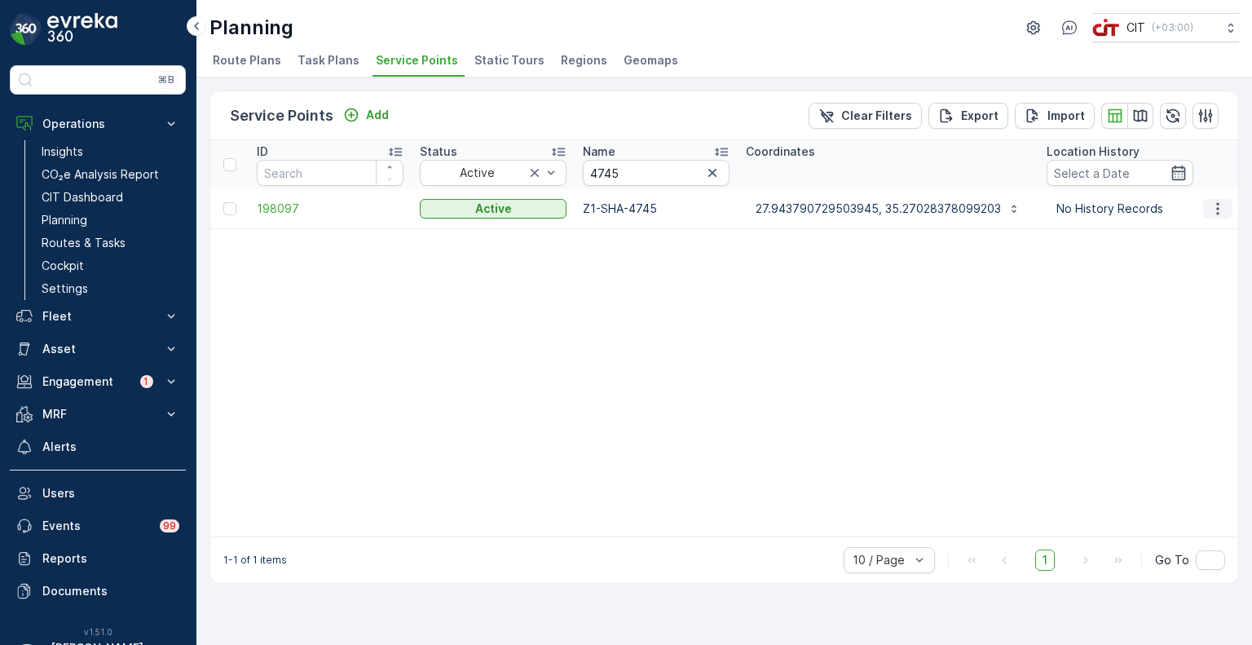
click at [1226, 201] on button "button" at bounding box center [1218, 209] width 29 height 20
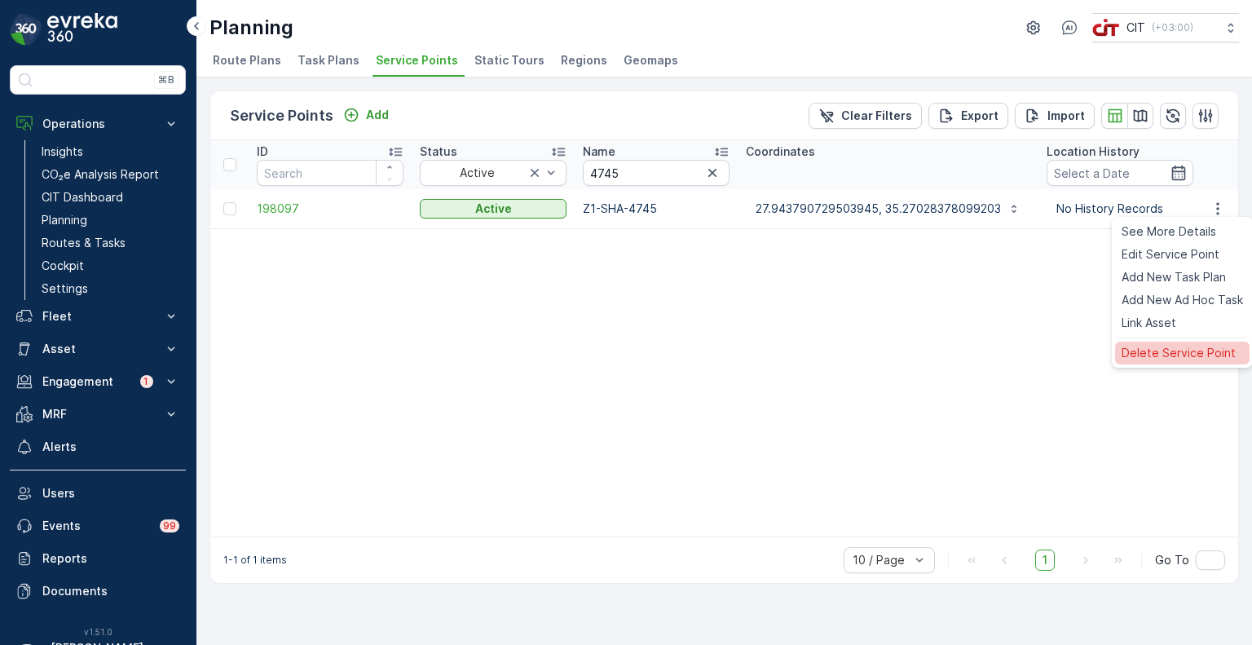
click at [1155, 351] on span "Delete Service Point" at bounding box center [1179, 353] width 114 height 16
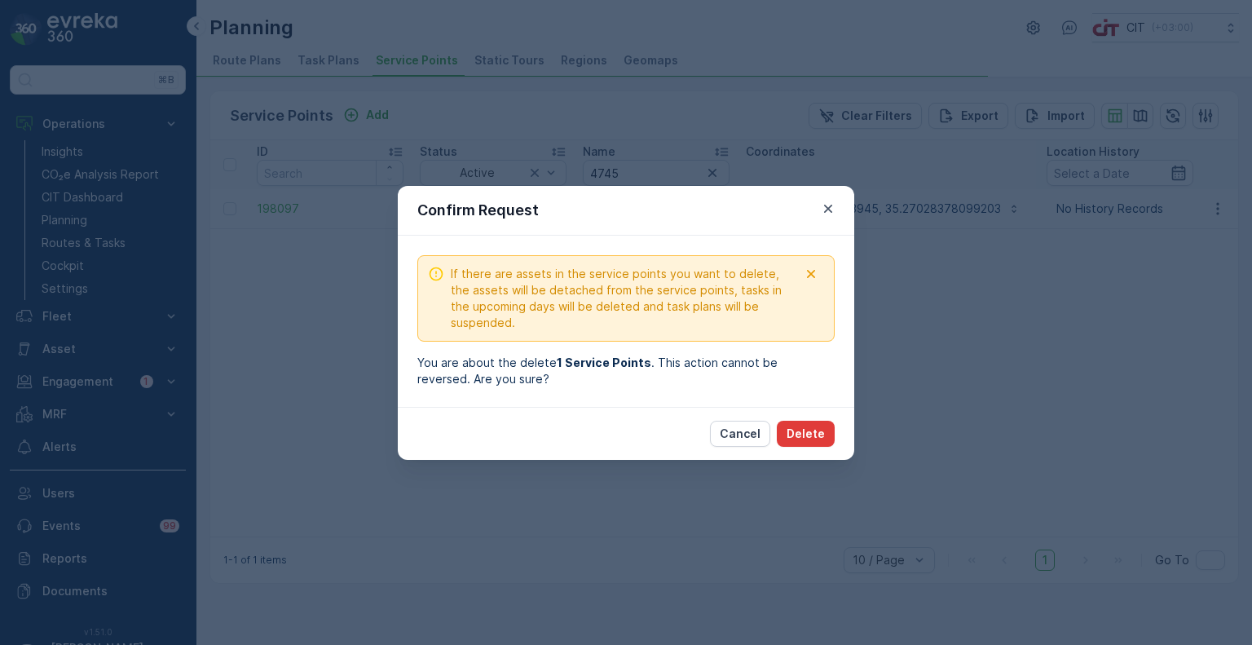
click at [811, 407] on div "If there are assets in the service points you want to delete, the assets will b…" at bounding box center [626, 321] width 457 height 171
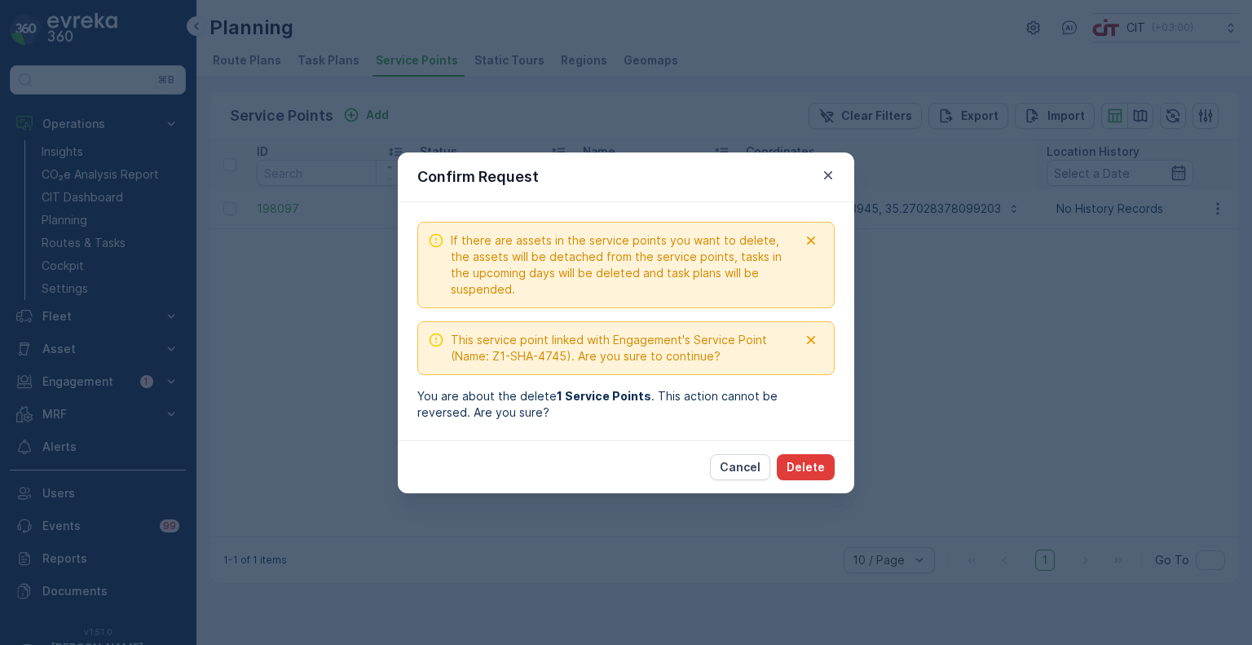
click at [804, 459] on p "Delete" at bounding box center [806, 467] width 38 height 16
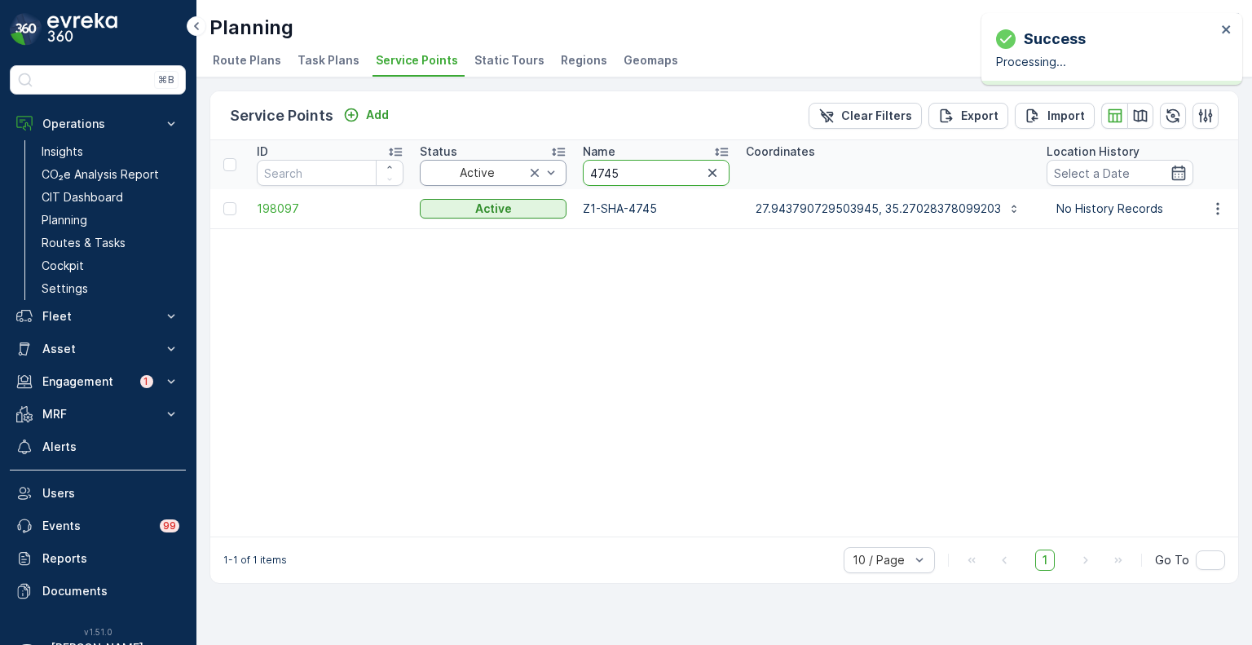
drag, startPoint x: 607, startPoint y: 166, endPoint x: 560, endPoint y: 165, distance: 47.3
paste input "18"
type input "4718"
click at [1220, 211] on icon "button" at bounding box center [1218, 209] width 16 height 16
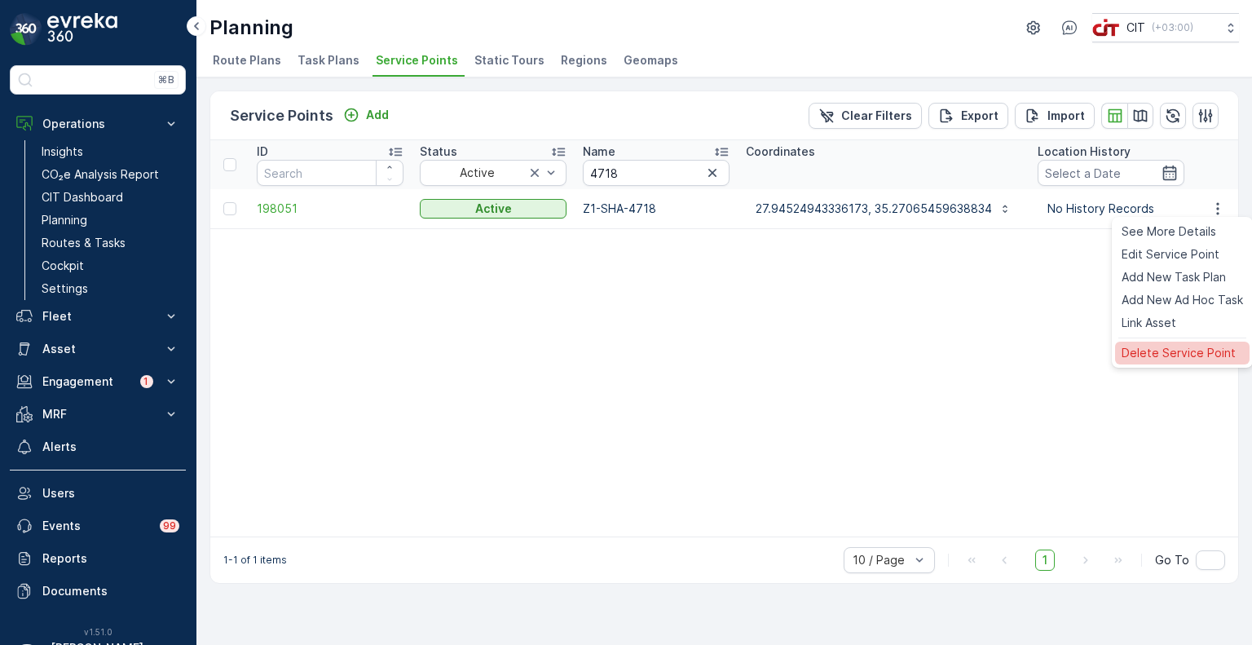
click at [1147, 348] on span "Delete Service Point" at bounding box center [1179, 353] width 114 height 16
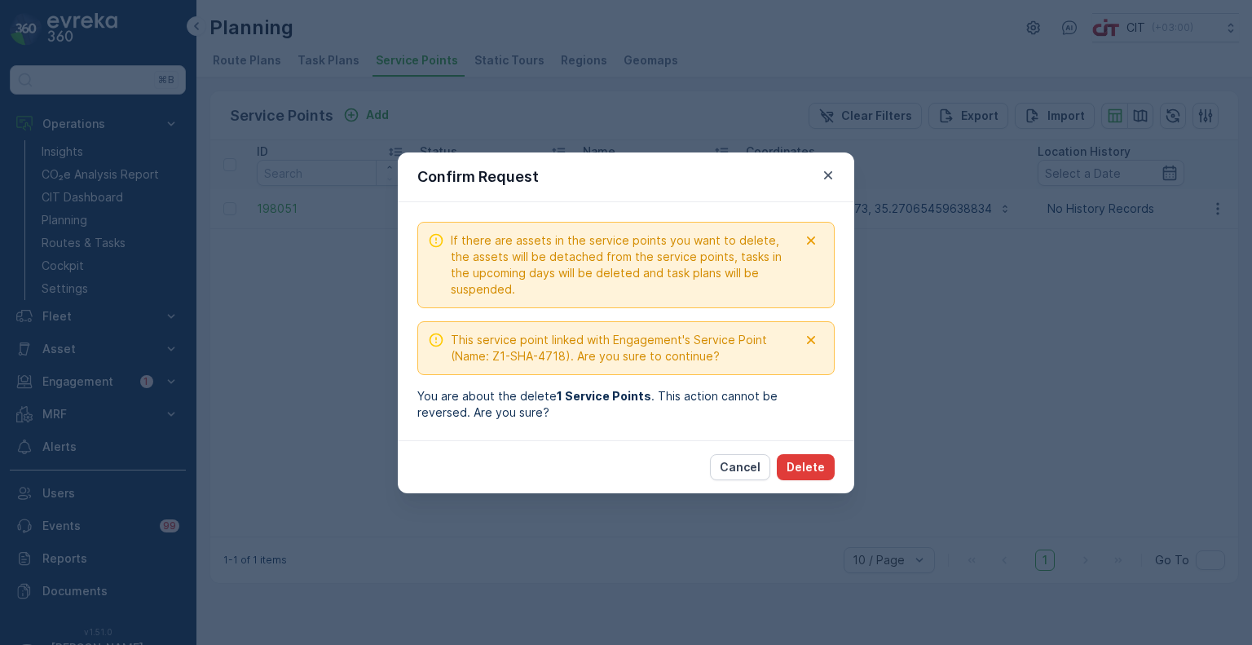
click at [802, 465] on p "Delete" at bounding box center [806, 467] width 38 height 16
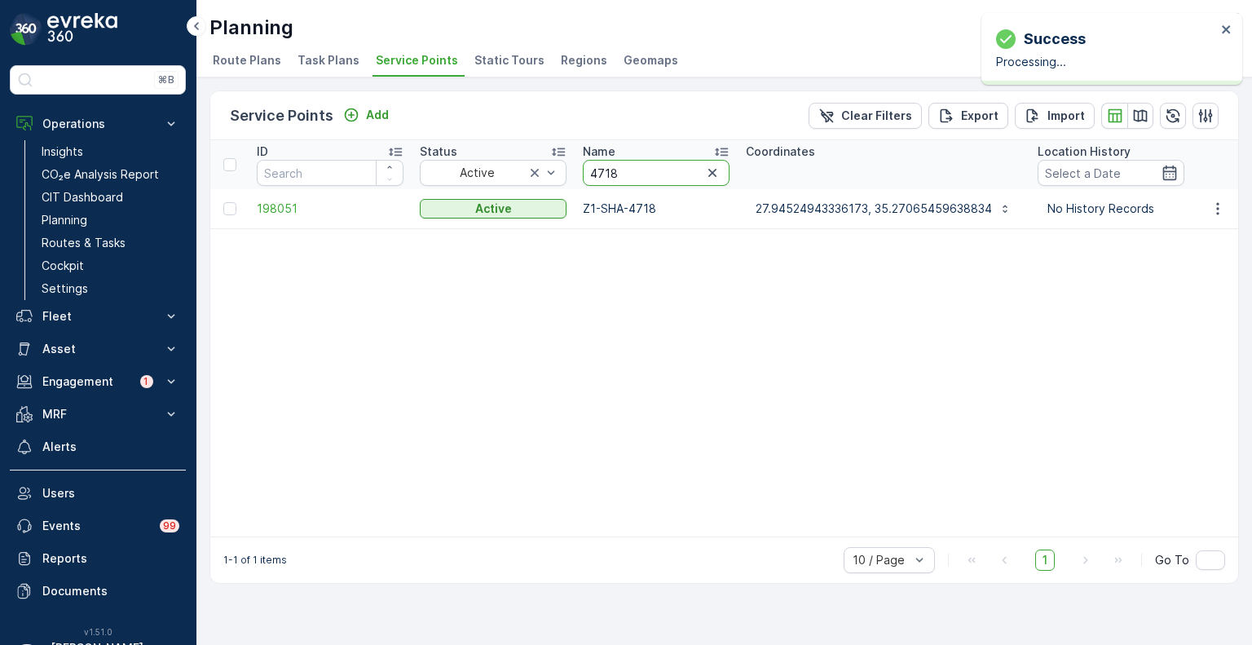
drag, startPoint x: 590, startPoint y: 166, endPoint x: 577, endPoint y: 167, distance: 13.1
click at [577, 167] on th "Name 4718" at bounding box center [656, 164] width 163 height 49
paste input "26"
type input "4726"
click at [1221, 203] on icon "button" at bounding box center [1218, 209] width 16 height 16
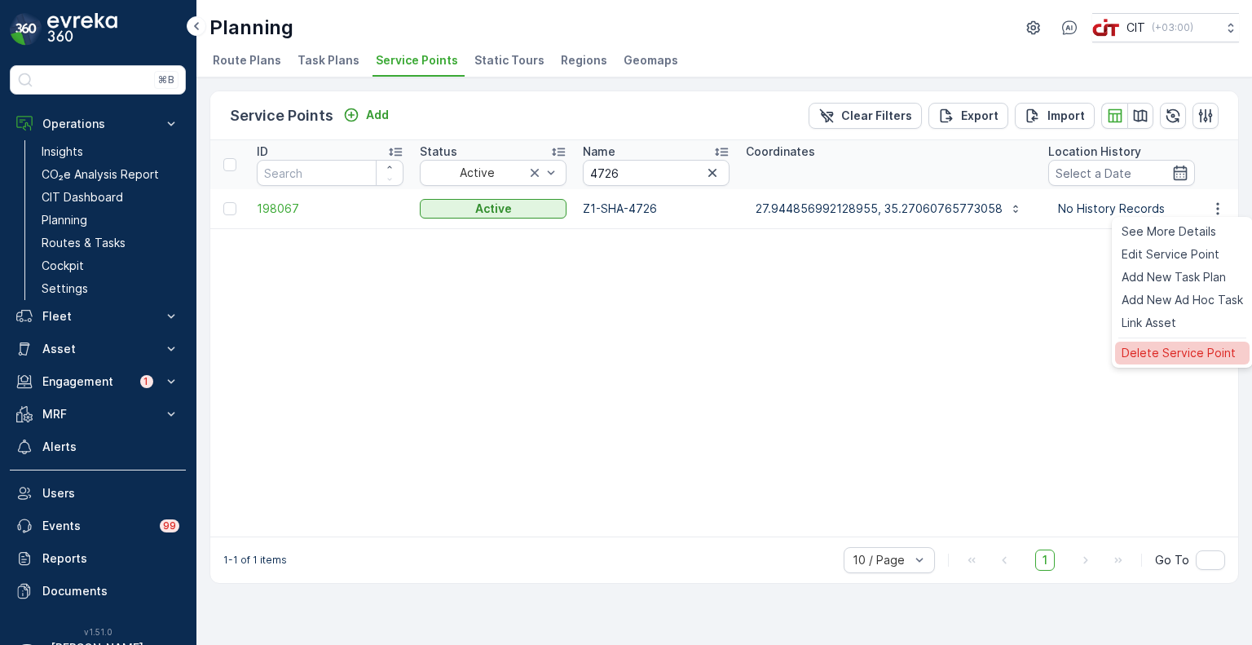
click at [1171, 351] on span "Delete Service Point" at bounding box center [1179, 353] width 114 height 16
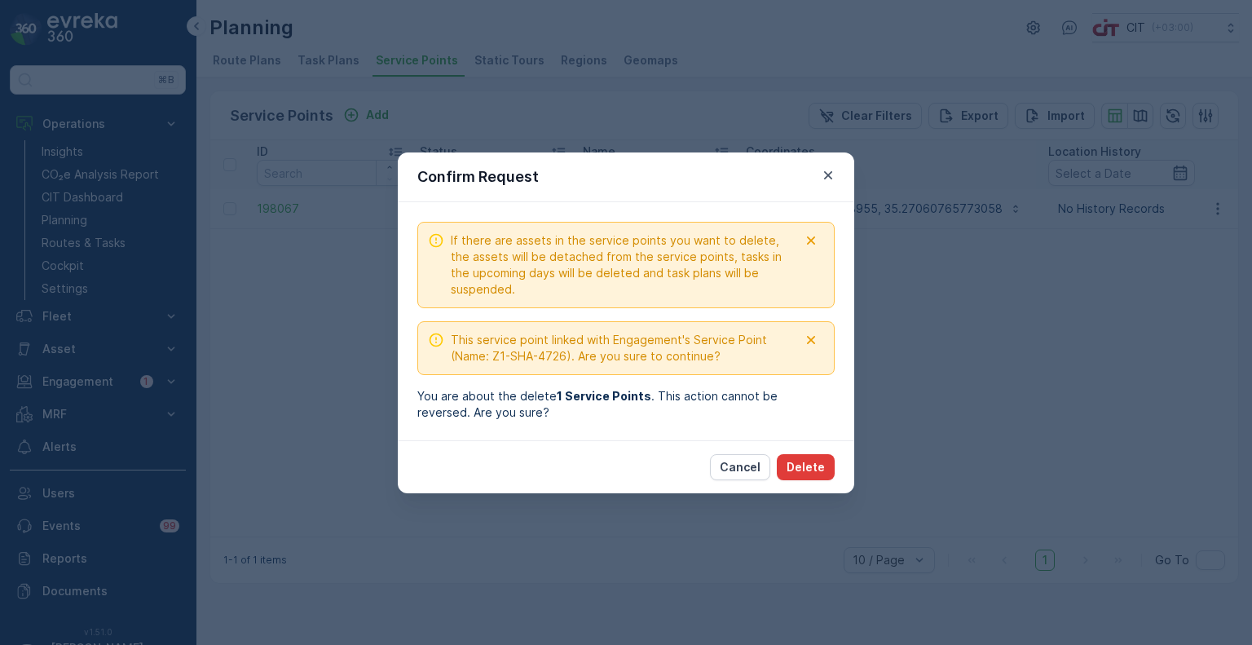
click at [803, 462] on p "Delete" at bounding box center [806, 467] width 38 height 16
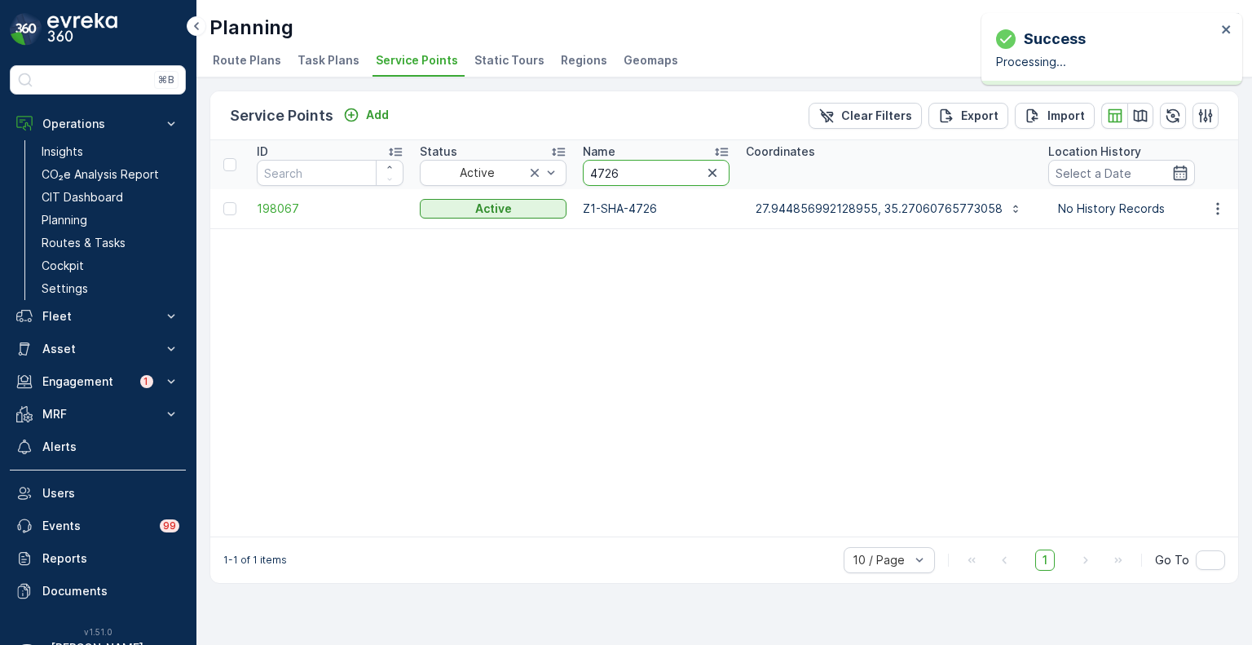
drag, startPoint x: 633, startPoint y: 169, endPoint x: 572, endPoint y: 160, distance: 61.0
paste input "43"
type input "4743"
click at [1215, 205] on icon "button" at bounding box center [1218, 209] width 16 height 16
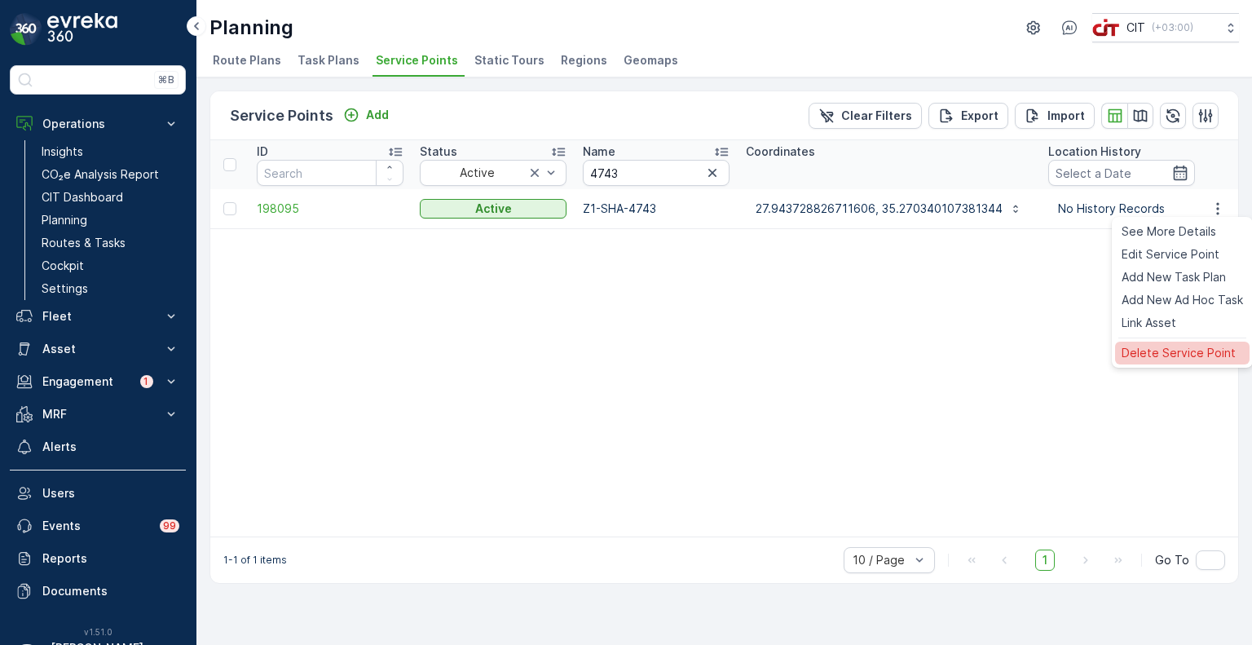
click at [1162, 348] on span "Delete Service Point" at bounding box center [1179, 353] width 114 height 16
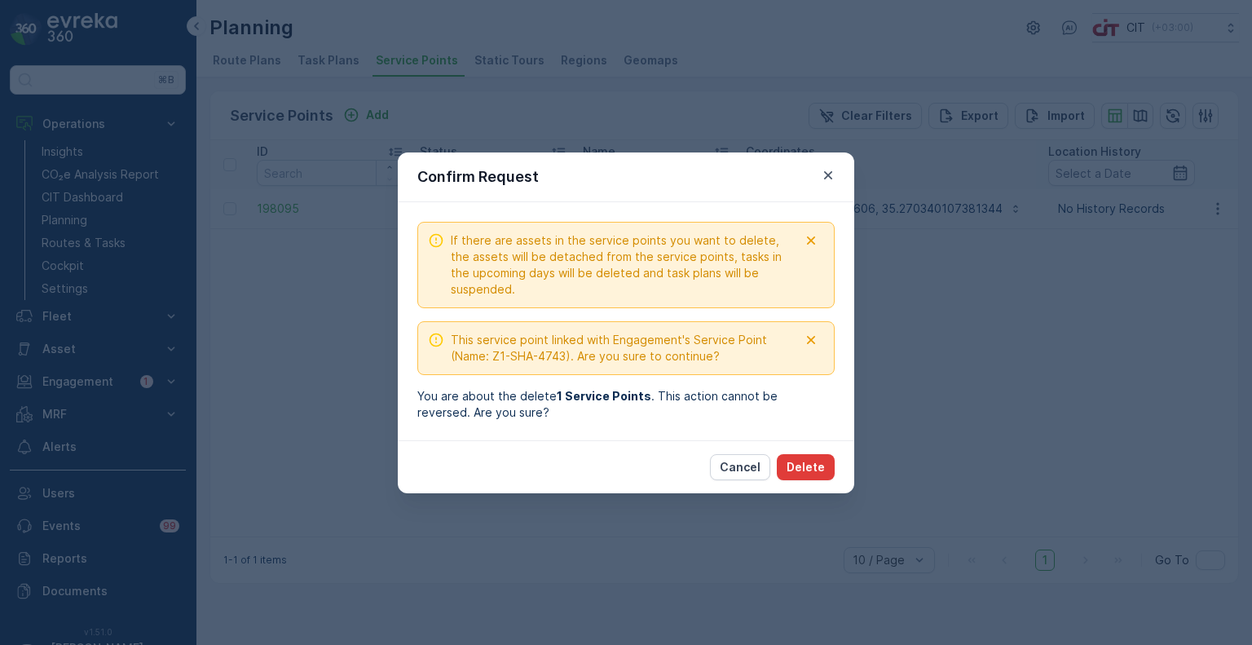
click at [806, 459] on p "Delete" at bounding box center [806, 467] width 38 height 16
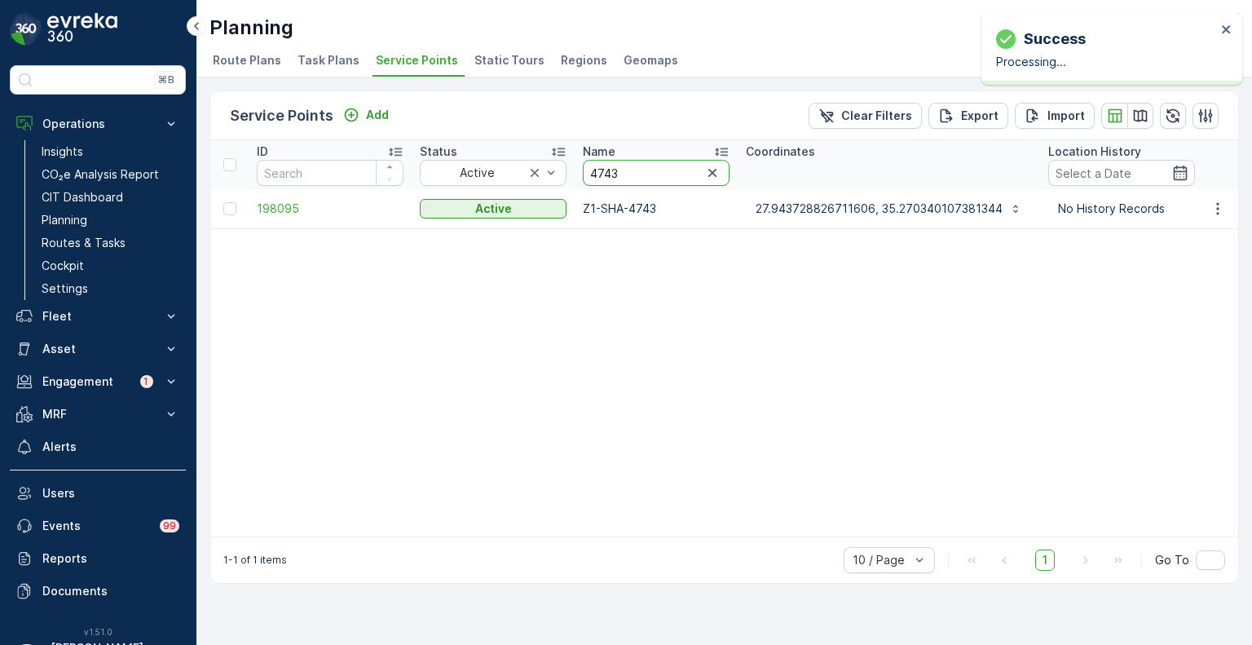
drag, startPoint x: 599, startPoint y: 178, endPoint x: 568, endPoint y: 177, distance: 31.0
paste input "1745"
type input "1745"
click at [1226, 211] on icon "button" at bounding box center [1218, 209] width 16 height 16
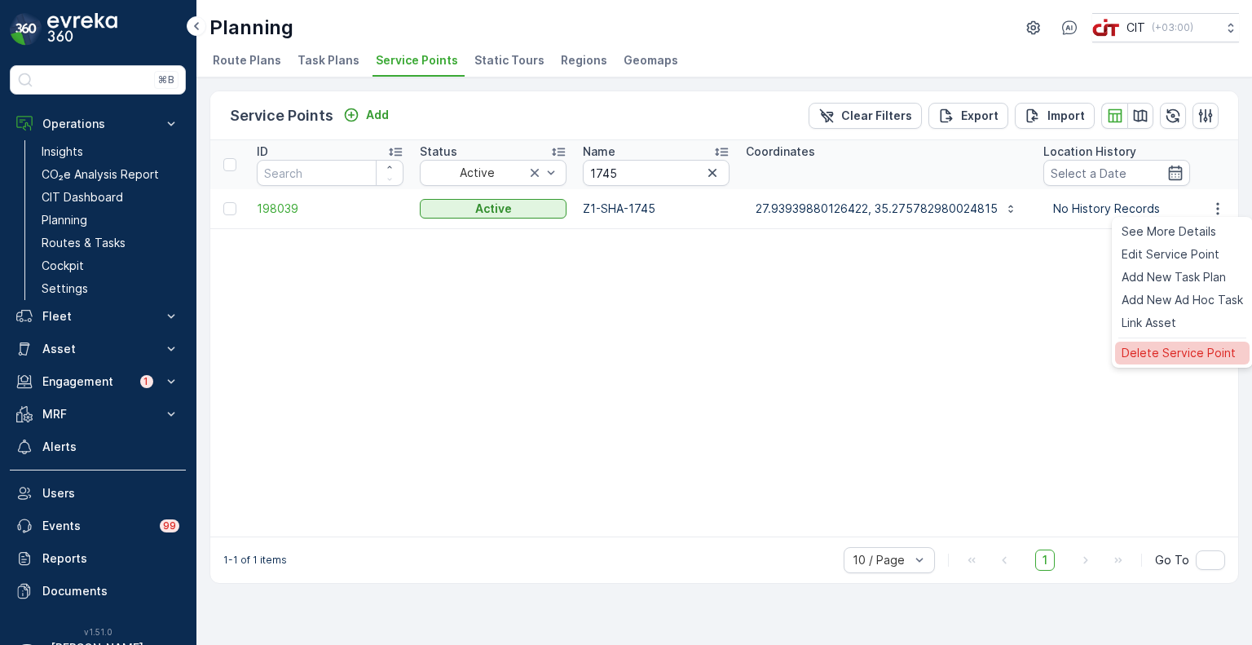
click at [1165, 351] on span "Delete Service Point" at bounding box center [1179, 353] width 114 height 16
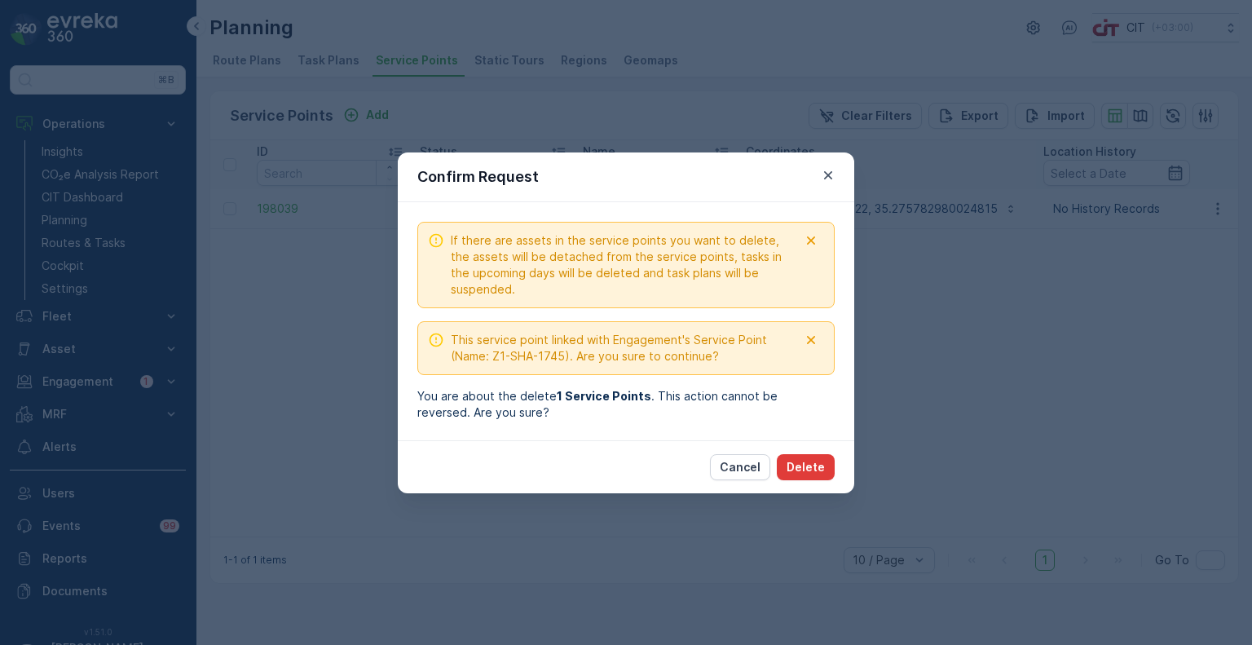
click at [812, 466] on p "Delete" at bounding box center [806, 467] width 38 height 16
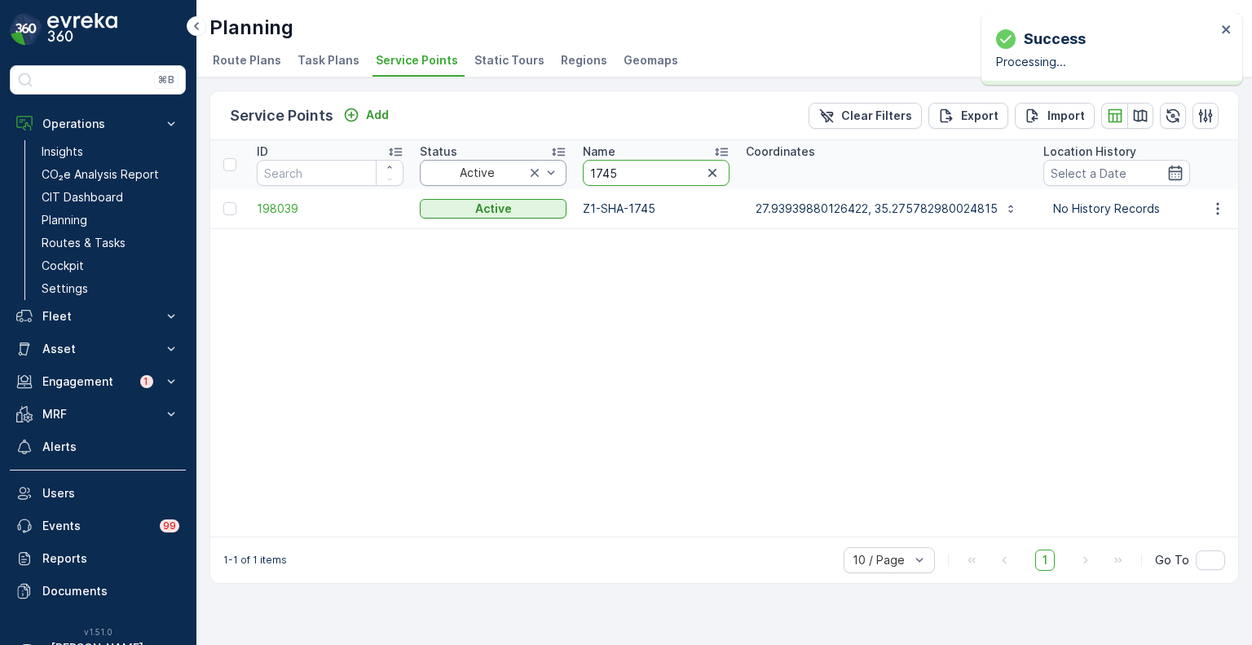
drag, startPoint x: 630, startPoint y: 171, endPoint x: 562, endPoint y: 169, distance: 67.7
paste input "4869"
type input "4869"
click at [1212, 208] on icon "button" at bounding box center [1218, 209] width 16 height 16
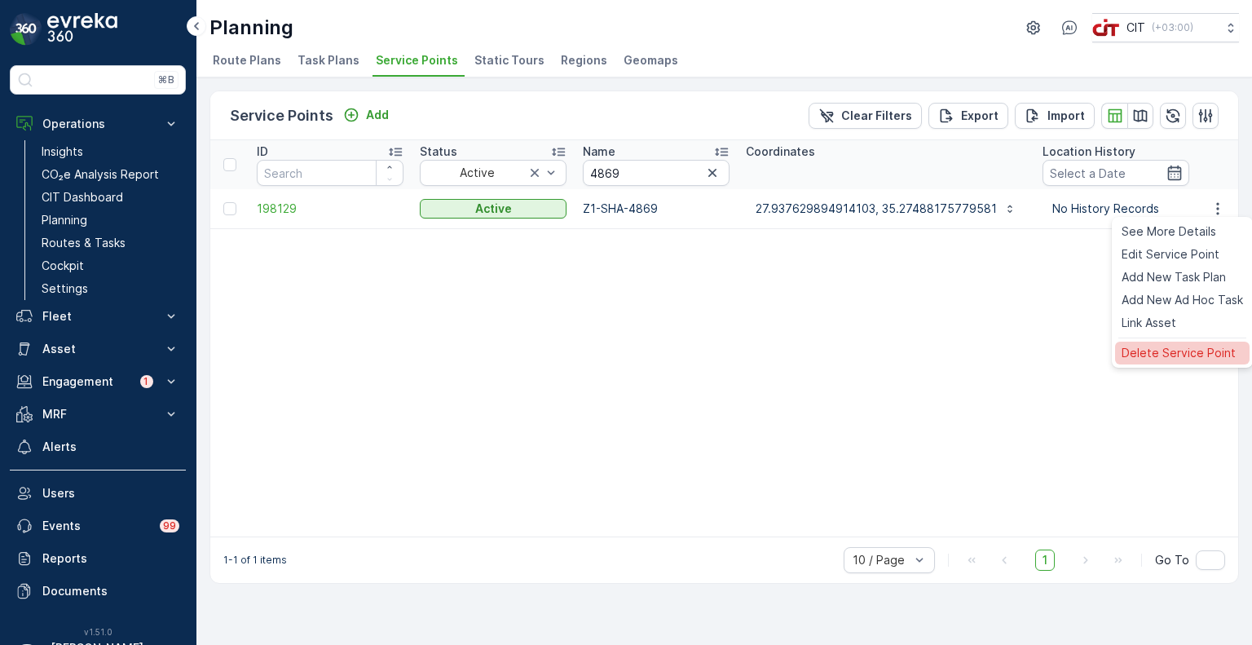
click at [1164, 352] on span "Delete Service Point" at bounding box center [1179, 353] width 114 height 16
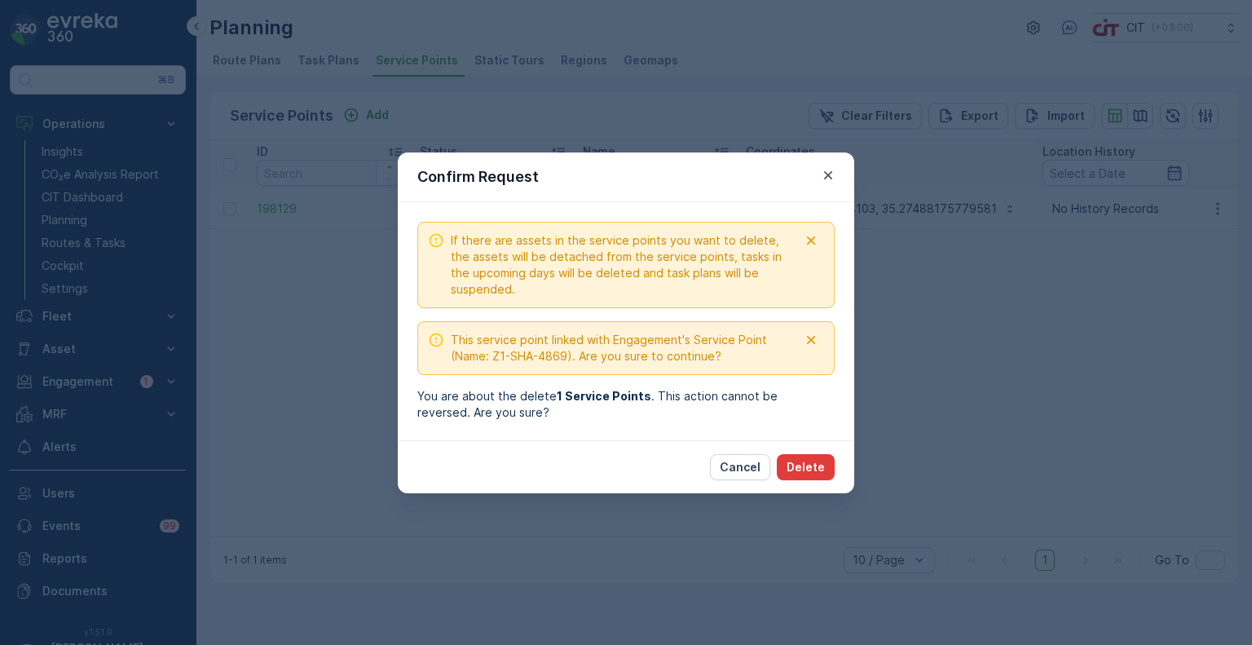
click at [809, 466] on p "Delete" at bounding box center [806, 467] width 38 height 16
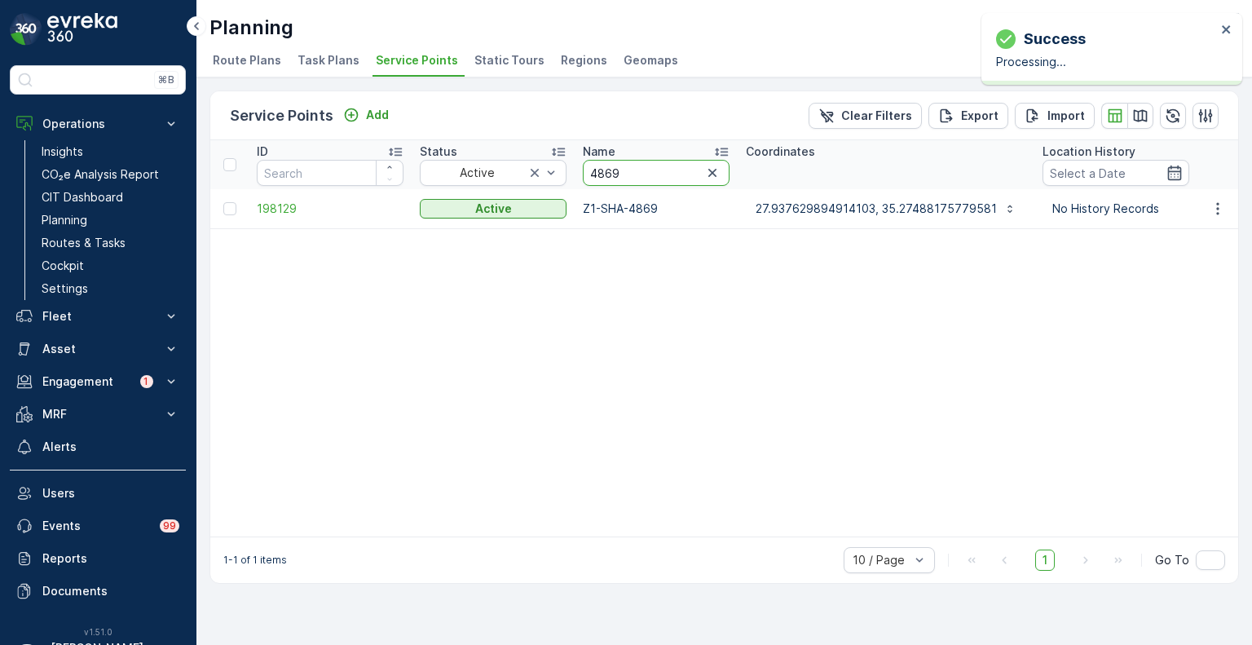
drag, startPoint x: 630, startPoint y: 169, endPoint x: 588, endPoint y: 169, distance: 41.6
click at [588, 169] on input "4869" at bounding box center [656, 173] width 147 height 26
paste input "638"
type input "4638"
click at [1228, 196] on td at bounding box center [1217, 208] width 44 height 39
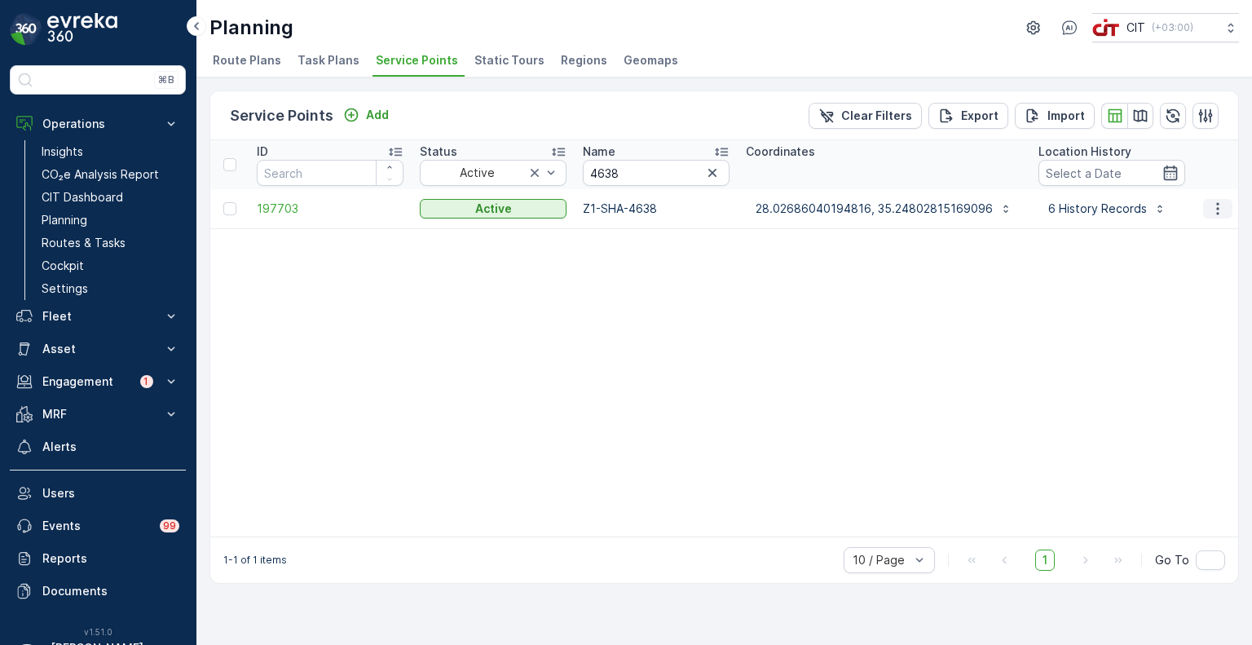
click at [1220, 208] on icon "button" at bounding box center [1218, 209] width 16 height 16
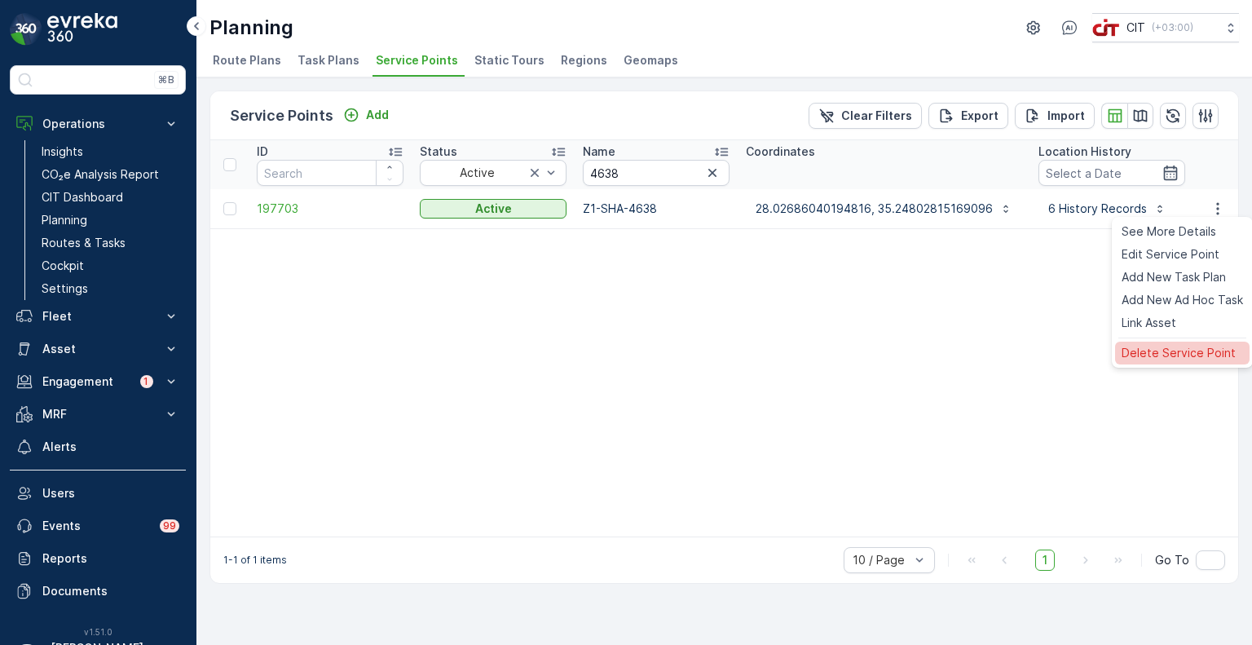
click at [1166, 356] on span "Delete Service Point" at bounding box center [1179, 353] width 114 height 16
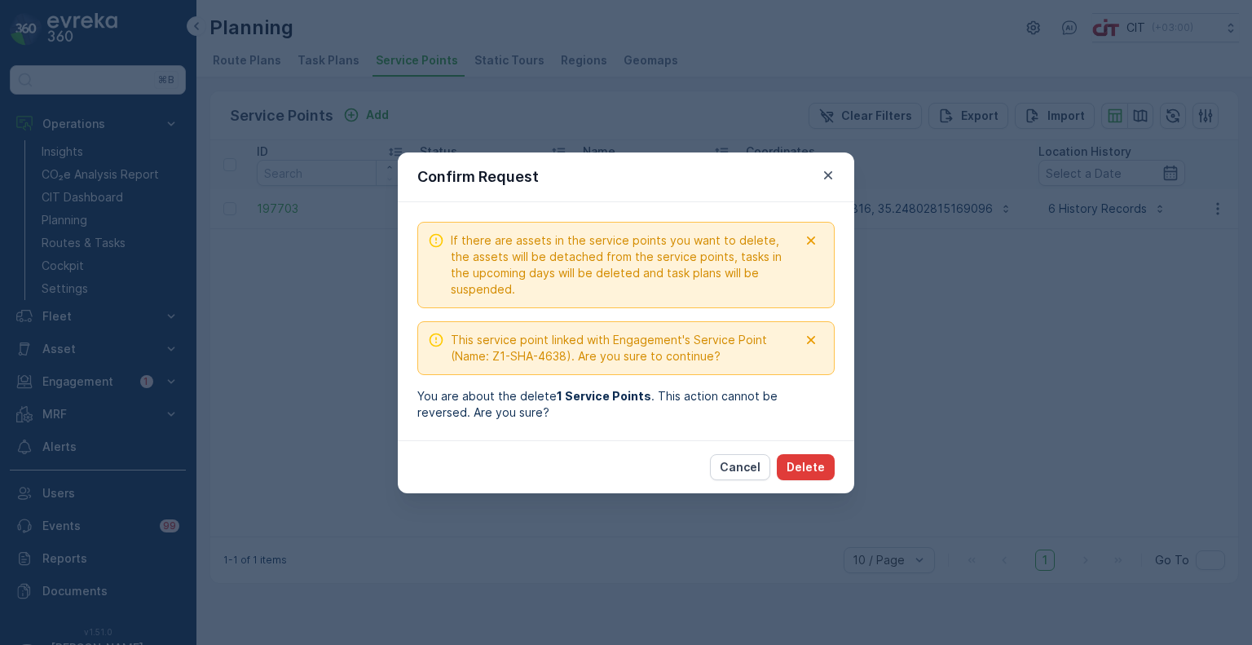
click at [803, 467] on p "Delete" at bounding box center [806, 467] width 38 height 16
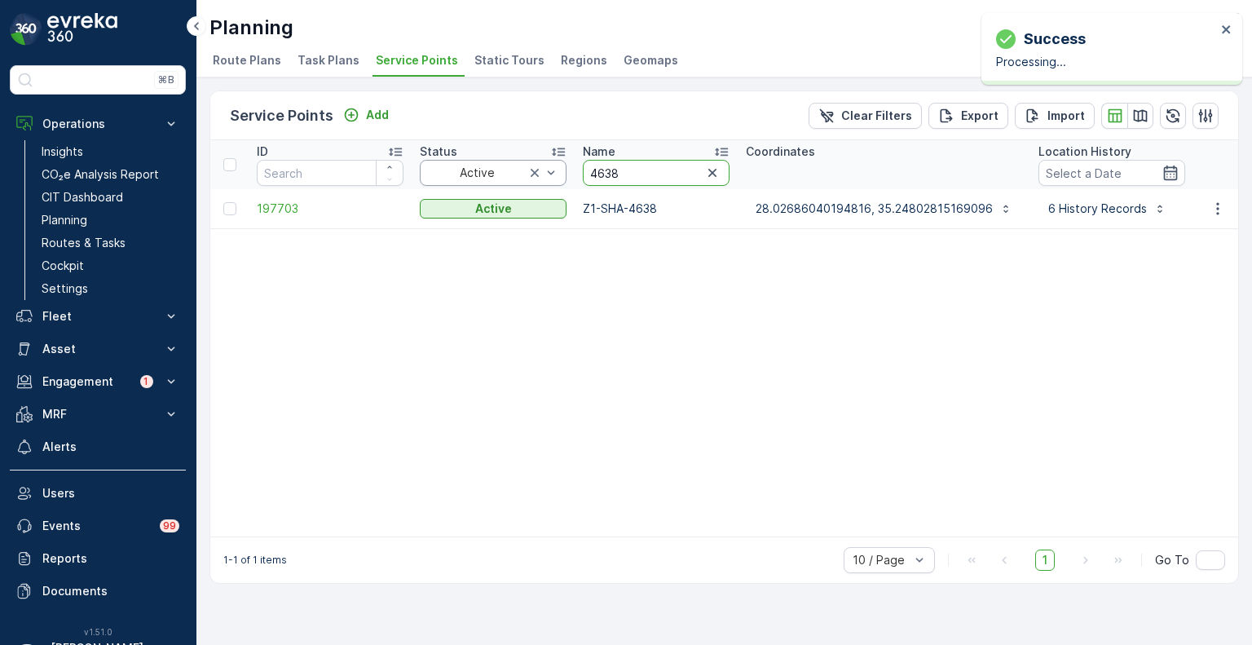
drag, startPoint x: 626, startPoint y: 174, endPoint x: 565, endPoint y: 173, distance: 61.2
paste input "86"
type input "4868"
click at [1219, 210] on icon "button" at bounding box center [1218, 209] width 16 height 16
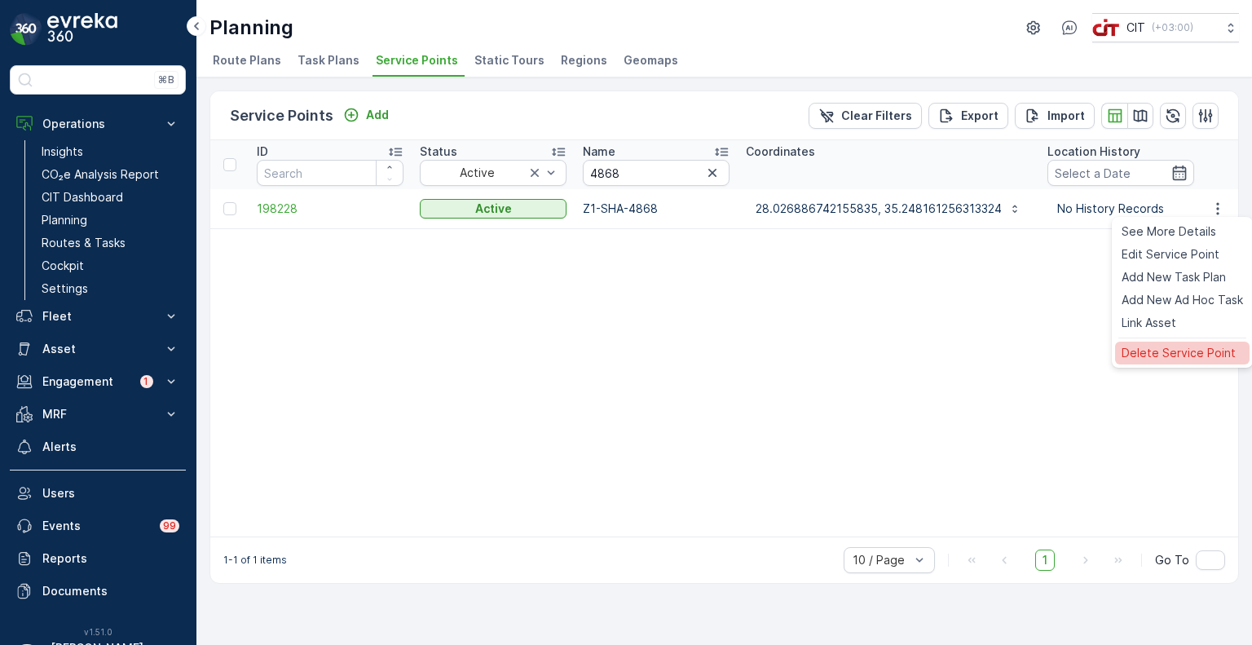
click at [1150, 347] on span "Delete Service Point" at bounding box center [1179, 353] width 114 height 16
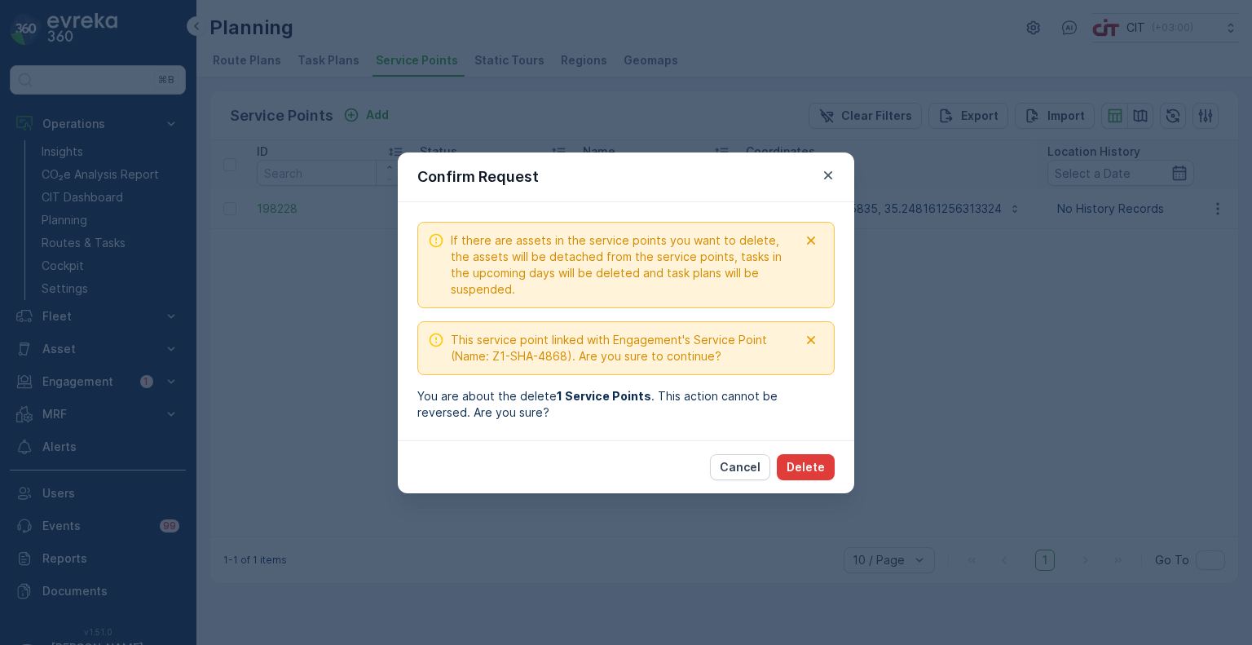
click at [822, 459] on p "Delete" at bounding box center [806, 467] width 38 height 16
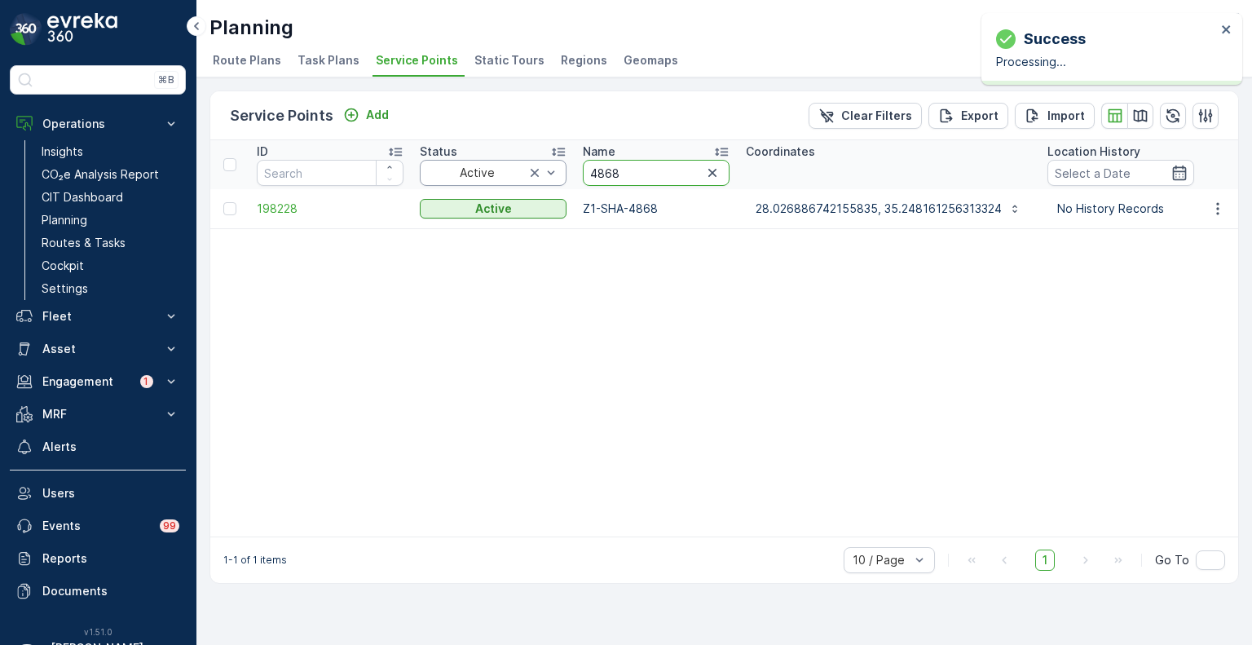
drag, startPoint x: 634, startPoint y: 179, endPoint x: 564, endPoint y: 175, distance: 69.5
paste input "1743"
type input "1743"
click at [1220, 203] on icon "button" at bounding box center [1218, 209] width 16 height 16
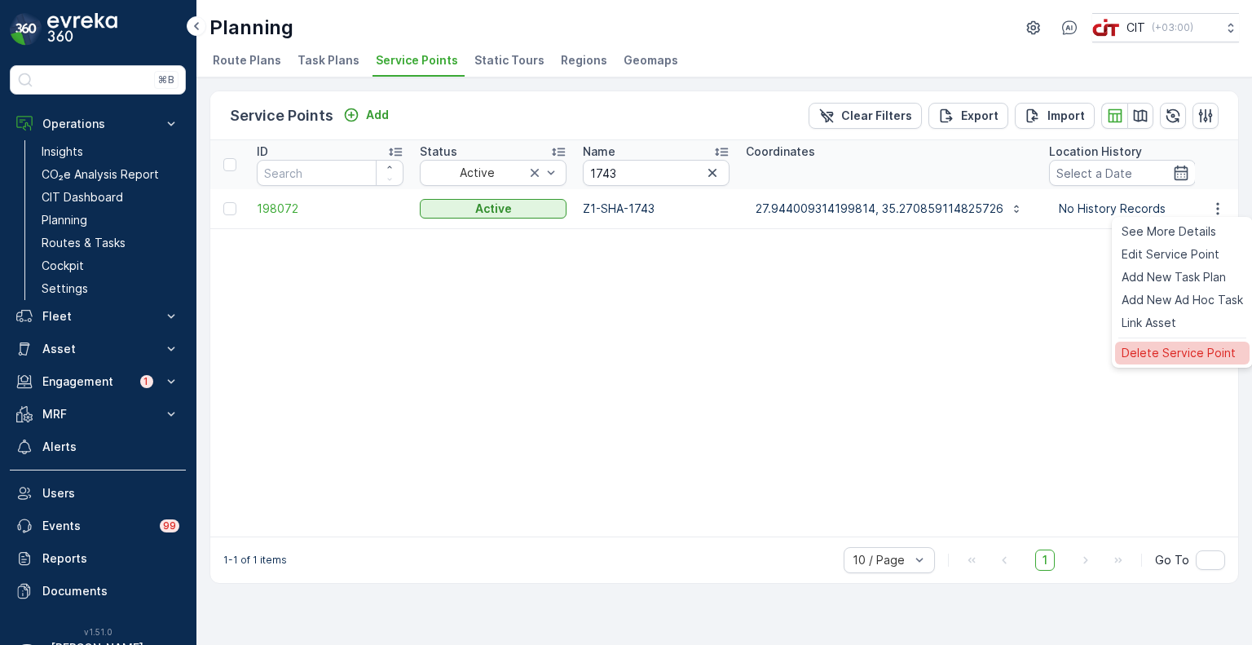
click at [1170, 356] on span "Delete Service Point" at bounding box center [1179, 353] width 114 height 16
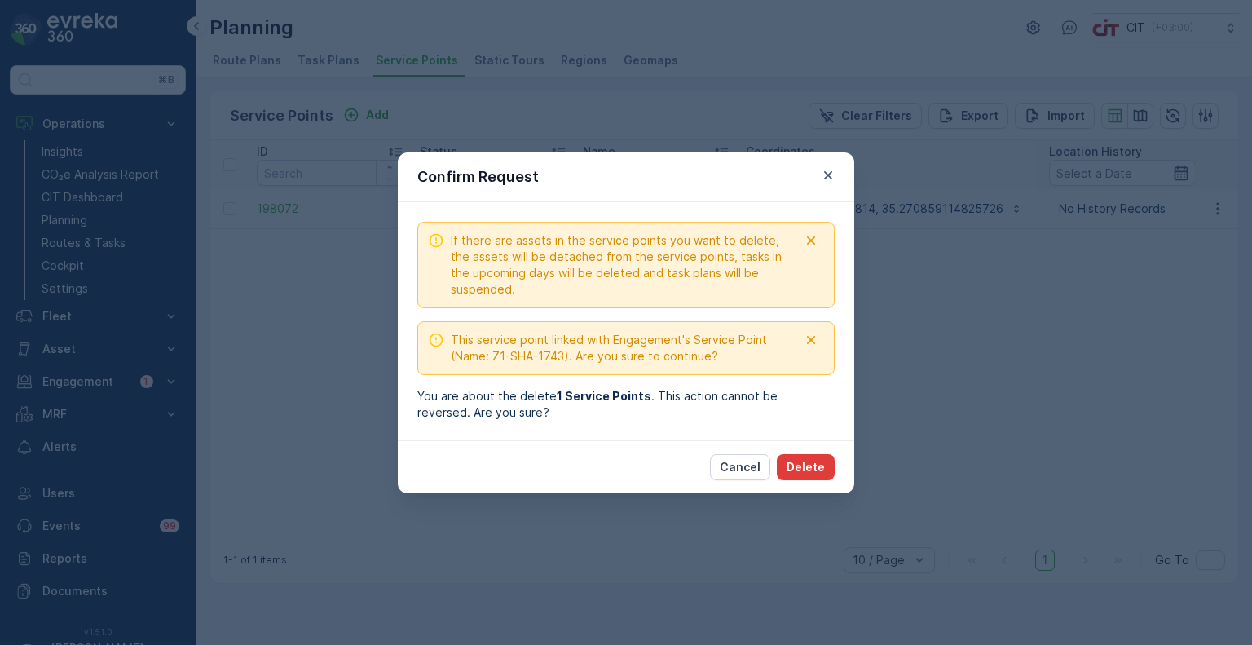
click at [826, 468] on button "Delete" at bounding box center [806, 467] width 58 height 26
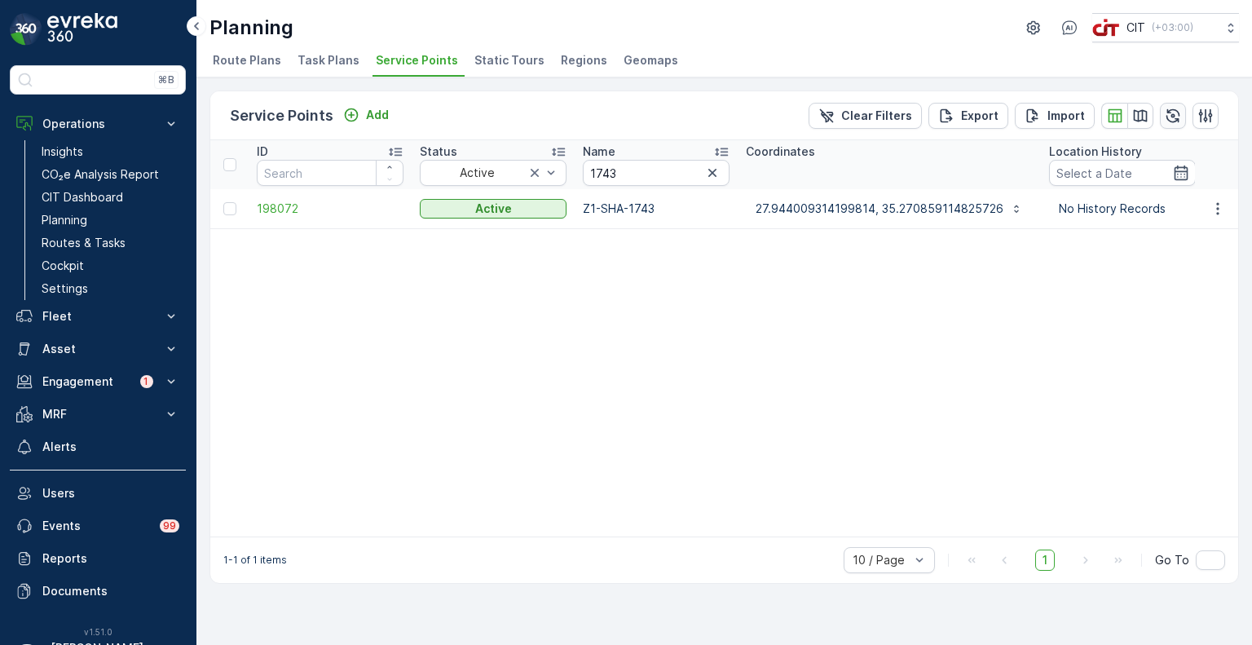
click at [1177, 123] on button "button" at bounding box center [1173, 116] width 26 height 26
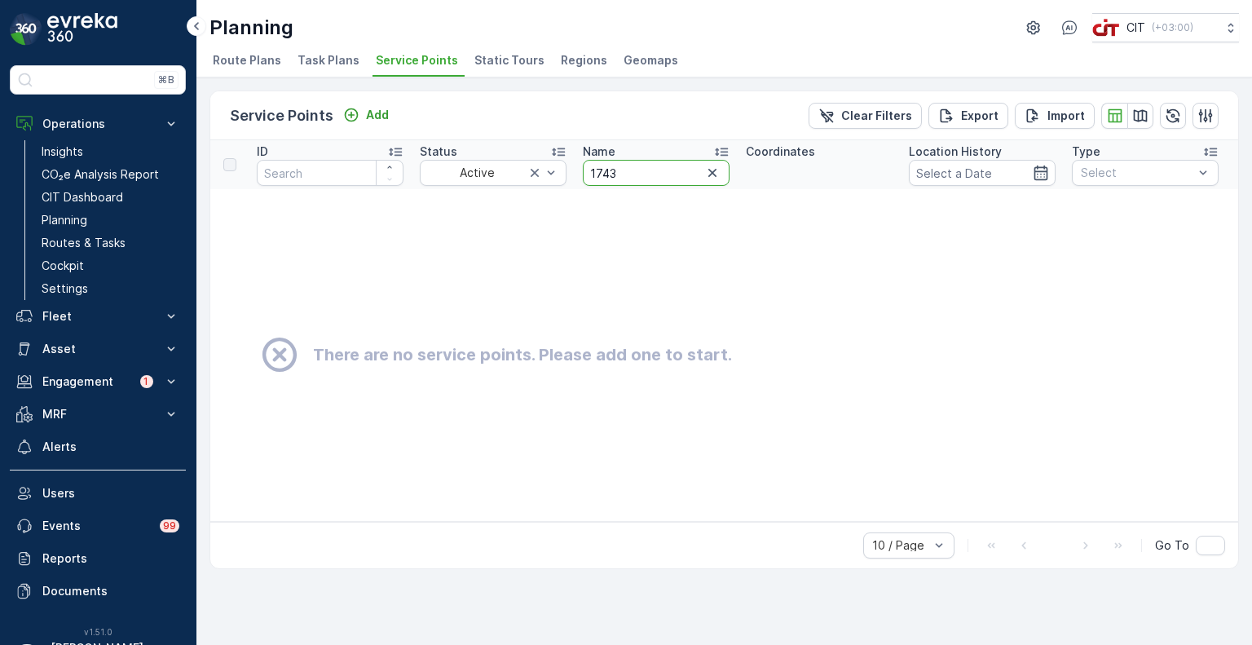
drag, startPoint x: 640, startPoint y: 175, endPoint x: 578, endPoint y: 179, distance: 62.1
click at [578, 179] on th "Name 1743" at bounding box center [656, 164] width 163 height 49
paste input "4854"
type input "4854"
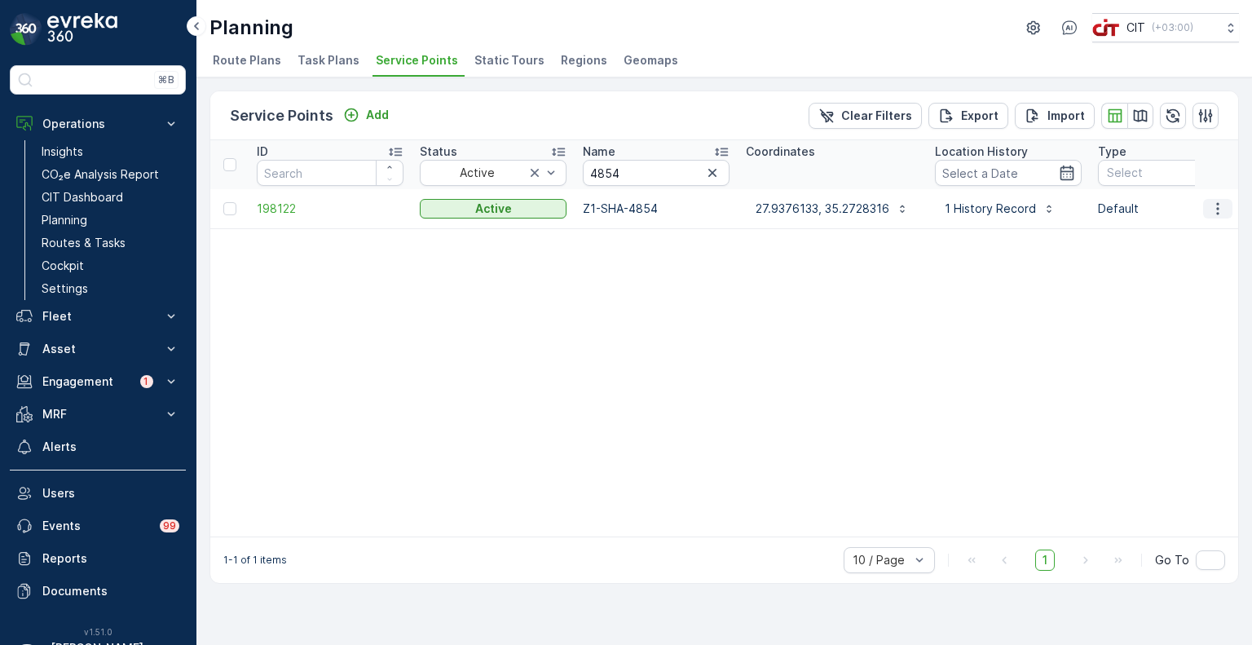
click at [1226, 206] on icon "button" at bounding box center [1218, 209] width 16 height 16
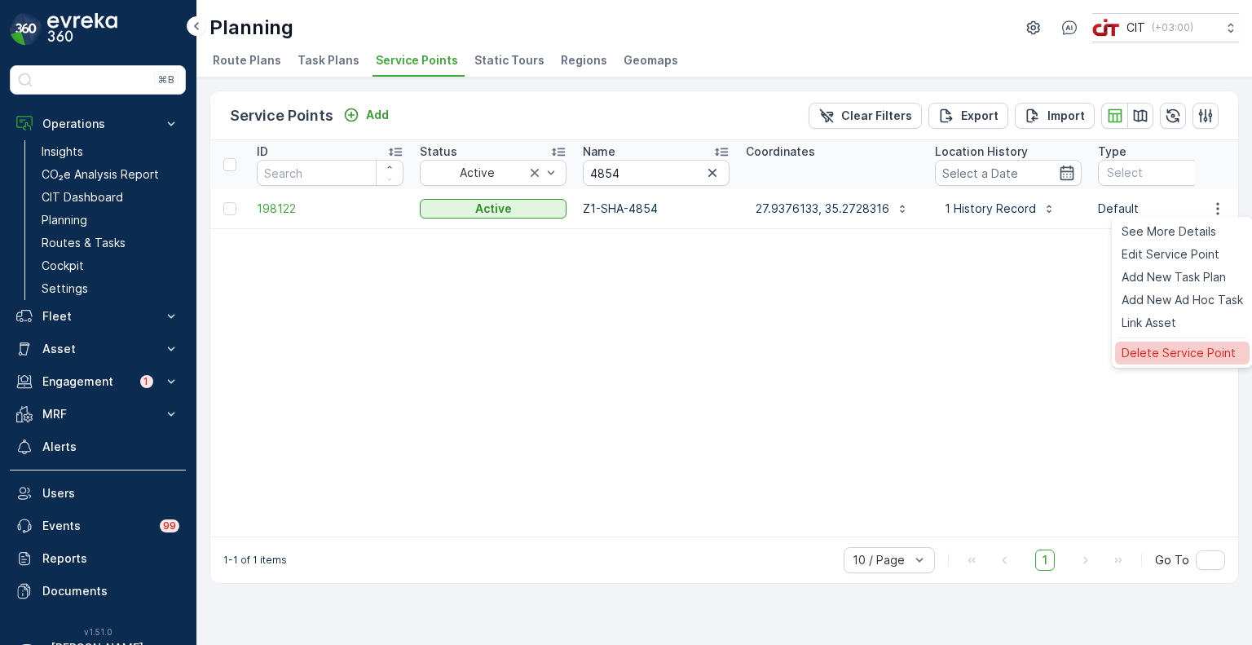
click at [1143, 346] on span "Delete Service Point" at bounding box center [1179, 353] width 114 height 16
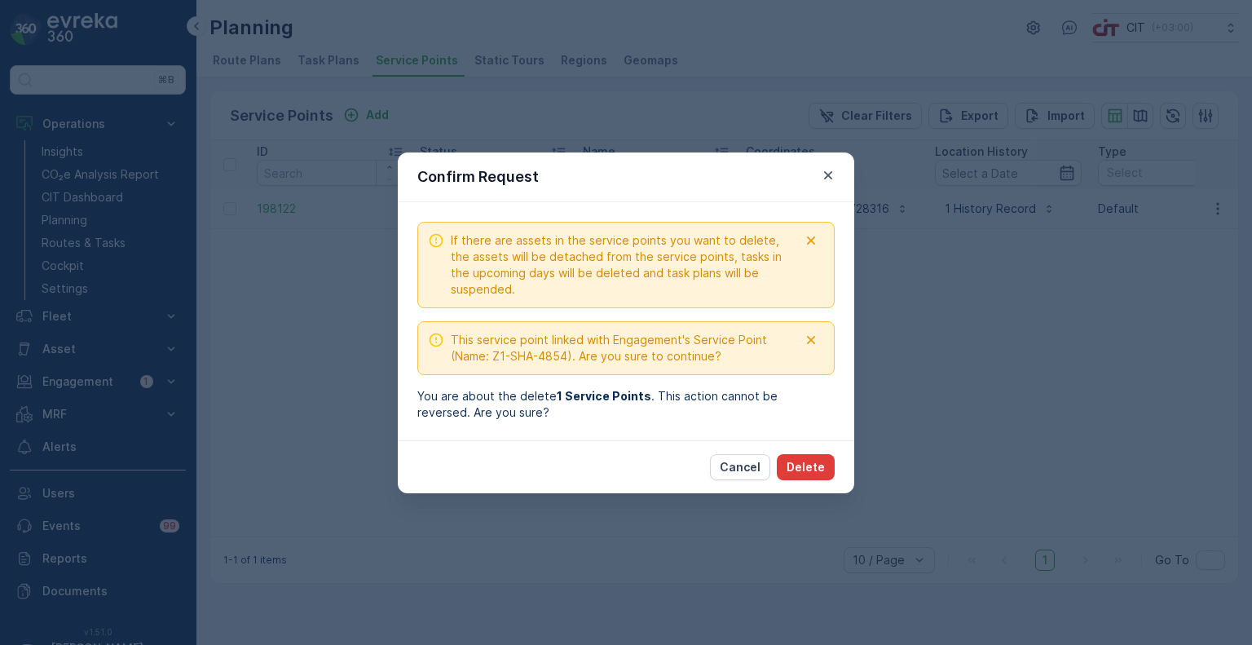
click at [815, 454] on button "Delete" at bounding box center [806, 467] width 58 height 26
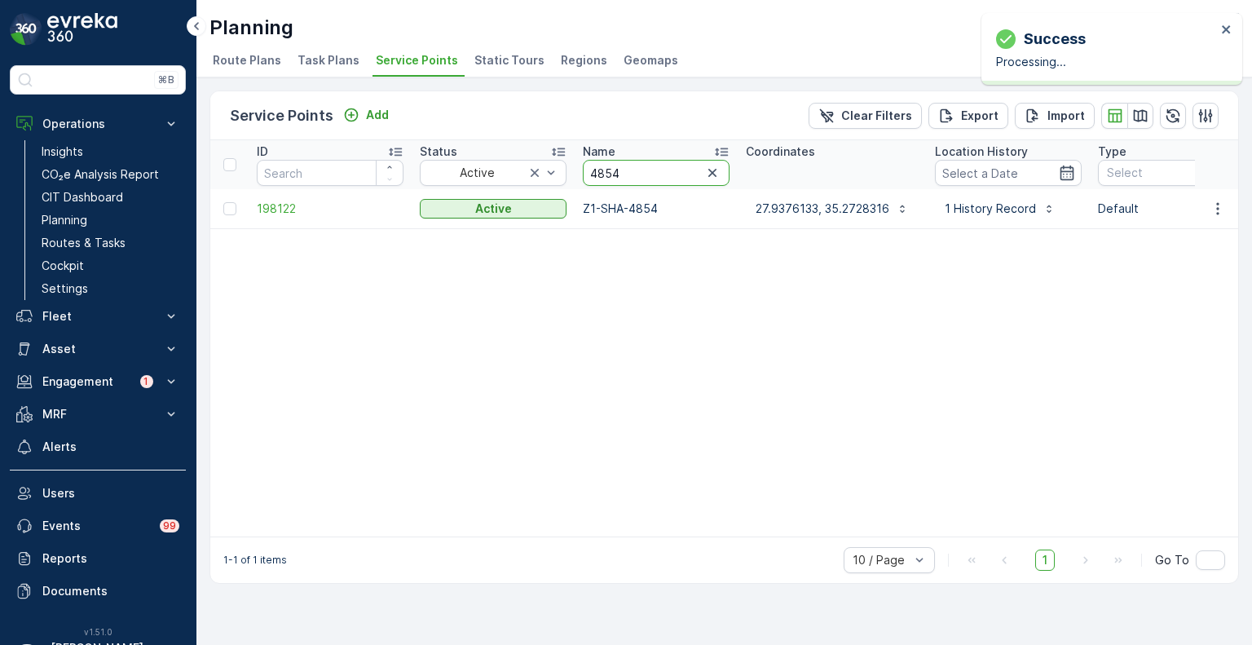
drag, startPoint x: 636, startPoint y: 166, endPoint x: 568, endPoint y: 169, distance: 68.5
paste input "722"
type input "4722"
click at [1223, 211] on icon "button" at bounding box center [1218, 209] width 16 height 16
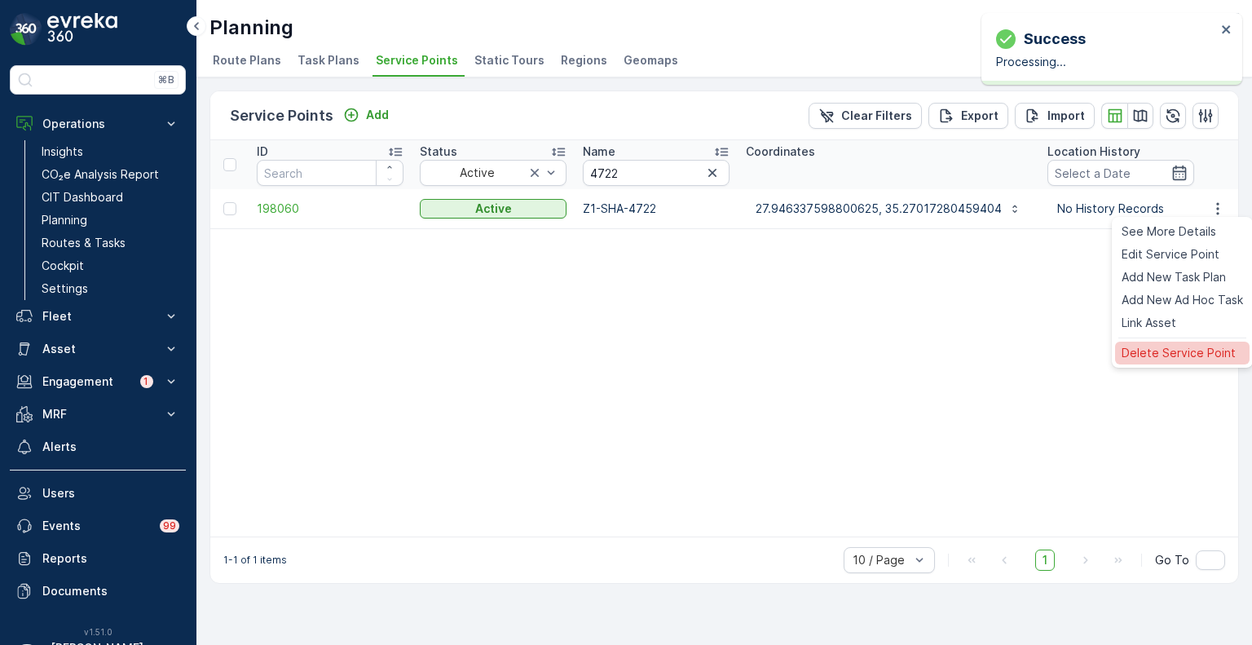
click at [1170, 351] on span "Delete Service Point" at bounding box center [1179, 353] width 114 height 16
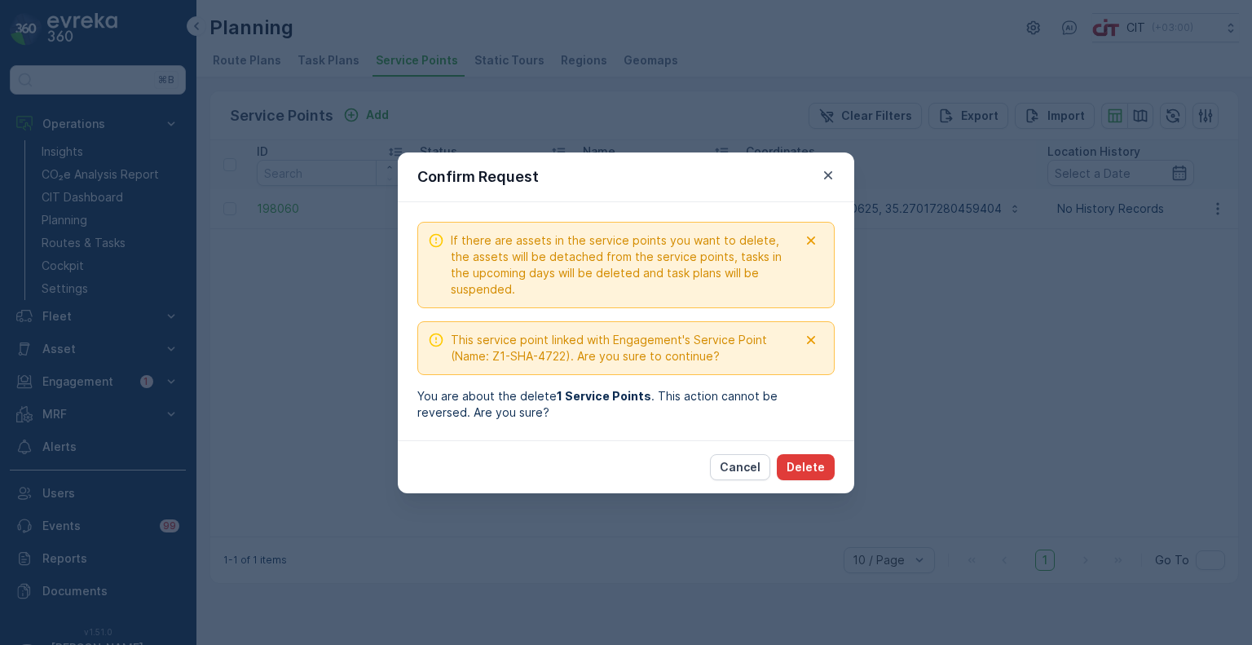
click at [812, 467] on p "Delete" at bounding box center [806, 467] width 38 height 16
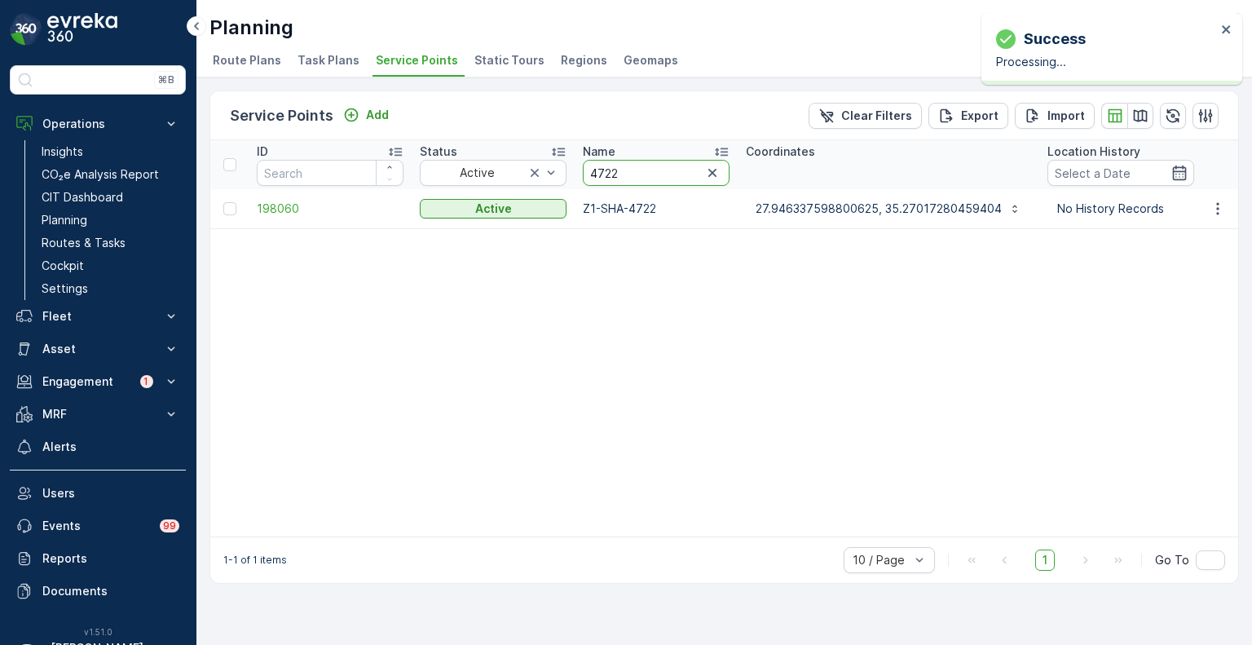
drag, startPoint x: 621, startPoint y: 172, endPoint x: 579, endPoint y: 167, distance: 42.7
click at [579, 167] on th "Name 4722" at bounding box center [656, 164] width 163 height 49
paste input "2317"
type input "2317"
click at [1217, 213] on icon "button" at bounding box center [1218, 209] width 16 height 16
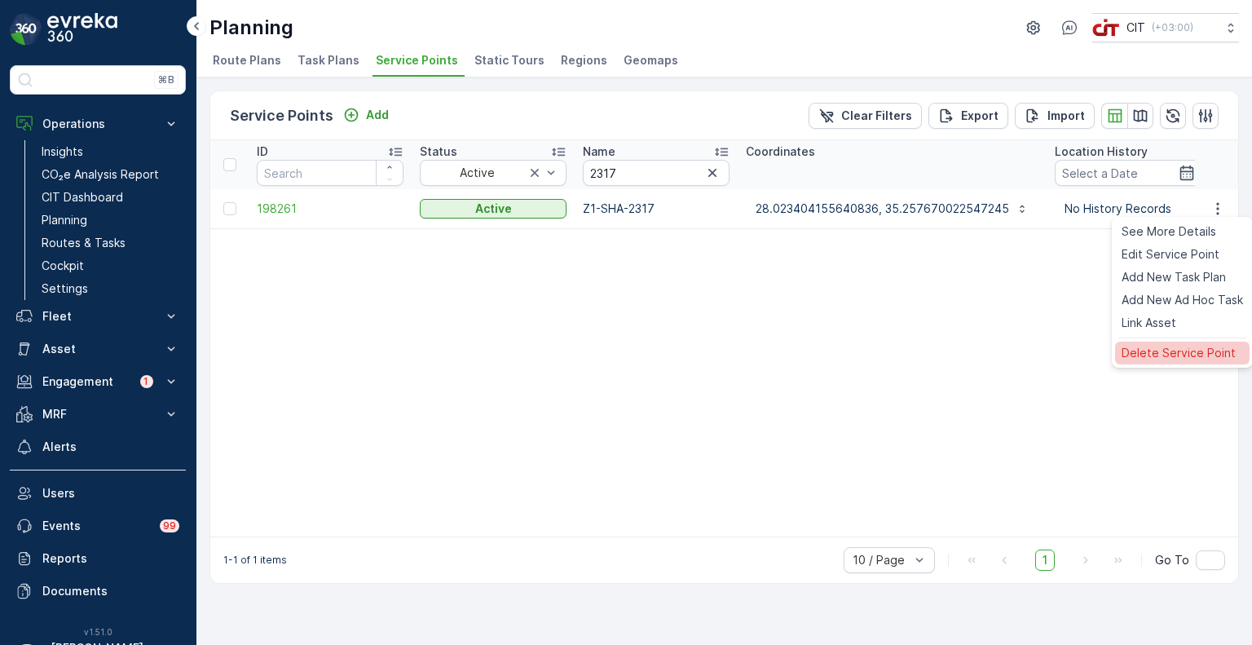
click at [1149, 353] on span "Delete Service Point" at bounding box center [1179, 353] width 114 height 16
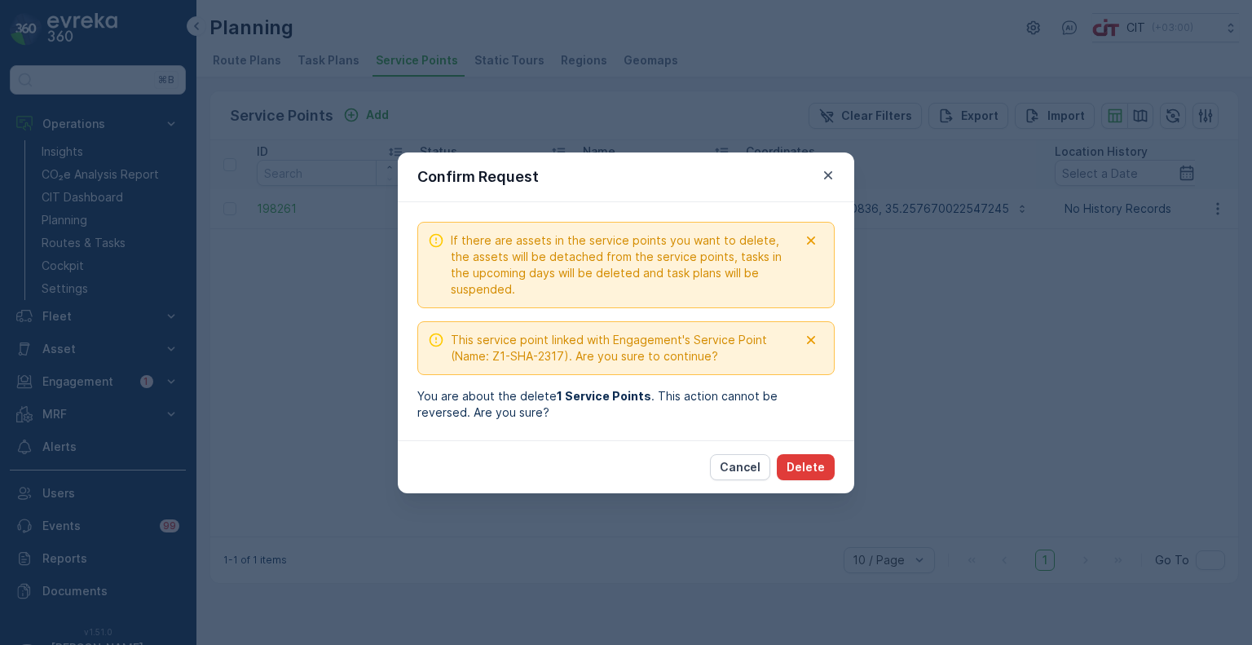
click at [811, 467] on p "Delete" at bounding box center [806, 467] width 38 height 16
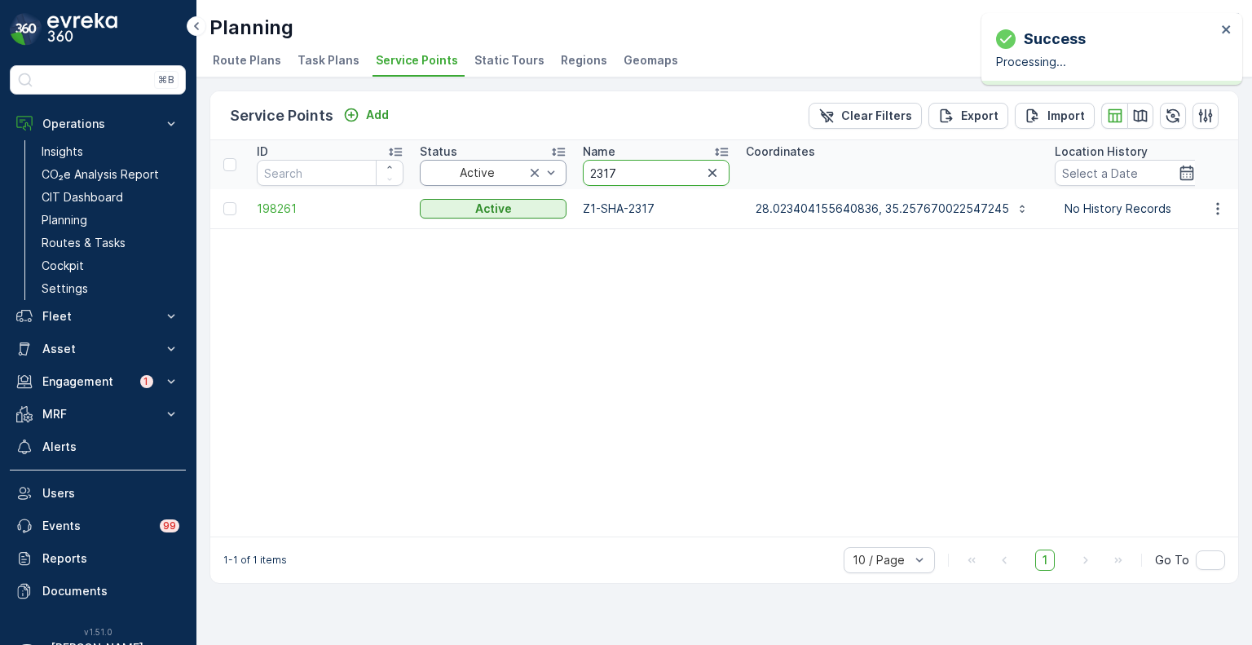
drag, startPoint x: 635, startPoint y: 169, endPoint x: 546, endPoint y: 167, distance: 88.9
paste input "4802"
type input "4802"
click at [1223, 206] on icon "button" at bounding box center [1218, 209] width 16 height 16
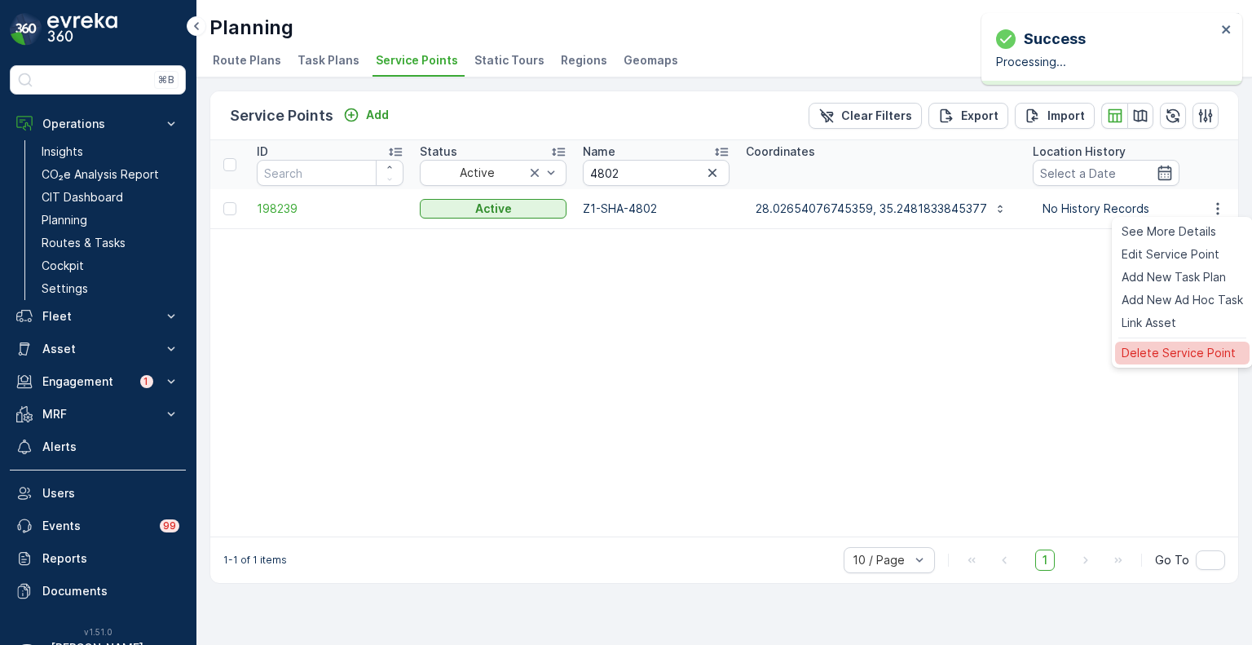
click at [1155, 353] on span "Delete Service Point" at bounding box center [1179, 353] width 114 height 16
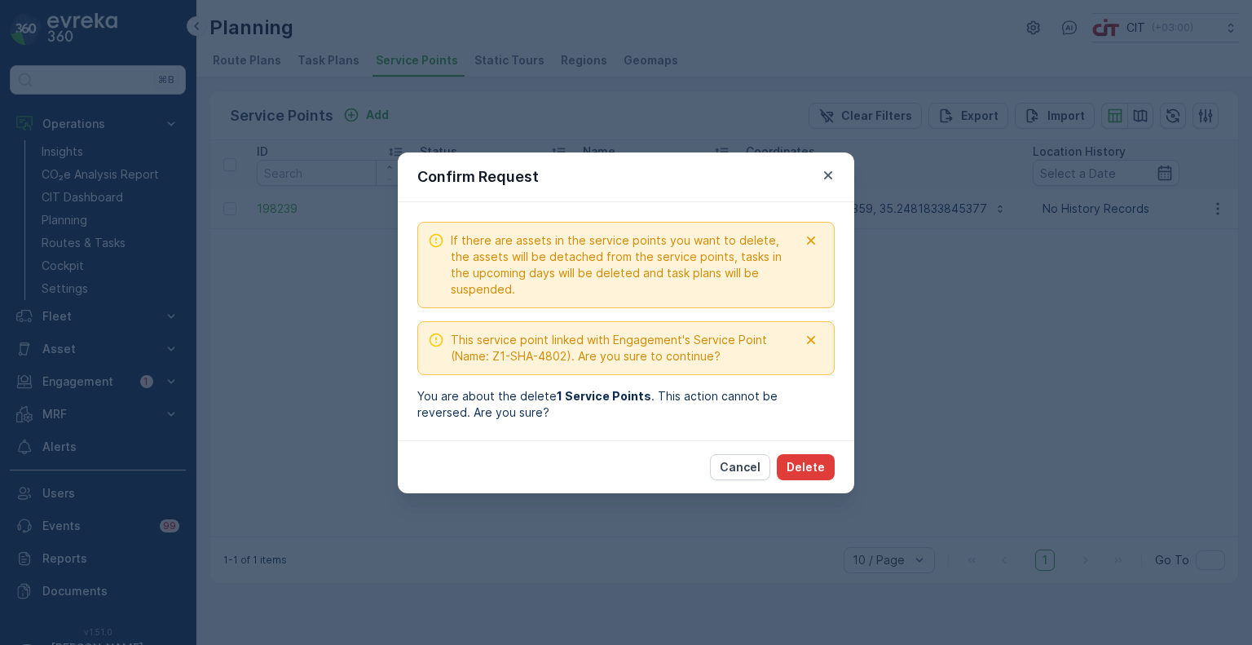
click at [811, 464] on p "Delete" at bounding box center [806, 467] width 38 height 16
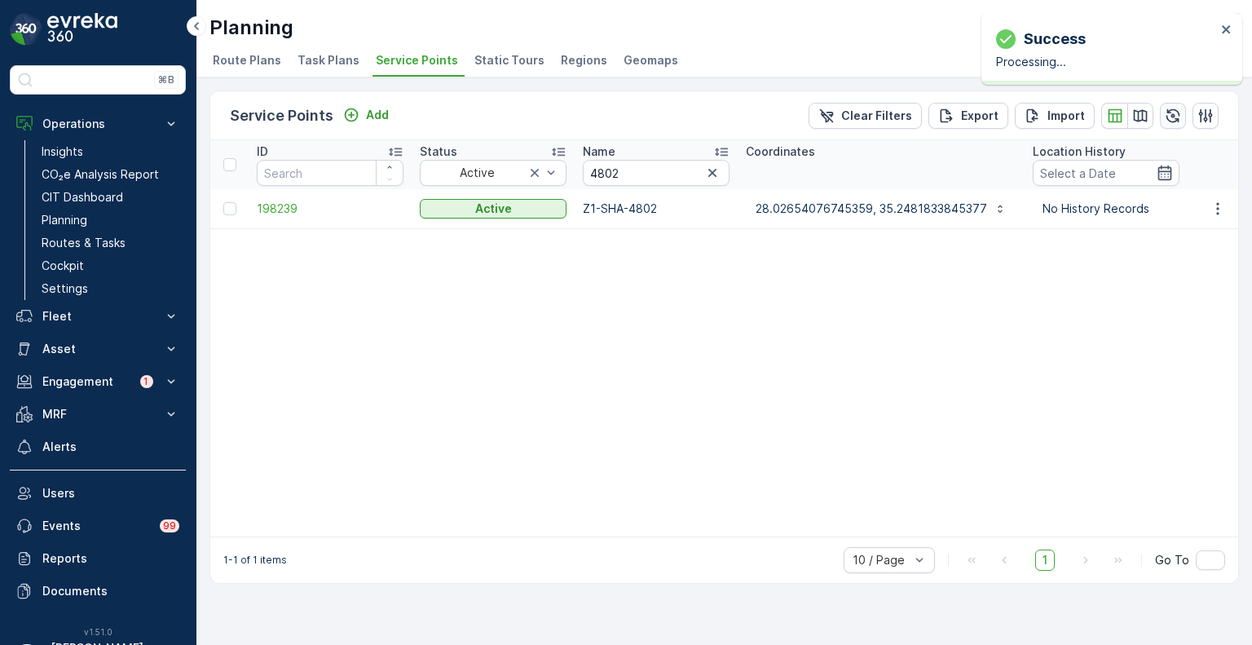
click at [1168, 116] on icon "button" at bounding box center [1174, 115] width 14 height 14
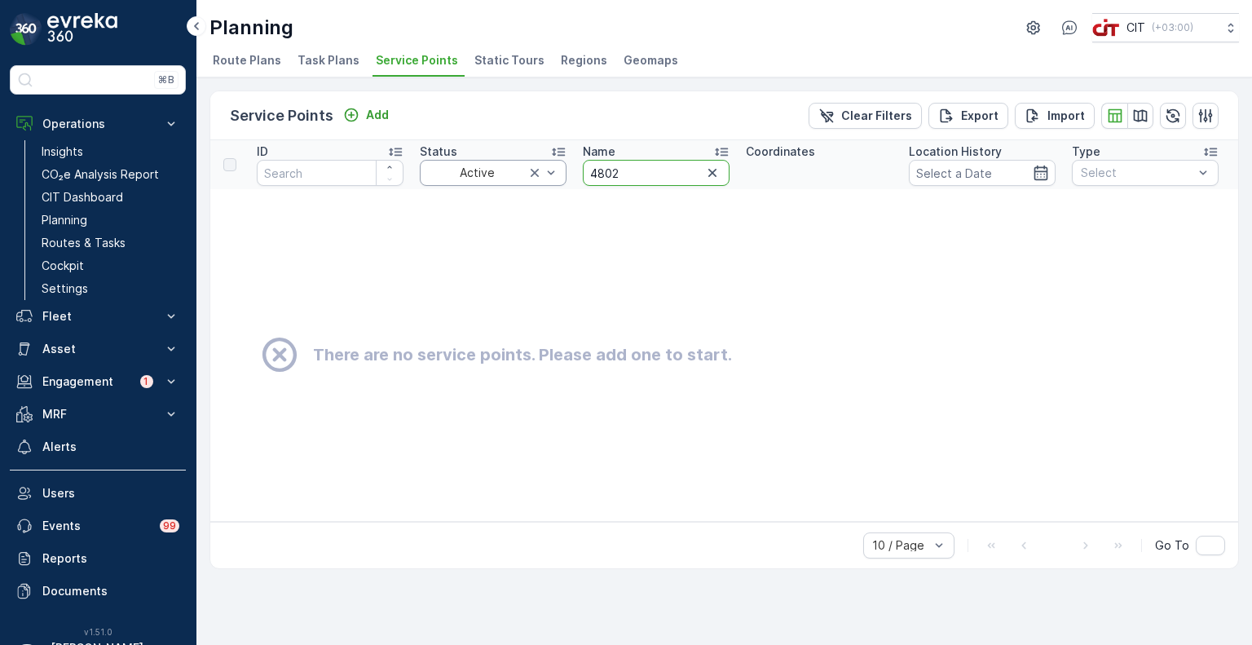
drag, startPoint x: 638, startPoint y: 175, endPoint x: 545, endPoint y: 166, distance: 93.3
paste input "747"
type input "4747"
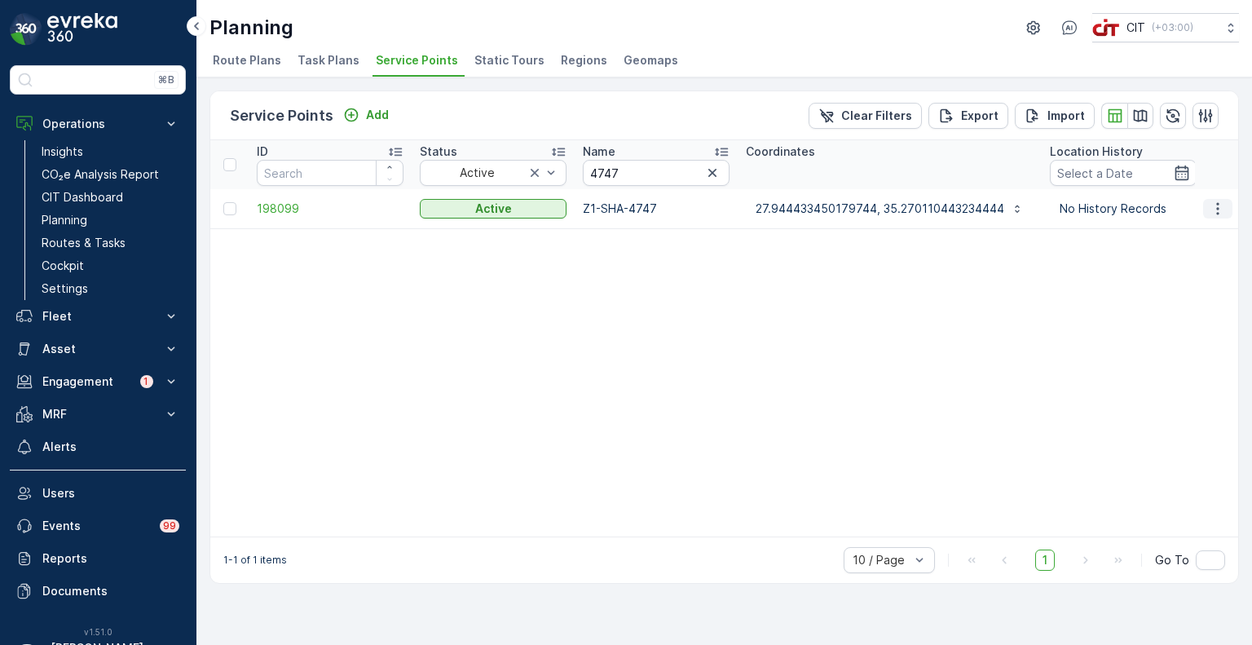
click at [1220, 210] on icon "button" at bounding box center [1218, 209] width 16 height 16
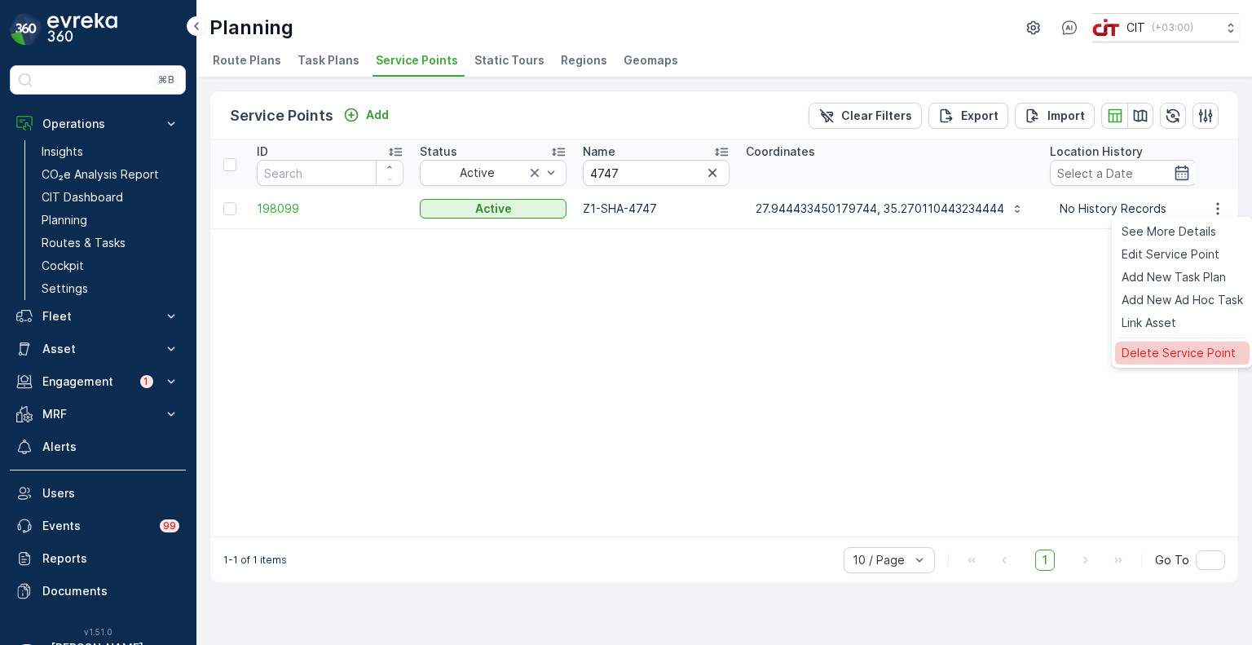
click at [1148, 348] on span "Delete Service Point" at bounding box center [1179, 353] width 114 height 16
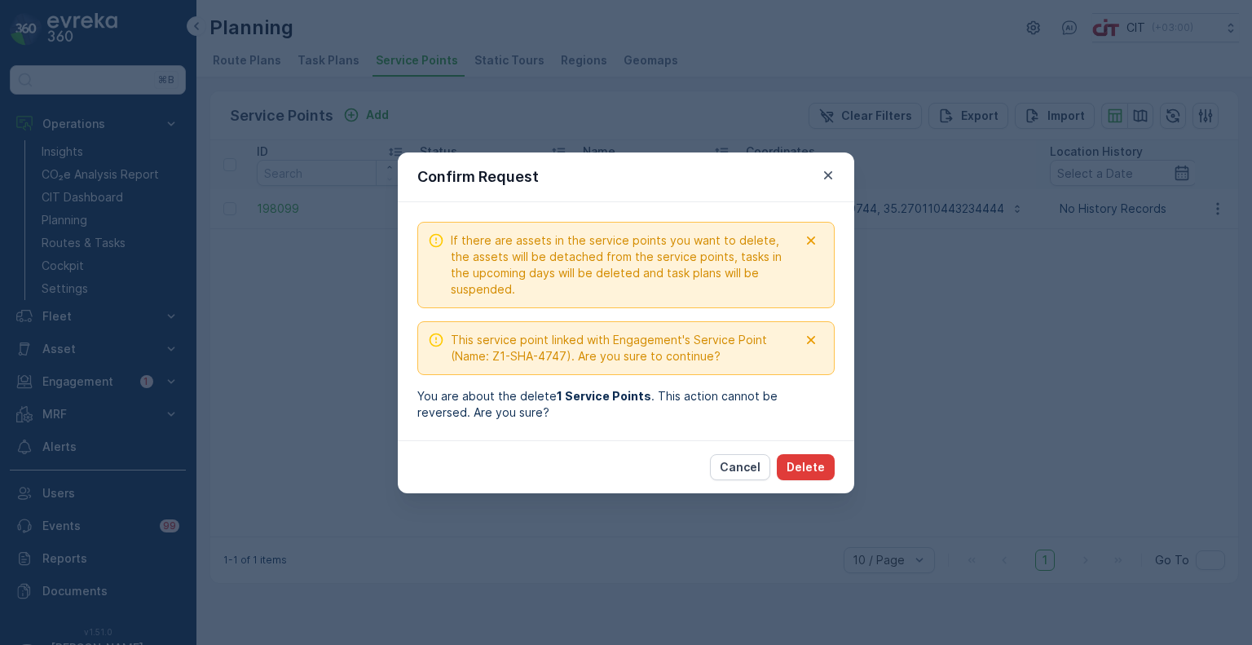
click at [811, 462] on p "Delete" at bounding box center [806, 467] width 38 height 16
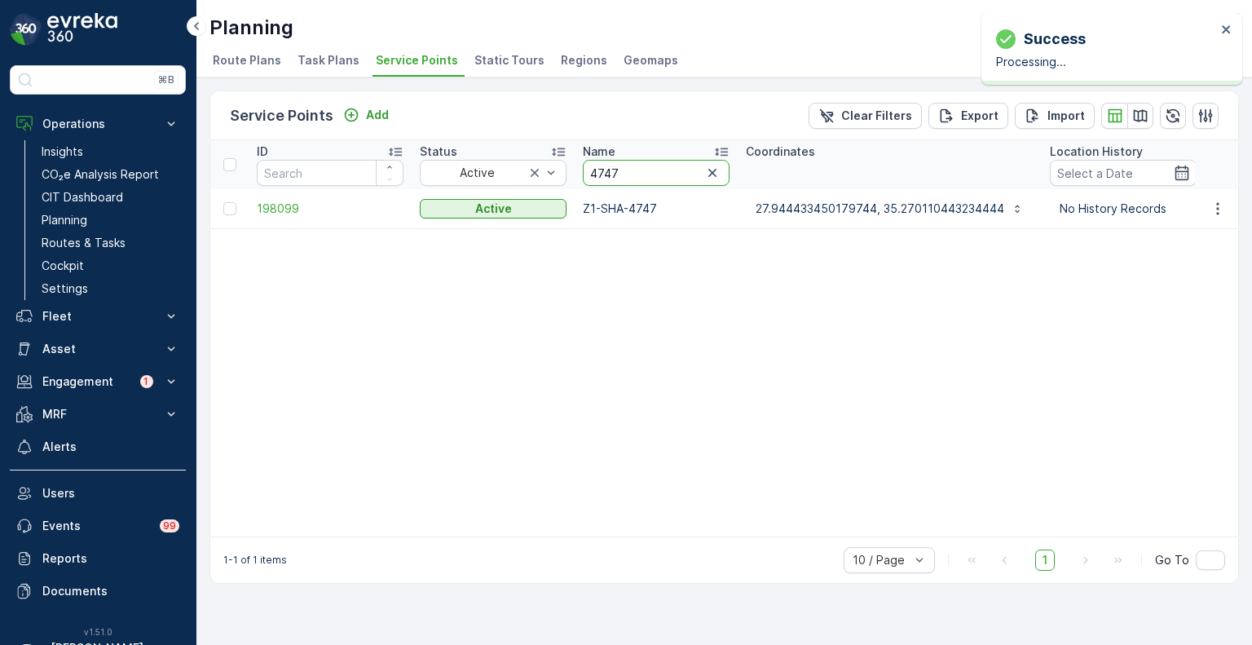
drag, startPoint x: 634, startPoint y: 173, endPoint x: 572, endPoint y: 169, distance: 62.9
paste input "16"
type input "4716"
click at [1224, 210] on icon "button" at bounding box center [1218, 209] width 16 height 16
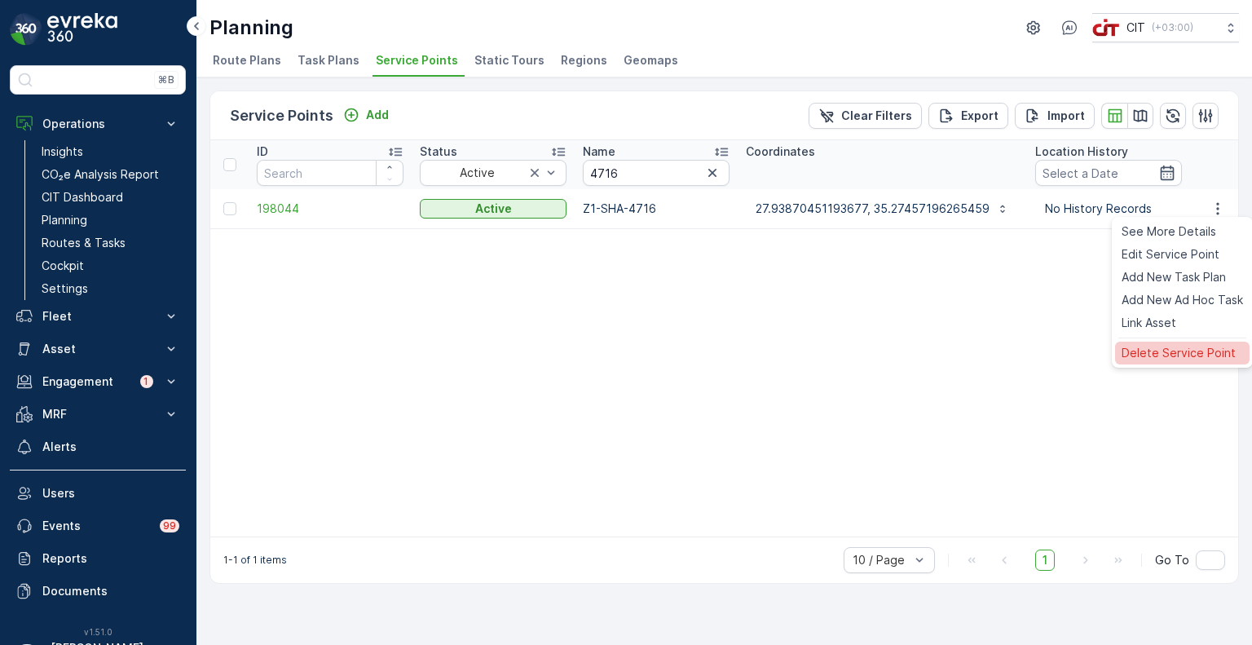
click at [1159, 358] on span "Delete Service Point" at bounding box center [1179, 353] width 114 height 16
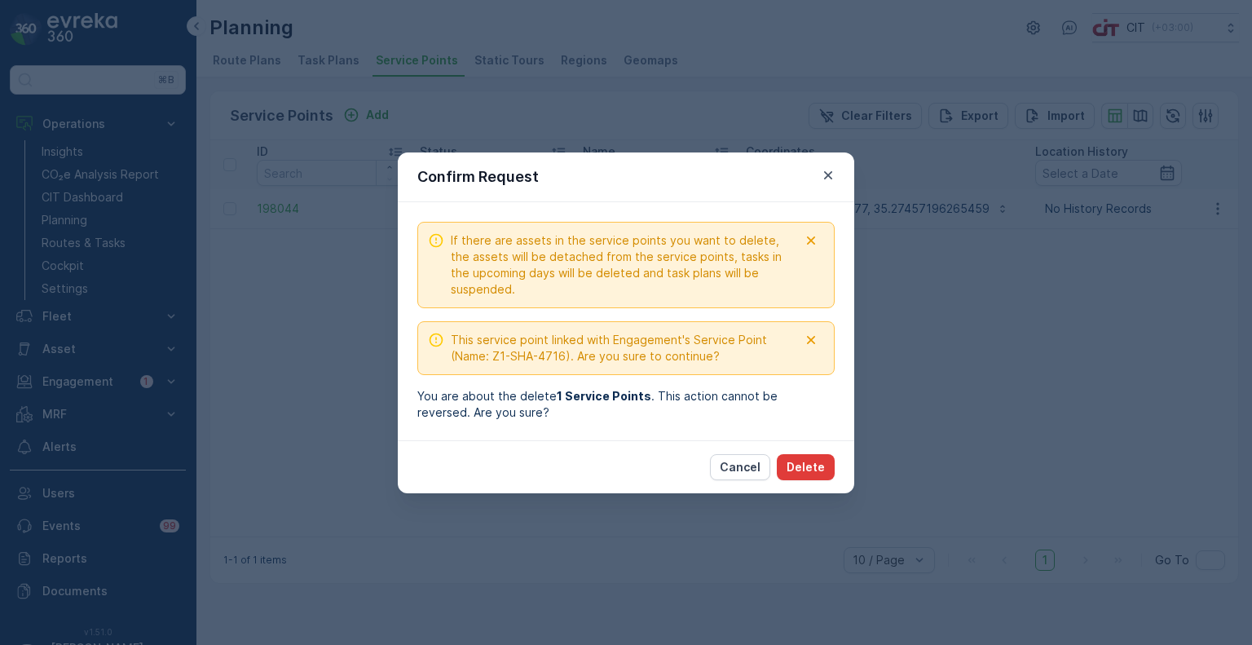
click at [816, 466] on p "Delete" at bounding box center [806, 467] width 38 height 16
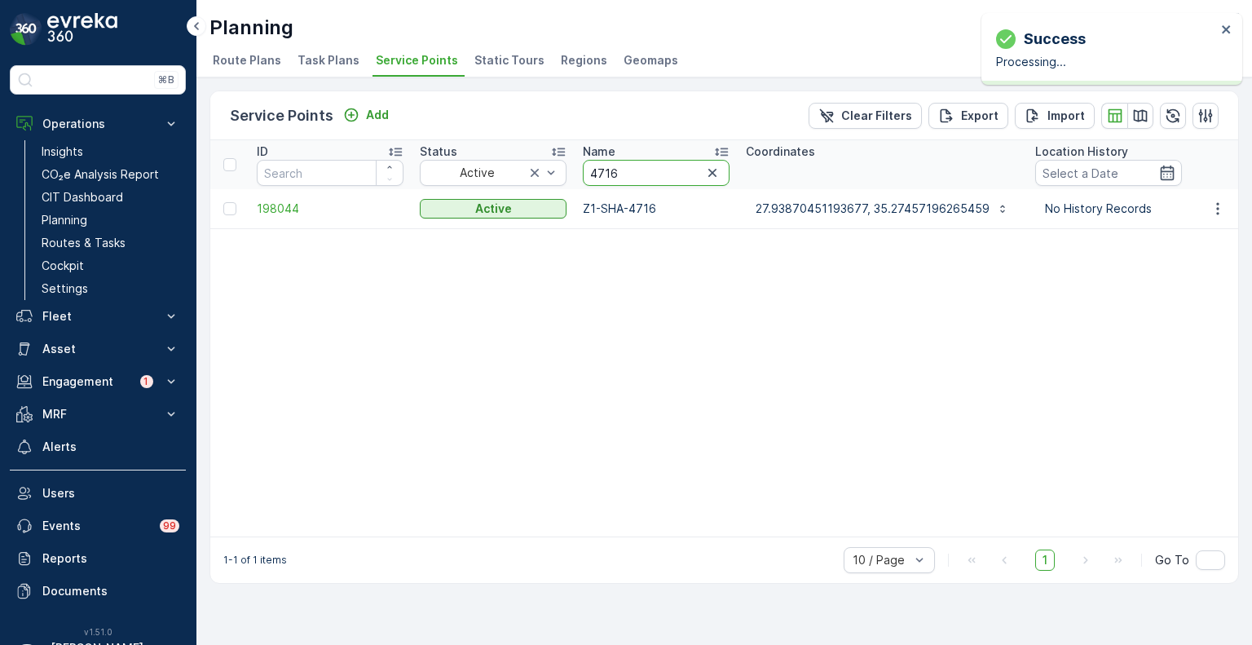
drag, startPoint x: 627, startPoint y: 168, endPoint x: 567, endPoint y: 173, distance: 60.5
paste input "32"
type input "4732"
click at [1215, 214] on icon "button" at bounding box center [1218, 209] width 16 height 16
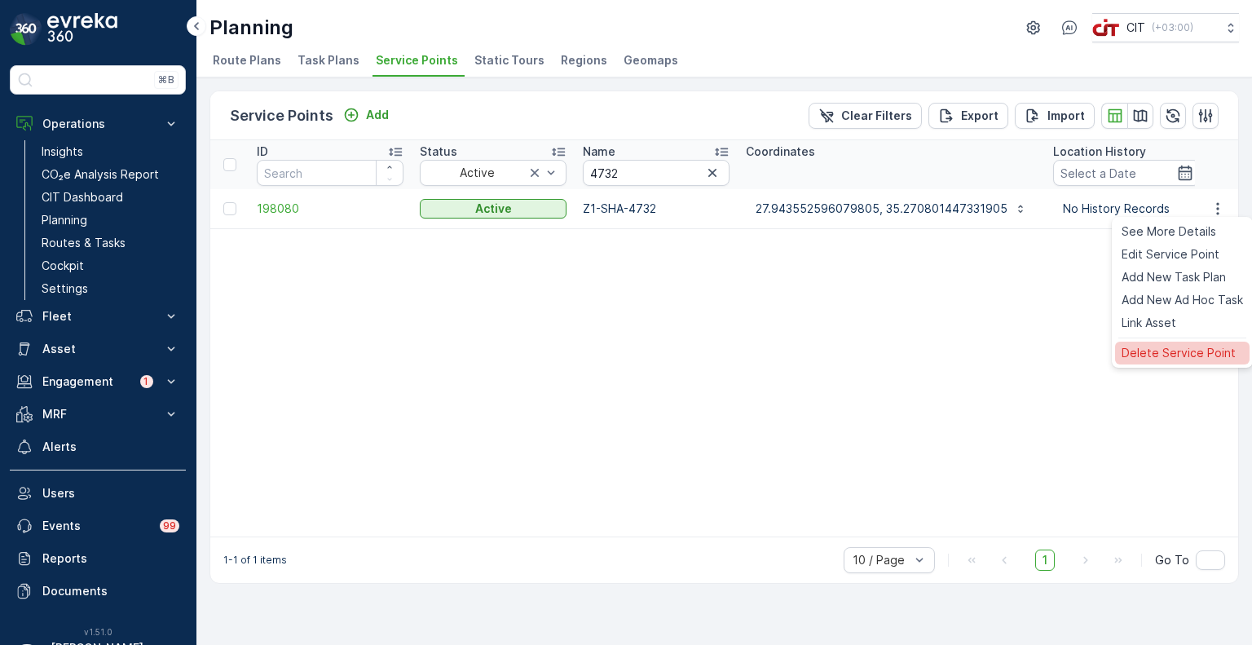
click at [1161, 358] on span "Delete Service Point" at bounding box center [1179, 353] width 114 height 16
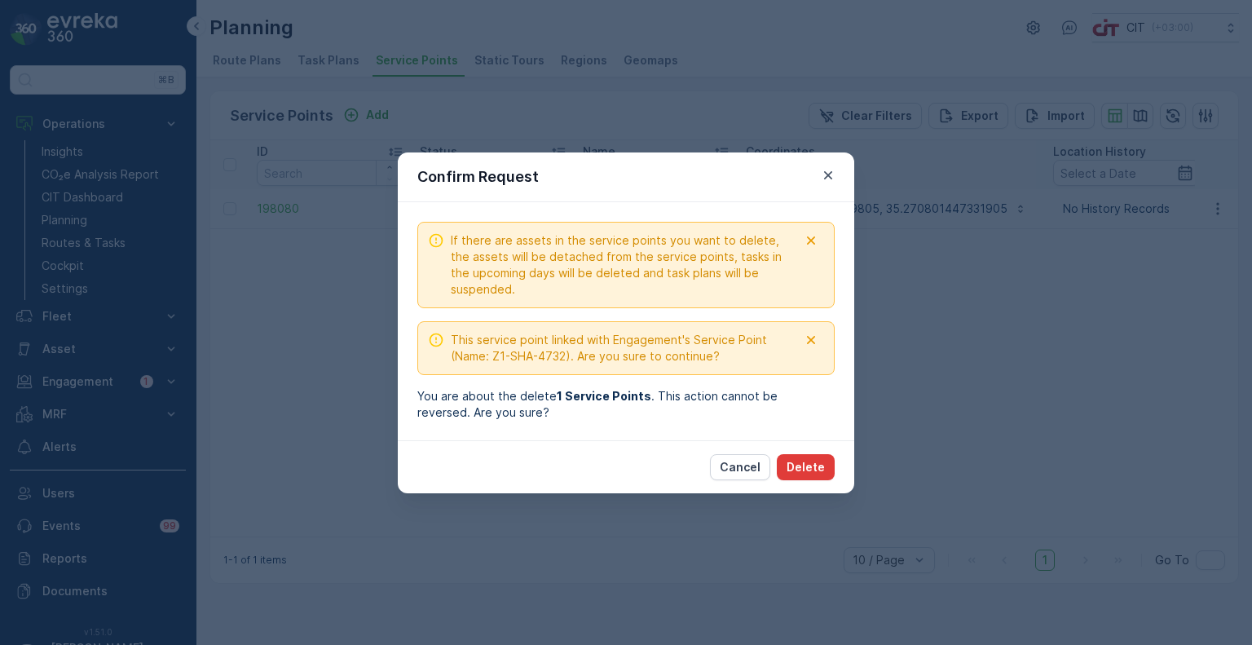
click at [816, 470] on p "Delete" at bounding box center [806, 467] width 38 height 16
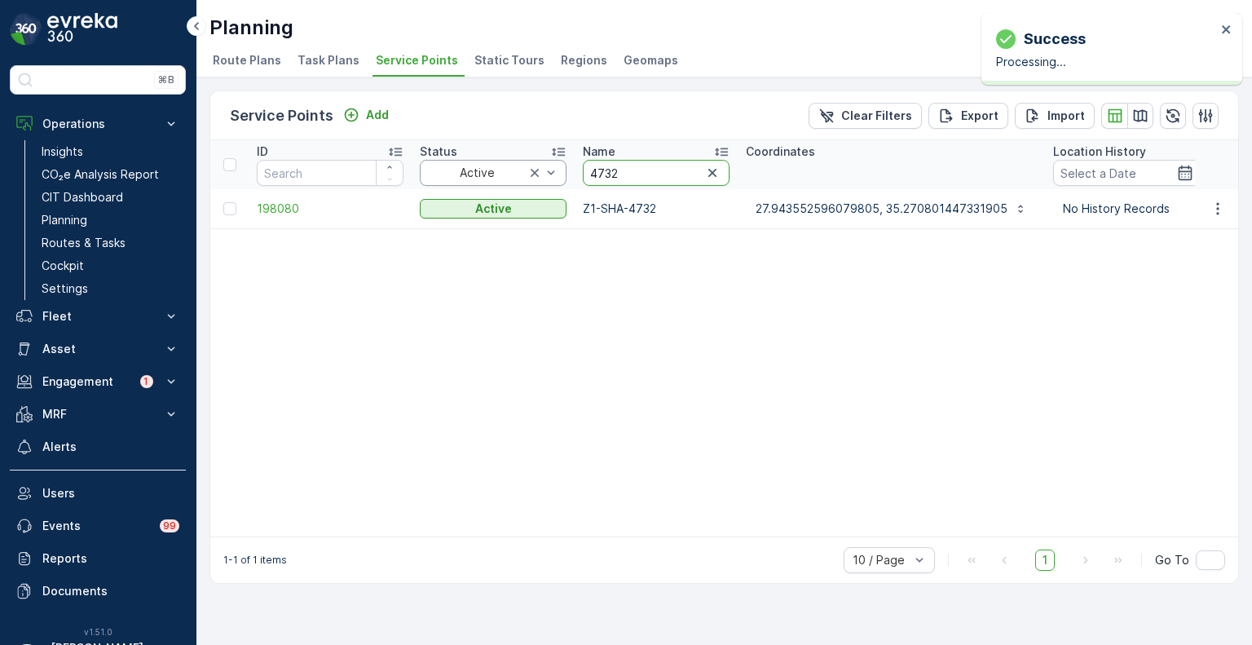
drag, startPoint x: 616, startPoint y: 177, endPoint x: 548, endPoint y: 173, distance: 68.6
paste input "5823"
type input "5823"
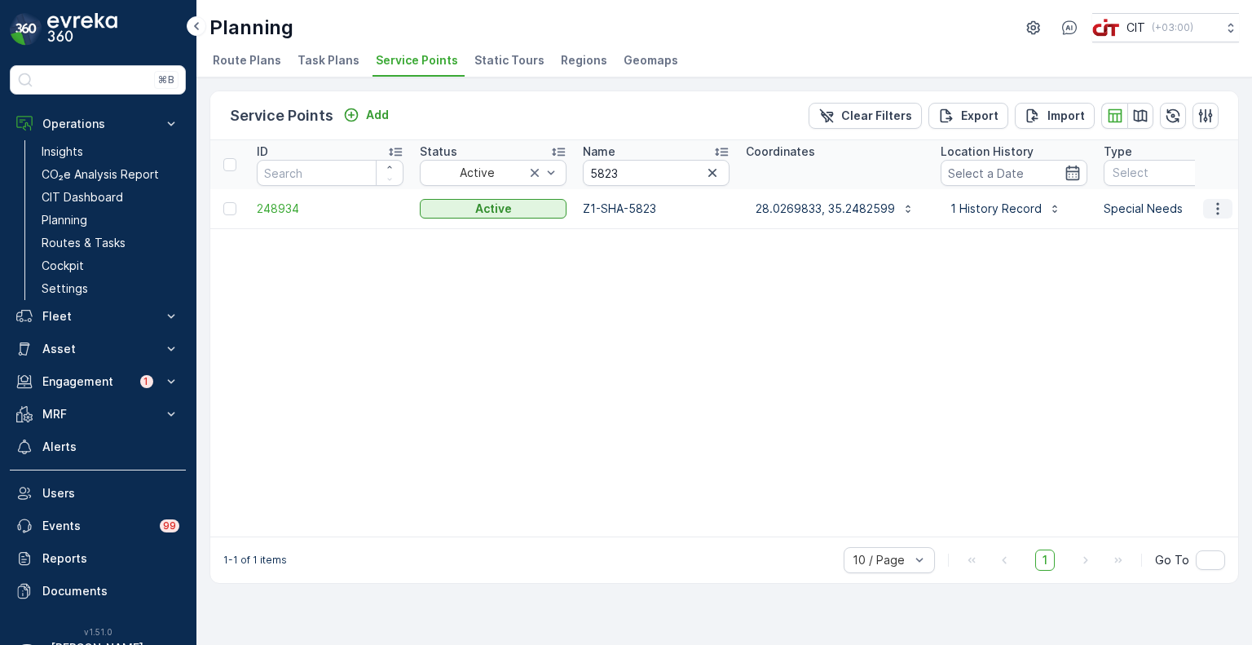
click at [1226, 210] on icon "button" at bounding box center [1218, 209] width 16 height 16
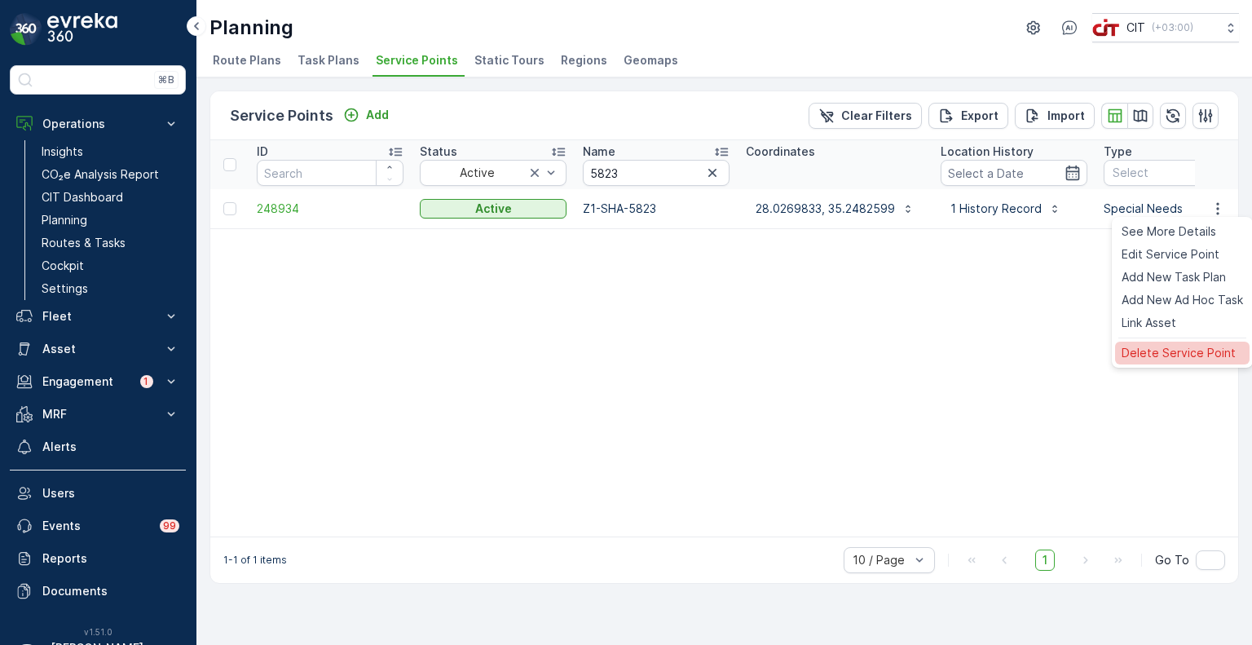
click at [1138, 354] on span "Delete Service Point" at bounding box center [1179, 353] width 114 height 16
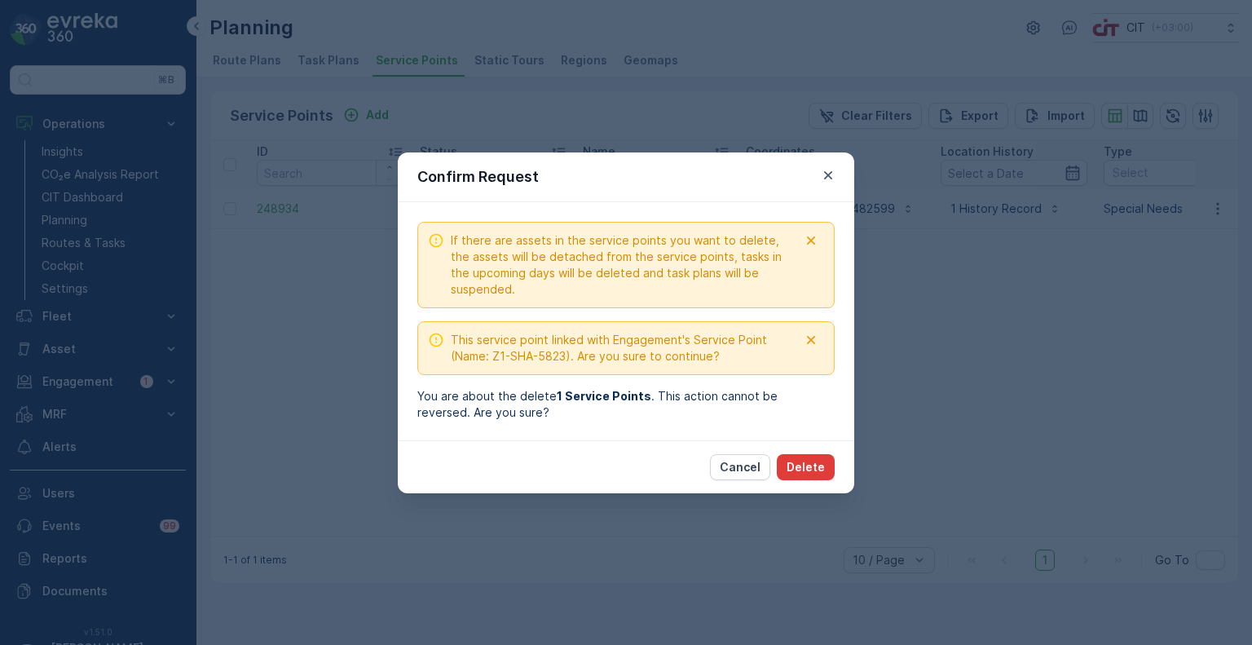
click at [816, 464] on p "Delete" at bounding box center [806, 467] width 38 height 16
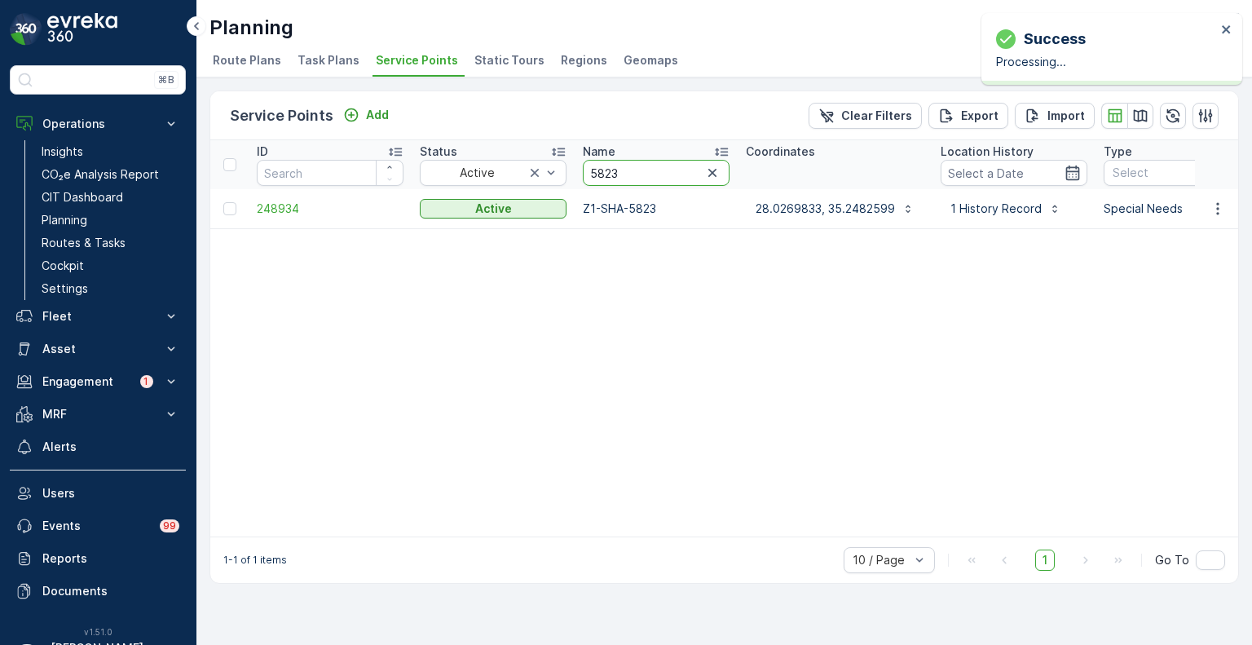
drag, startPoint x: 612, startPoint y: 180, endPoint x: 623, endPoint y: 176, distance: 11.4
click at [613, 179] on input "5823" at bounding box center [656, 173] width 147 height 26
drag, startPoint x: 623, startPoint y: 176, endPoint x: 608, endPoint y: 177, distance: 14.7
click at [615, 175] on input "5823" at bounding box center [656, 173] width 147 height 26
drag, startPoint x: 608, startPoint y: 169, endPoint x: 568, endPoint y: 169, distance: 40.8
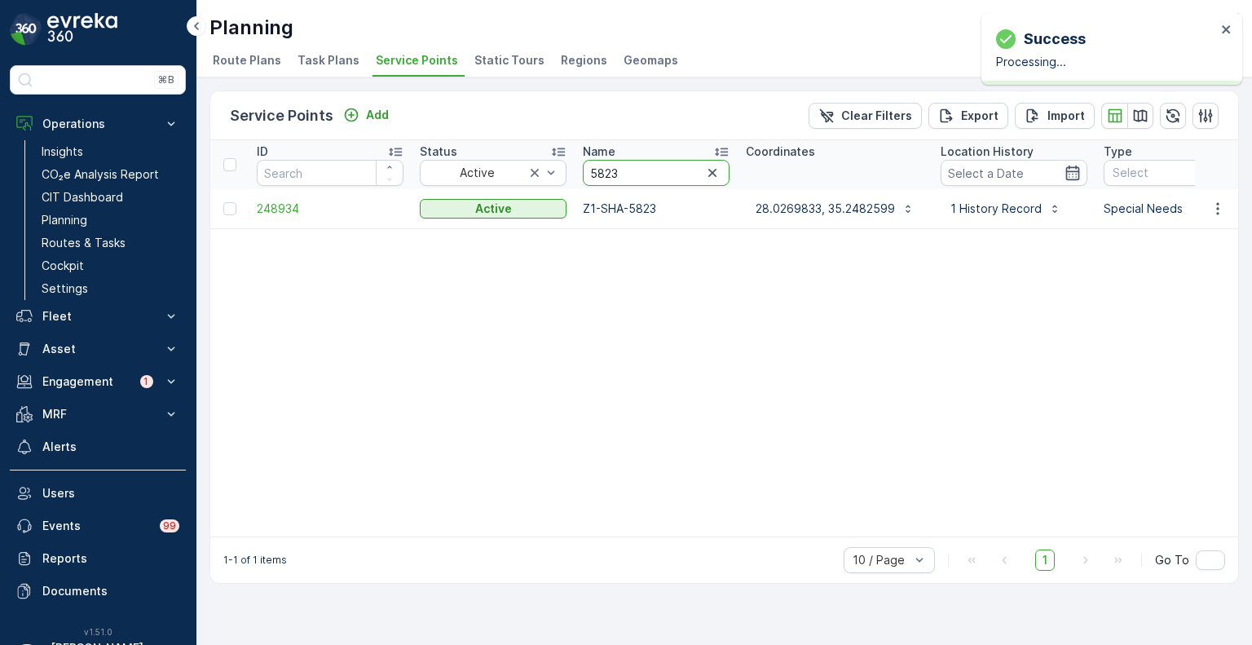
paste input "2379"
type input "2379"
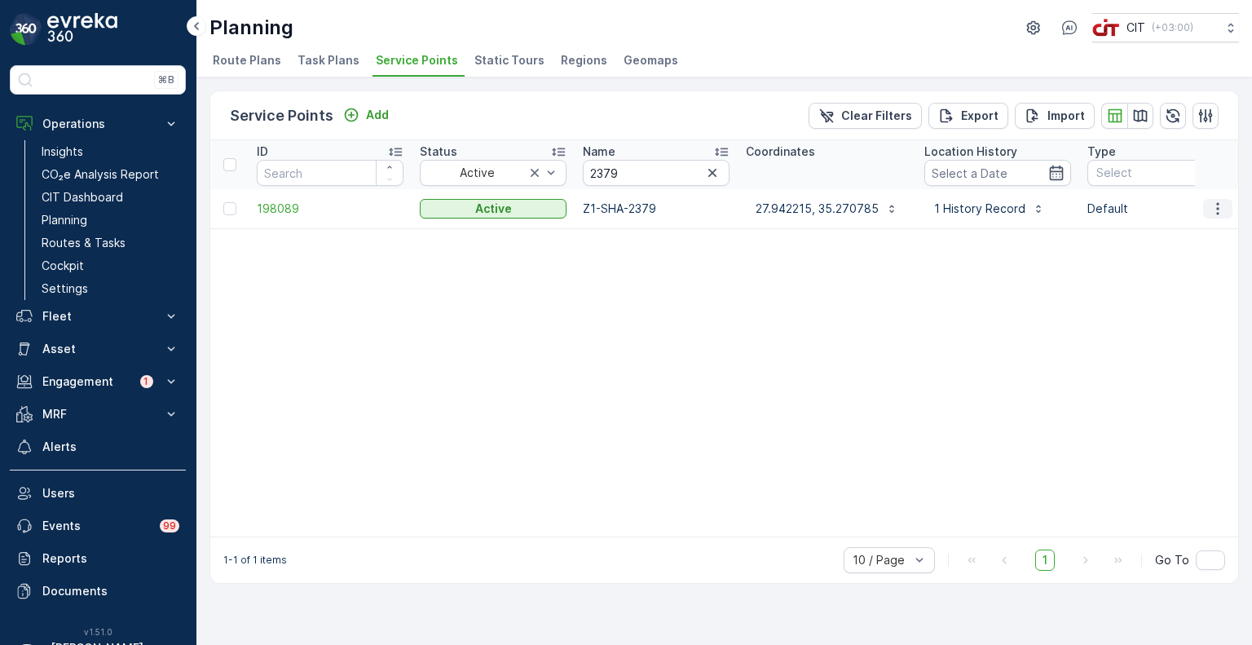
click at [1217, 204] on icon "button" at bounding box center [1218, 209] width 16 height 16
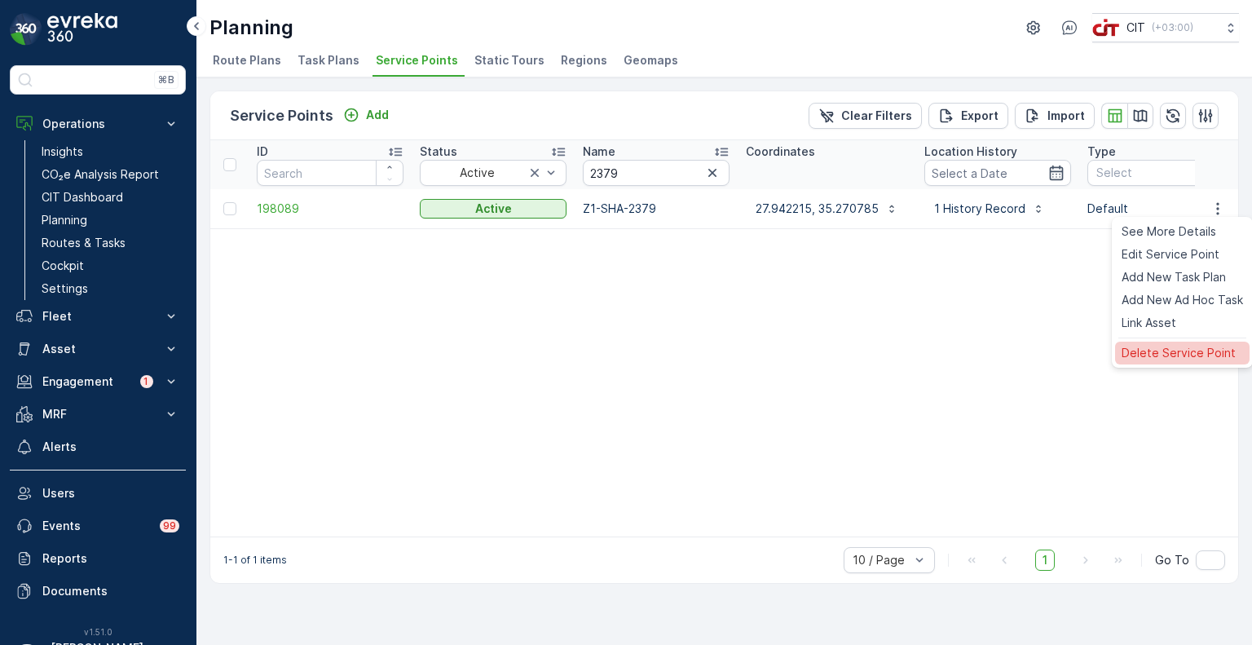
click at [1146, 355] on span "Delete Service Point" at bounding box center [1179, 353] width 114 height 16
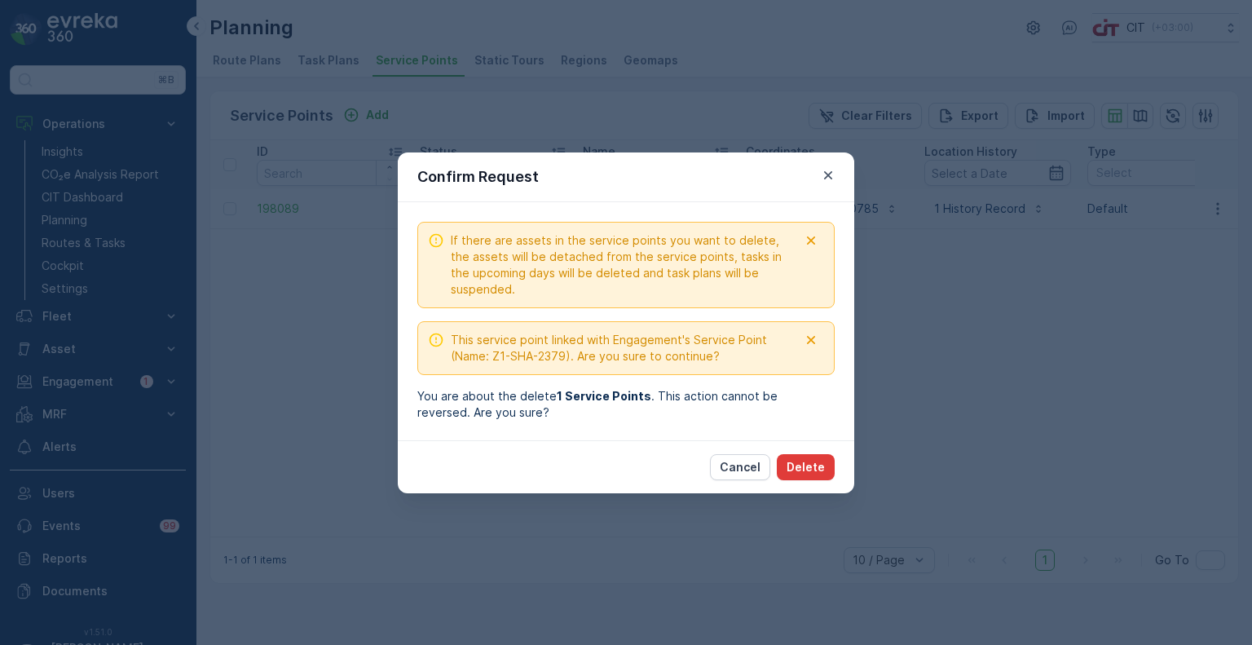
click at [808, 469] on p "Delete" at bounding box center [806, 467] width 38 height 16
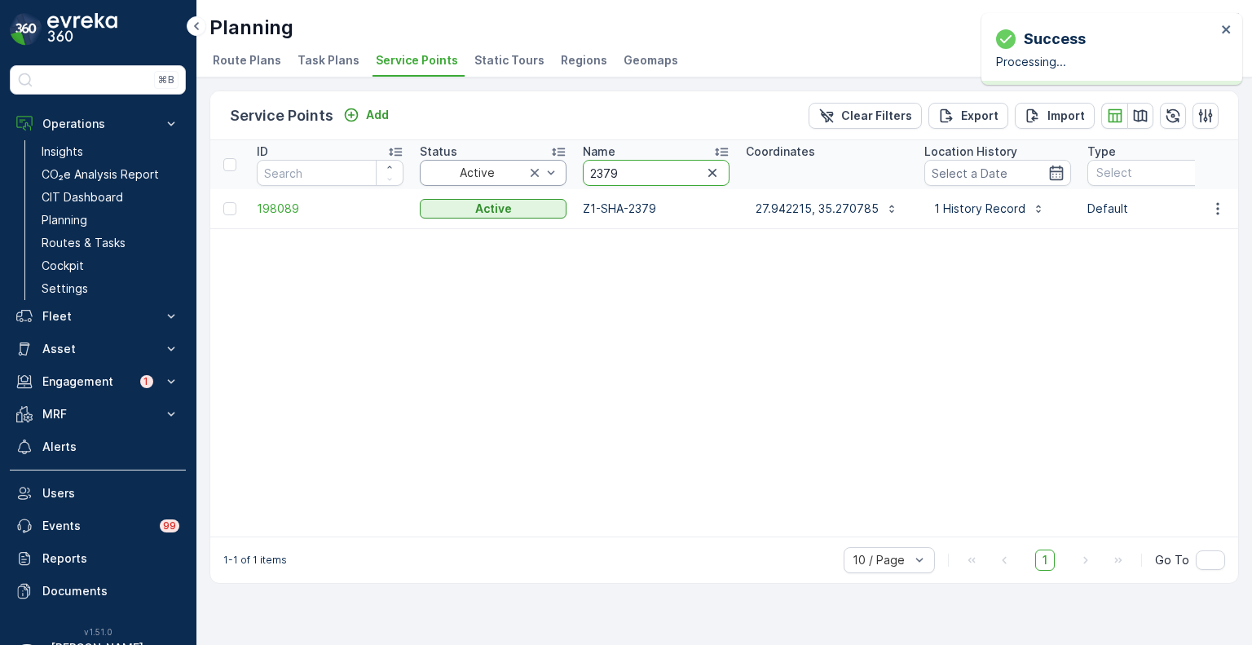
drag, startPoint x: 594, startPoint y: 173, endPoint x: 559, endPoint y: 175, distance: 35.1
paste input "4736"
type input "4736"
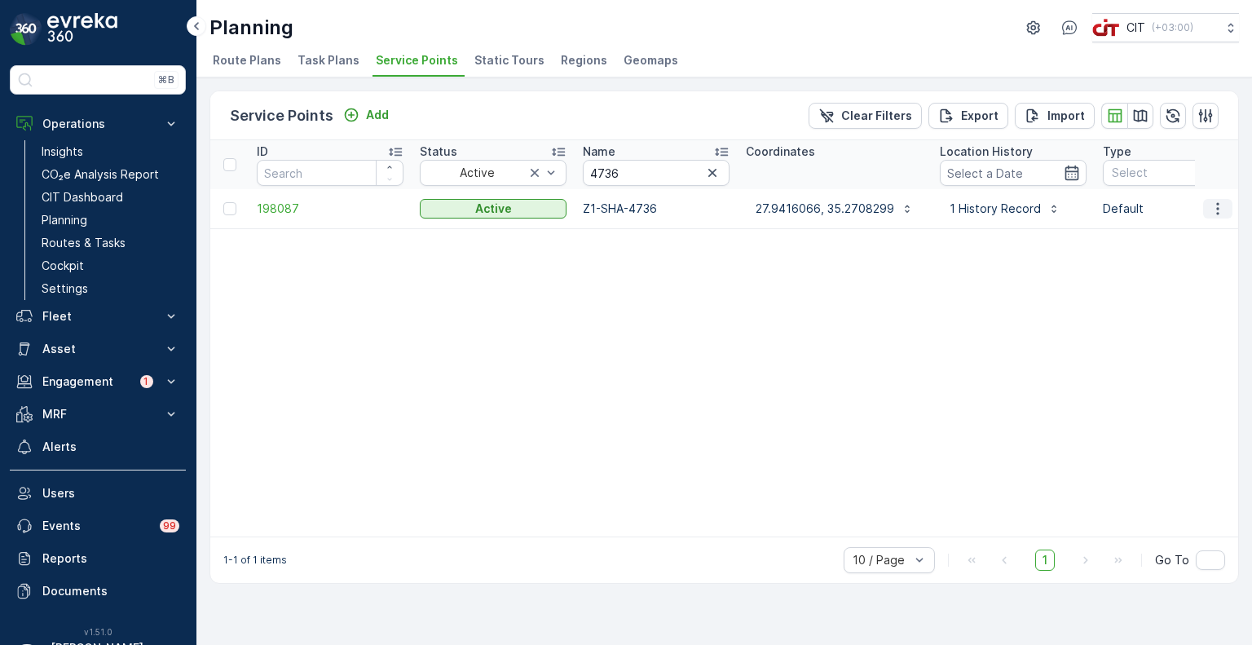
click at [1221, 209] on icon "button" at bounding box center [1218, 209] width 16 height 16
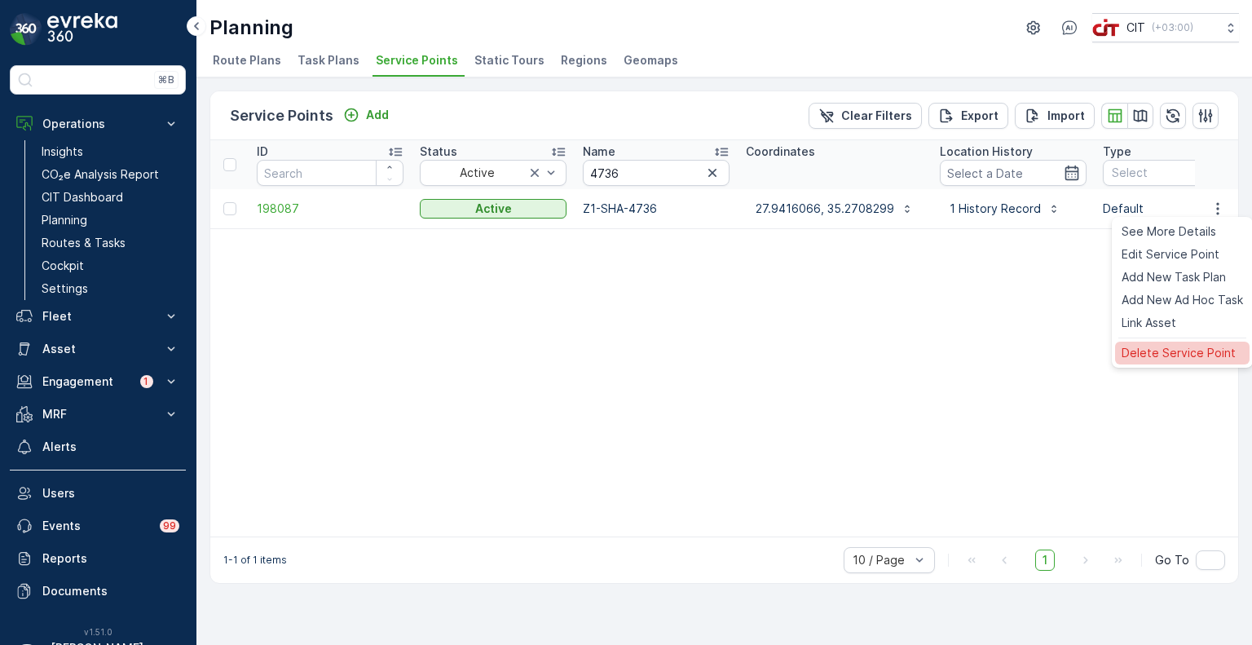
click at [1165, 347] on span "Delete Service Point" at bounding box center [1179, 353] width 114 height 16
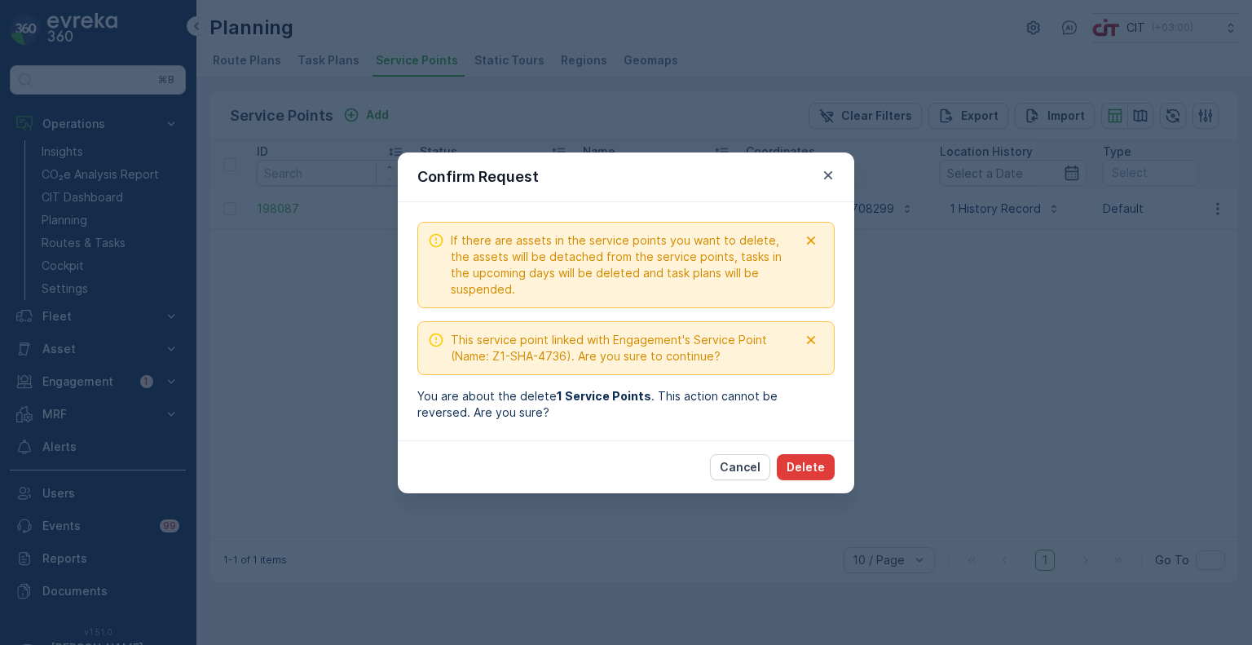
click at [809, 455] on button "Delete" at bounding box center [806, 467] width 58 height 26
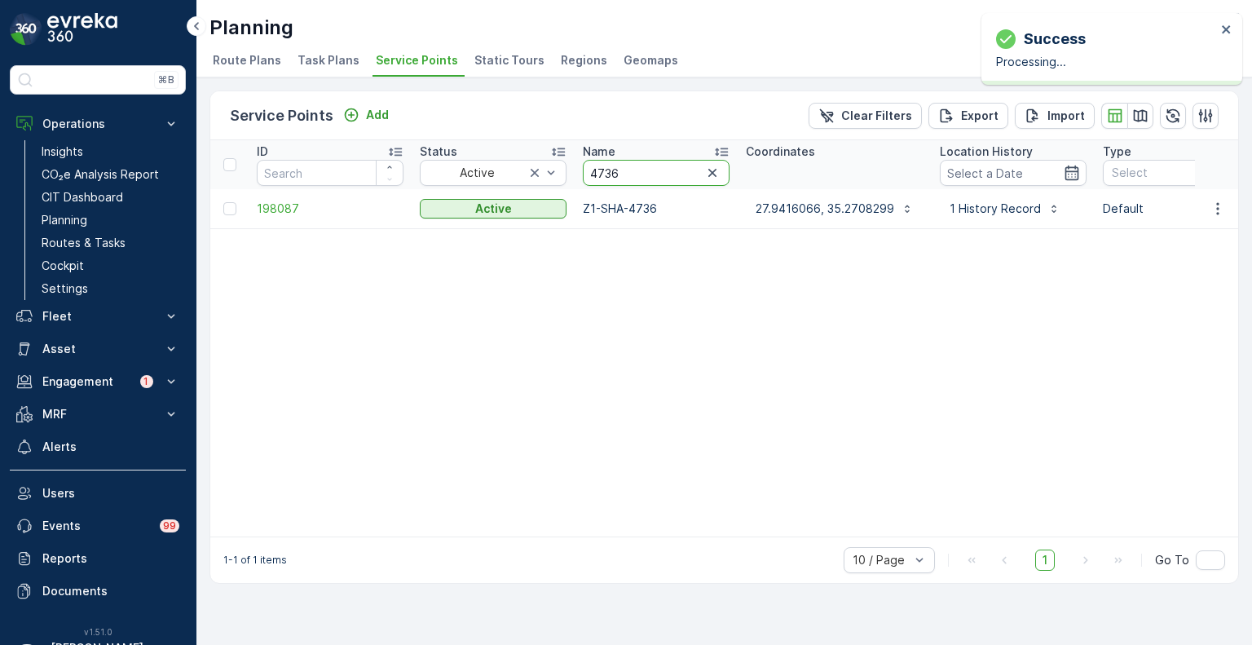
drag, startPoint x: 615, startPoint y: 162, endPoint x: 570, endPoint y: 162, distance: 44.8
paste input "51"
type input "4751"
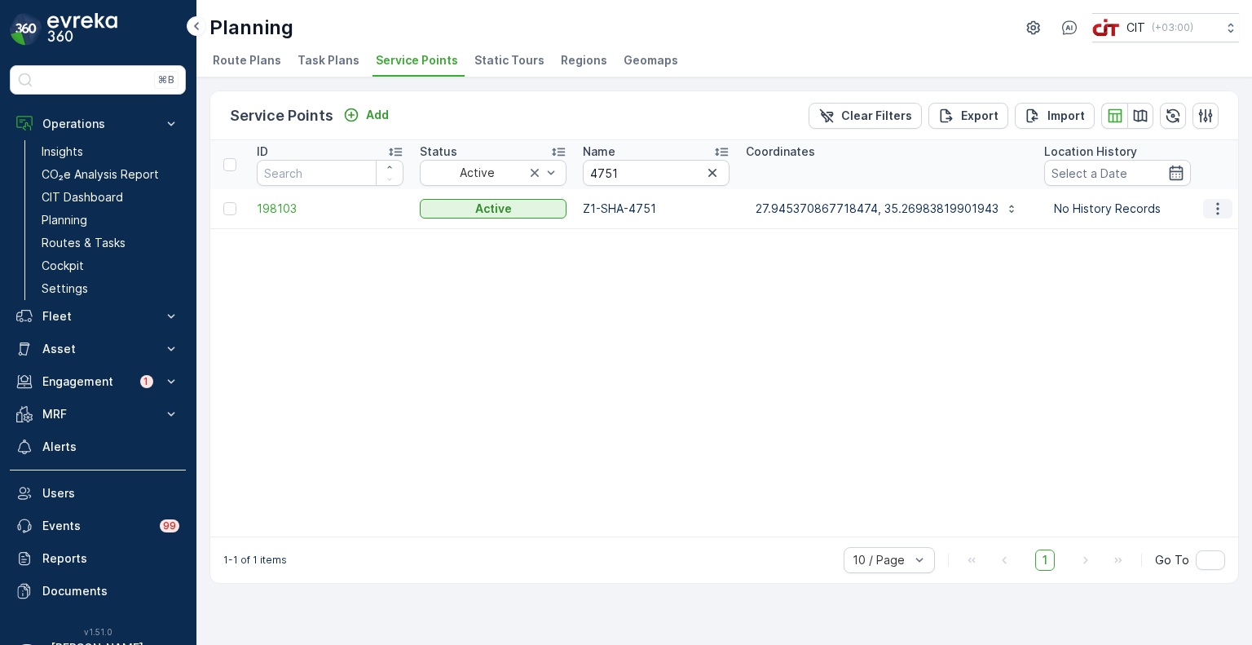
click at [1223, 206] on icon "button" at bounding box center [1218, 209] width 16 height 16
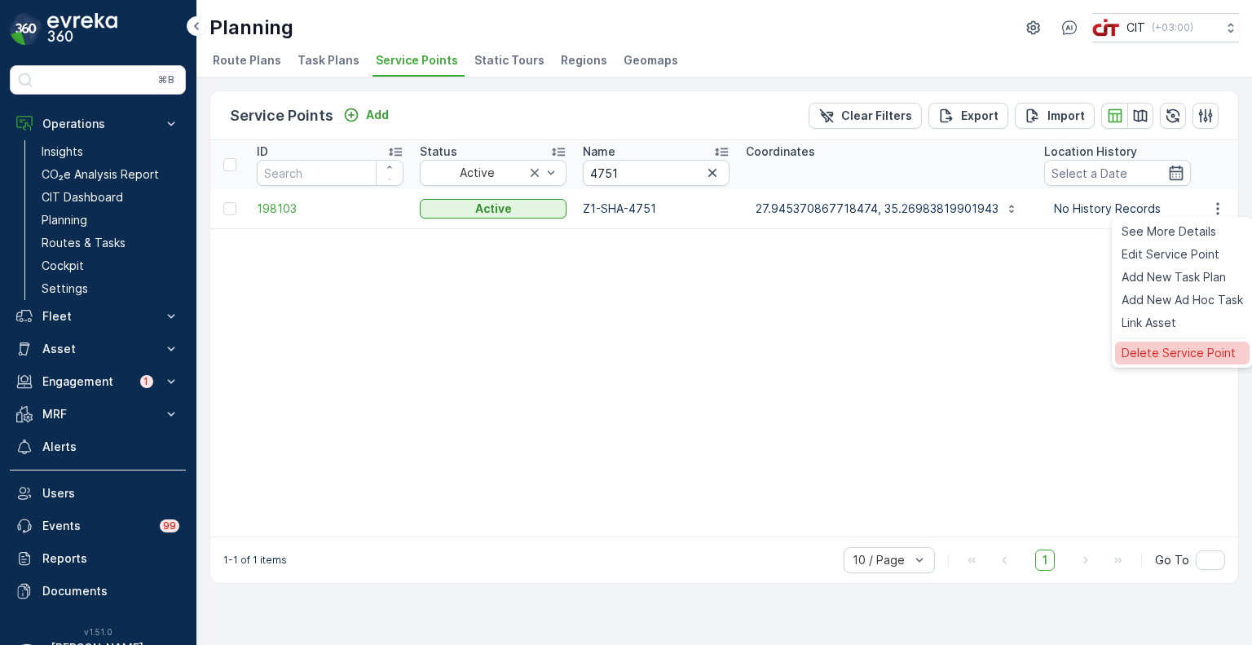
click at [1168, 347] on span "Delete Service Point" at bounding box center [1179, 353] width 114 height 16
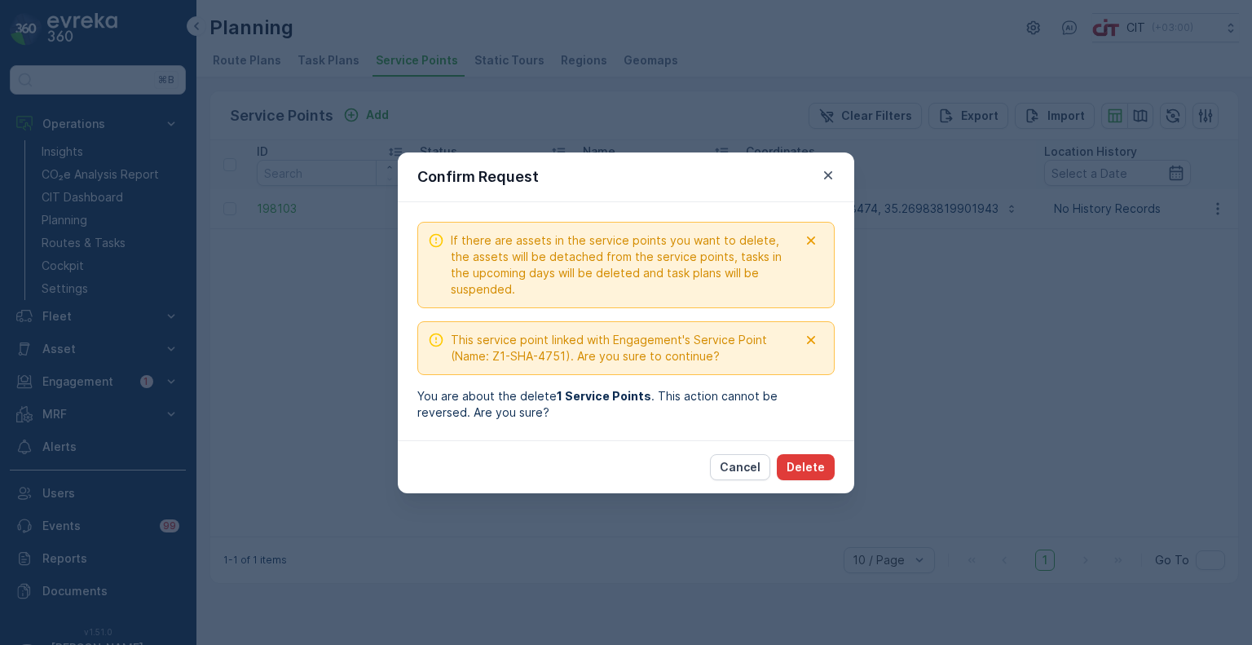
click at [806, 464] on p "Delete" at bounding box center [806, 467] width 38 height 16
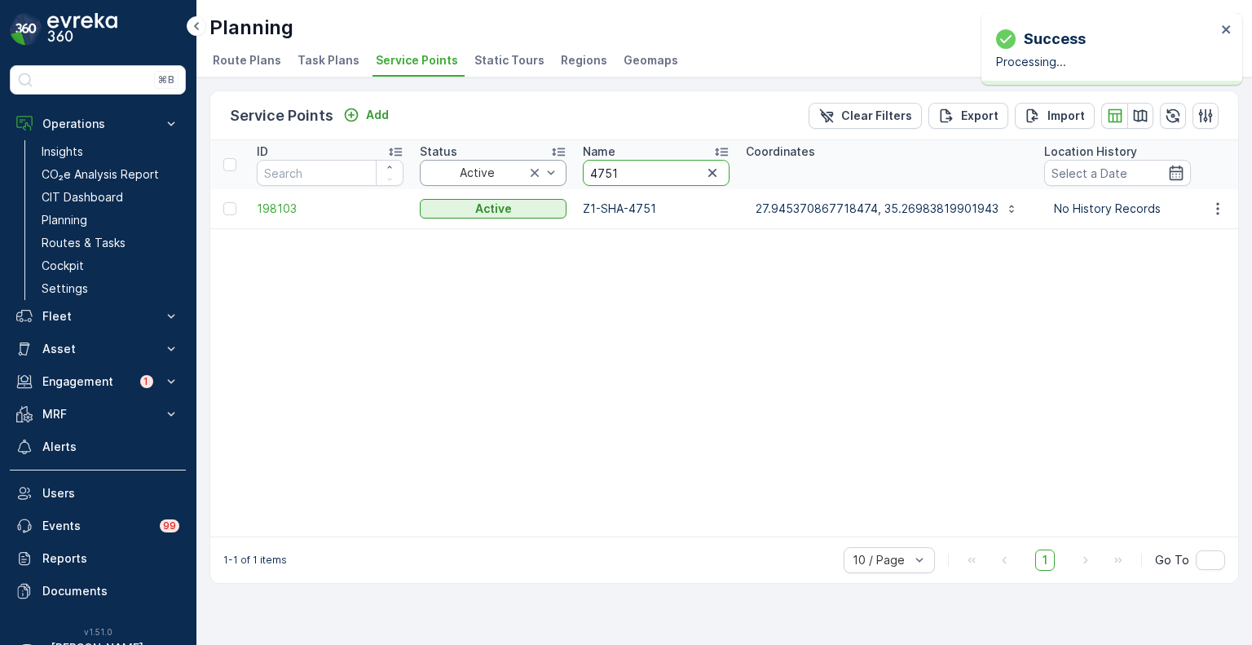
drag, startPoint x: 647, startPoint y: 170, endPoint x: 558, endPoint y: 166, distance: 89.8
paste input "5778"
type input "5778"
click at [1218, 205] on icon "button" at bounding box center [1218, 209] width 16 height 16
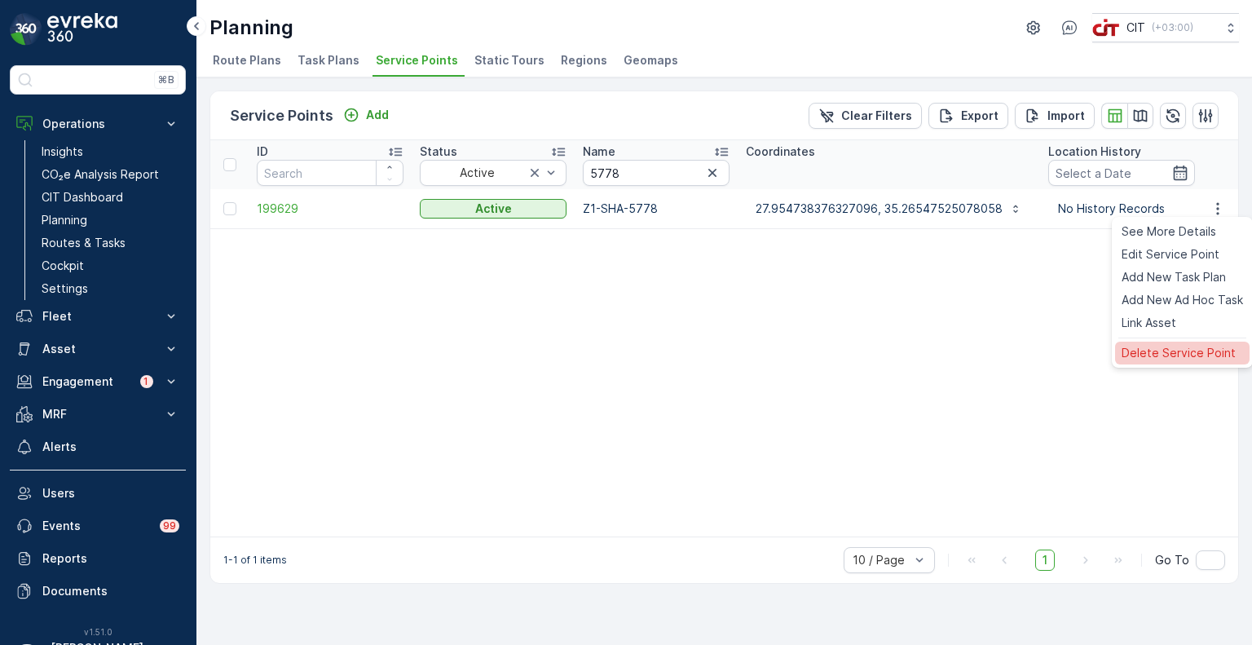
click at [1156, 348] on span "Delete Service Point" at bounding box center [1179, 353] width 114 height 16
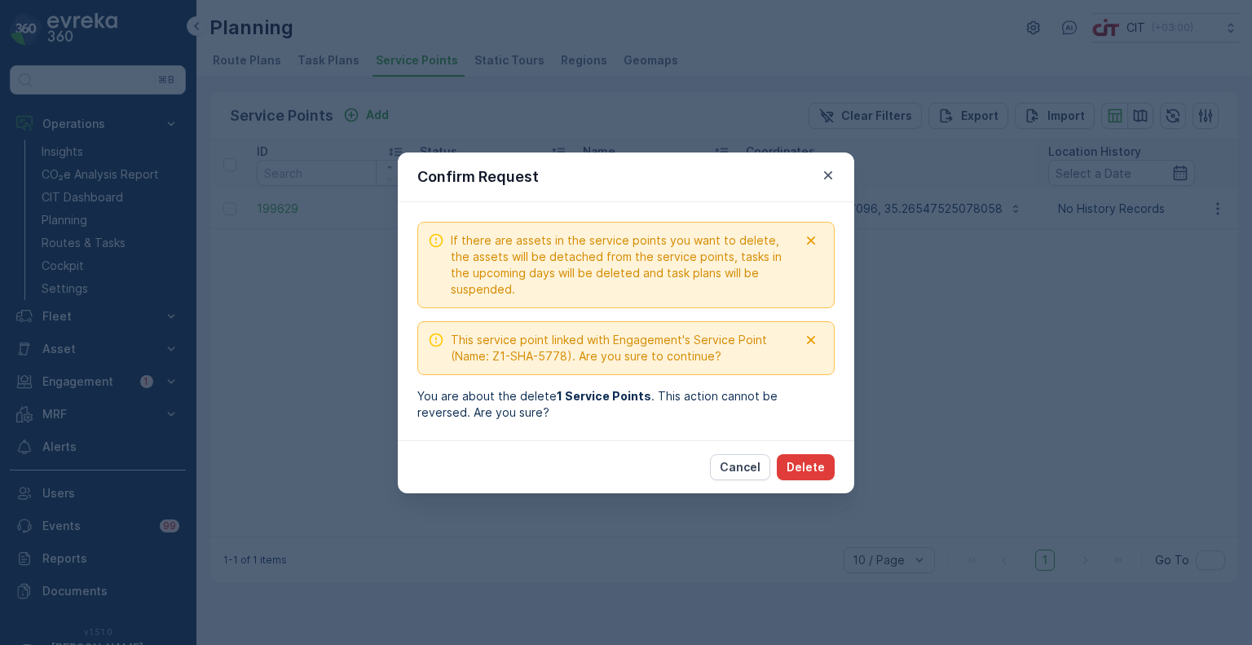
click at [815, 466] on p "Delete" at bounding box center [806, 467] width 38 height 16
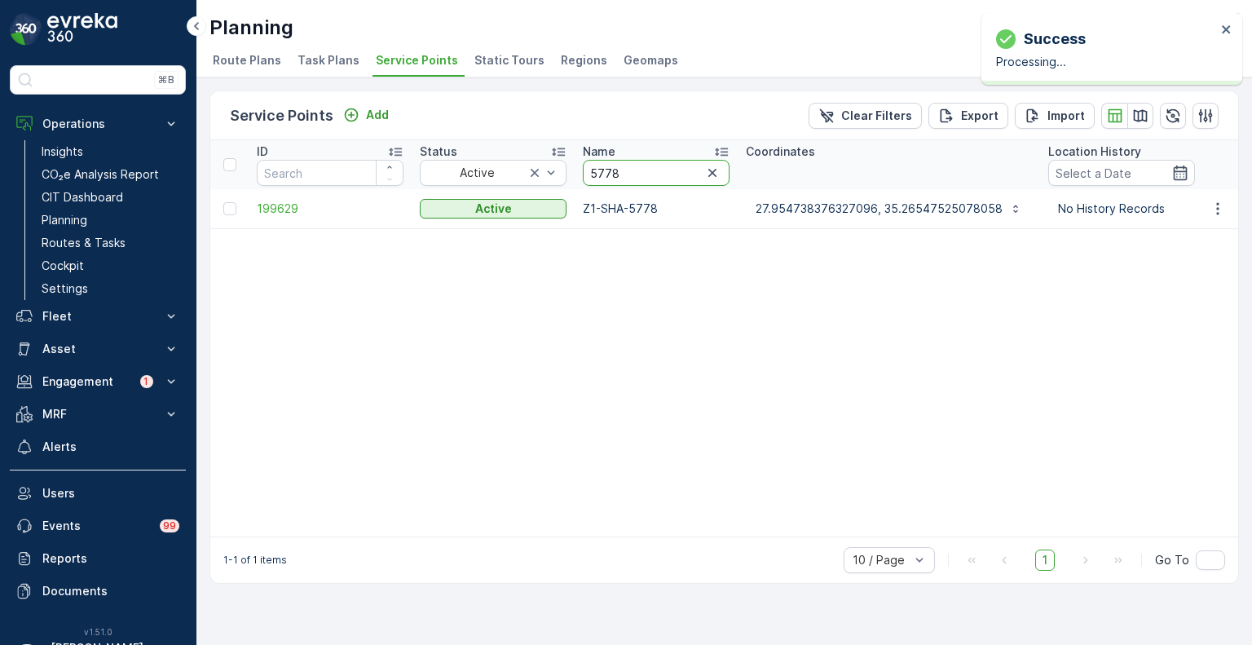
drag, startPoint x: 640, startPoint y: 175, endPoint x: 581, endPoint y: 185, distance: 60.3
click at [583, 180] on div "5778" at bounding box center [656, 173] width 147 height 26
paste input "174"
type input "1748"
click at [1219, 208] on icon "button" at bounding box center [1218, 208] width 2 height 12
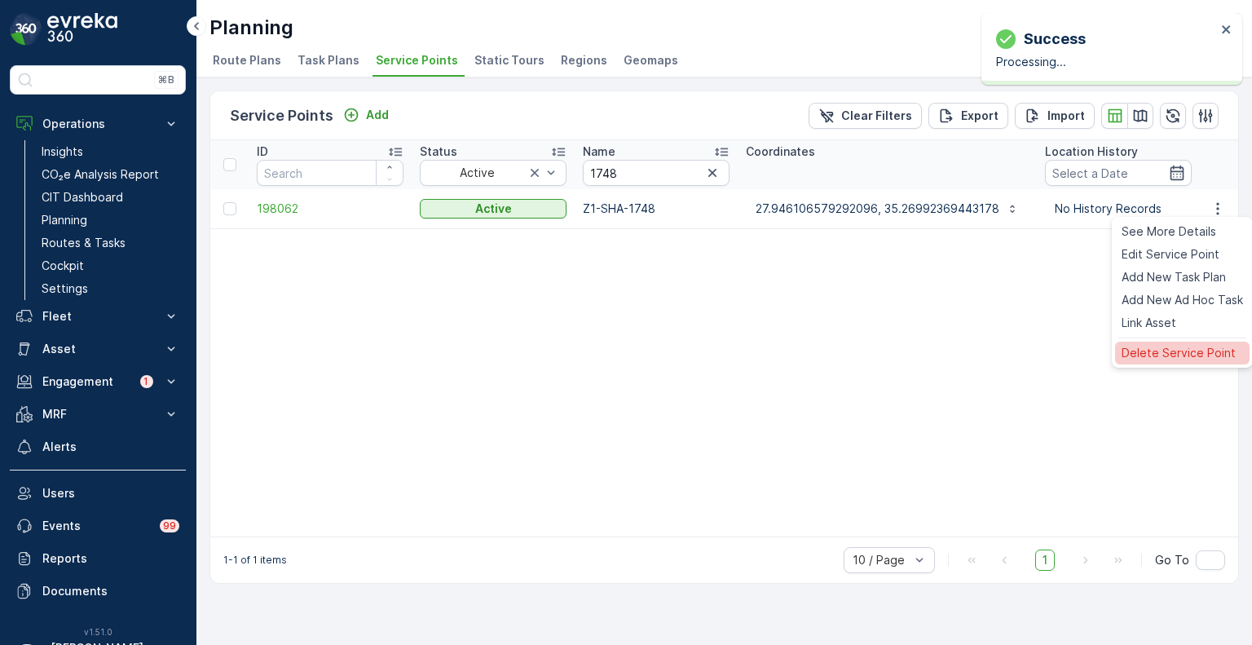
click at [1151, 347] on span "Delete Service Point" at bounding box center [1179, 353] width 114 height 16
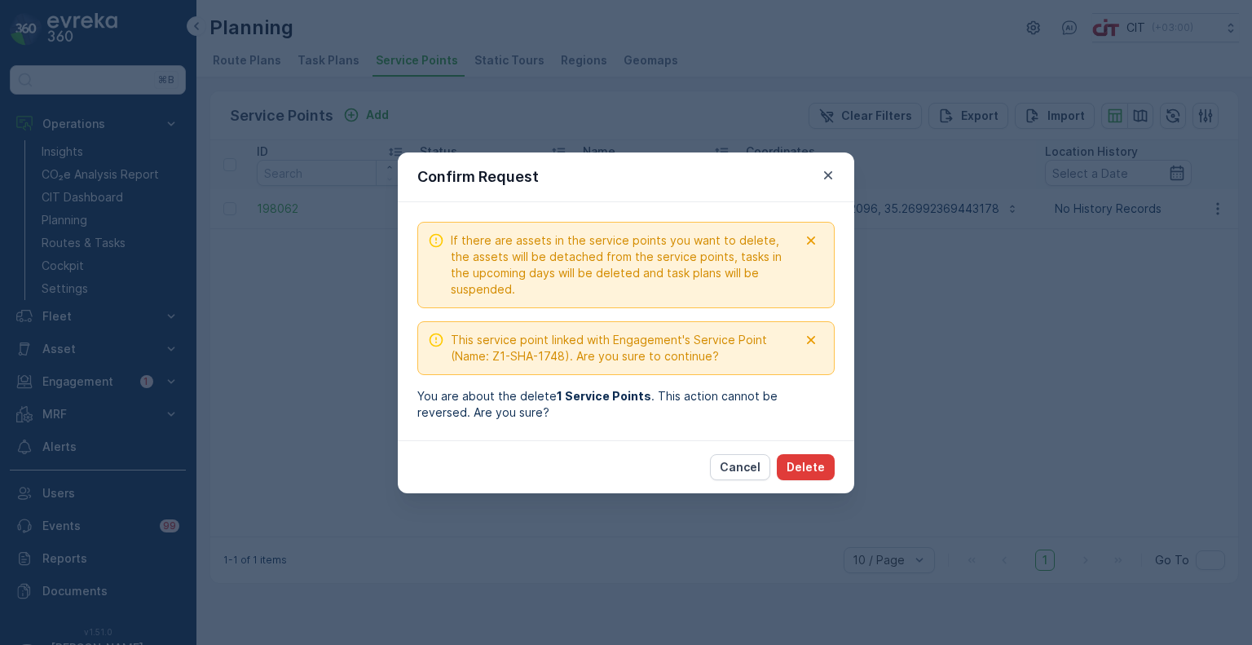
click at [819, 470] on p "Delete" at bounding box center [806, 467] width 38 height 16
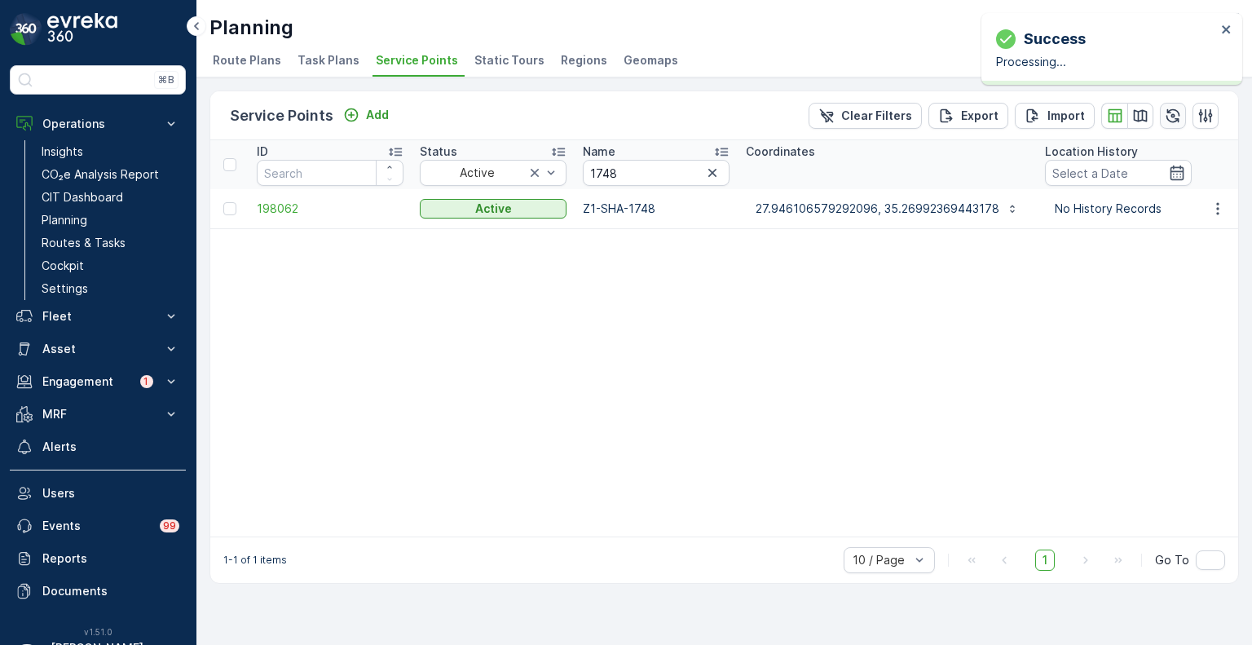
click at [1174, 117] on icon "button" at bounding box center [1173, 116] width 16 height 16
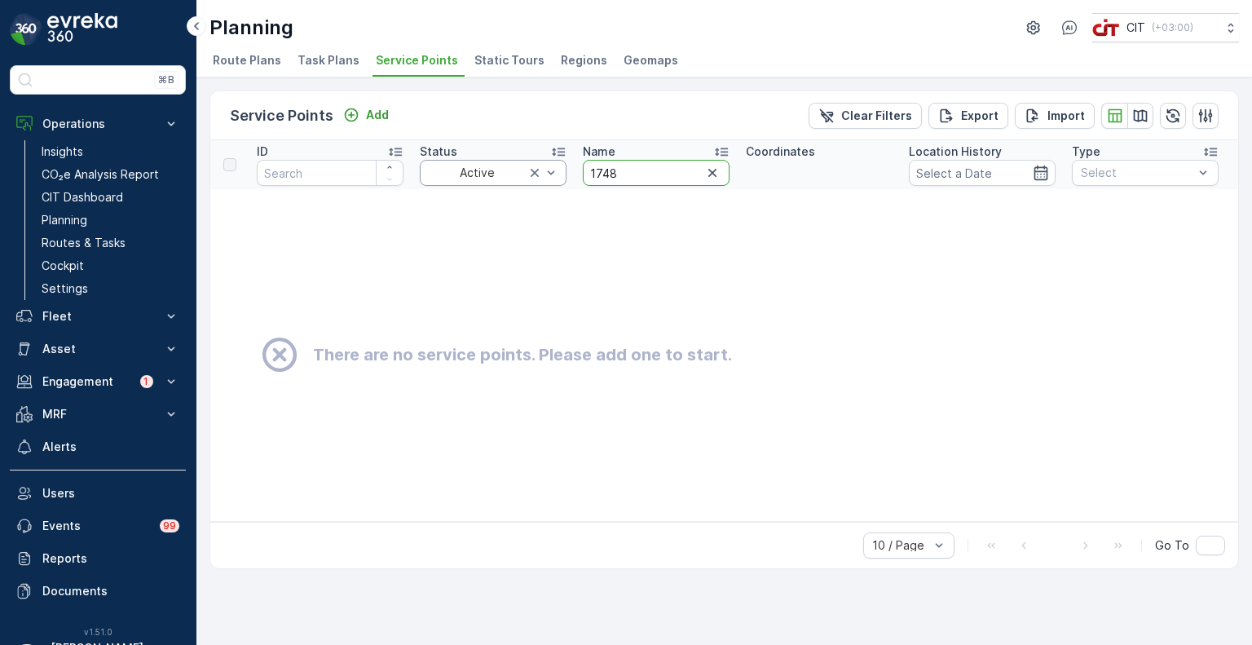
drag, startPoint x: 627, startPoint y: 167, endPoint x: 556, endPoint y: 167, distance: 70.9
paste input "4861"
type input "4861"
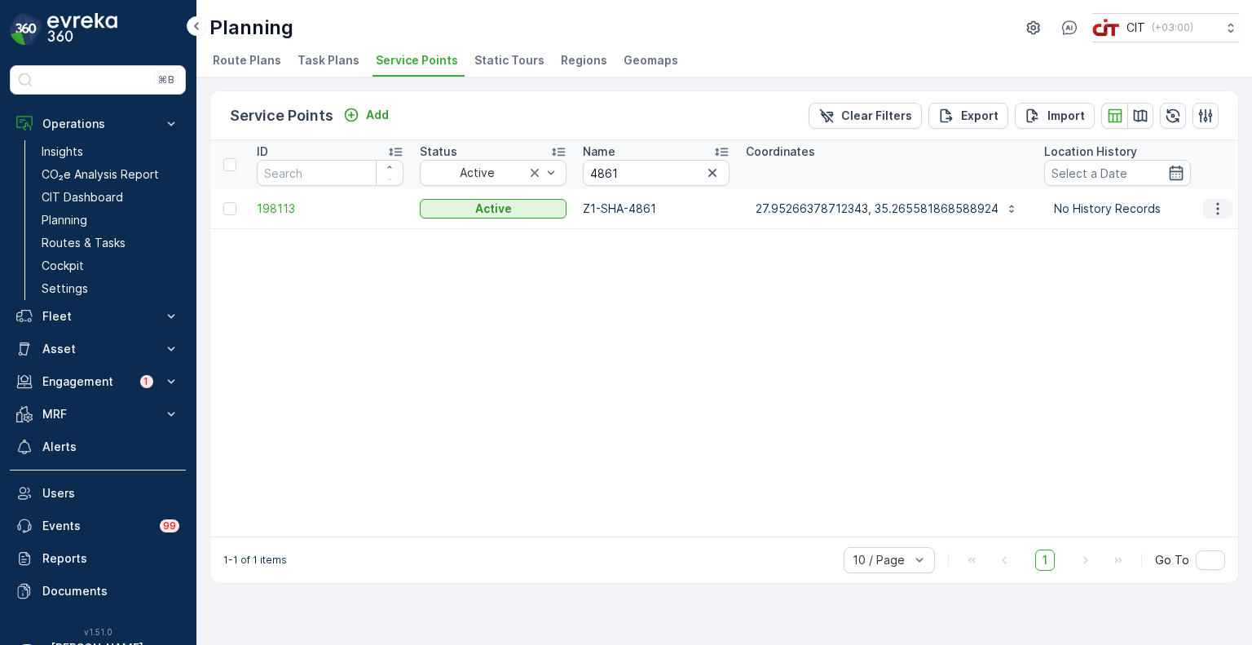
click at [1218, 205] on icon "button" at bounding box center [1218, 209] width 16 height 16
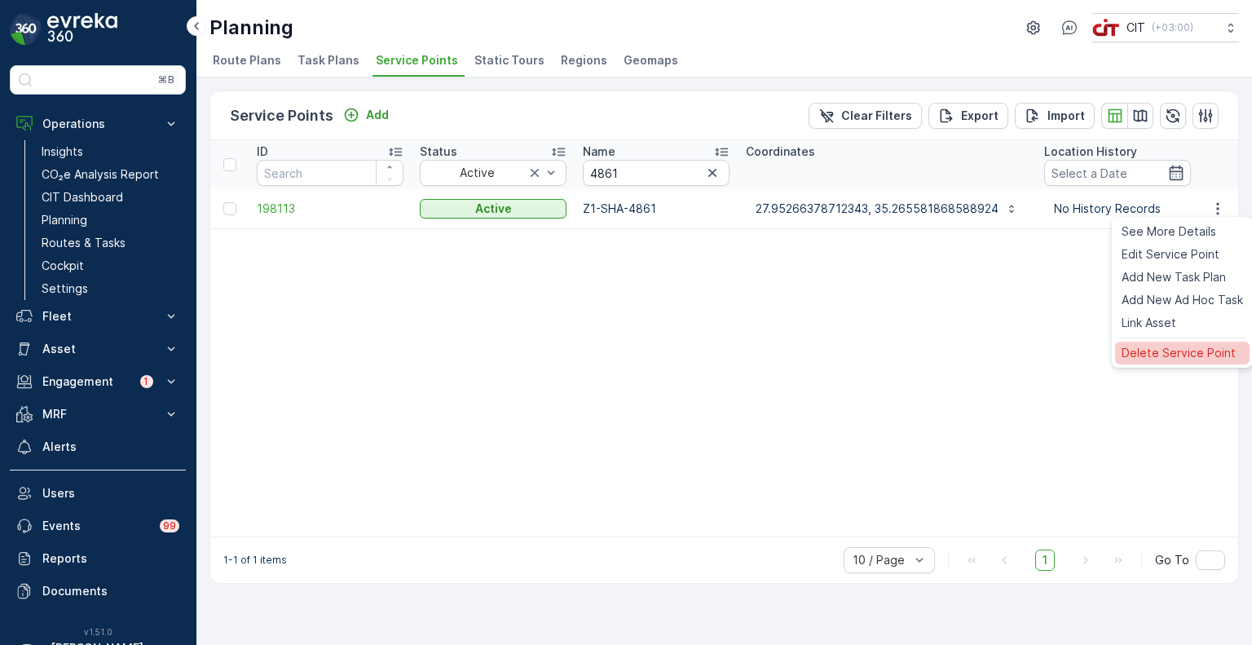
click at [1173, 346] on span "Delete Service Point" at bounding box center [1179, 353] width 114 height 16
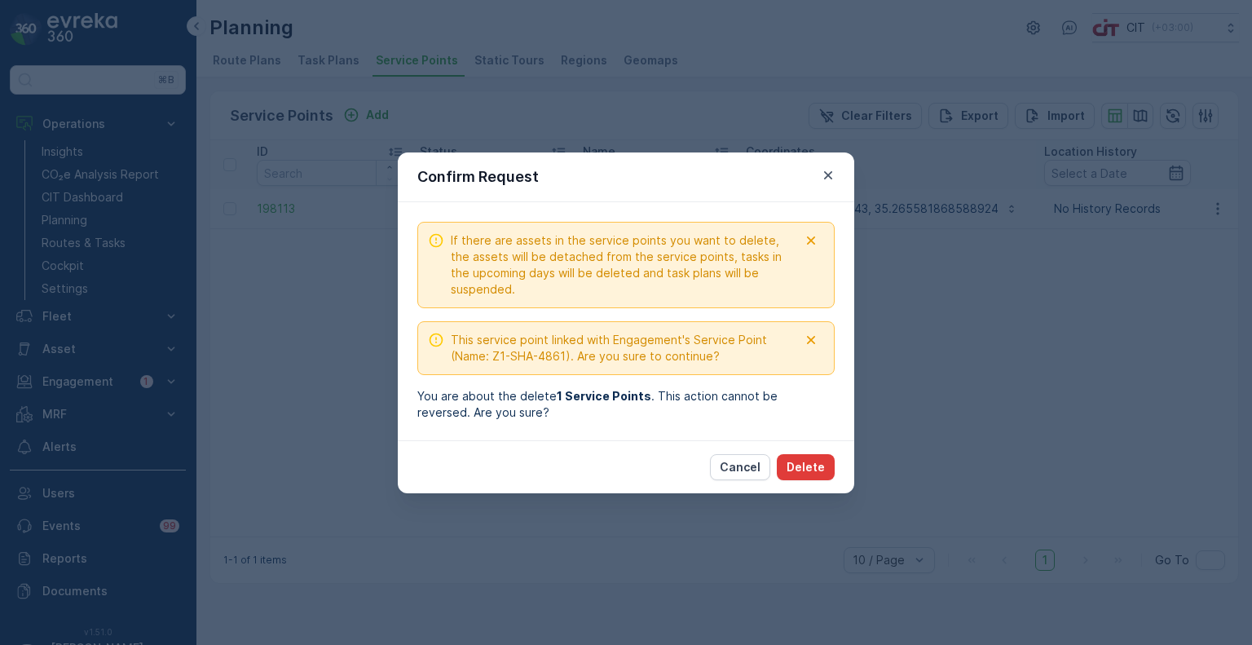
click at [802, 472] on p "Delete" at bounding box center [806, 467] width 38 height 16
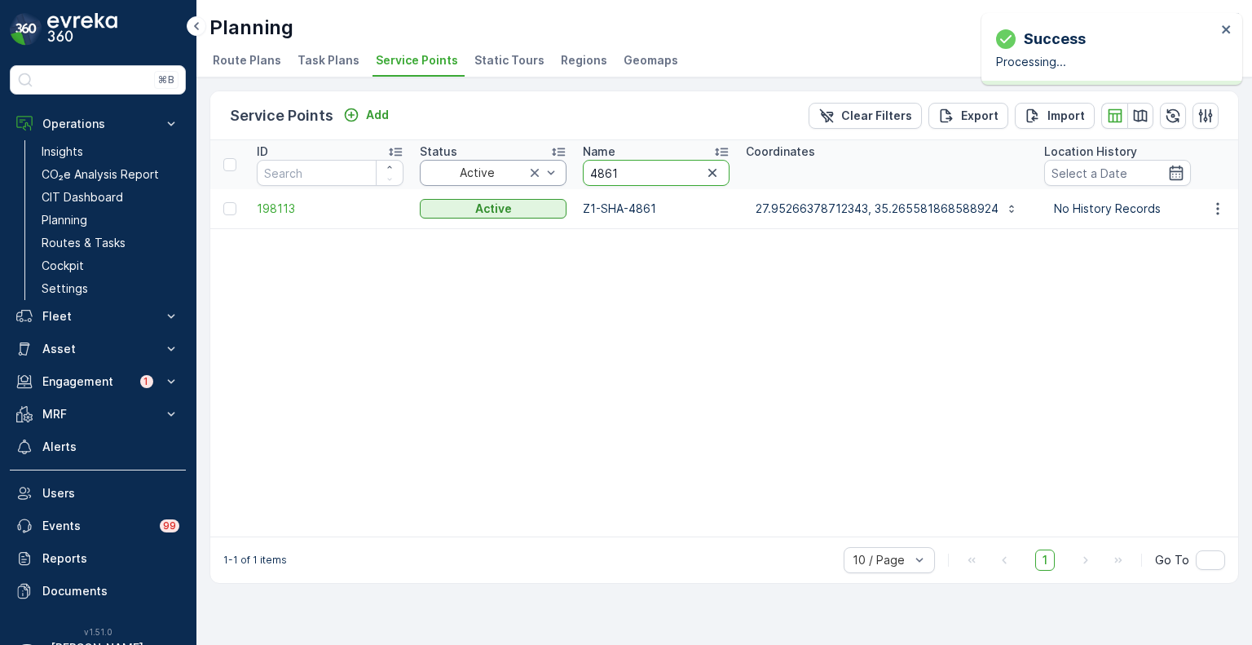
drag, startPoint x: 623, startPoint y: 175, endPoint x: 545, endPoint y: 169, distance: 78.6
paste input "72"
type input "4721"
click at [1217, 208] on icon "button" at bounding box center [1218, 209] width 16 height 16
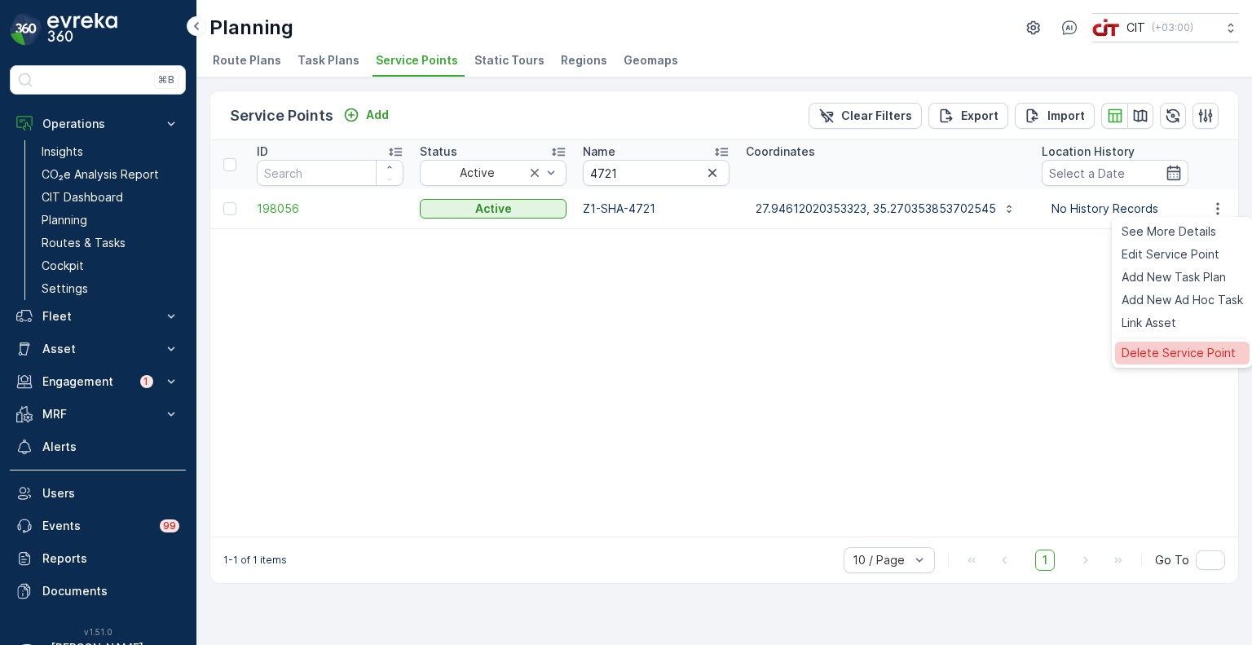
click at [1162, 346] on span "Delete Service Point" at bounding box center [1179, 353] width 114 height 16
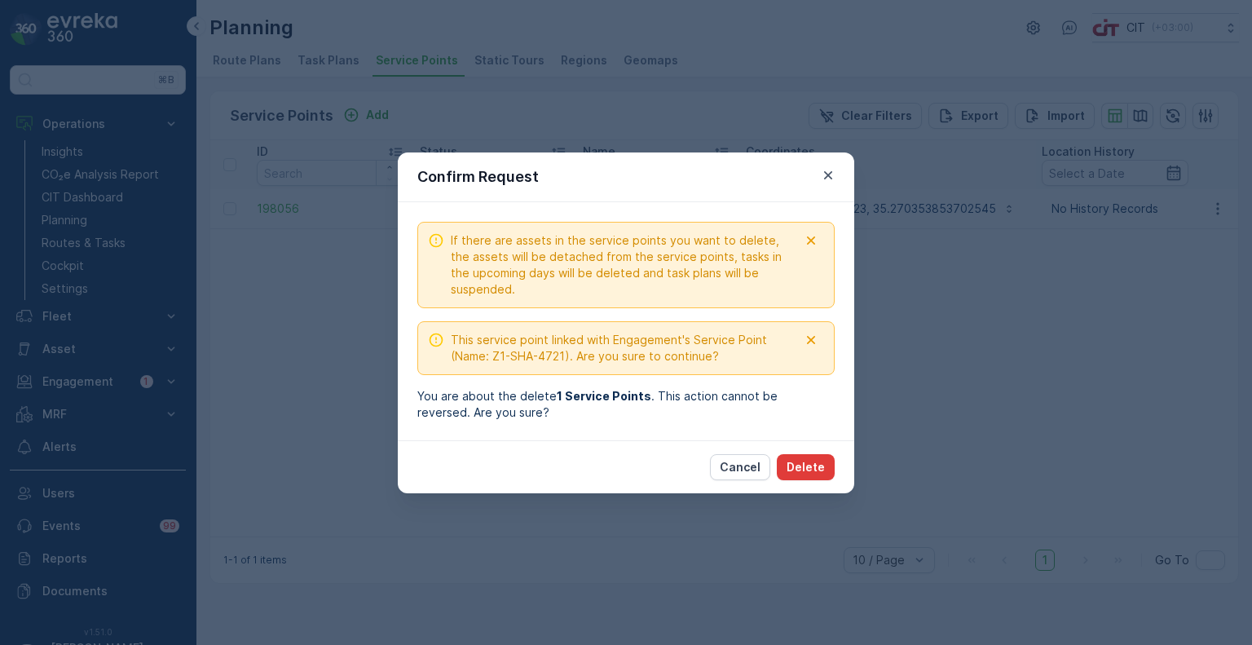
click at [806, 469] on p "Delete" at bounding box center [806, 467] width 38 height 16
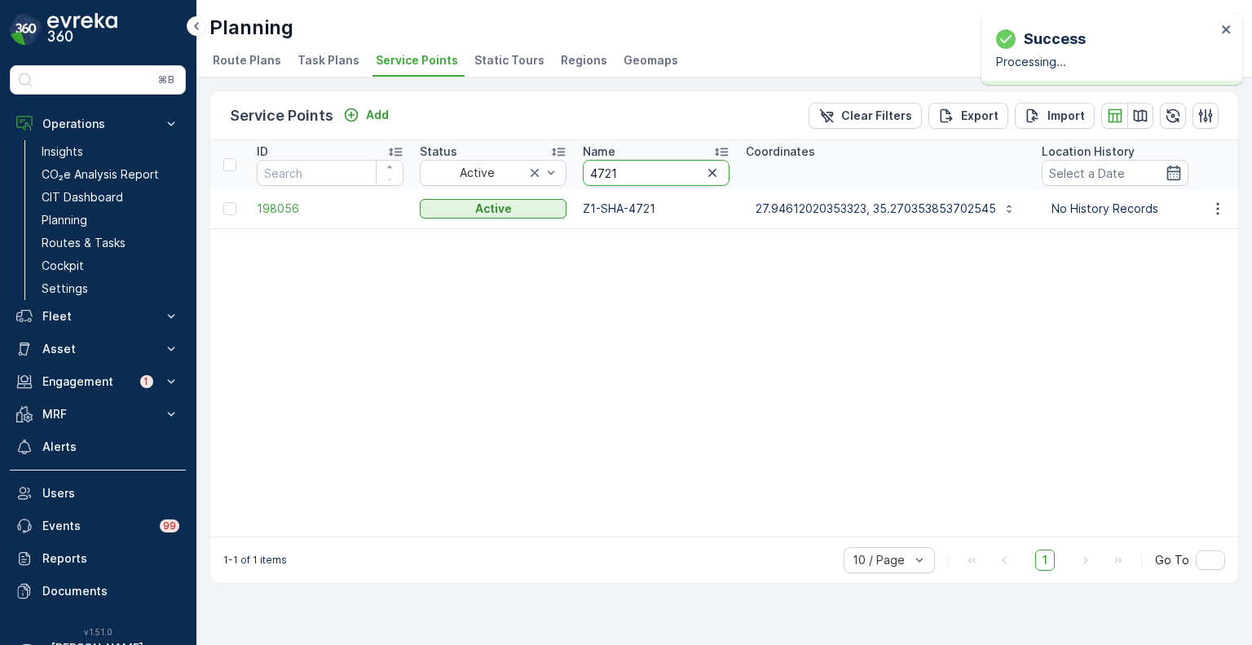
drag, startPoint x: 630, startPoint y: 165, endPoint x: 574, endPoint y: 168, distance: 55.5
paste input "5779"
type input "5779"
click at [1220, 208] on icon "button" at bounding box center [1218, 209] width 16 height 16
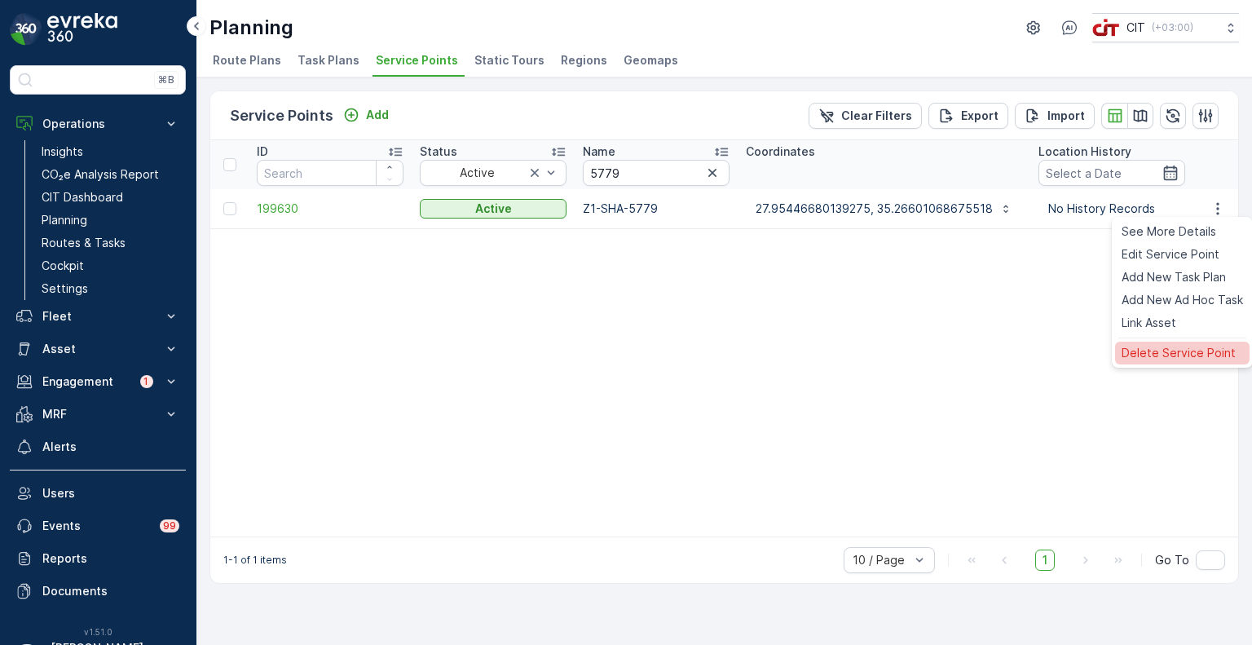
click at [1153, 351] on span "Delete Service Point" at bounding box center [1179, 353] width 114 height 16
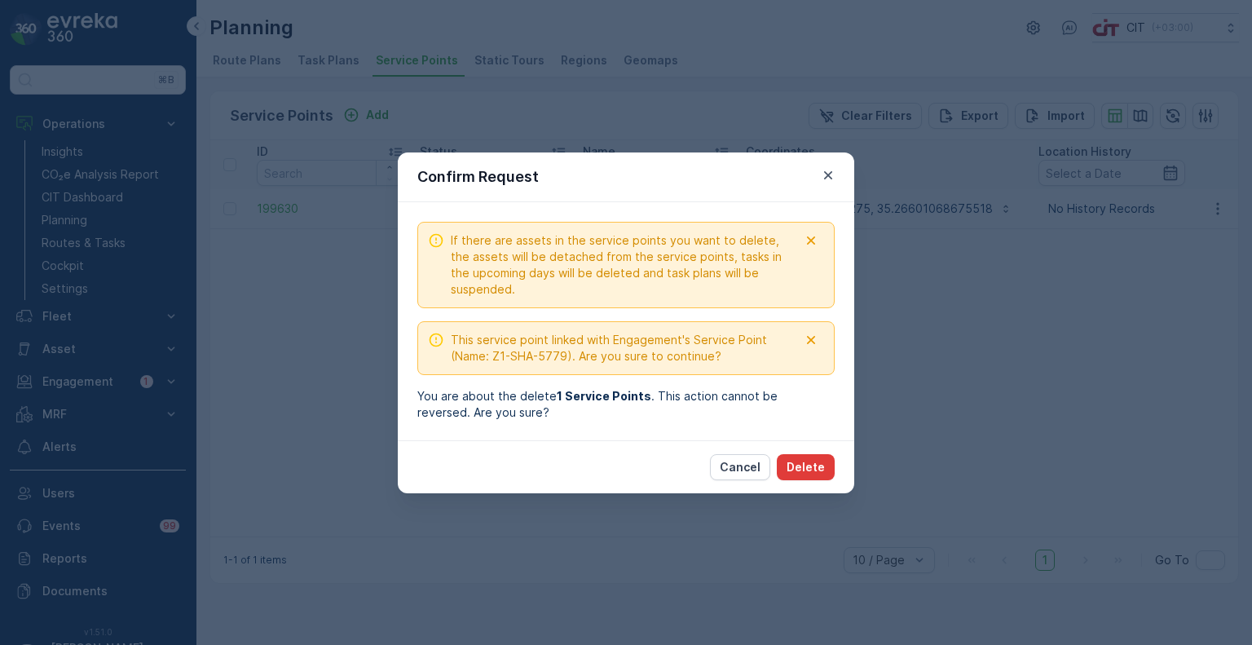
click at [809, 467] on p "Delete" at bounding box center [806, 467] width 38 height 16
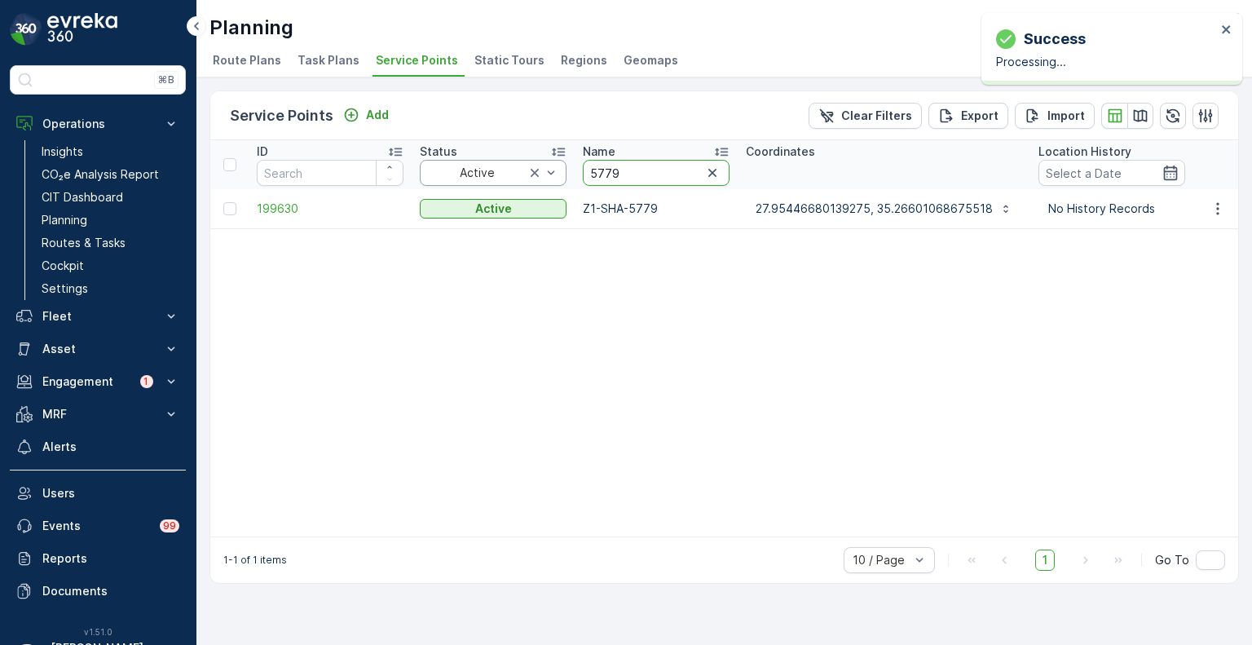
drag, startPoint x: 630, startPoint y: 170, endPoint x: 560, endPoint y: 164, distance: 70.4
paste input "2373"
type input "2373"
click at [1176, 109] on icon "button" at bounding box center [1174, 115] width 14 height 14
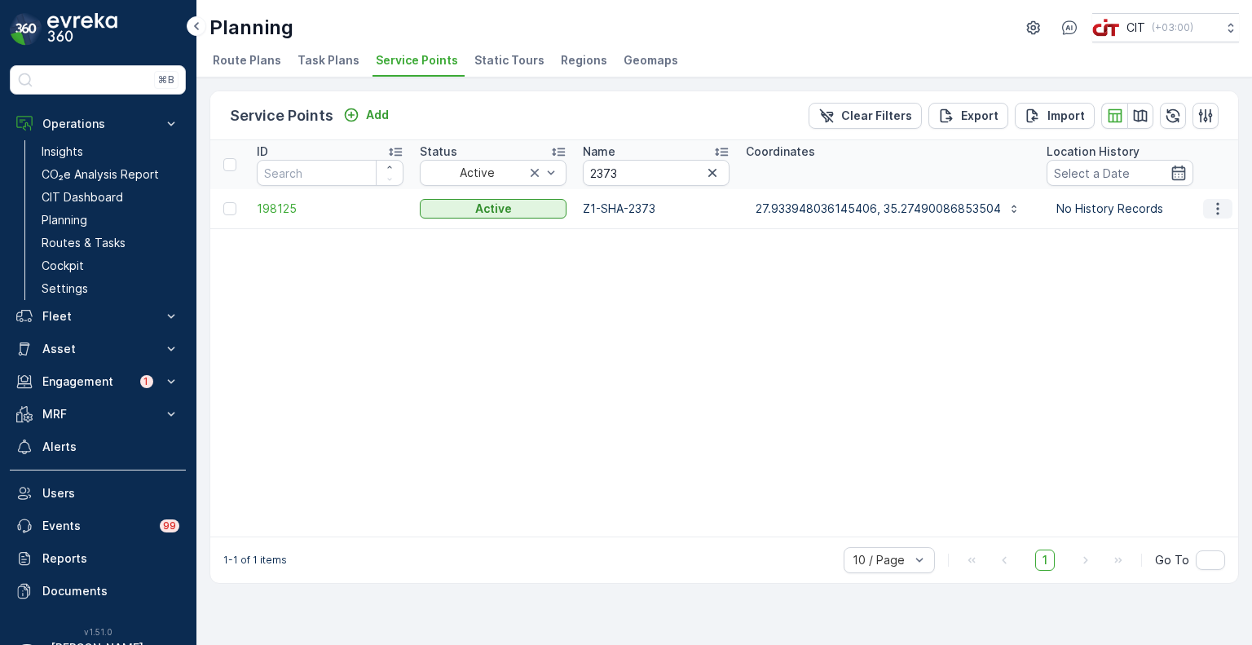
click at [1216, 206] on icon "button" at bounding box center [1218, 209] width 16 height 16
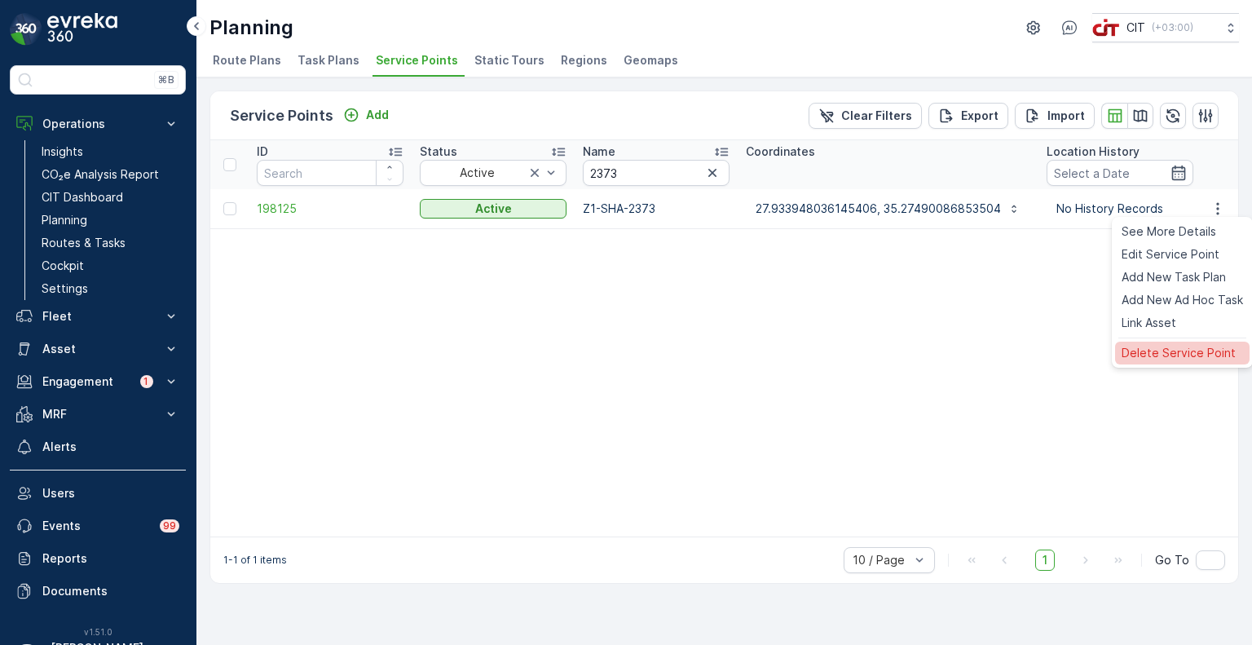
click at [1179, 356] on span "Delete Service Point" at bounding box center [1179, 353] width 114 height 16
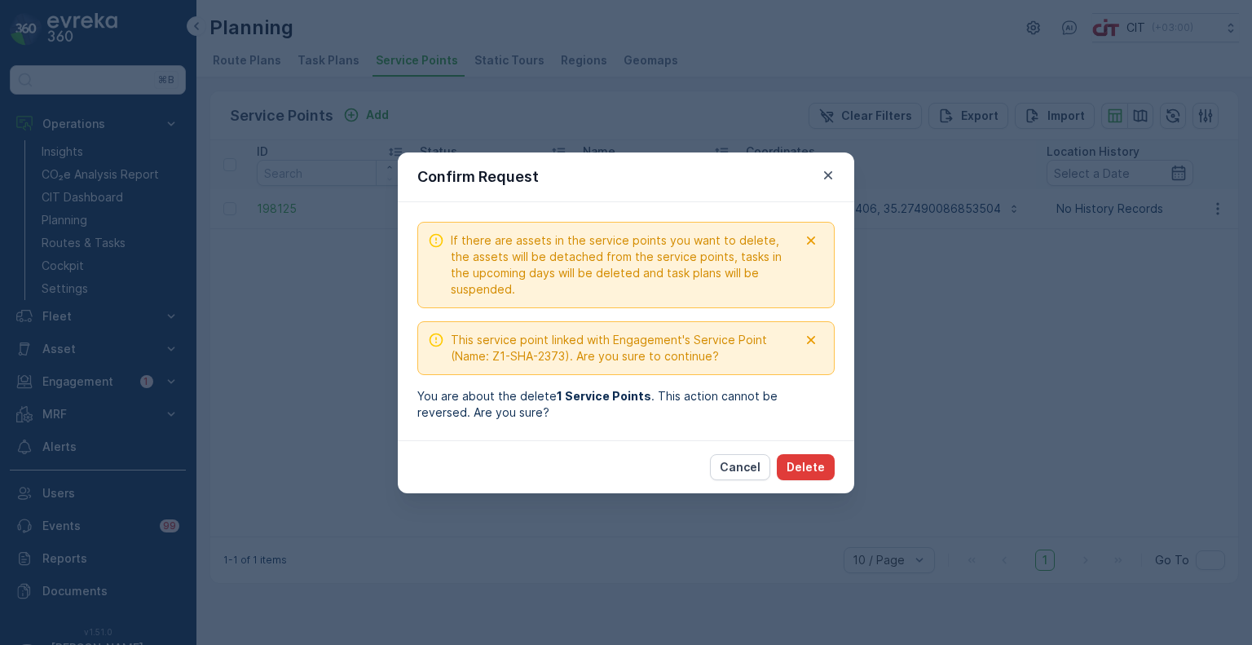
click at [812, 462] on p "Delete" at bounding box center [806, 467] width 38 height 16
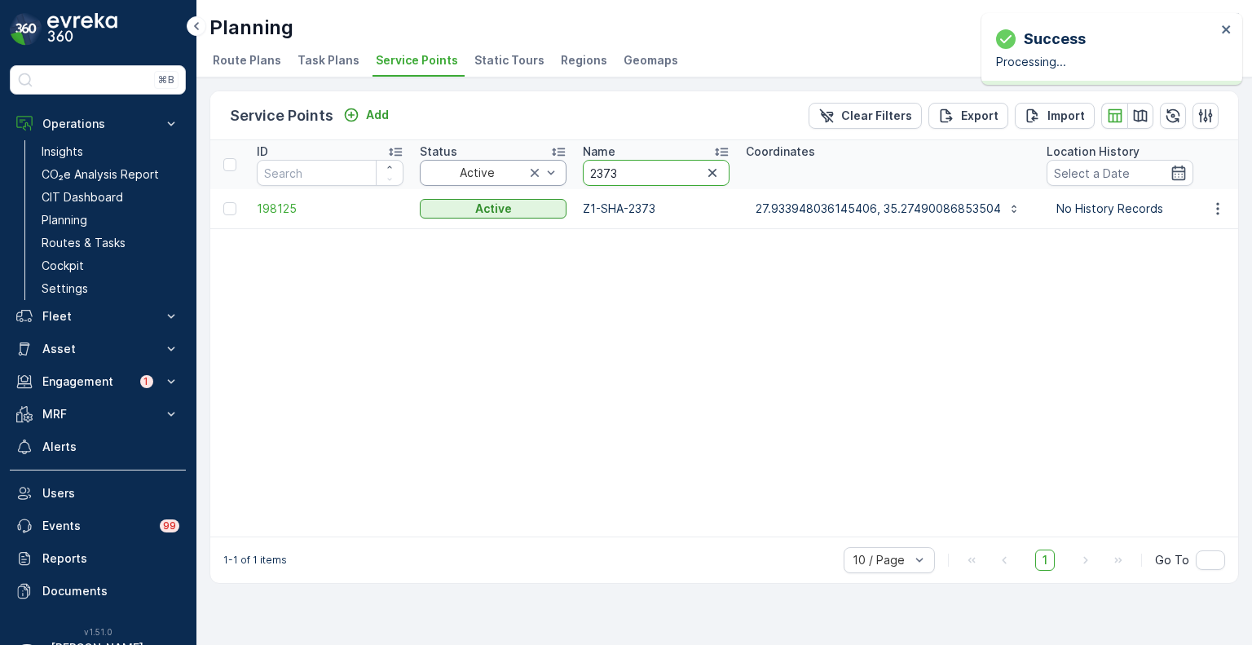
drag, startPoint x: 623, startPoint y: 175, endPoint x: 546, endPoint y: 173, distance: 76.7
paste input "89"
type input "2389"
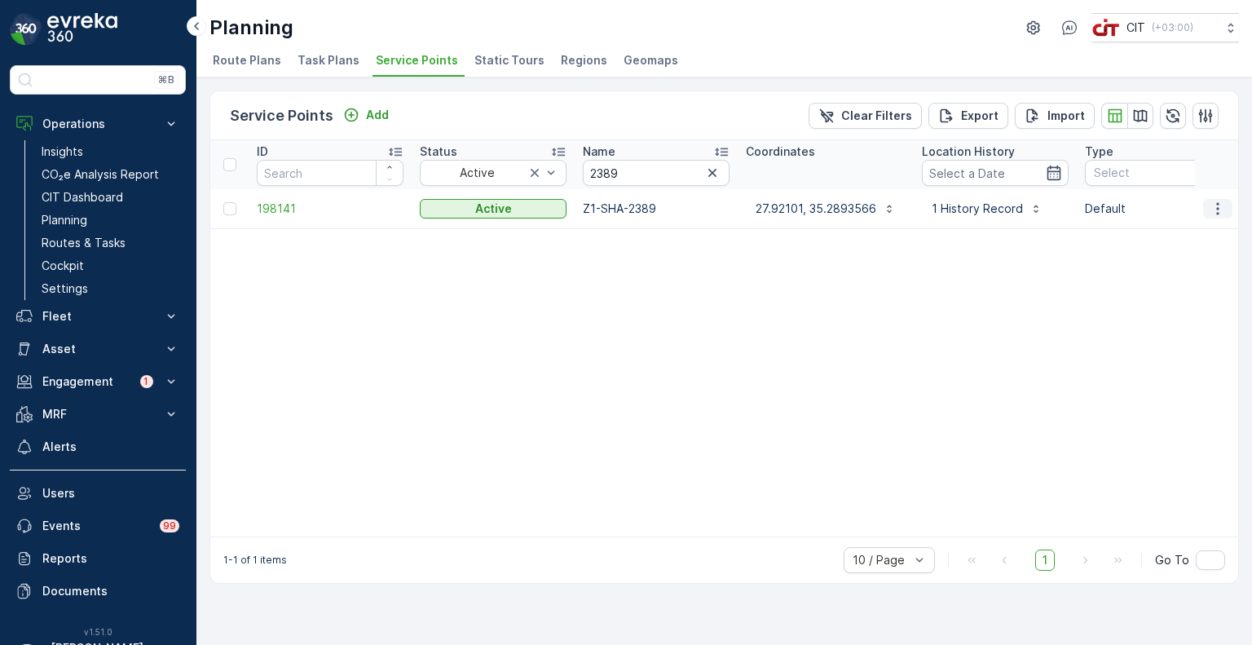
click at [1223, 214] on button "button" at bounding box center [1218, 209] width 29 height 20
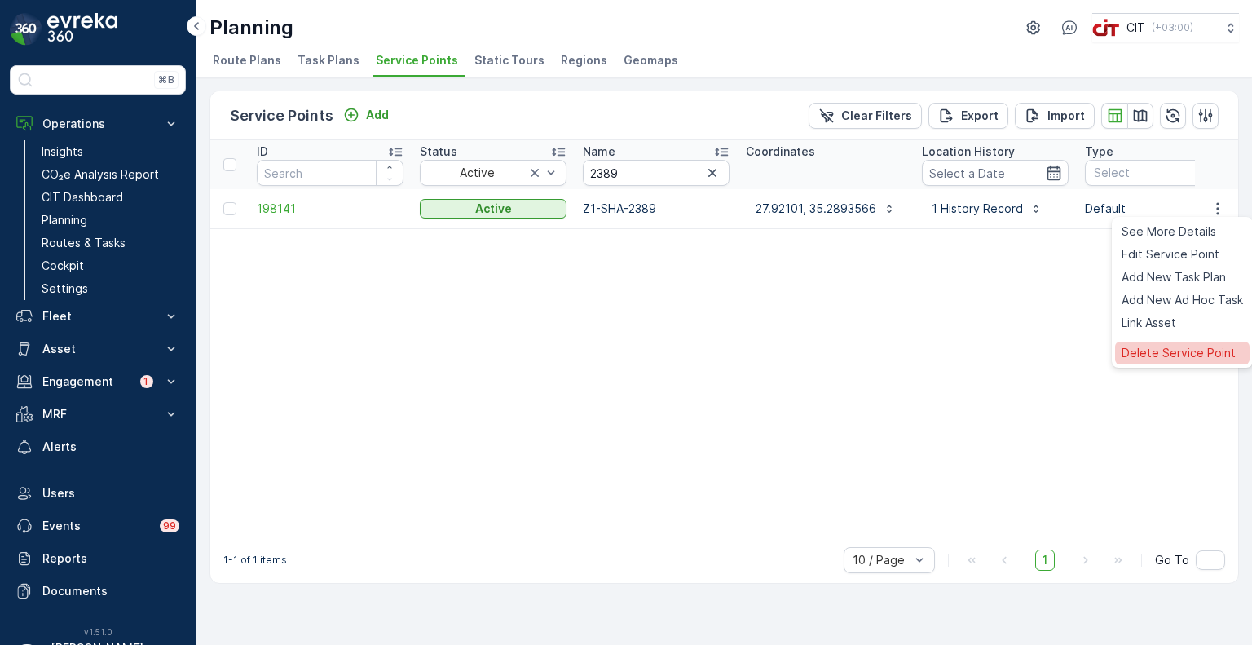
click at [1152, 344] on div "Delete Service Point" at bounding box center [1182, 353] width 135 height 23
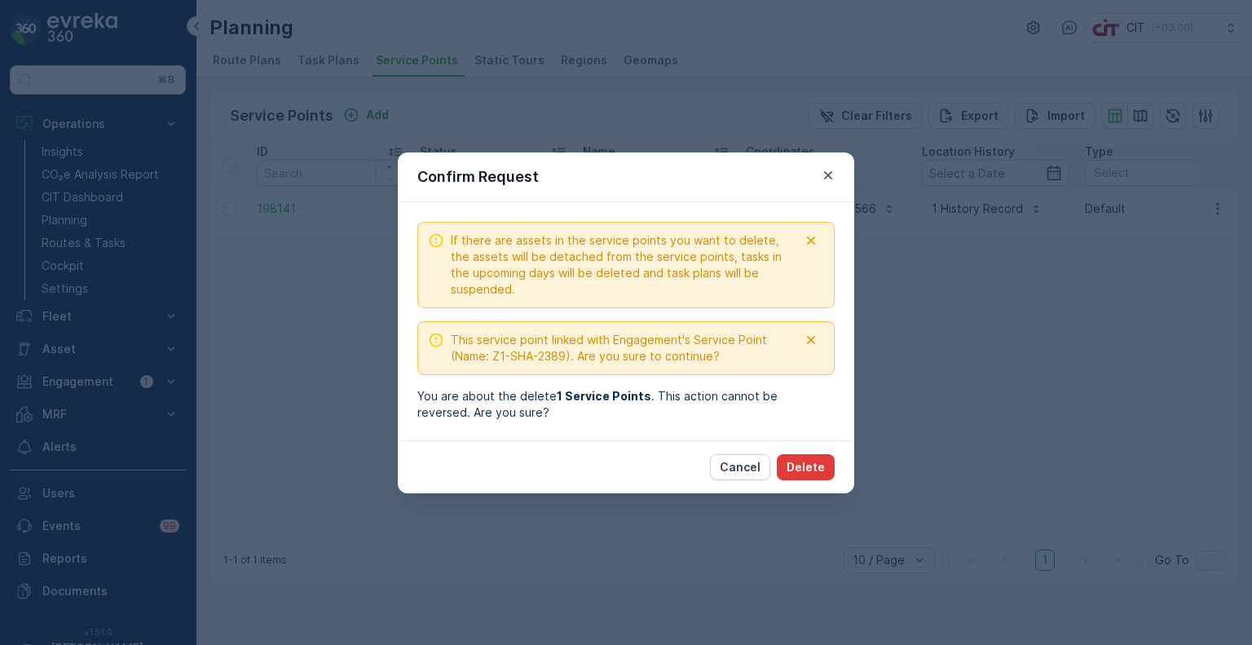
click at [812, 463] on p "Delete" at bounding box center [806, 467] width 38 height 16
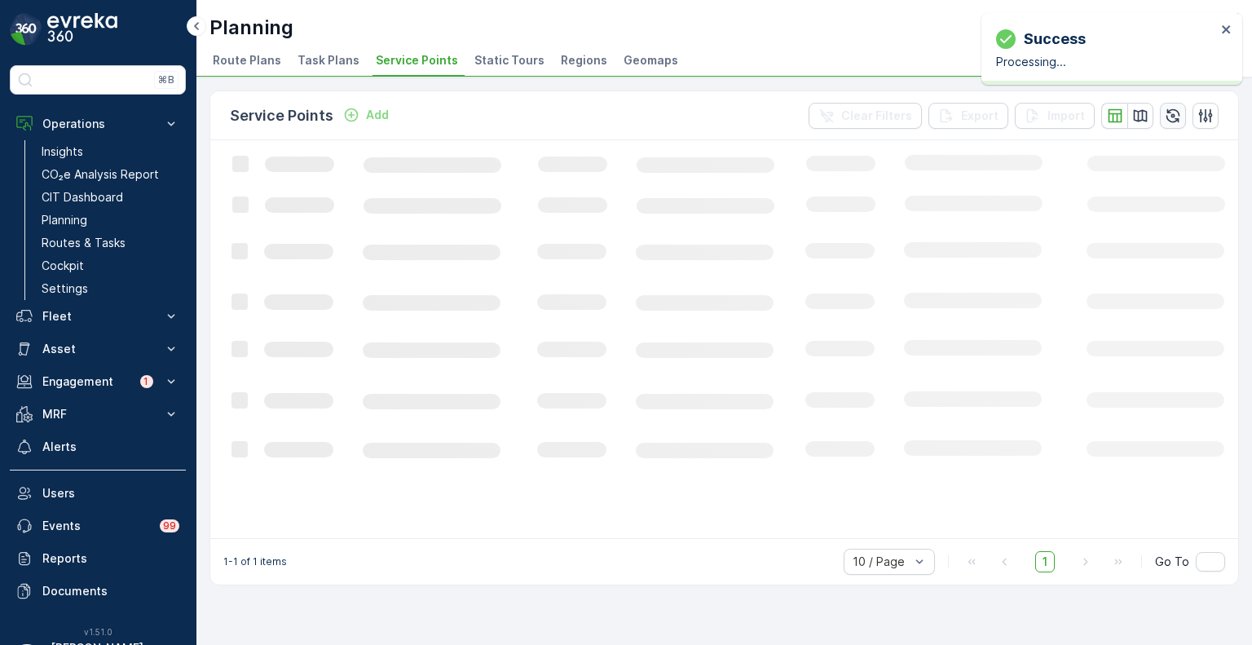
click at [1176, 114] on icon "button" at bounding box center [1173, 116] width 16 height 16
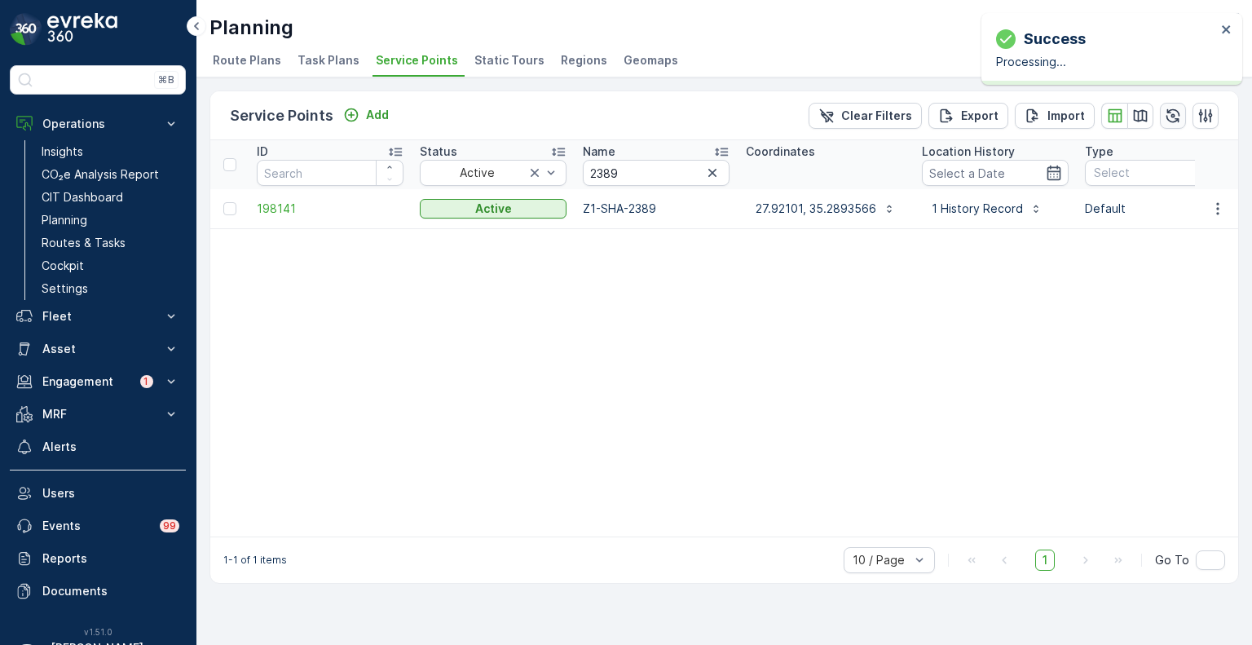
click at [1177, 123] on button "button" at bounding box center [1173, 116] width 26 height 26
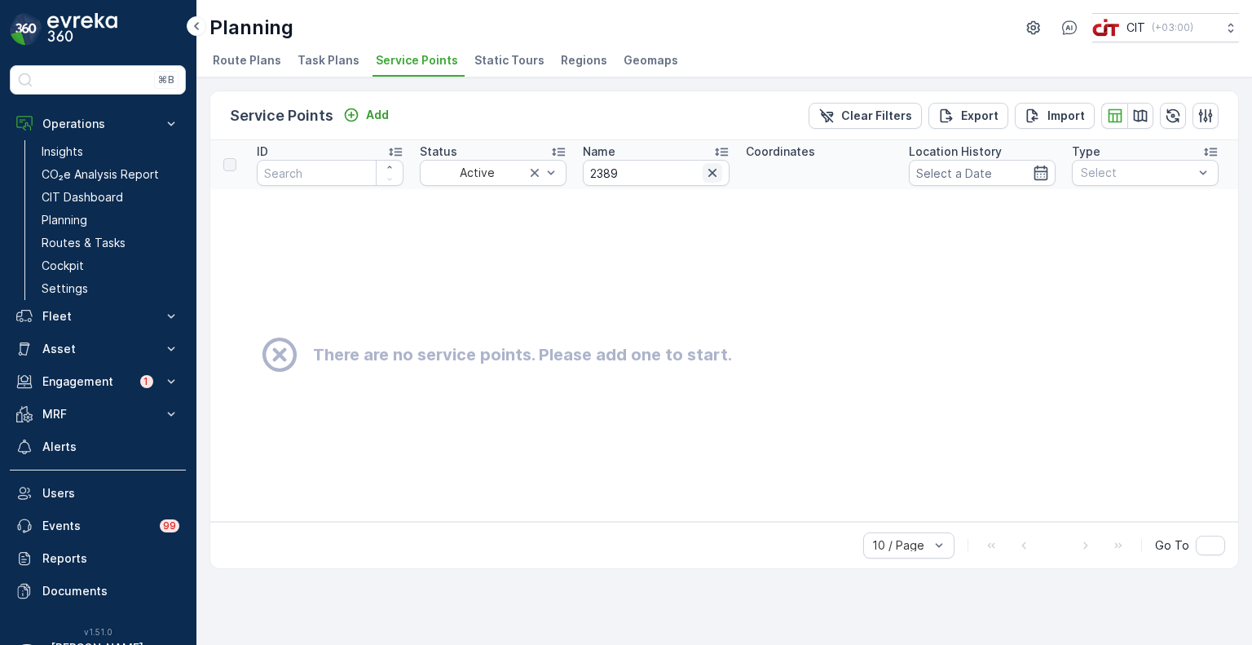
click at [716, 173] on icon "button" at bounding box center [713, 173] width 16 height 16
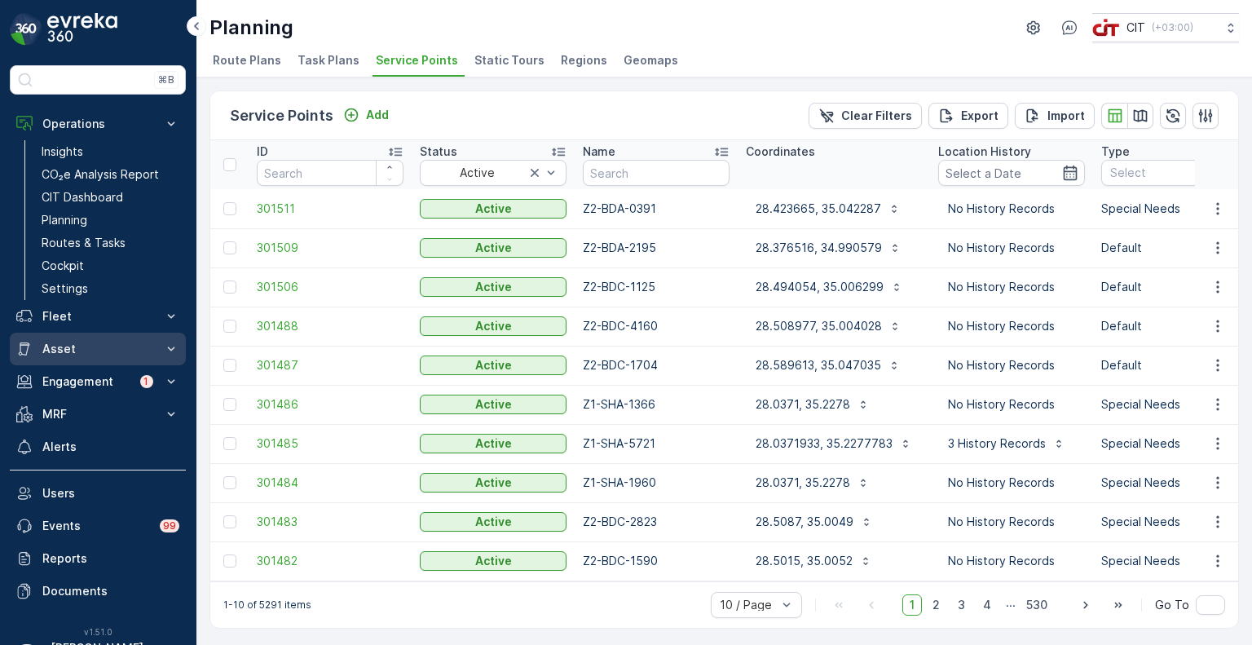
click at [56, 345] on p "Asset" at bounding box center [97, 349] width 111 height 16
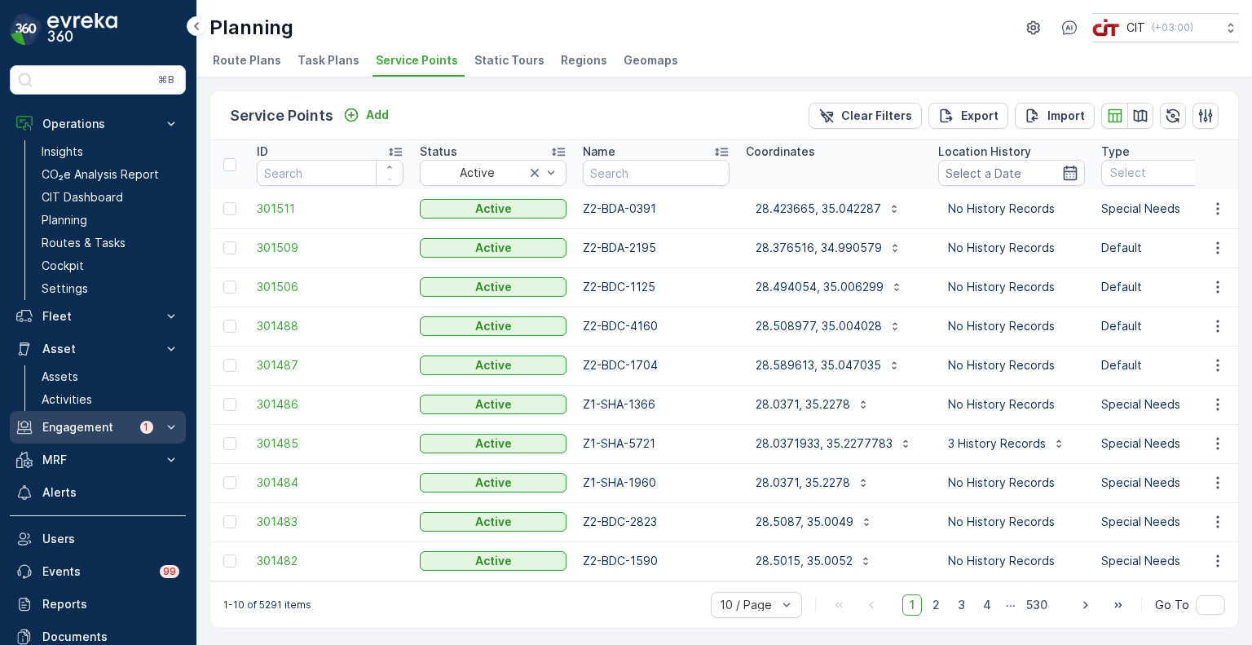
click at [104, 432] on p "Engagement" at bounding box center [86, 427] width 88 height 16
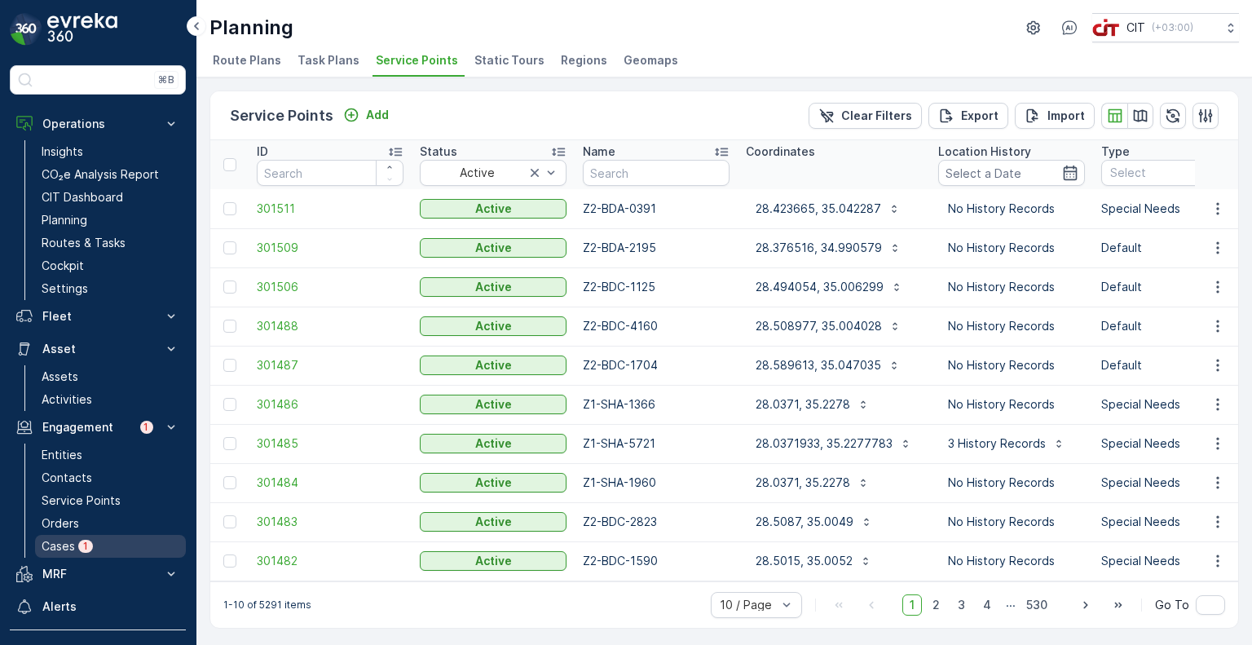
click at [78, 539] on link "Cases 1" at bounding box center [110, 546] width 151 height 23
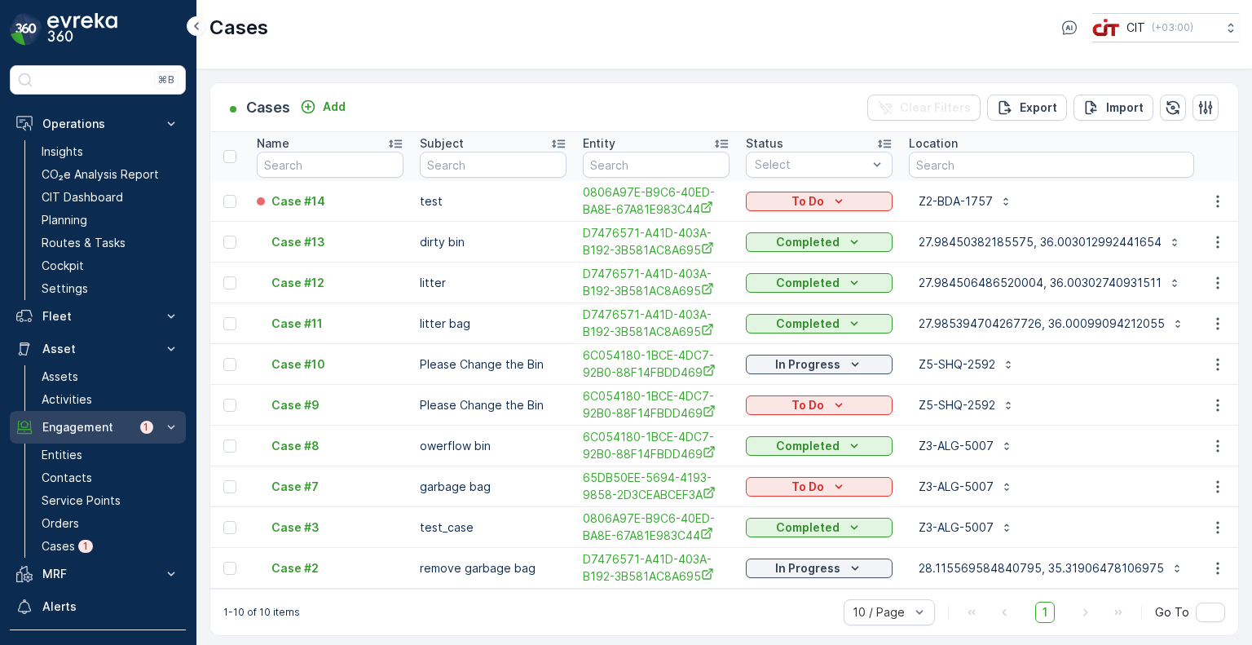
click at [82, 426] on p "Engagement" at bounding box center [86, 427] width 88 height 16
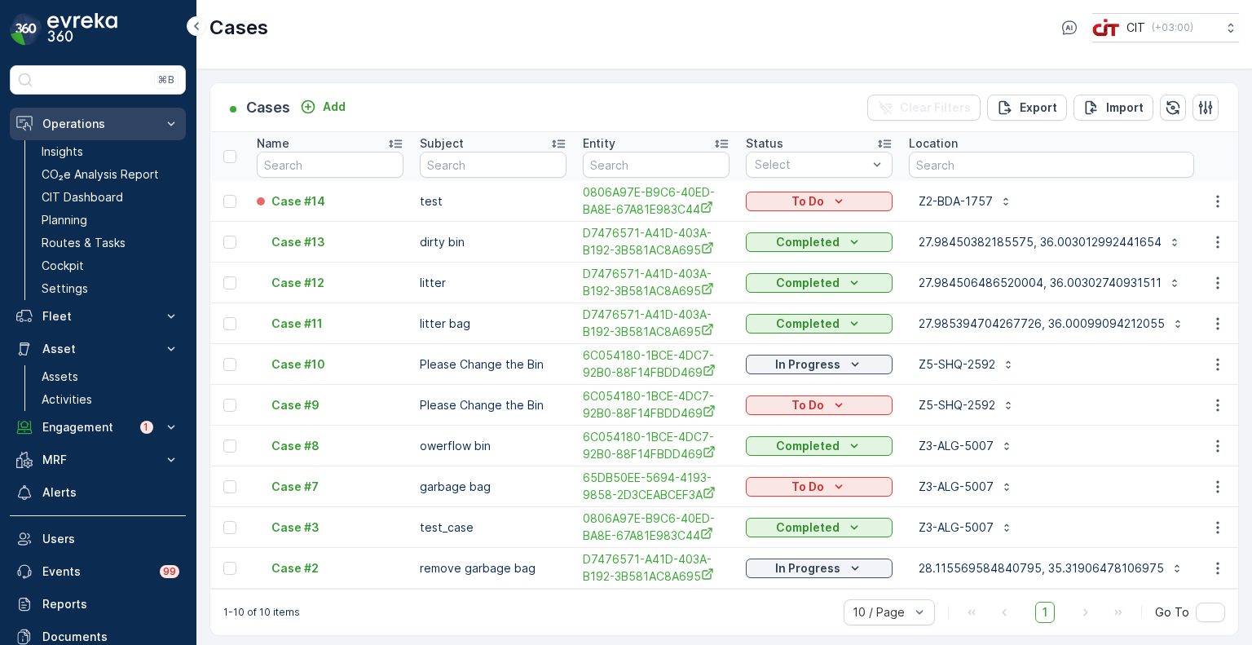
click at [105, 126] on p "Operations" at bounding box center [97, 124] width 111 height 16
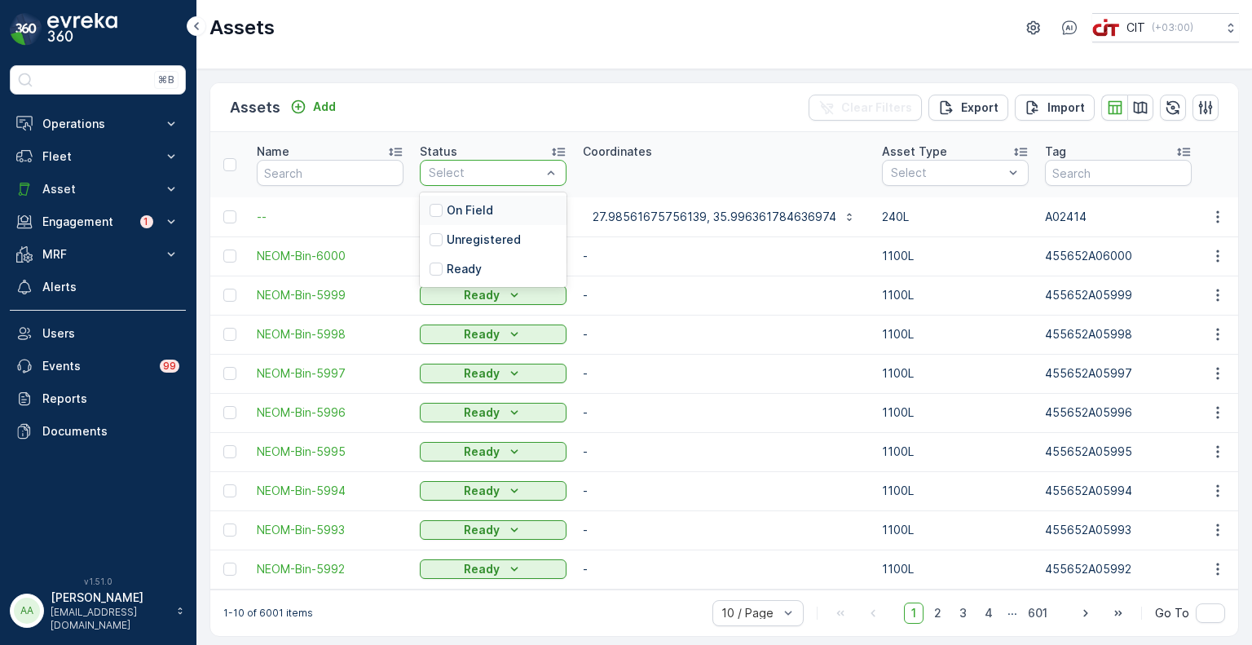
click at [477, 209] on p "On Field" at bounding box center [470, 210] width 46 height 16
